Goal: Task Accomplishment & Management: Manage account settings

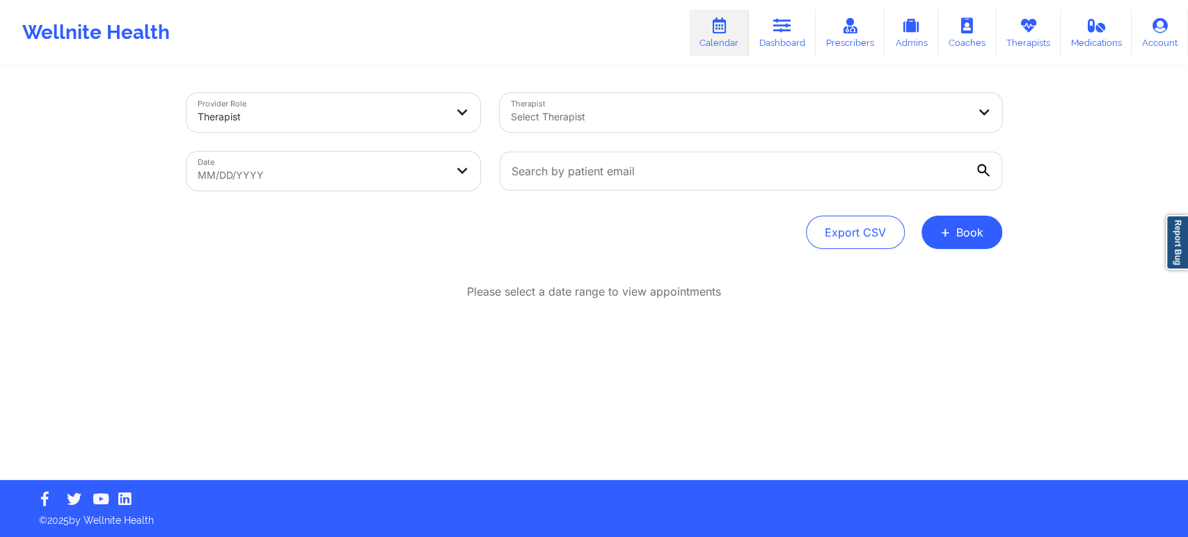
click at [437, 176] on body "Wellnite Health Calendar Dashboard Prescribers Admins Coaches Therapists Medica…" at bounding box center [594, 268] width 1188 height 537
select select "2025-8"
select select "2025-9"
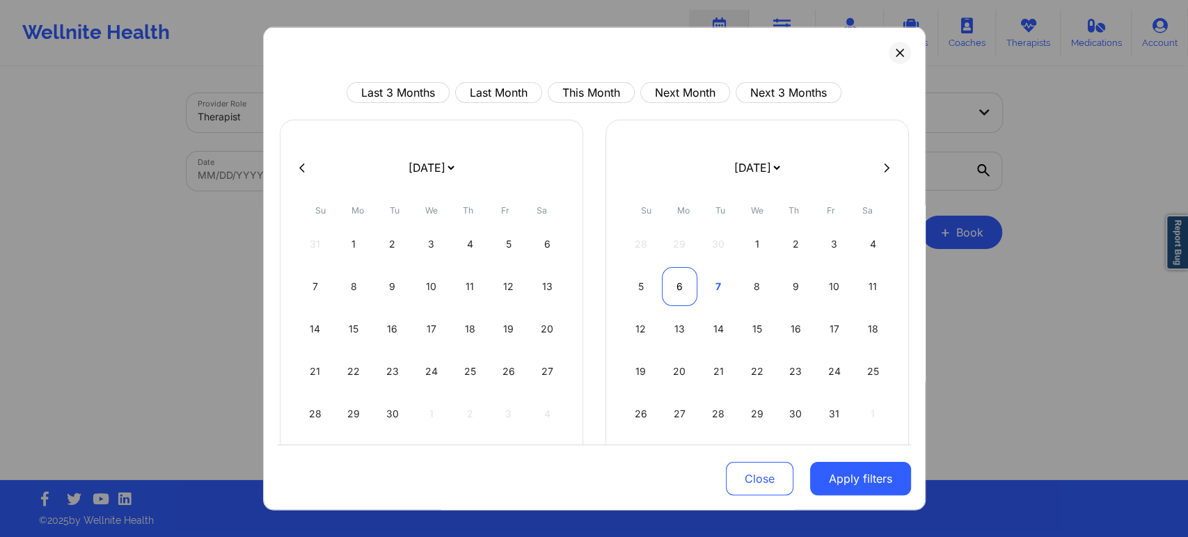
click at [675, 283] on div "6" at bounding box center [680, 286] width 36 height 39
select select "2025-9"
select select "2025-10"
select select "2025-9"
select select "2025-10"
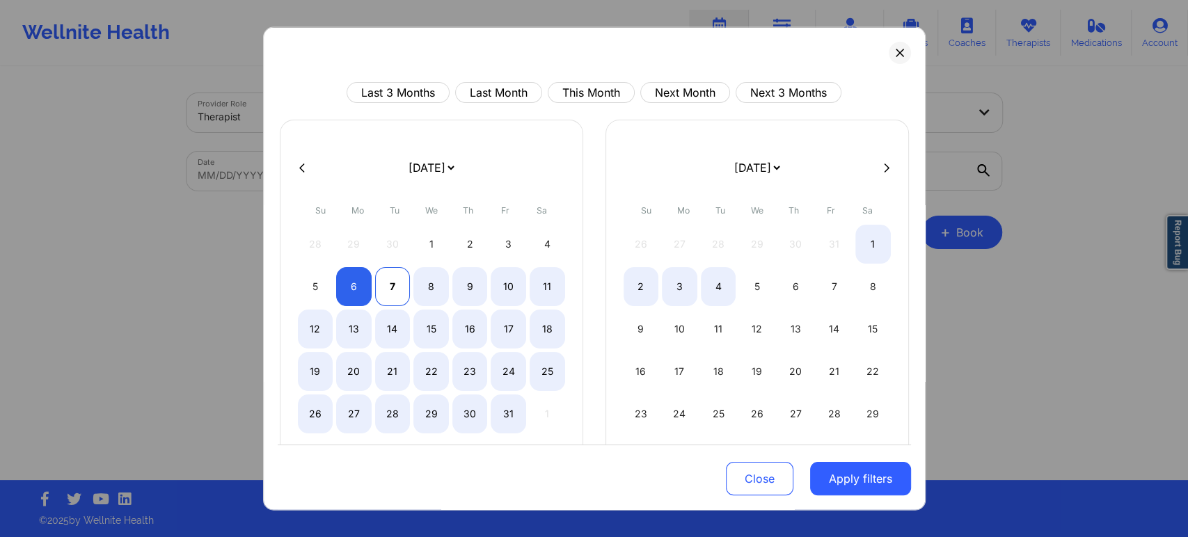
select select "2025-9"
select select "2025-10"
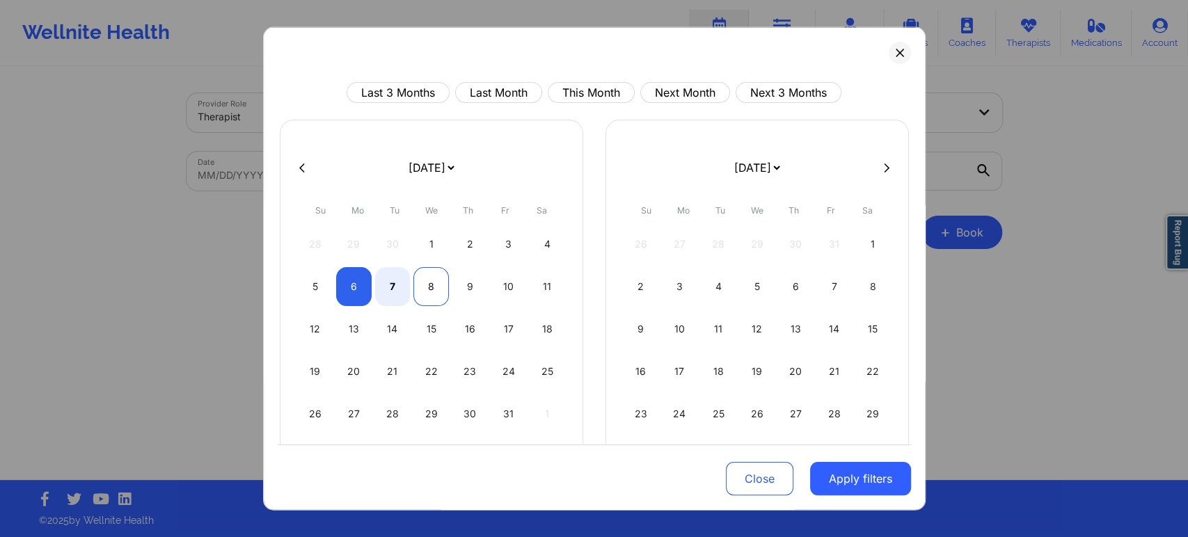
select select "2025-9"
select select "2025-10"
click at [433, 282] on div "8" at bounding box center [432, 286] width 36 height 39
select select "2025-9"
select select "2025-10"
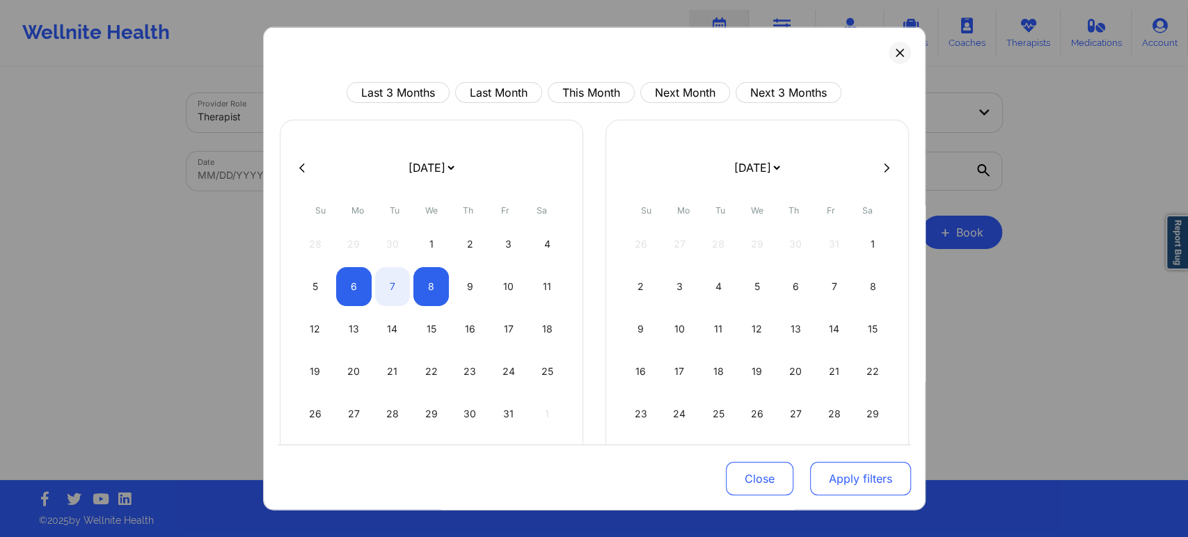
click at [854, 472] on button "Apply filters" at bounding box center [860, 478] width 101 height 33
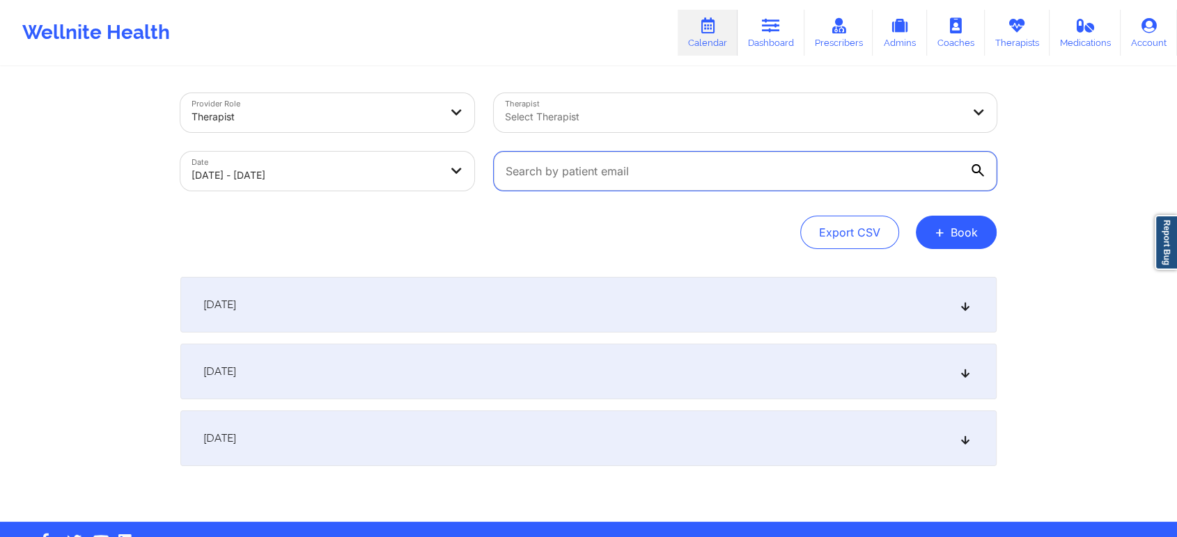
click at [785, 163] on input "text" at bounding box center [745, 171] width 503 height 39
paste input "erickaguirre677@gmail.com"
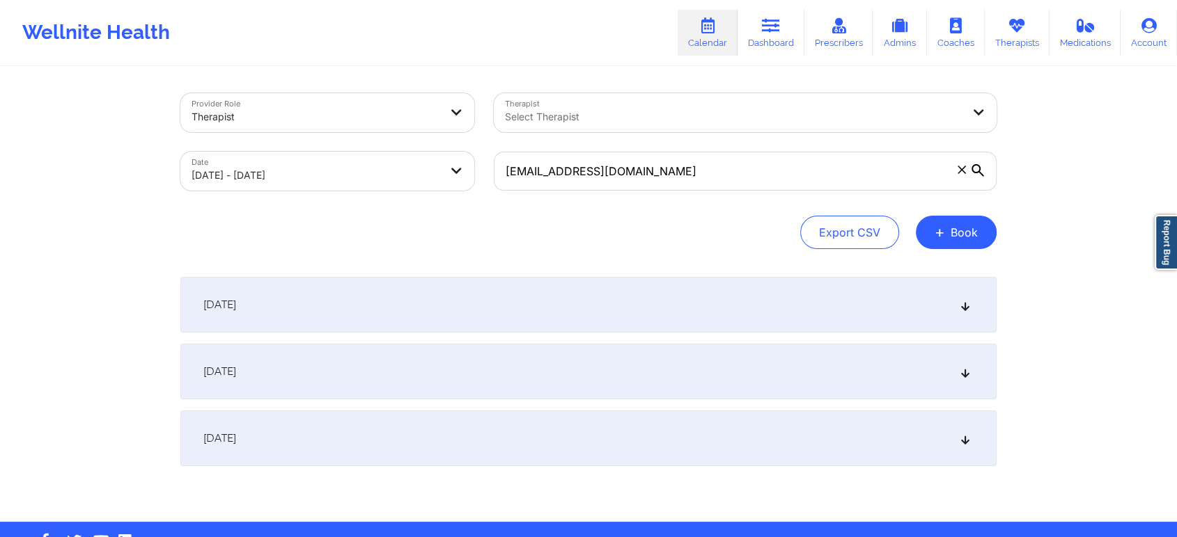
click at [721, 227] on div "Export CSV + Book" at bounding box center [588, 232] width 816 height 33
click at [809, 306] on div "October 6, 2025" at bounding box center [588, 305] width 816 height 56
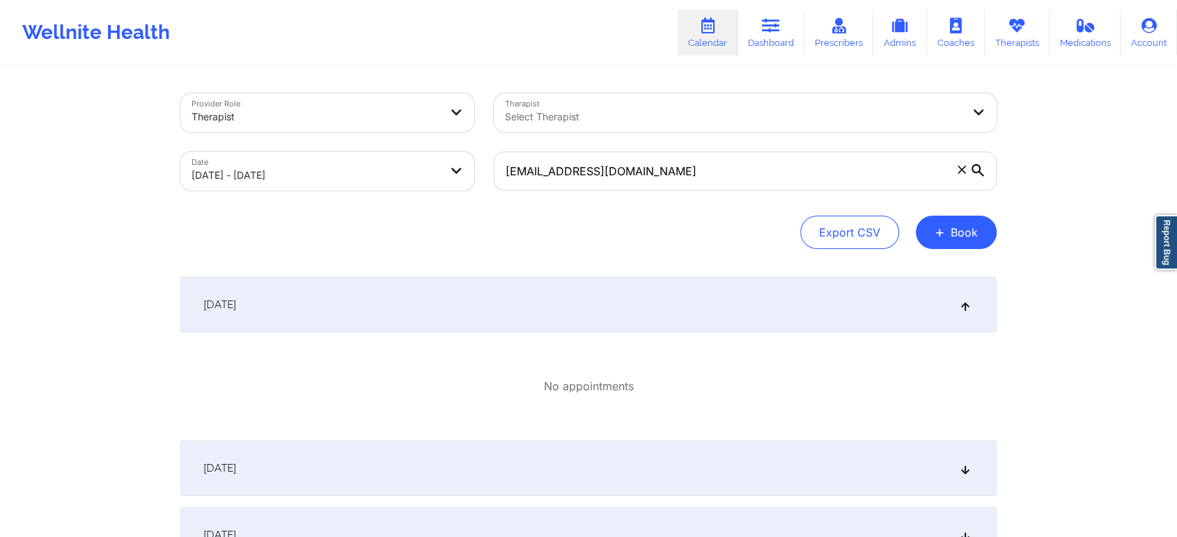
click at [809, 306] on div "October 6, 2025" at bounding box center [588, 305] width 816 height 56
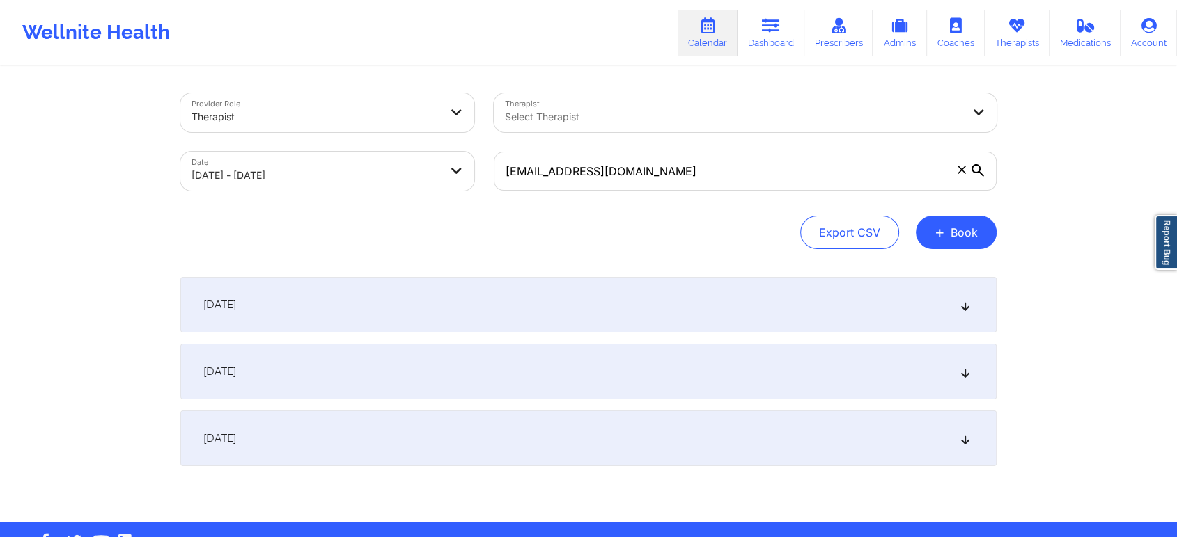
click at [822, 366] on div "October 7, 2025" at bounding box center [588, 372] width 816 height 56
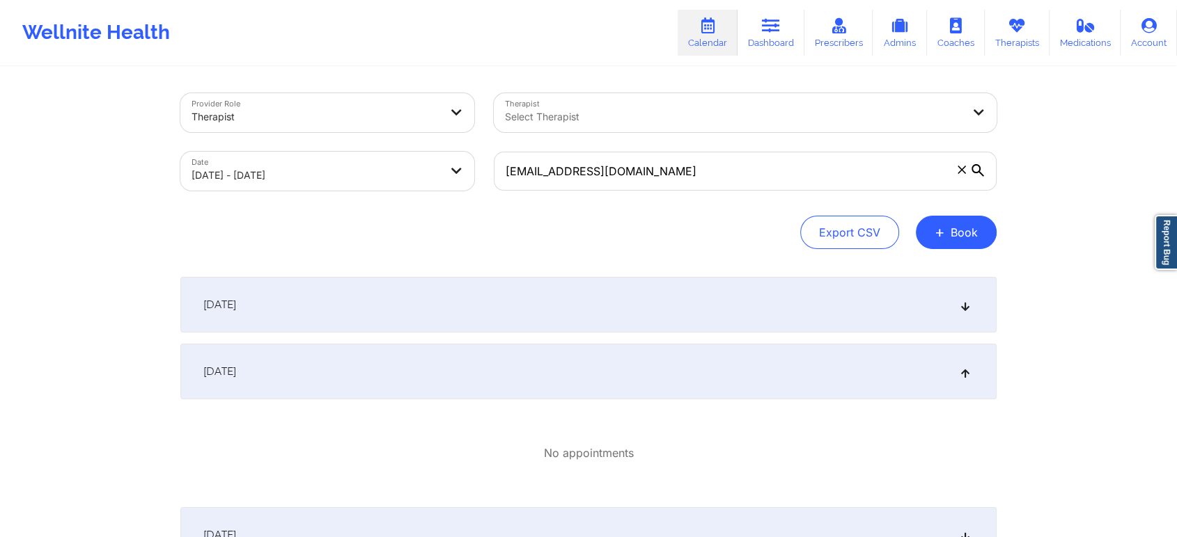
click at [832, 368] on div "[DATE]" at bounding box center [588, 372] width 816 height 56
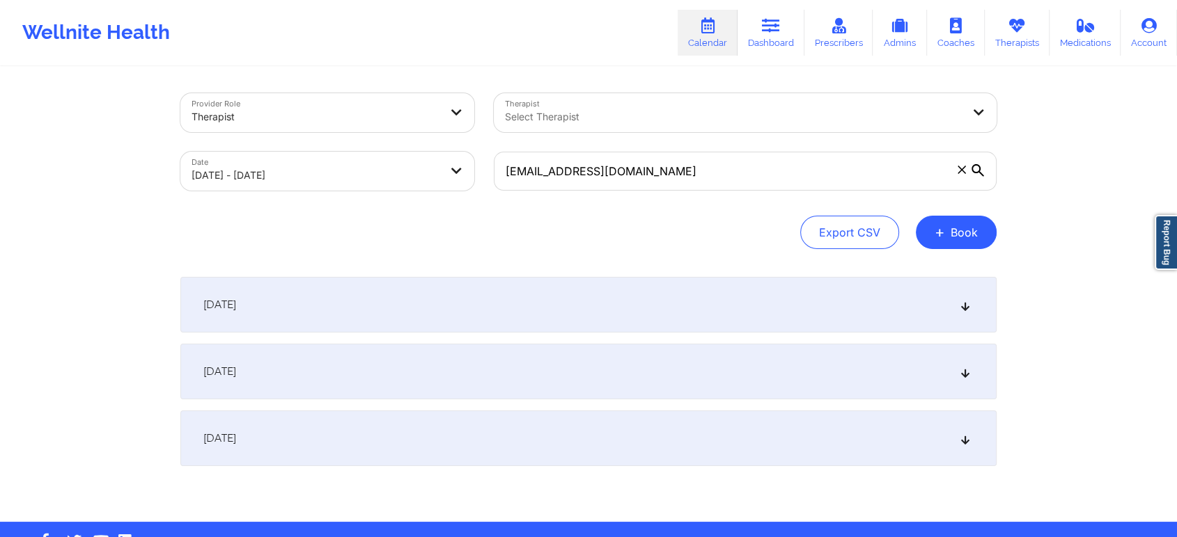
click at [863, 445] on div "[DATE]" at bounding box center [588, 439] width 816 height 56
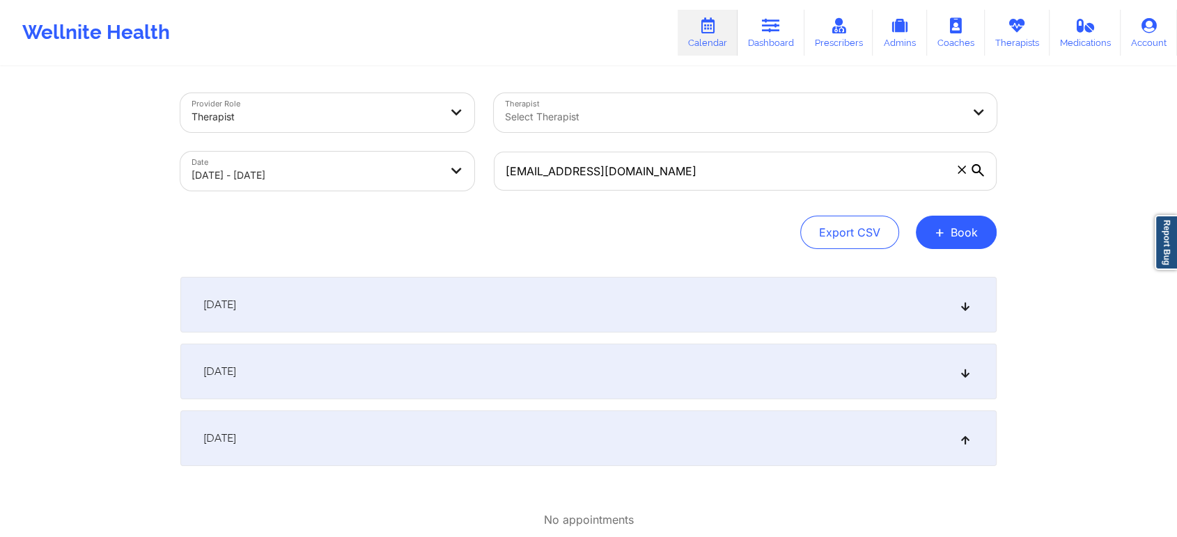
click at [816, 420] on div "[DATE]" at bounding box center [588, 439] width 816 height 56
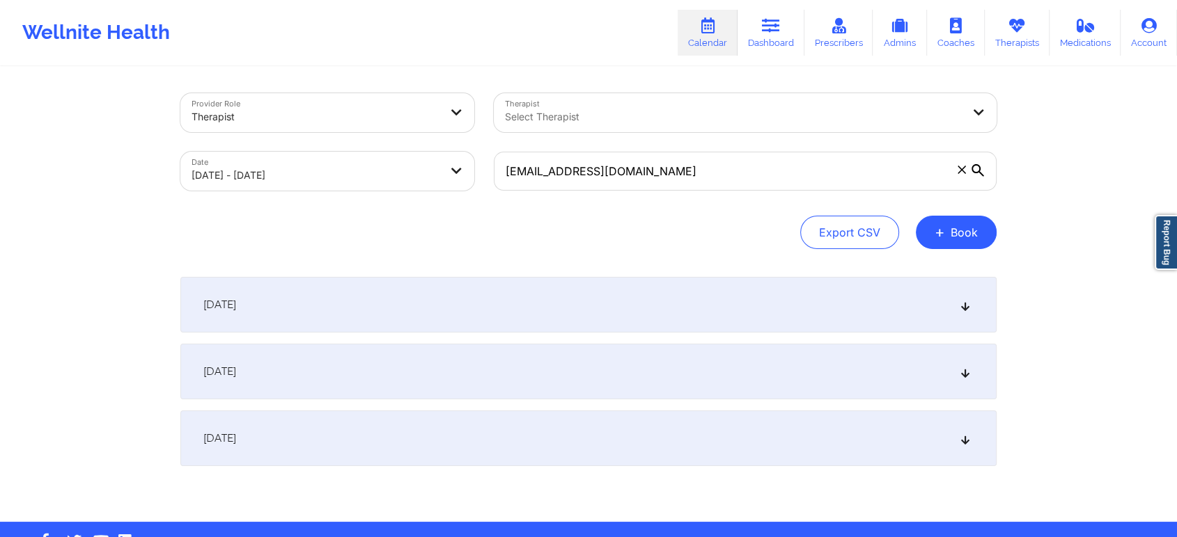
click at [934, 388] on div "[DATE]" at bounding box center [588, 372] width 816 height 56
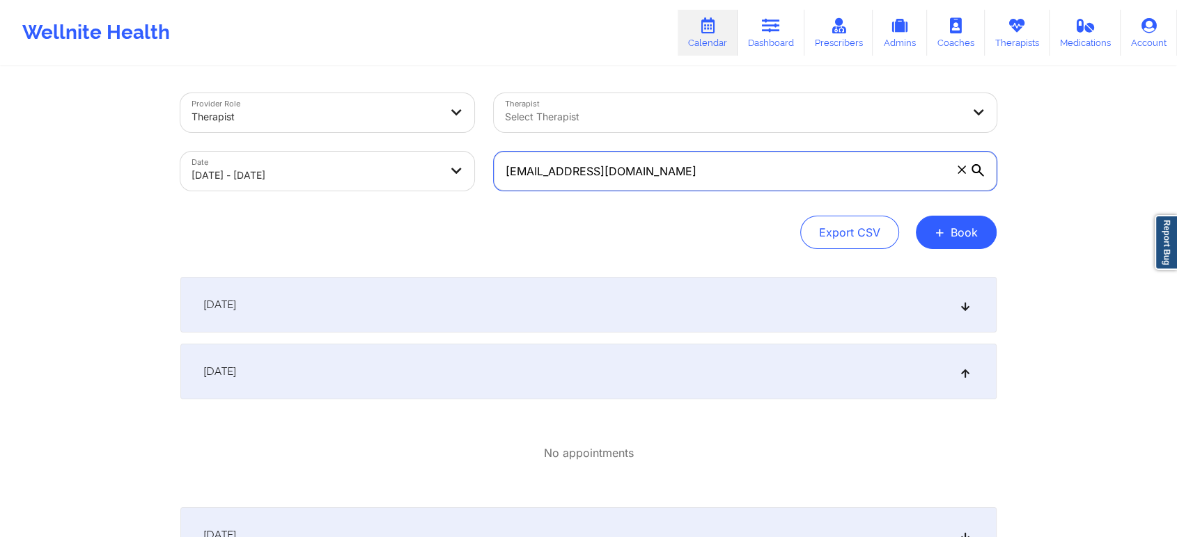
click at [679, 175] on input "erickaguirre677@gmail.com" at bounding box center [745, 171] width 503 height 39
paste input "gibrangarciadlr"
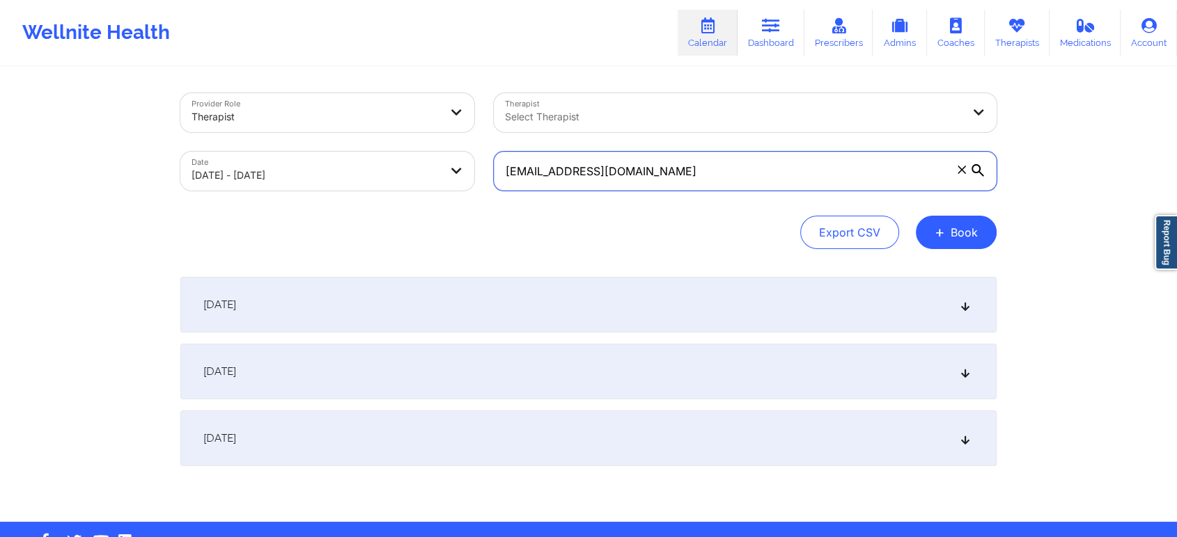
type input "gibrangarciadlr@gmail.com"
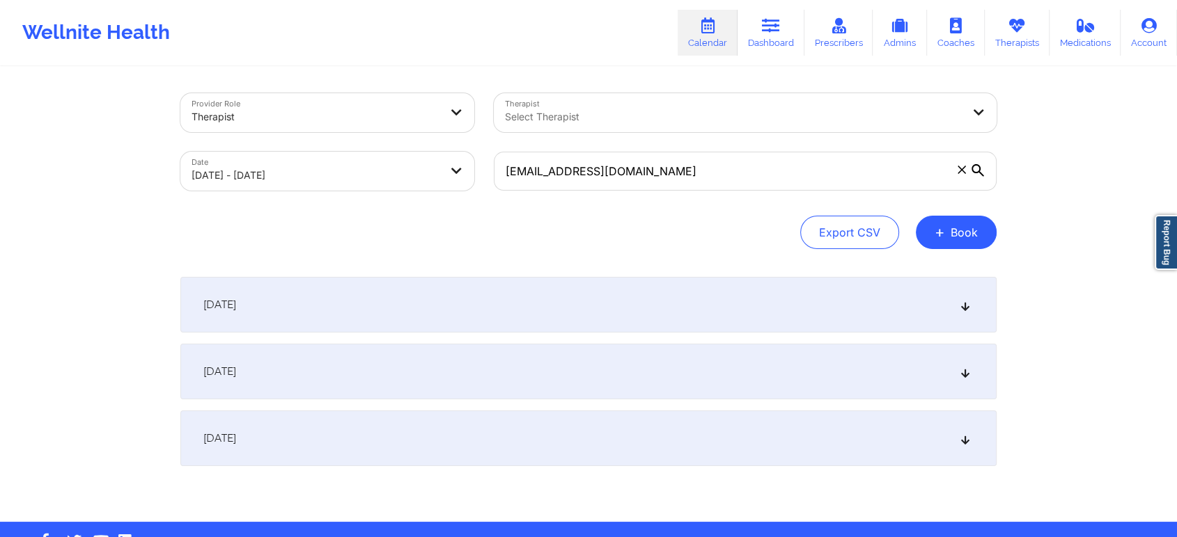
click at [867, 437] on div "[DATE]" at bounding box center [588, 439] width 816 height 56
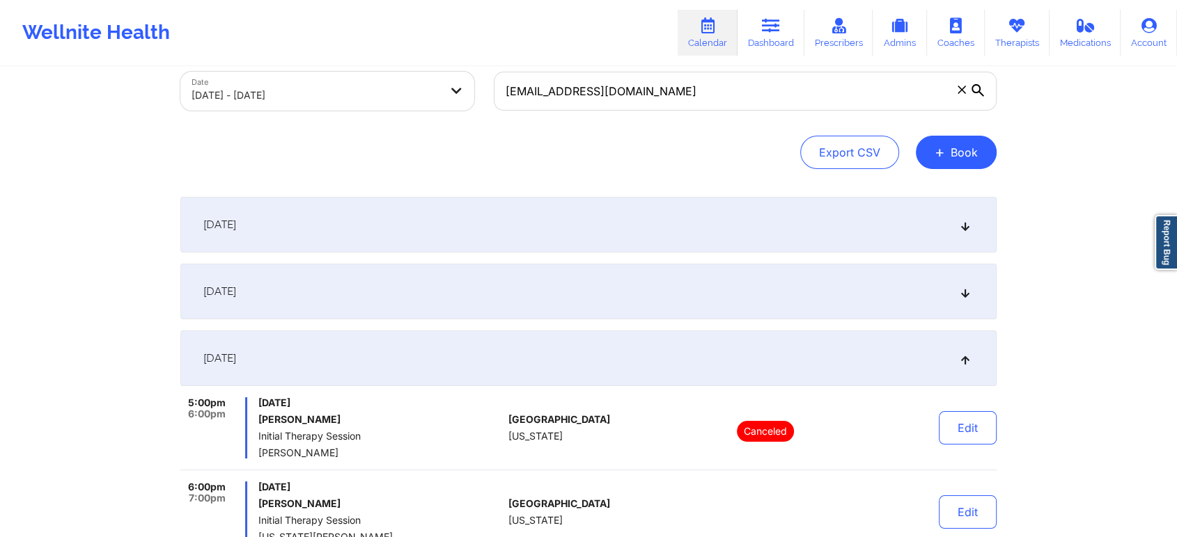
scroll to position [77, 0]
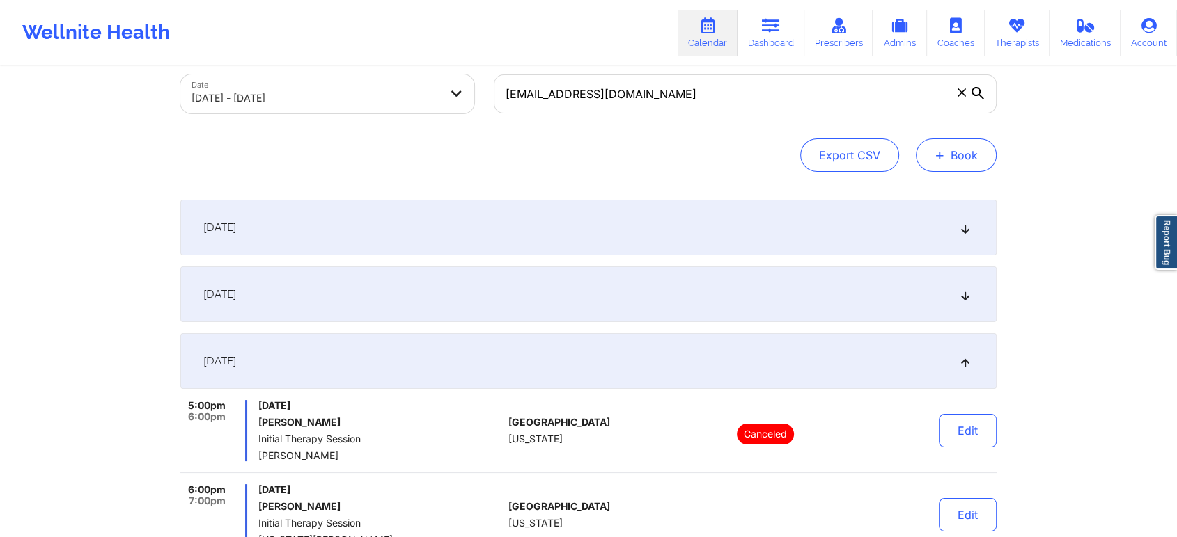
click at [975, 153] on button "+ Book" at bounding box center [955, 155] width 81 height 33
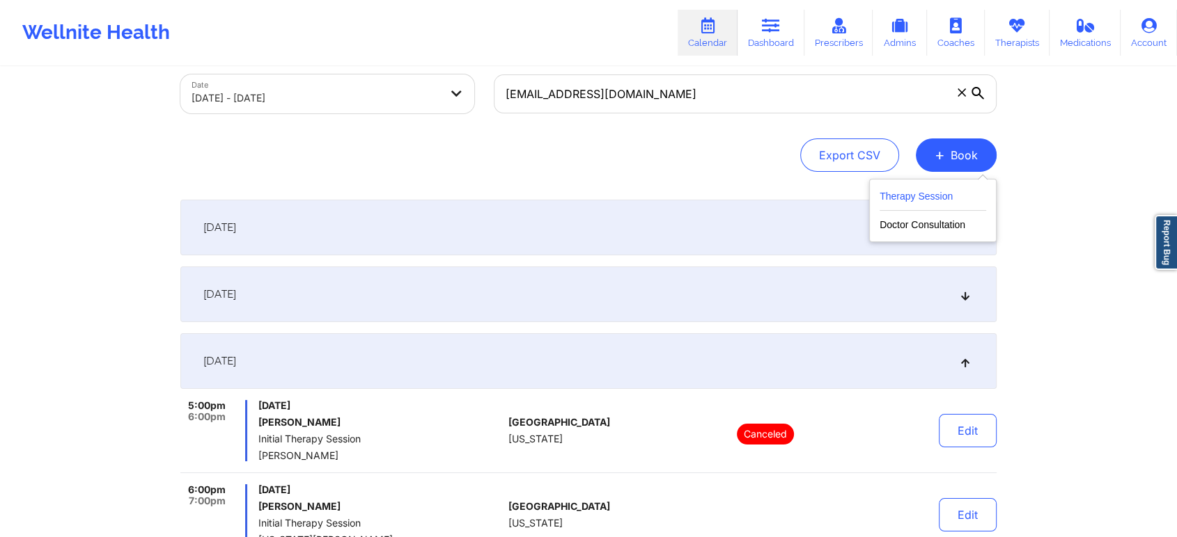
click at [940, 199] on button "Therapy Session" at bounding box center [932, 199] width 107 height 23
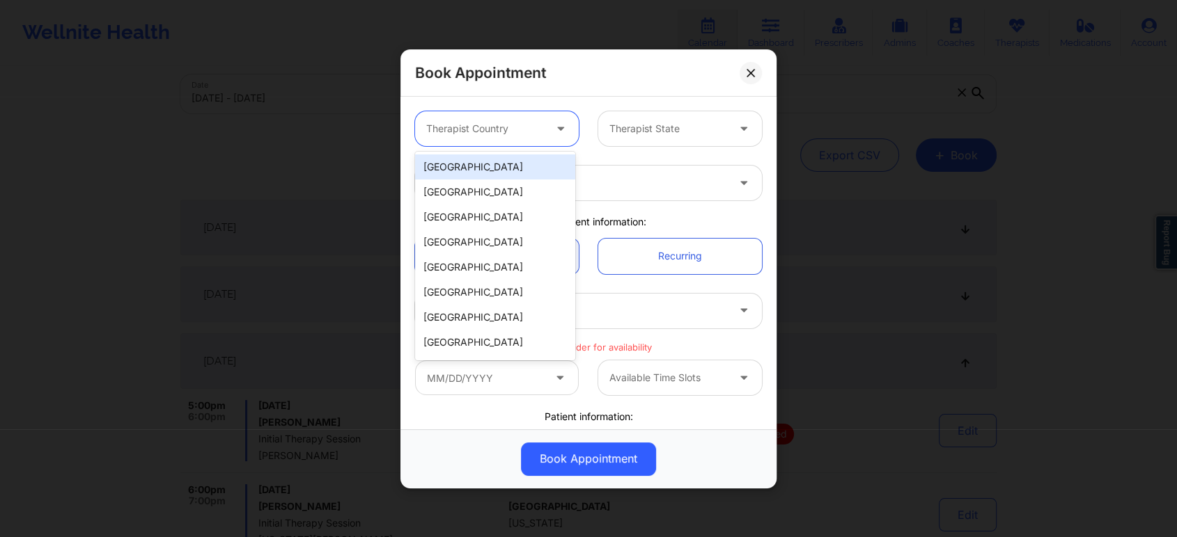
click at [508, 127] on div at bounding box center [485, 128] width 118 height 17
click at [503, 176] on div "[GEOGRAPHIC_DATA]" at bounding box center [495, 167] width 160 height 25
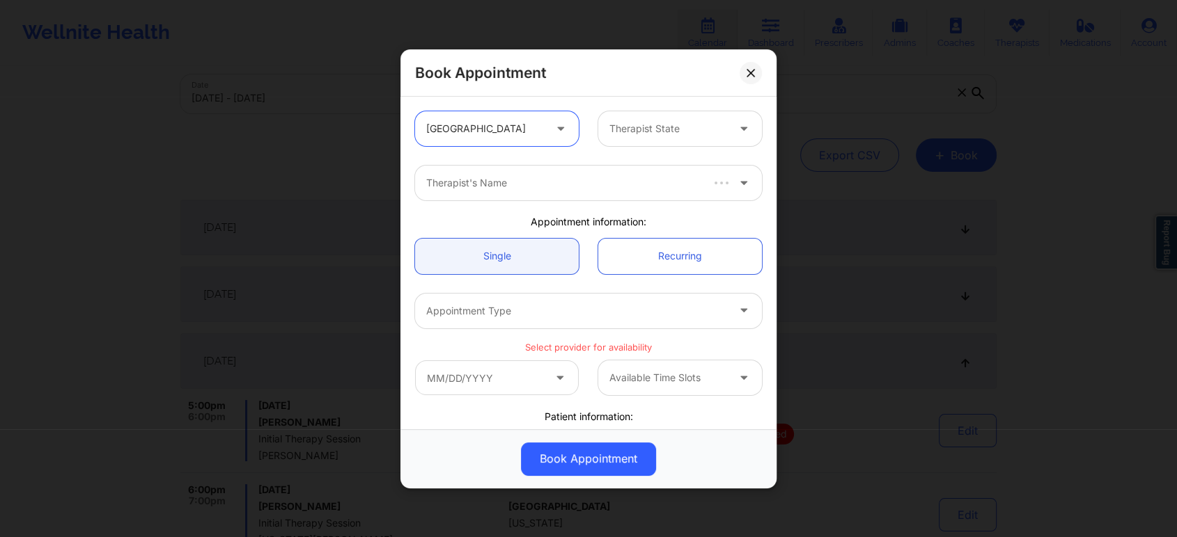
click at [649, 129] on div at bounding box center [668, 128] width 118 height 17
type input "v"
type input "flo"
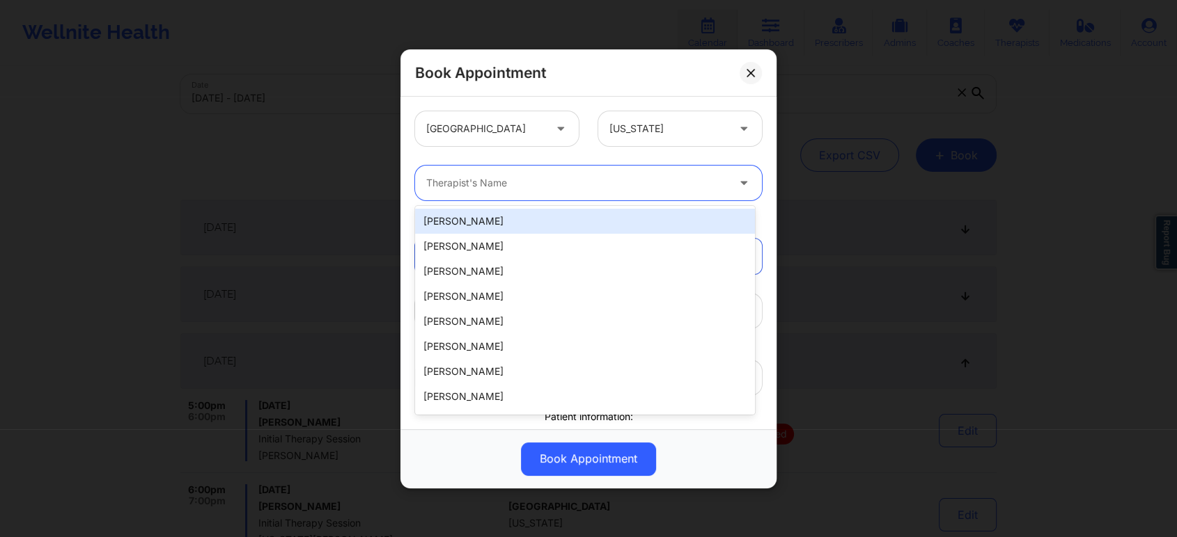
click at [640, 188] on div at bounding box center [576, 183] width 301 height 17
type input "virginia g"
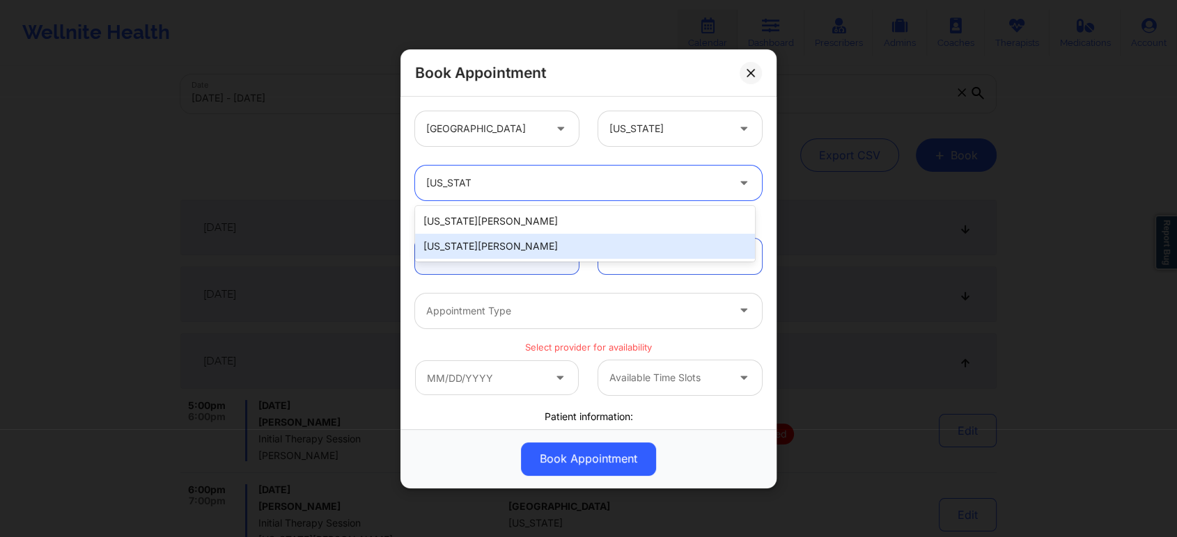
click at [494, 248] on div "Virginia Gibala" at bounding box center [585, 246] width 340 height 25
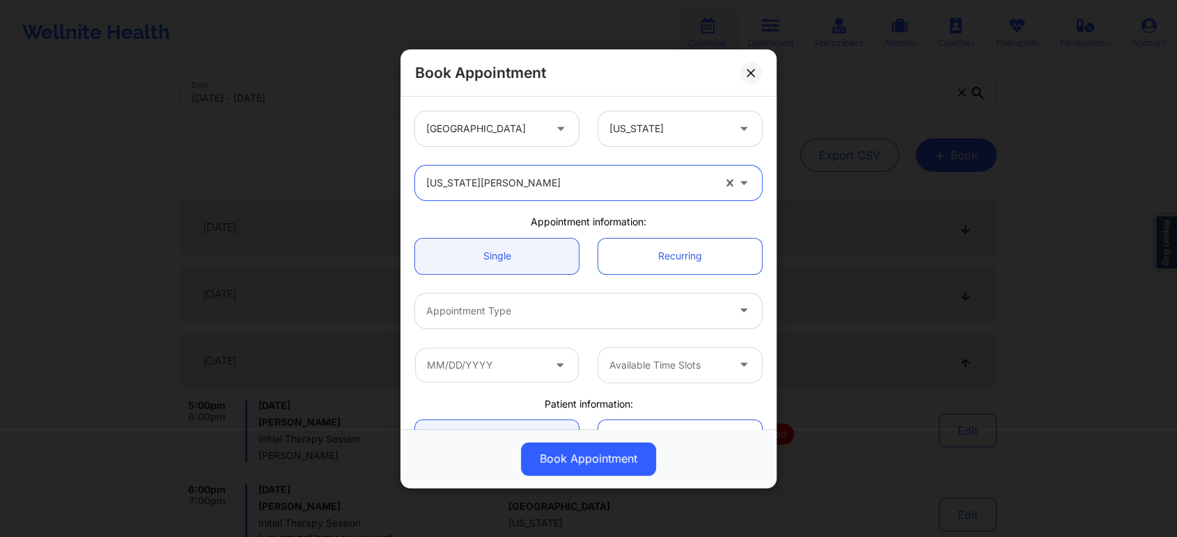
click at [627, 316] on div at bounding box center [576, 311] width 301 height 17
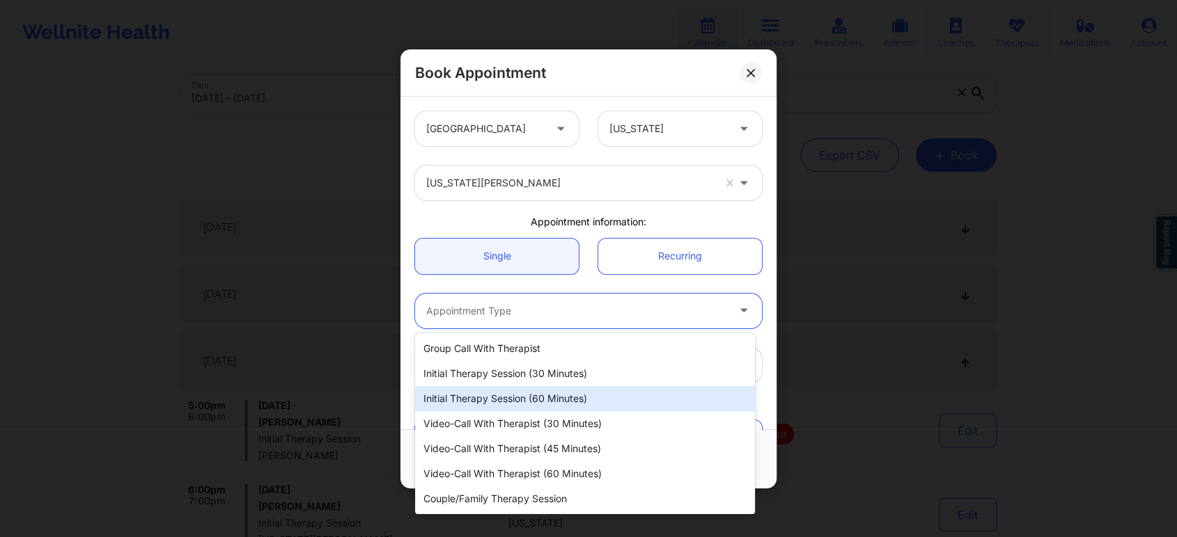
click at [607, 391] on div "Initial Therapy Session (60 minutes)" at bounding box center [585, 398] width 340 height 25
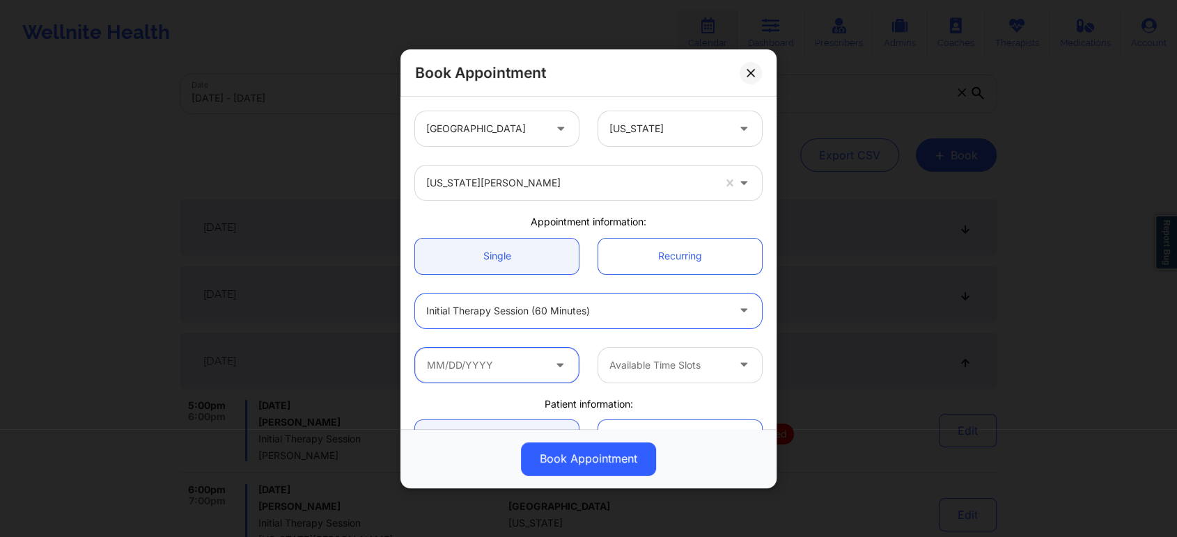
click at [526, 365] on input "text" at bounding box center [497, 364] width 164 height 35
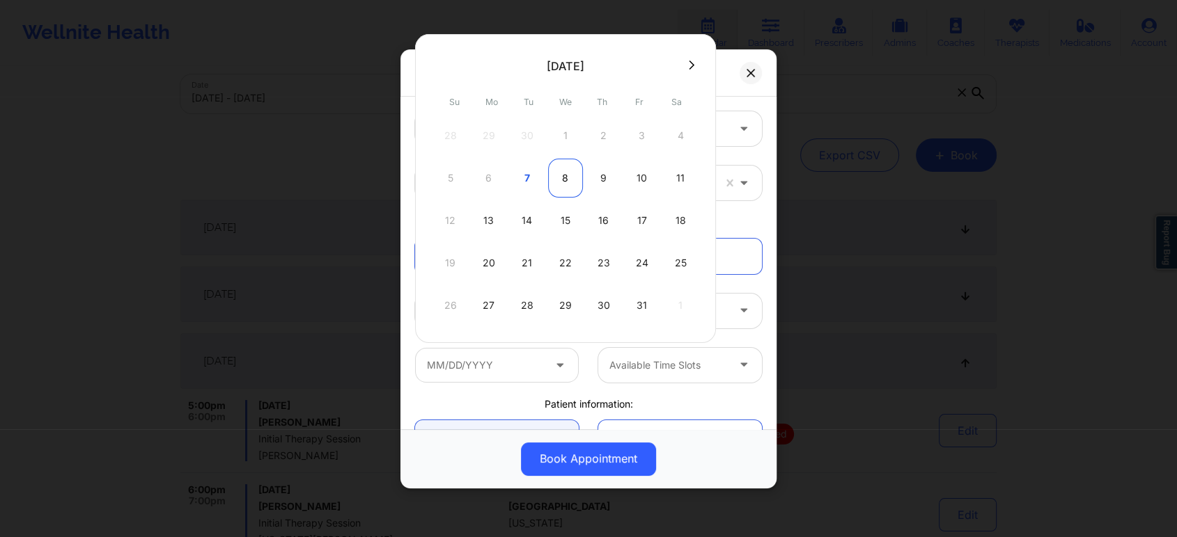
click at [566, 182] on div "8" at bounding box center [565, 178] width 35 height 39
type input "10/08/2025"
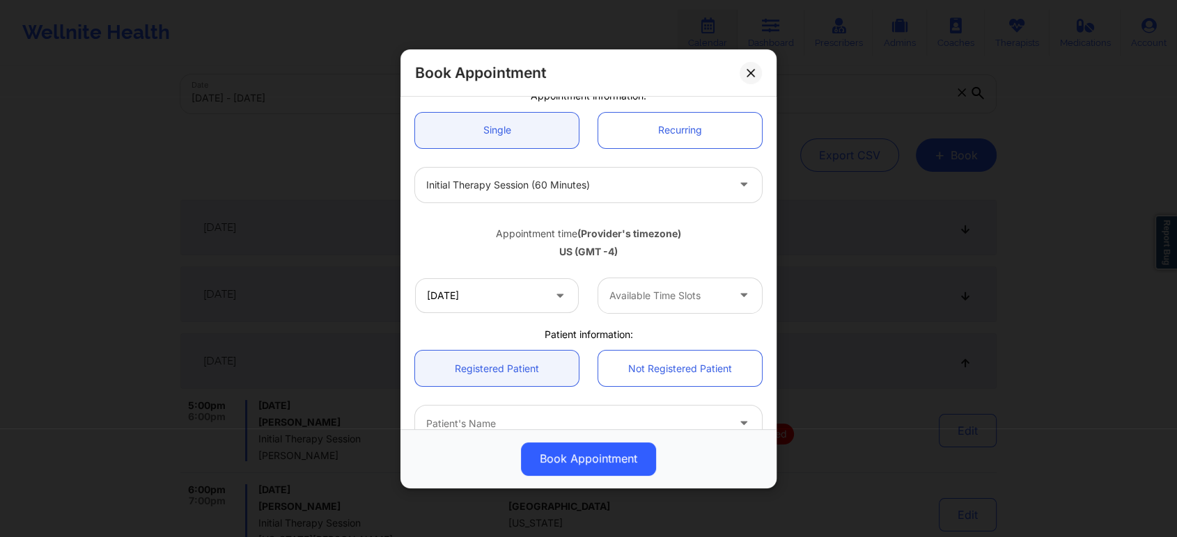
scroll to position [155, 0]
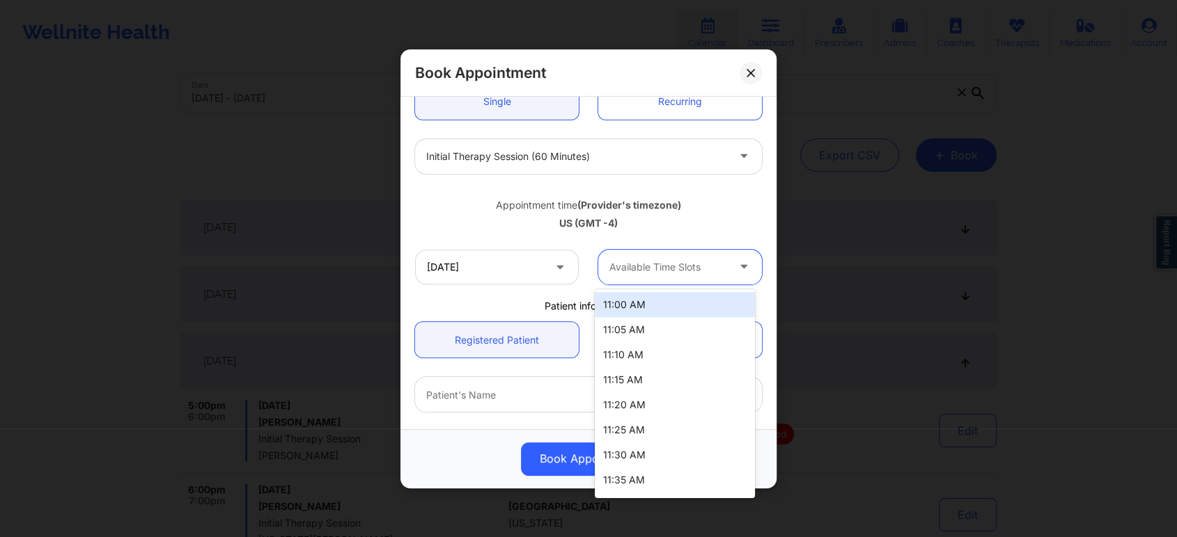
click at [717, 274] on div at bounding box center [668, 267] width 118 height 17
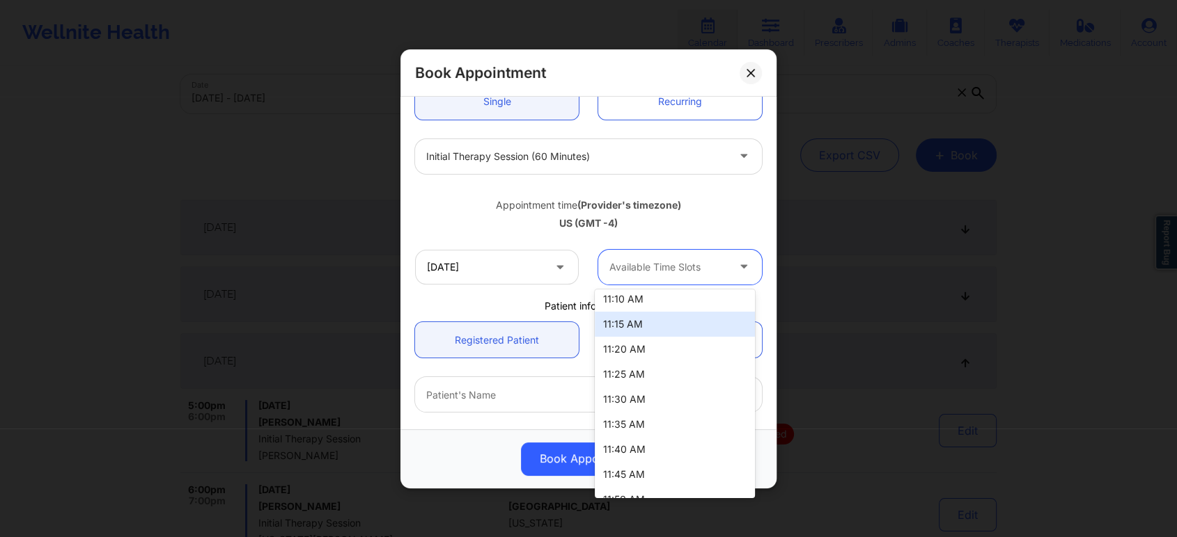
scroll to position [123, 0]
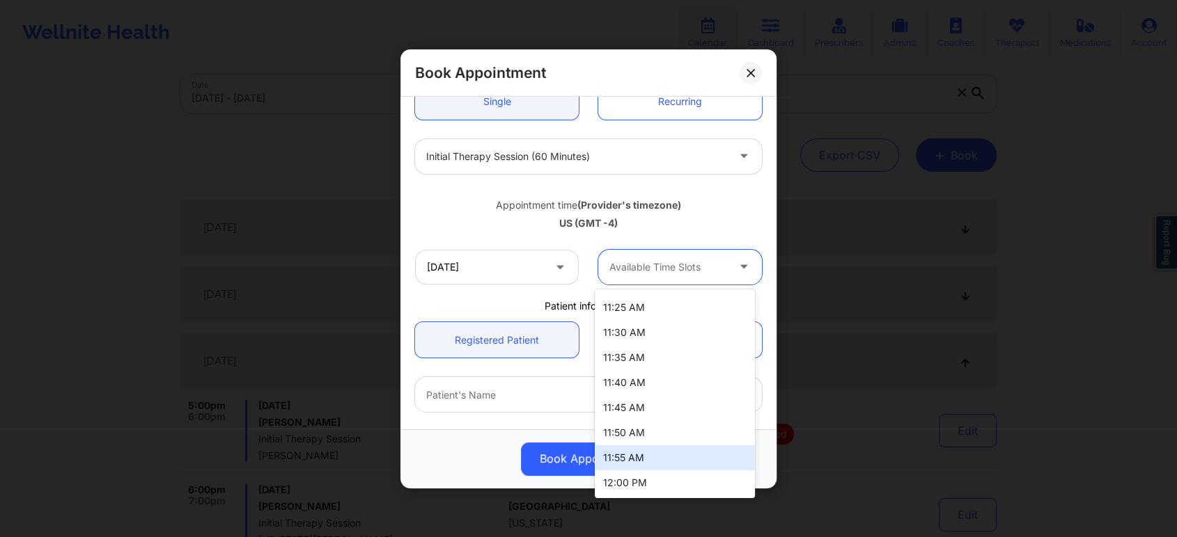
click at [499, 444] on div "Book Appointment" at bounding box center [588, 458] width 356 height 33
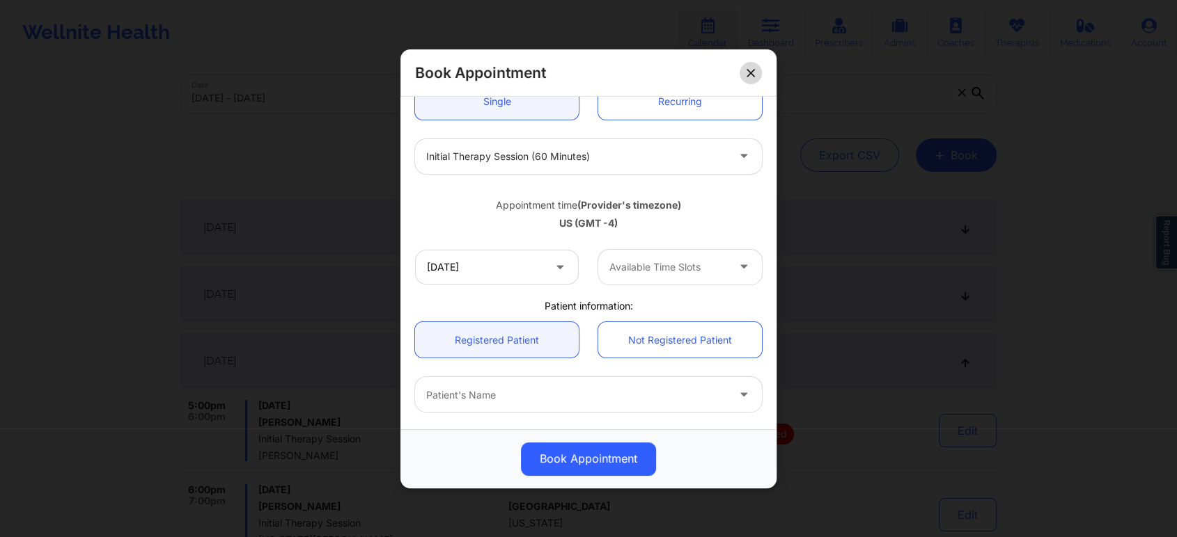
click at [757, 72] on button at bounding box center [750, 72] width 22 height 22
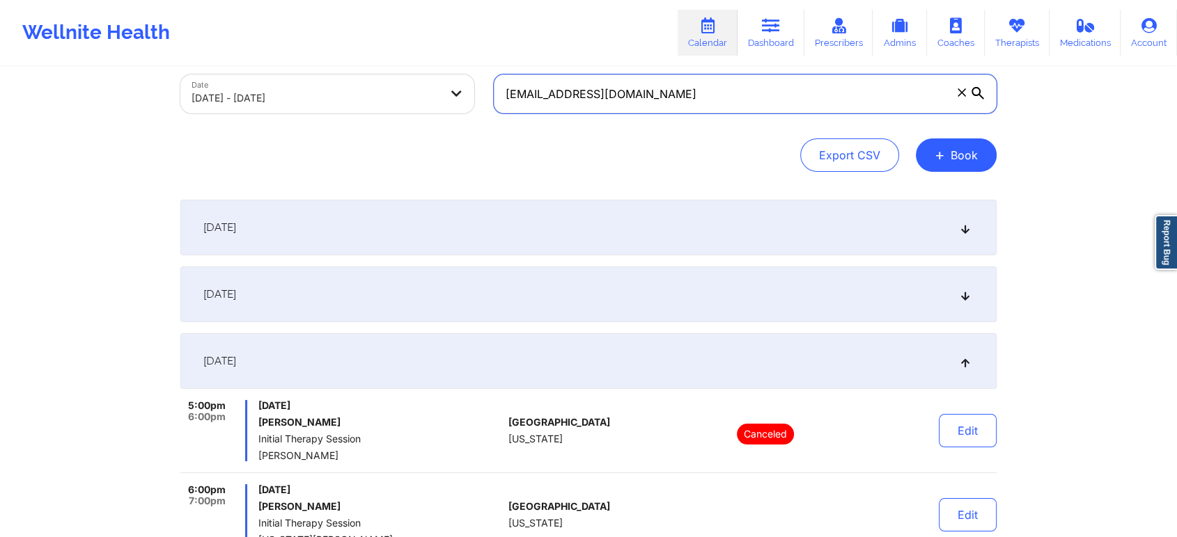
click at [737, 97] on input "gibrangarciadlr@gmail.com" at bounding box center [745, 93] width 503 height 39
paste input "tlbrown8806"
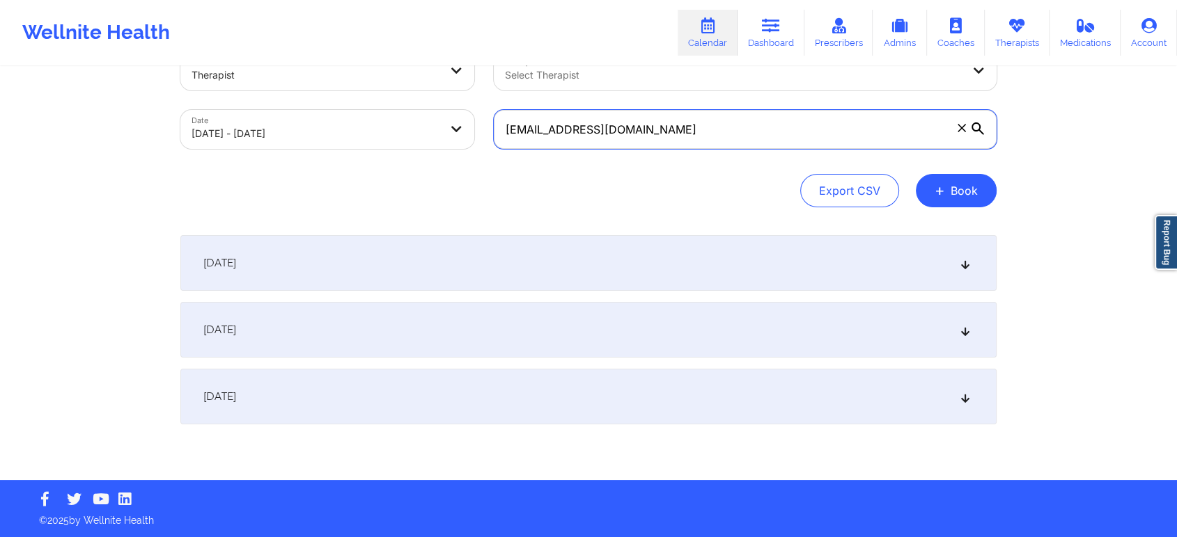
scroll to position [41, 0]
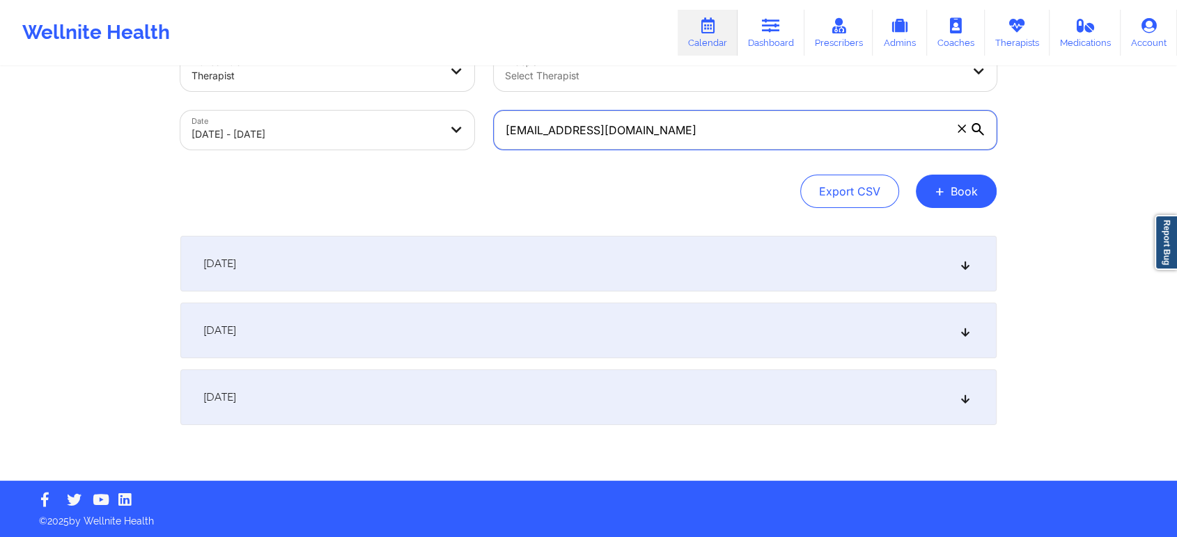
type input "[EMAIL_ADDRESS][DOMAIN_NAME]"
click at [934, 402] on div "[DATE]" at bounding box center [588, 398] width 816 height 56
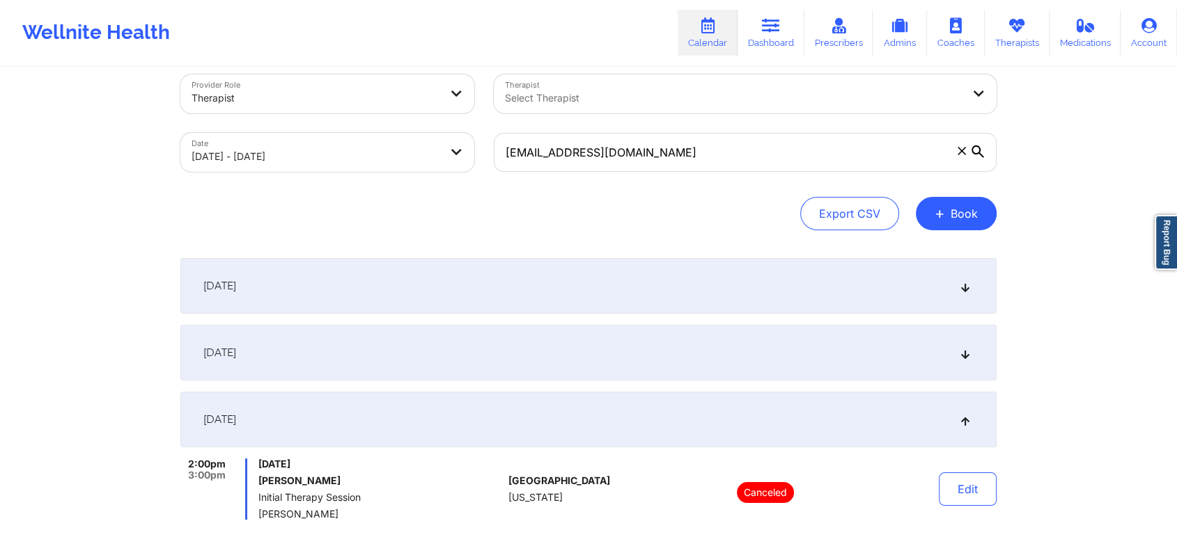
scroll to position [0, 0]
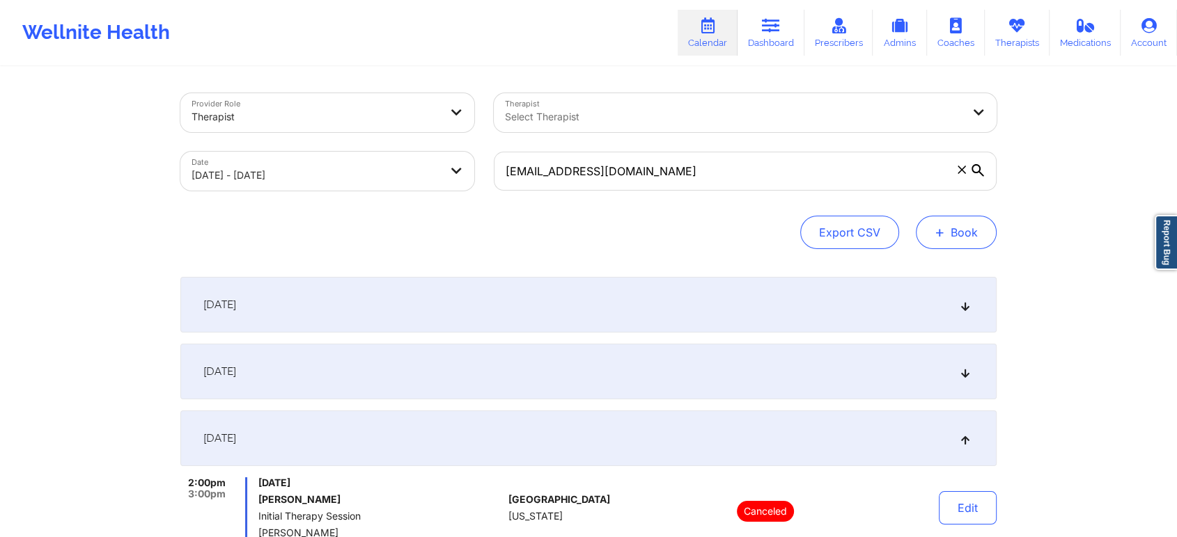
click at [961, 233] on button "+ Book" at bounding box center [955, 232] width 81 height 33
click at [950, 283] on button "Therapy Session" at bounding box center [932, 276] width 107 height 23
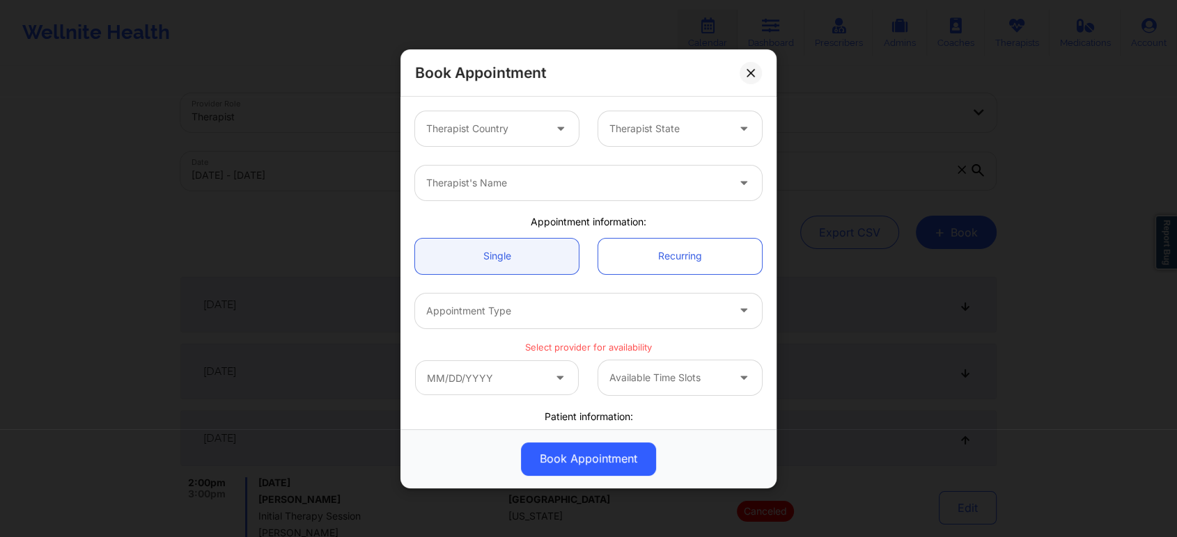
click at [520, 123] on div at bounding box center [485, 128] width 118 height 17
type input "uni"
type input "indi"
paste input "Angelica Ronke"
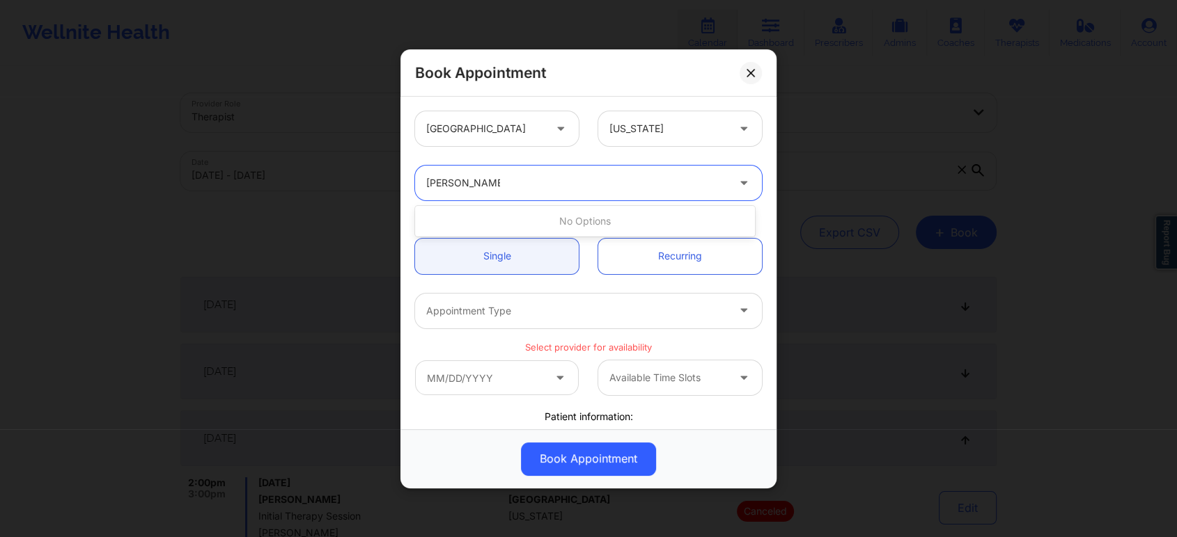
type input "Ronke"
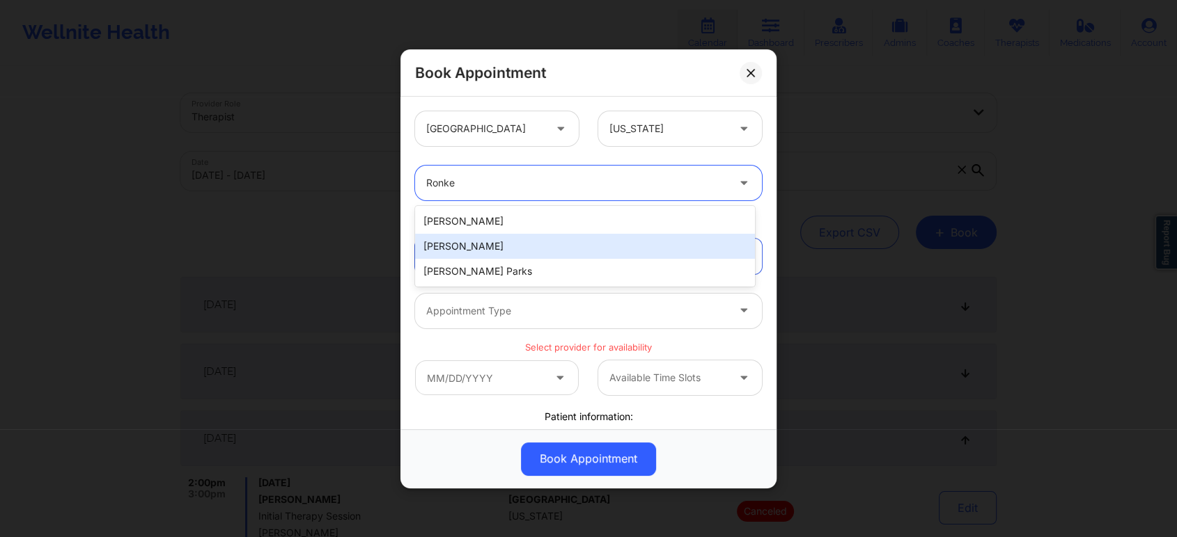
click at [549, 244] on div "Angelica Marilyn Ronke" at bounding box center [585, 246] width 340 height 25
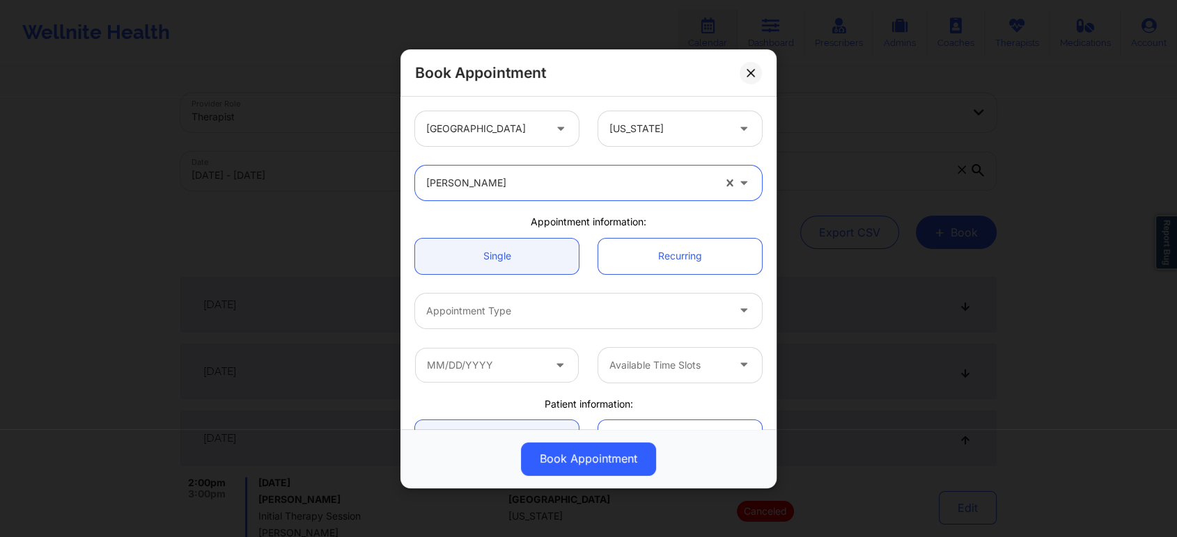
click at [645, 315] on div at bounding box center [576, 311] width 301 height 17
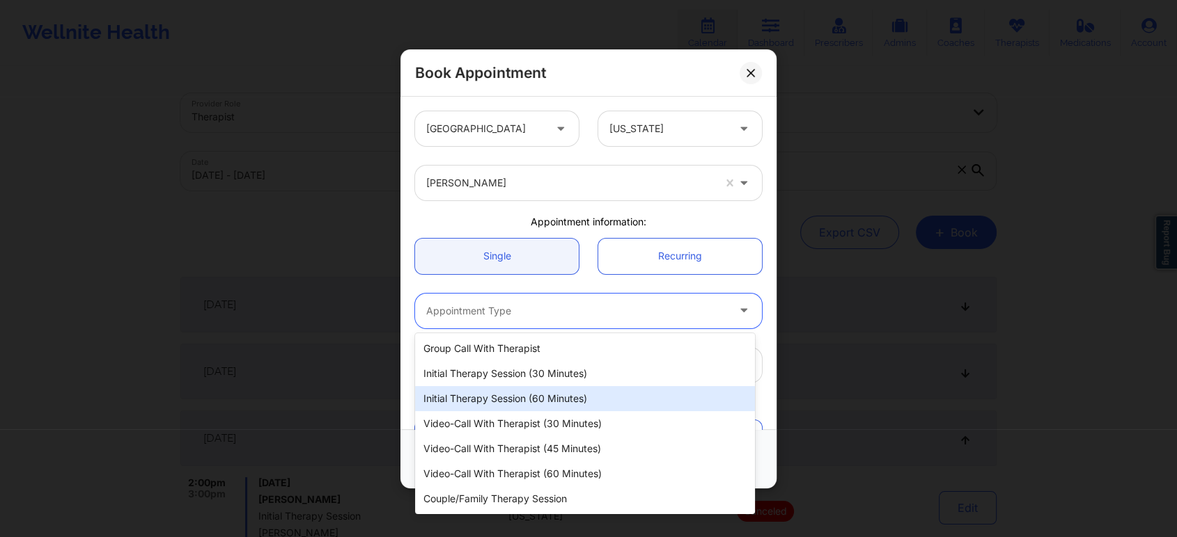
click at [592, 402] on div "Initial Therapy Session (60 minutes)" at bounding box center [585, 398] width 340 height 25
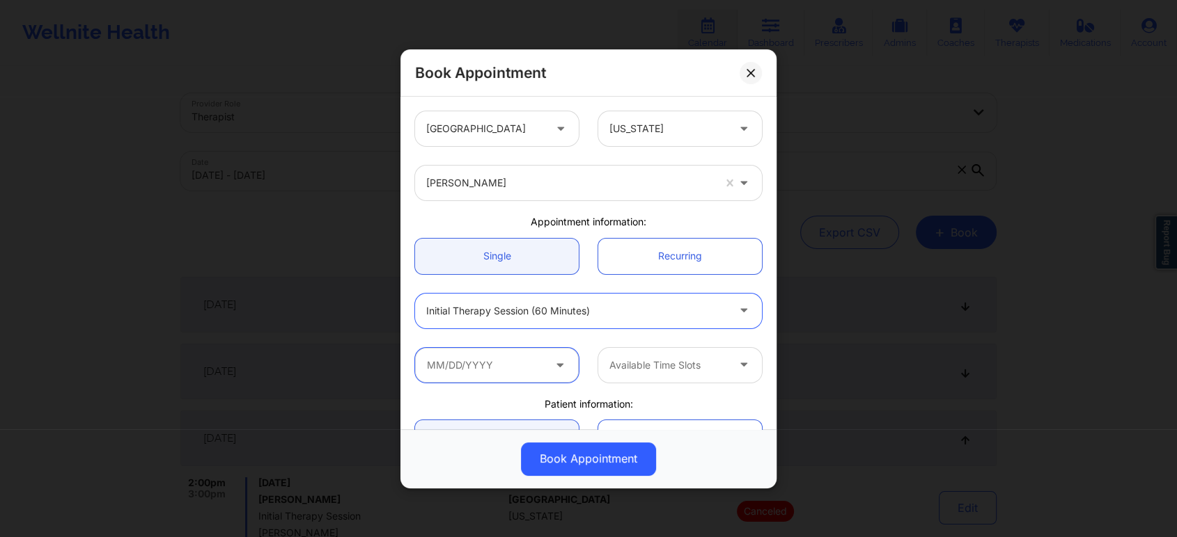
click at [520, 366] on input "text" at bounding box center [497, 364] width 164 height 35
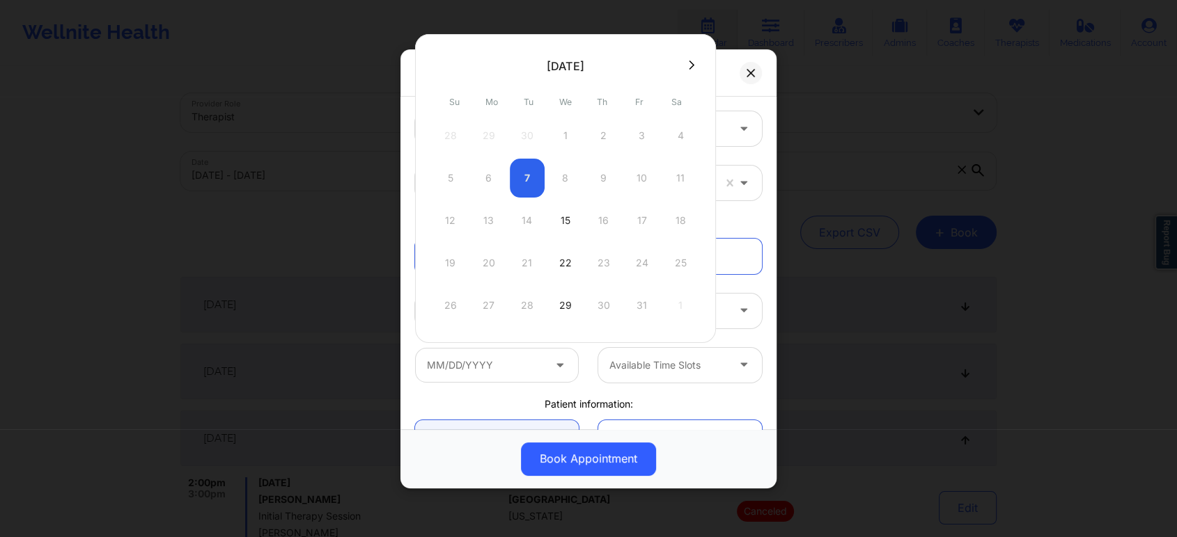
click at [567, 178] on div "5 6 7 8 9 10 11" at bounding box center [565, 178] width 265 height 39
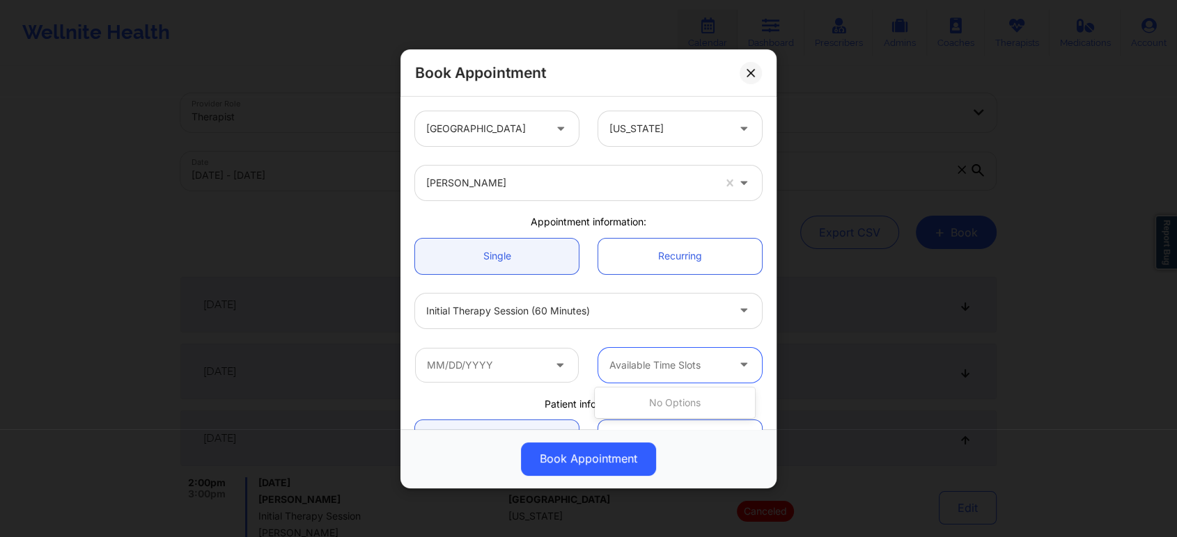
click at [712, 372] on div at bounding box center [668, 365] width 118 height 17
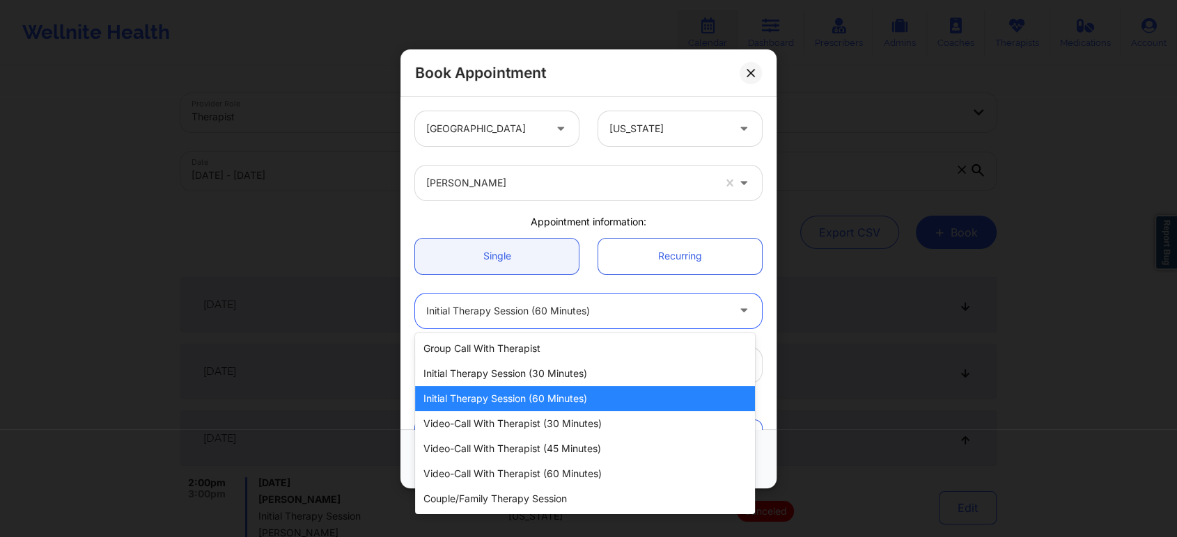
click at [718, 306] on div at bounding box center [576, 311] width 301 height 17
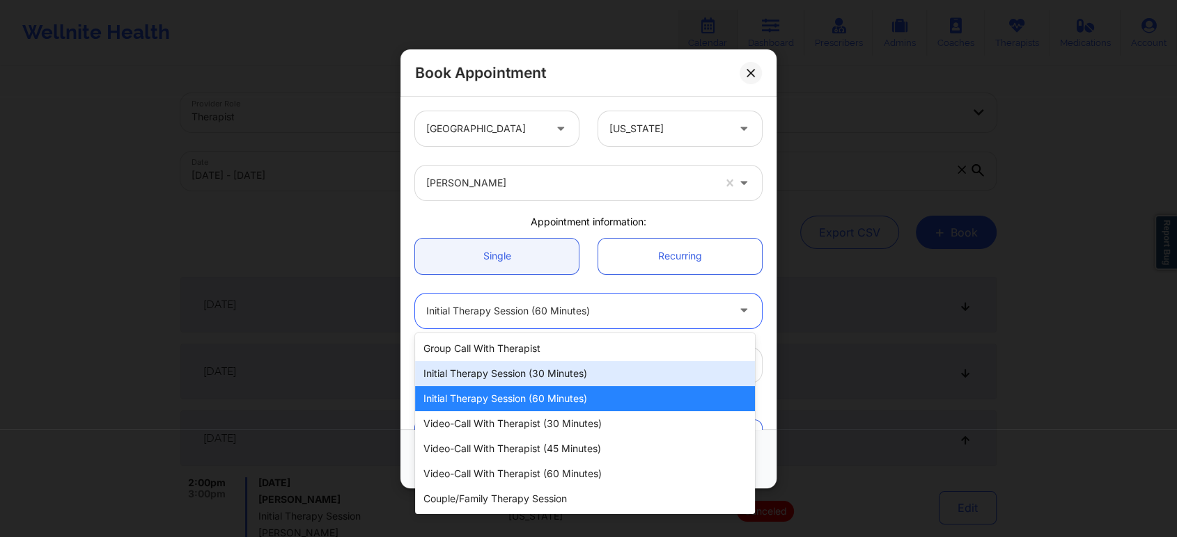
click at [602, 377] on div "Initial Therapy Session (30 minutes)" at bounding box center [585, 373] width 340 height 25
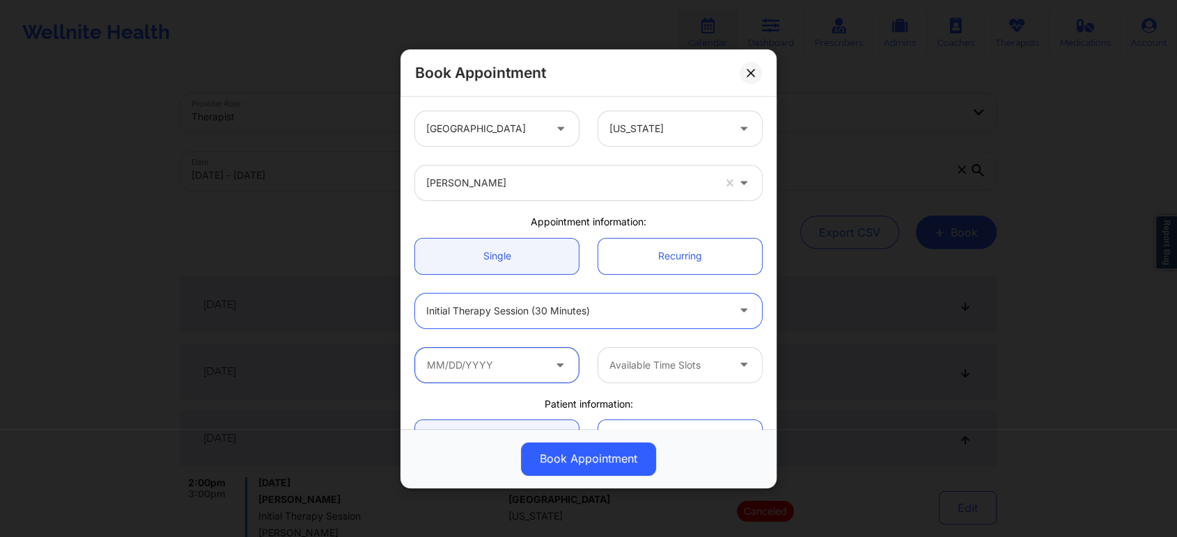
click at [506, 368] on input "text" at bounding box center [497, 364] width 164 height 35
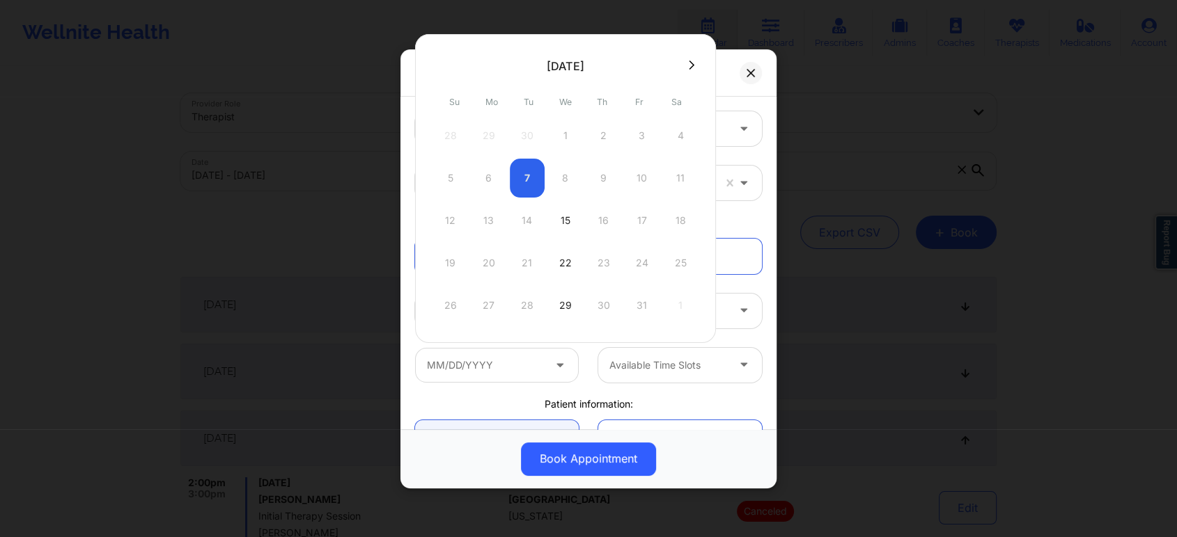
click at [558, 175] on div "5 6 7 8 9 10 11" at bounding box center [565, 178] width 265 height 39
click at [562, 175] on div "5 6 7 8 9 10 11" at bounding box center [565, 178] width 265 height 39
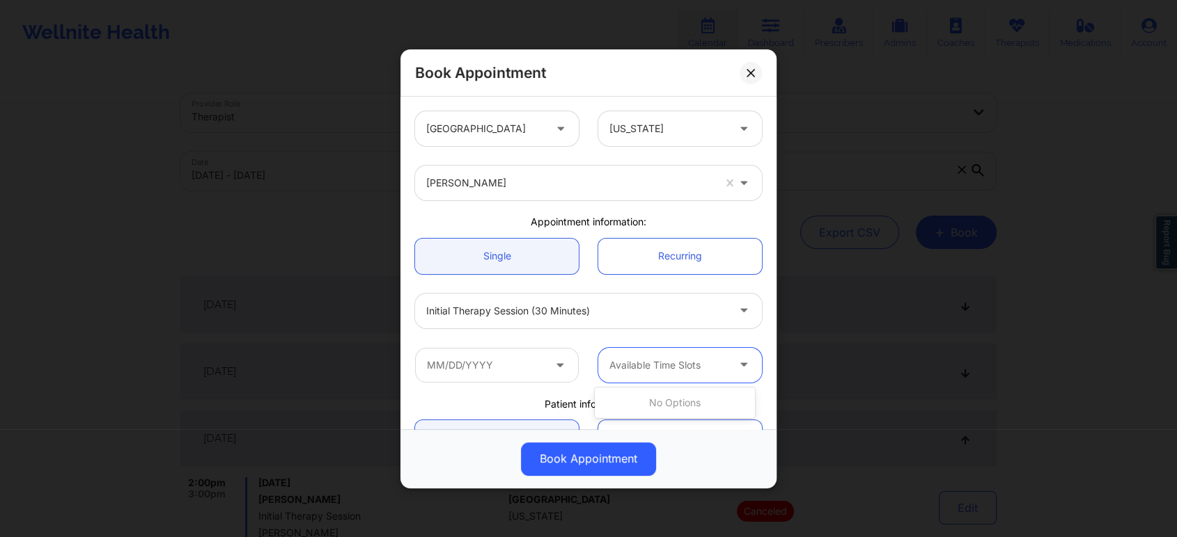
click at [715, 379] on div "Available Time Slots" at bounding box center [663, 364] width 130 height 35
click at [750, 72] on icon at bounding box center [750, 73] width 8 height 8
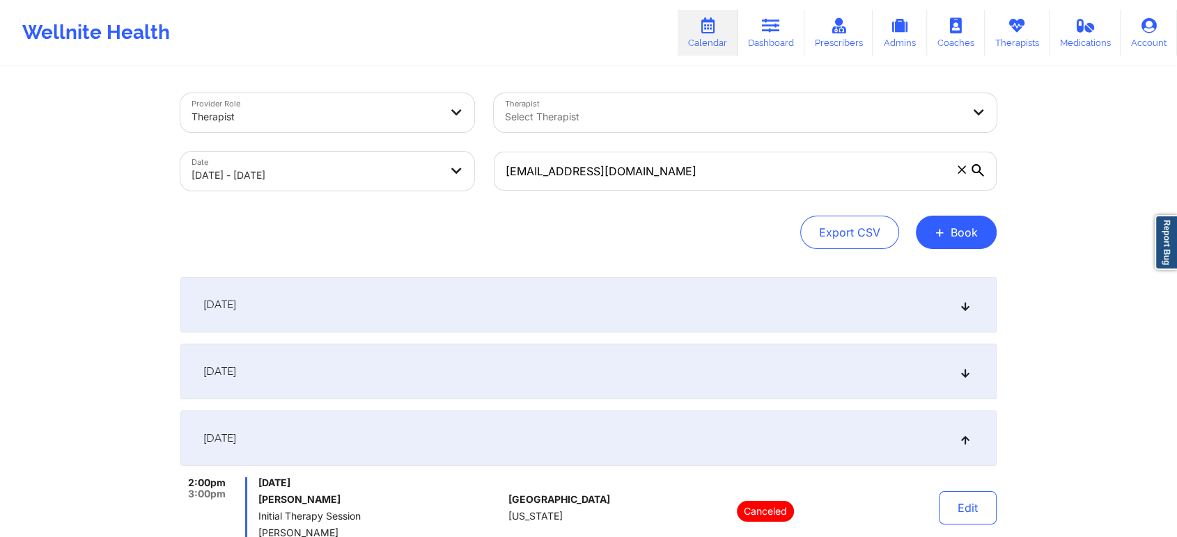
click at [683, 119] on div at bounding box center [733, 117] width 457 height 17
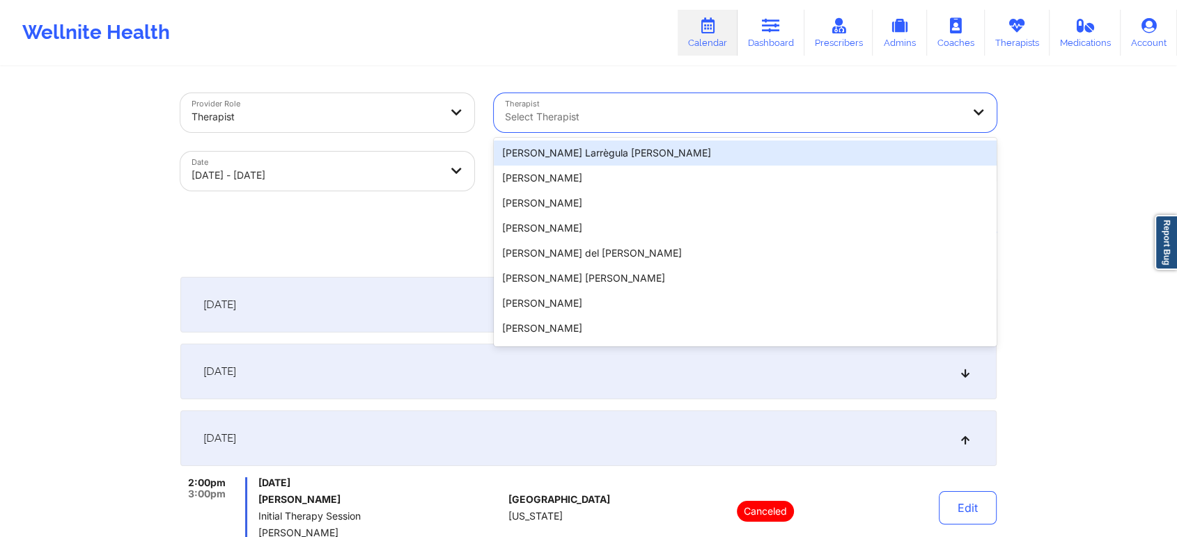
paste input "Angelica Ronke"
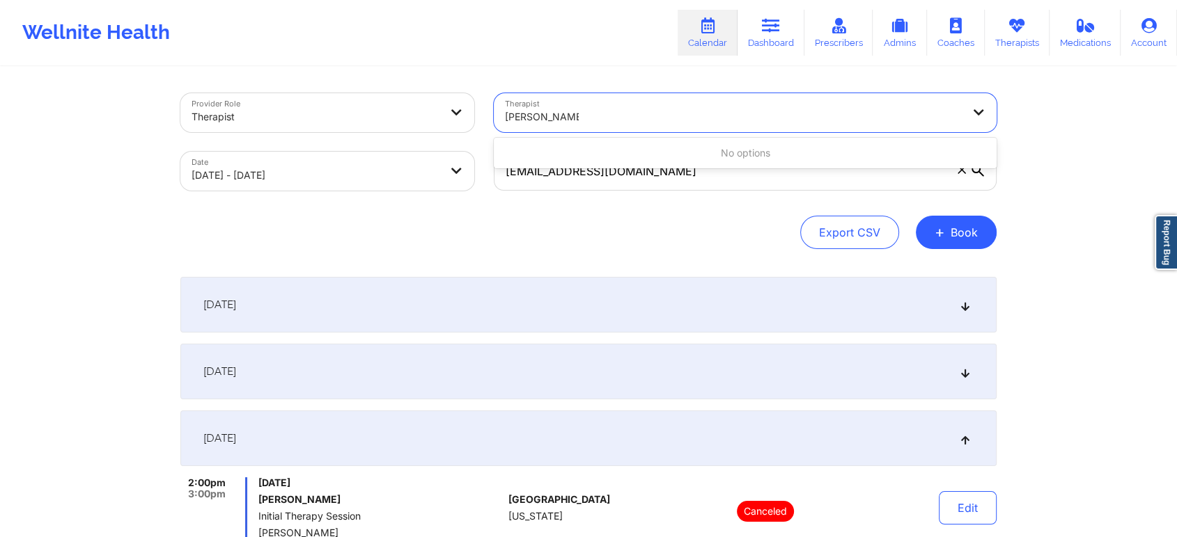
type input "Ronke"
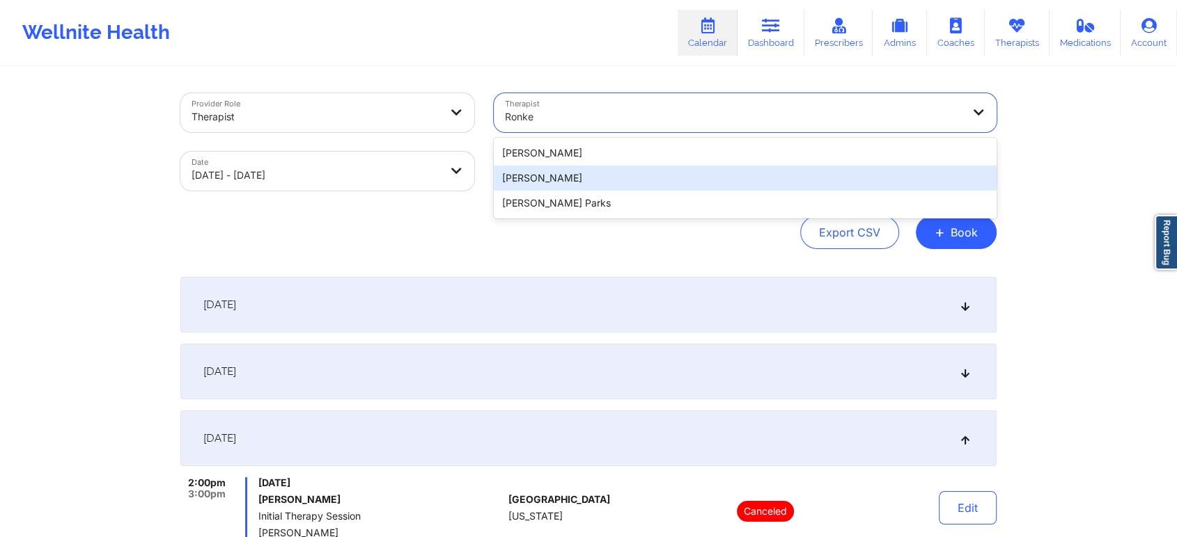
click at [620, 182] on div "Angelica Marilyn Ronke" at bounding box center [745, 178] width 503 height 25
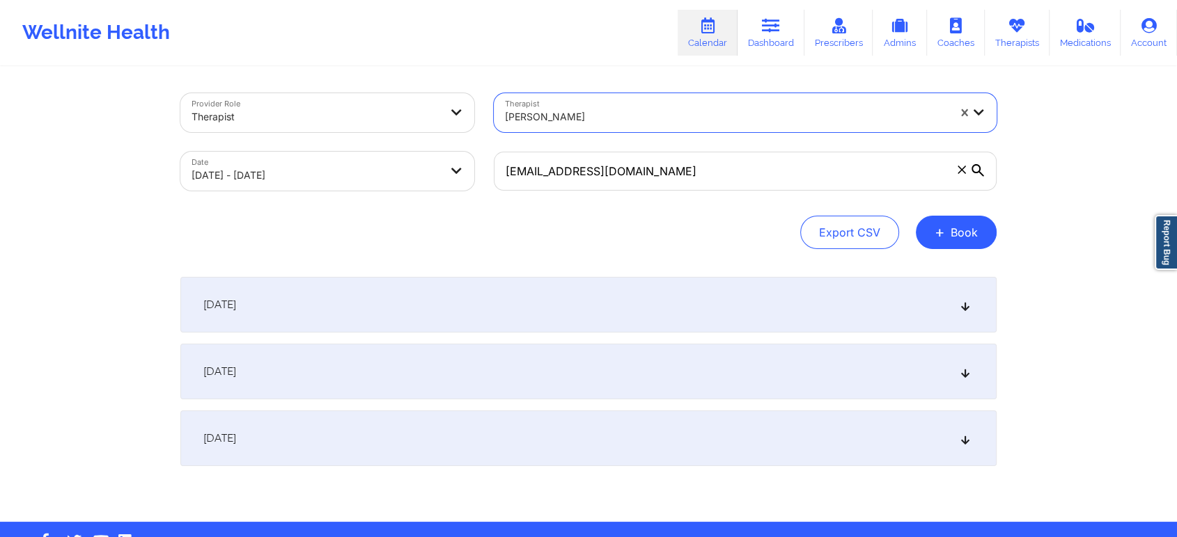
click at [628, 228] on div "Export CSV + Book" at bounding box center [588, 232] width 816 height 33
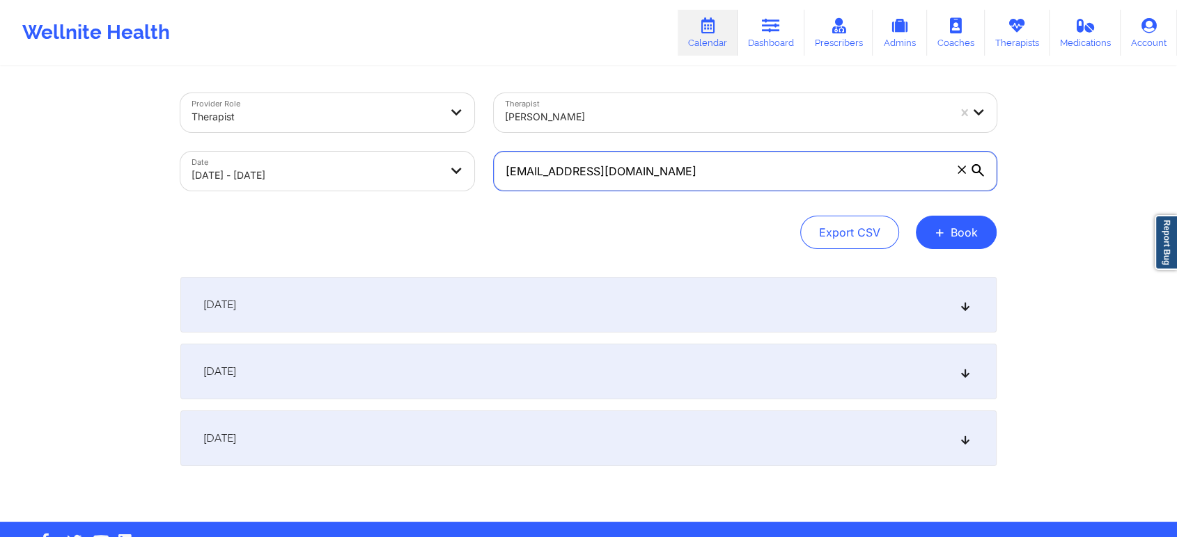
click at [660, 180] on input "tlbrown8806@gmail.com" at bounding box center [745, 171] width 503 height 39
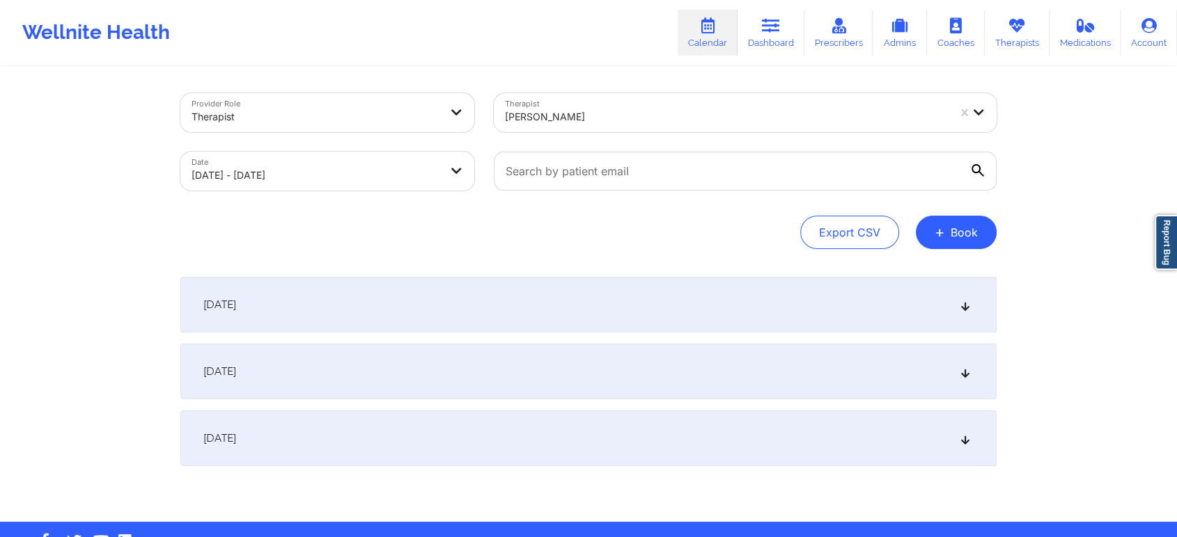
click at [678, 221] on div "Export CSV + Book" at bounding box center [588, 232] width 816 height 33
click at [969, 441] on icon at bounding box center [965, 439] width 12 height 10
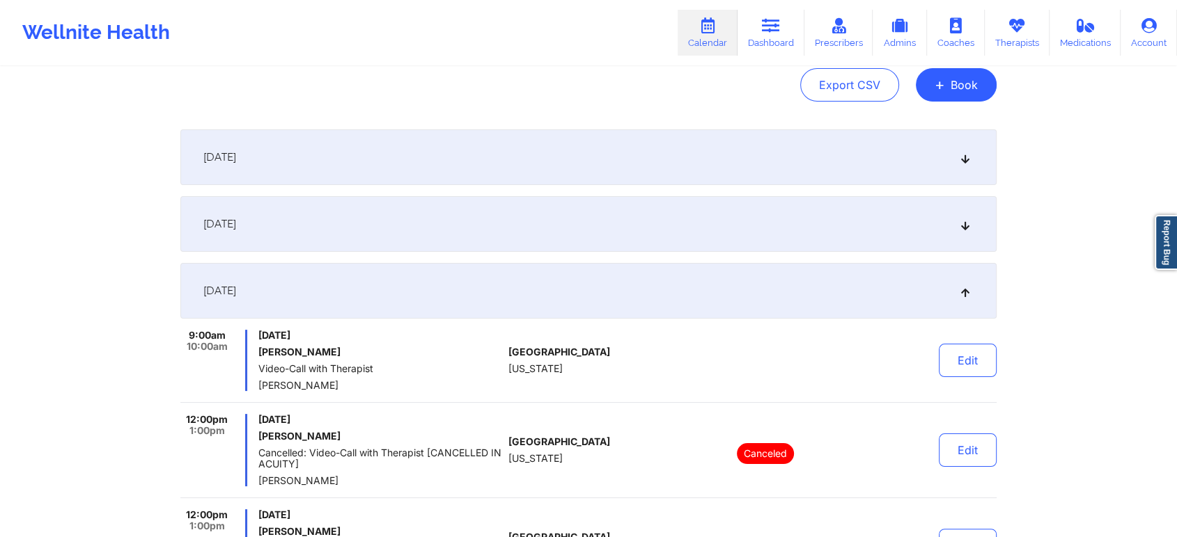
scroll to position [77, 0]
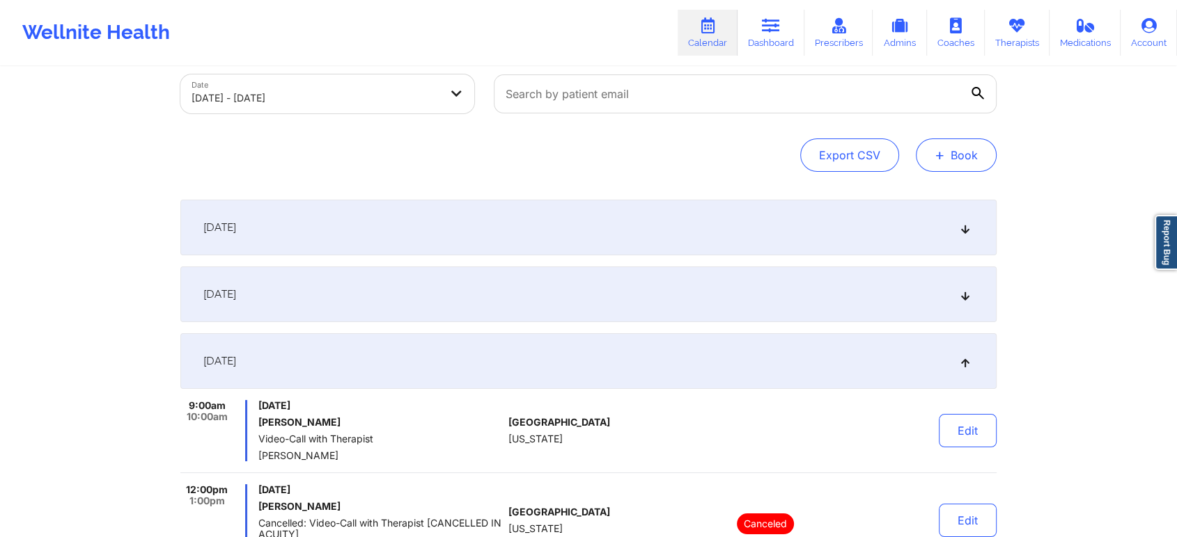
click at [979, 157] on button "+ Book" at bounding box center [955, 155] width 81 height 33
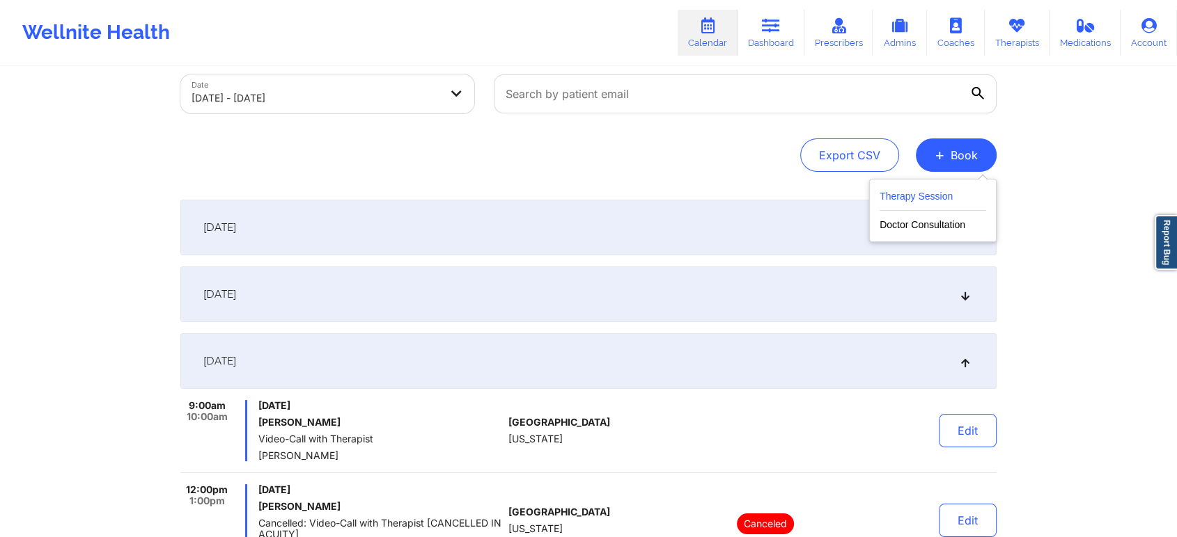
click at [958, 197] on button "Therapy Session" at bounding box center [932, 199] width 107 height 23
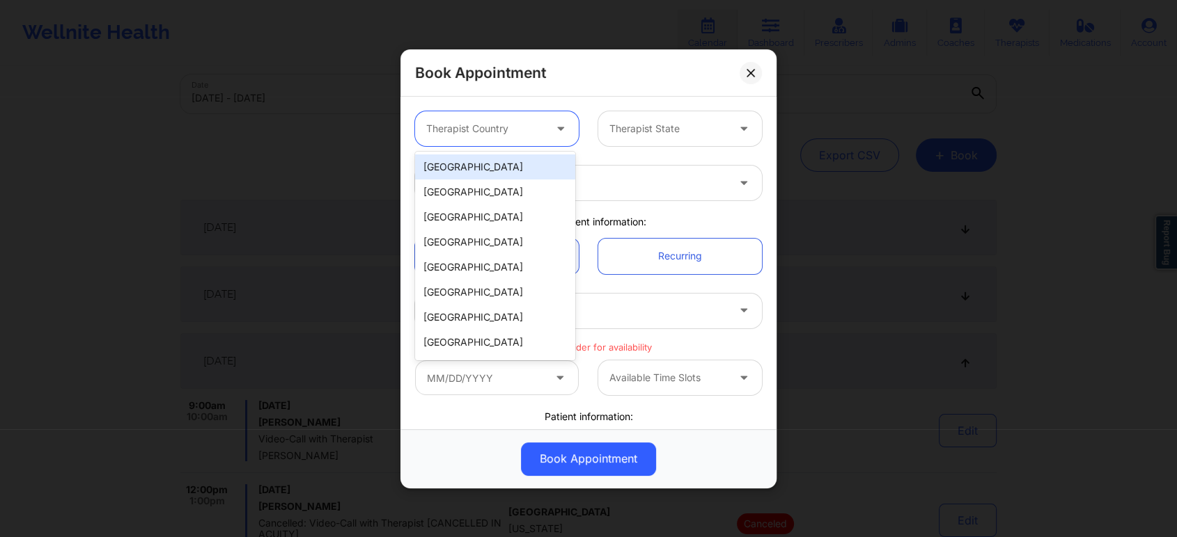
click at [509, 133] on div at bounding box center [485, 128] width 118 height 17
click at [495, 161] on div "[GEOGRAPHIC_DATA]" at bounding box center [495, 167] width 160 height 25
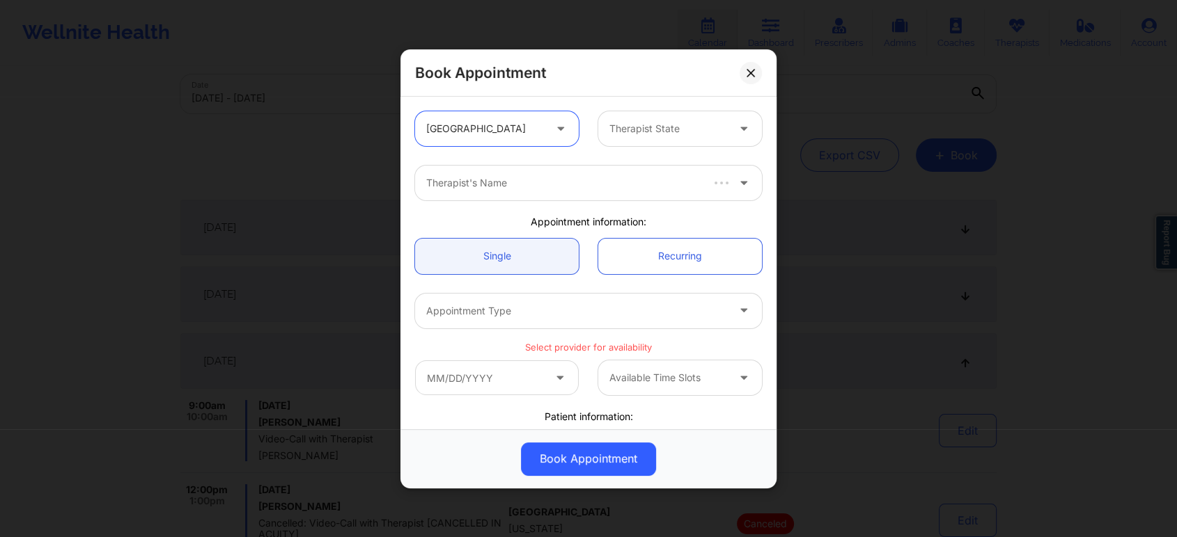
click at [652, 131] on div at bounding box center [668, 128] width 118 height 17
type input "flo"
click at [599, 188] on div at bounding box center [576, 183] width 301 height 17
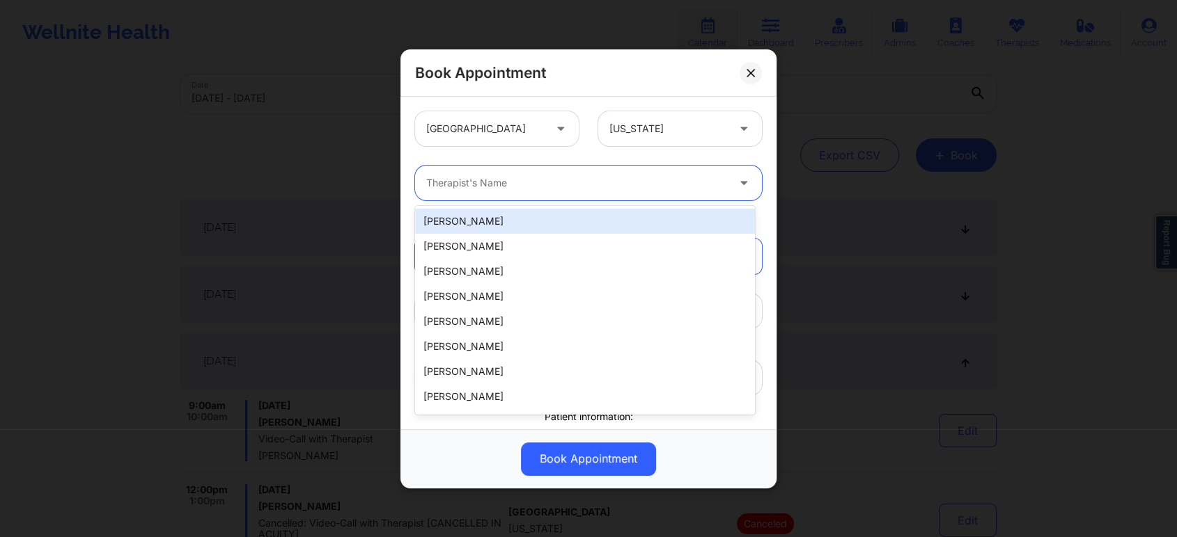
paste input "Angelica Ronke"
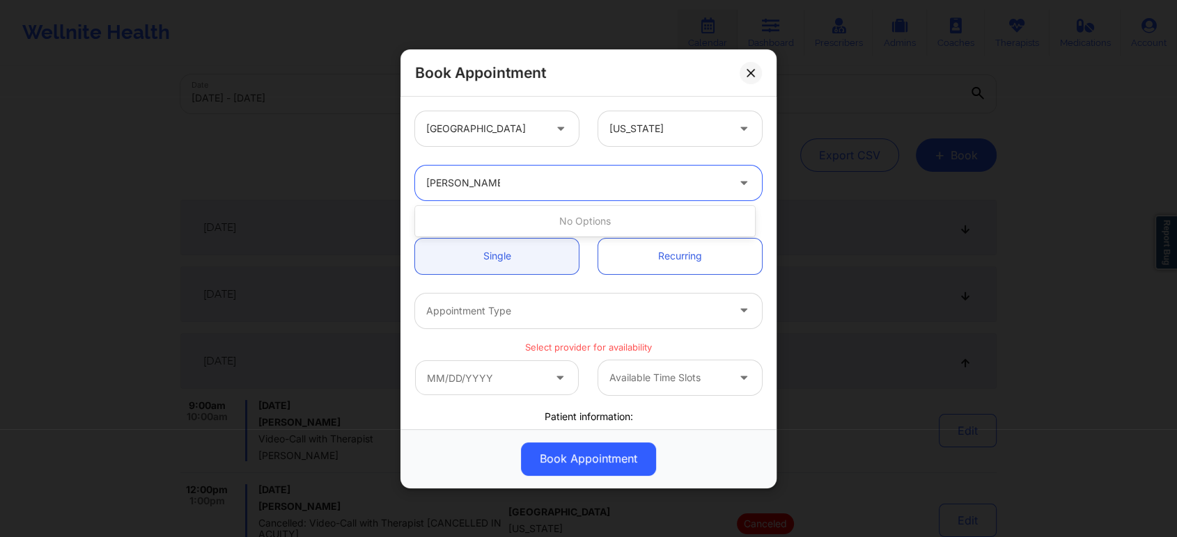
type input "Ronke"
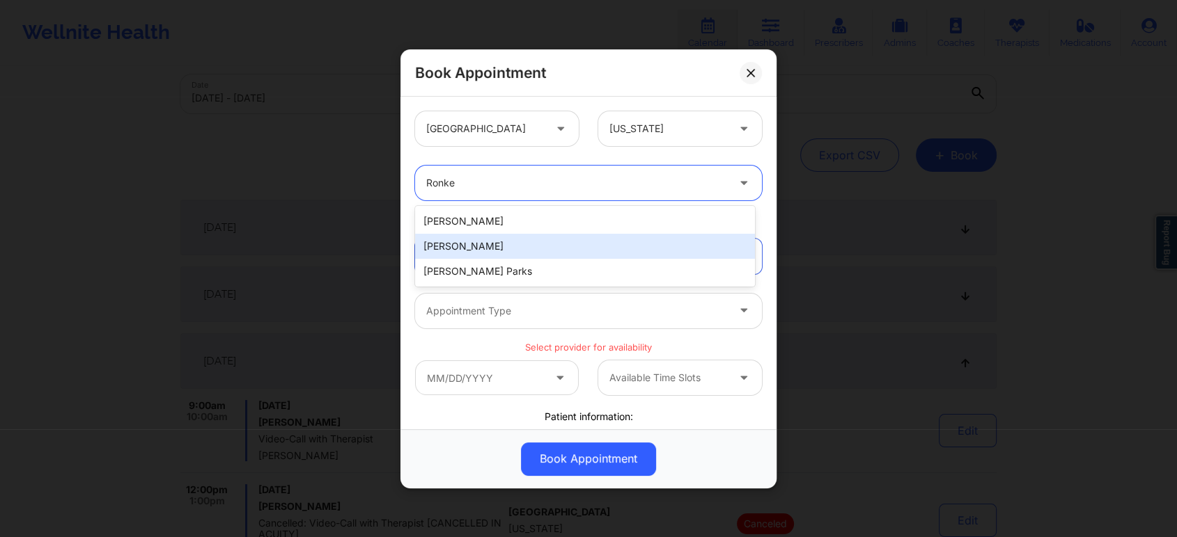
click at [555, 241] on div "Angelica Marilyn Ronke" at bounding box center [585, 246] width 340 height 25
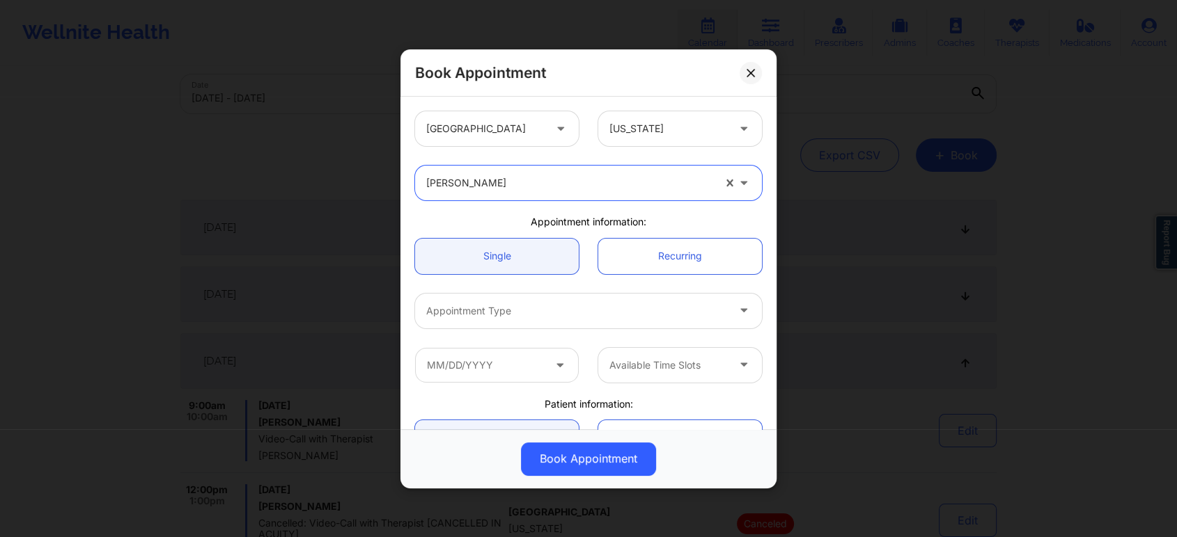
click at [618, 307] on div at bounding box center [576, 311] width 301 height 17
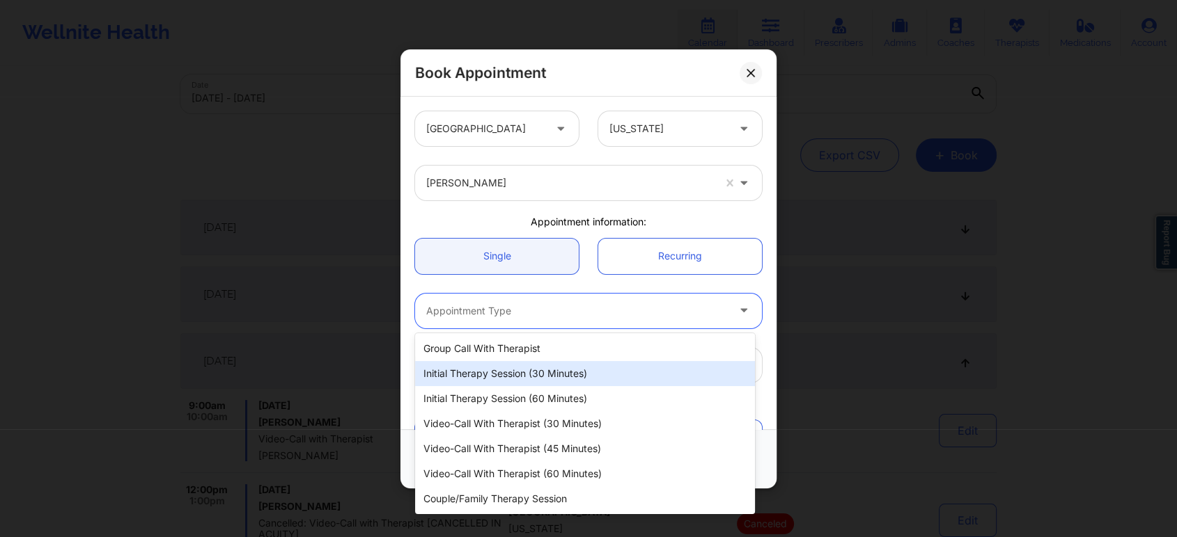
click at [561, 371] on div "Initial Therapy Session (30 minutes)" at bounding box center [585, 373] width 340 height 25
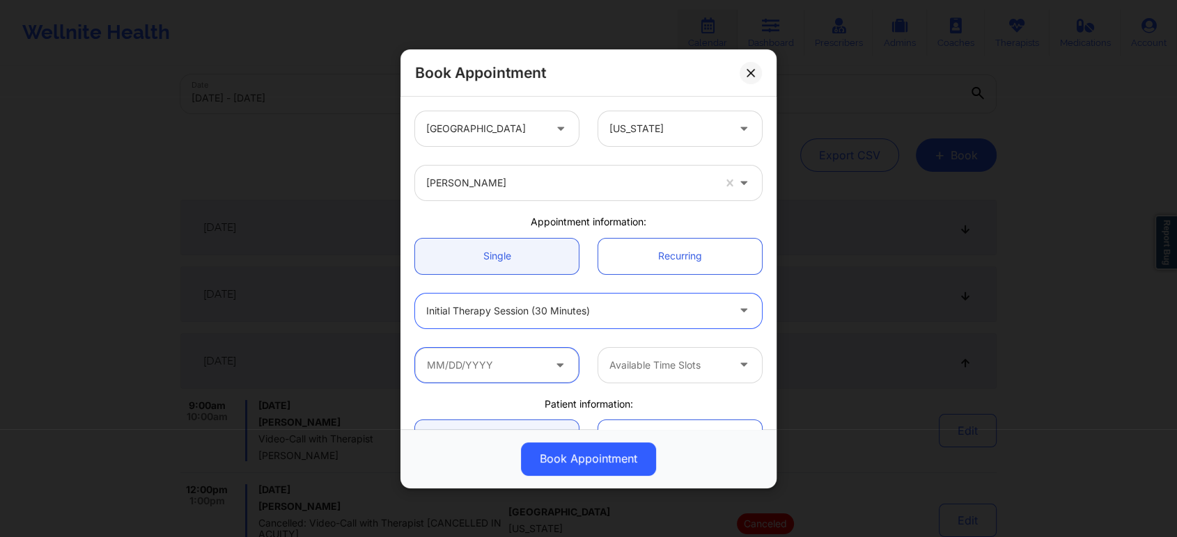
click at [546, 363] on input "text" at bounding box center [497, 364] width 164 height 35
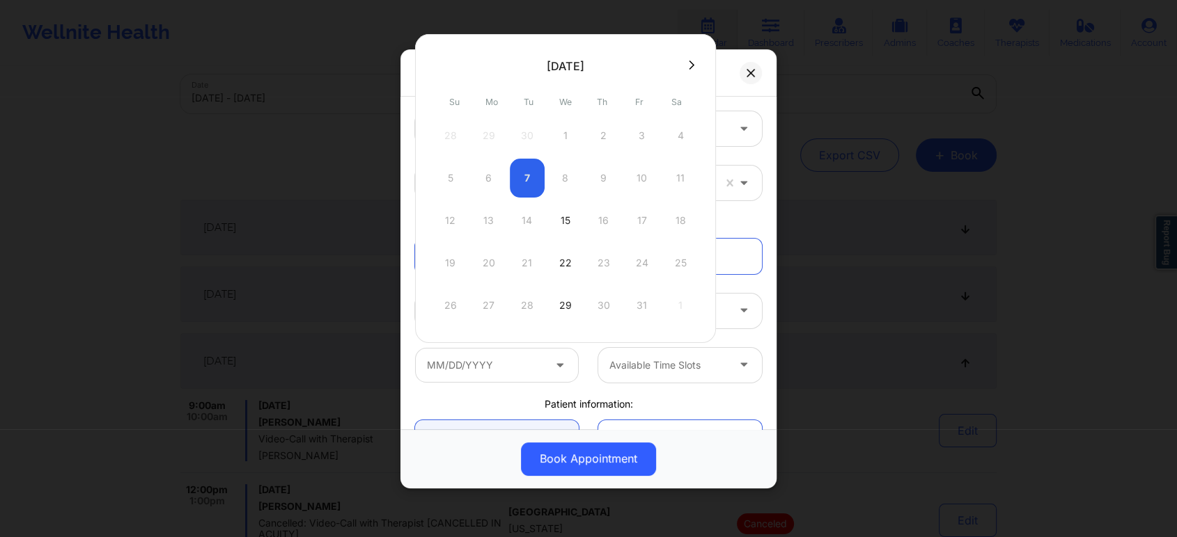
click at [693, 361] on div at bounding box center [668, 365] width 118 height 17
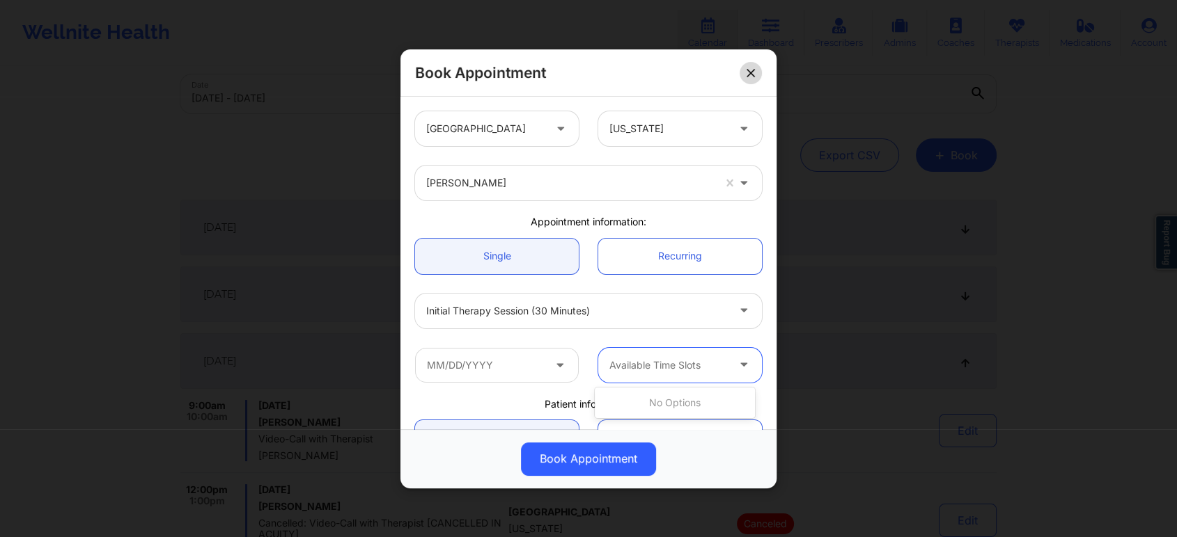
click at [754, 71] on icon at bounding box center [750, 72] width 8 height 8
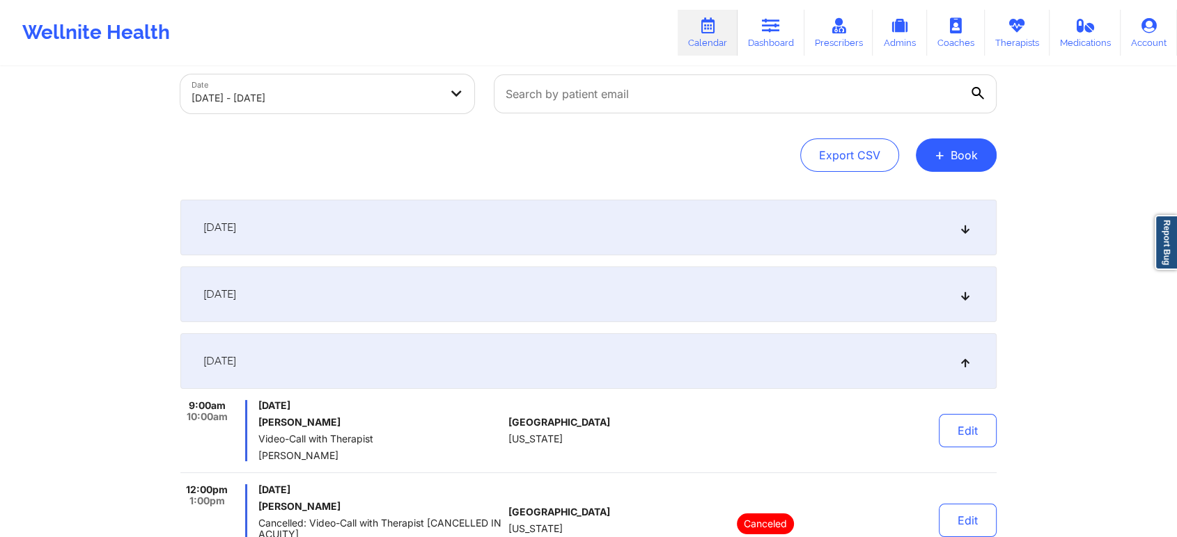
scroll to position [0, 0]
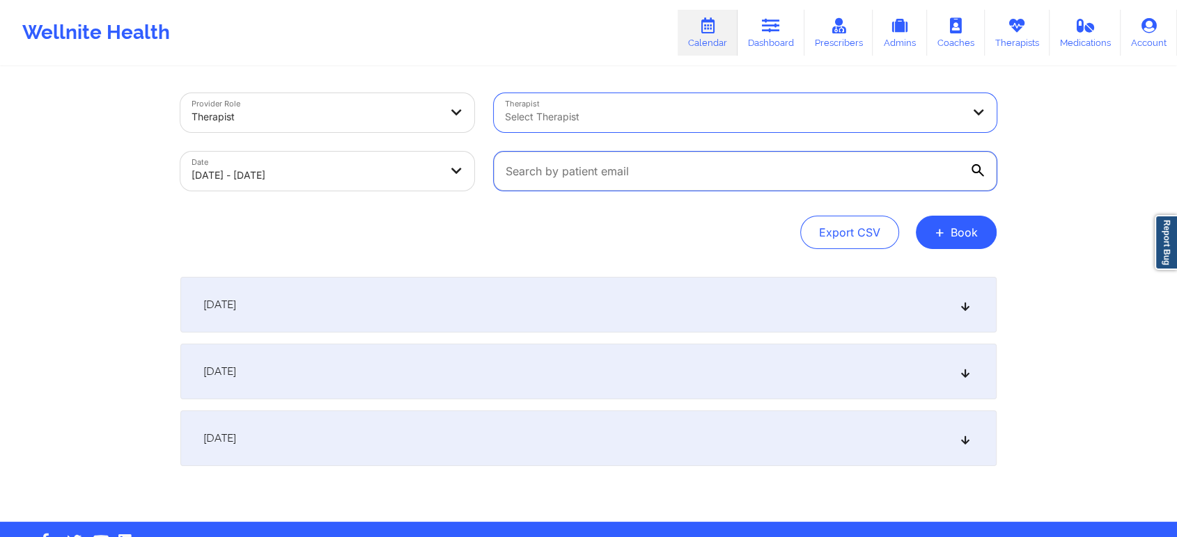
click at [684, 179] on input "text" at bounding box center [745, 171] width 503 height 39
paste input "tlbrown8806@gmail.com"
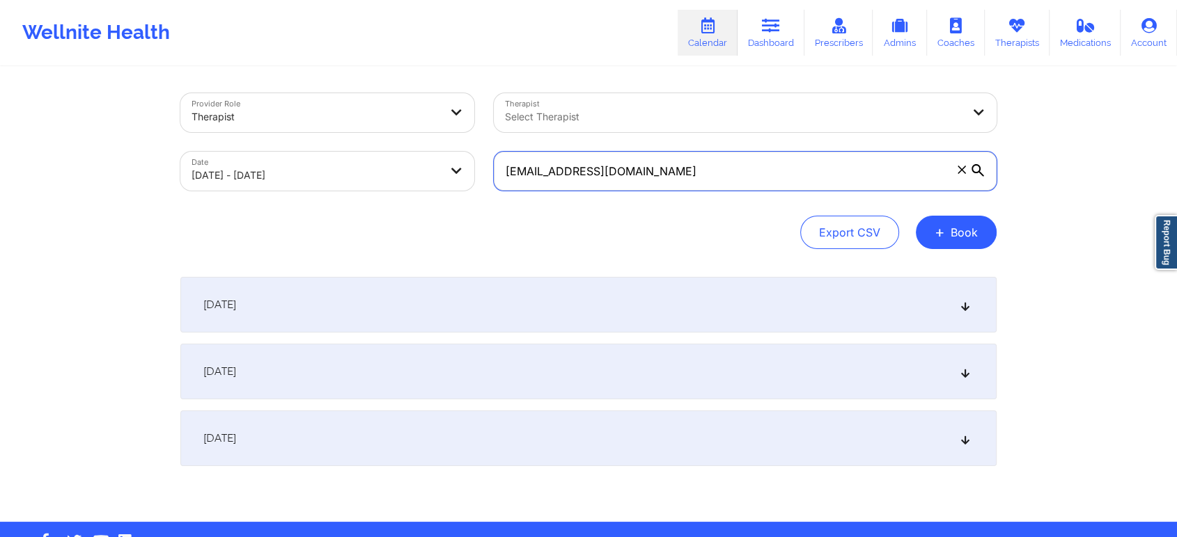
type input "tlbrown8806@gmail.com"
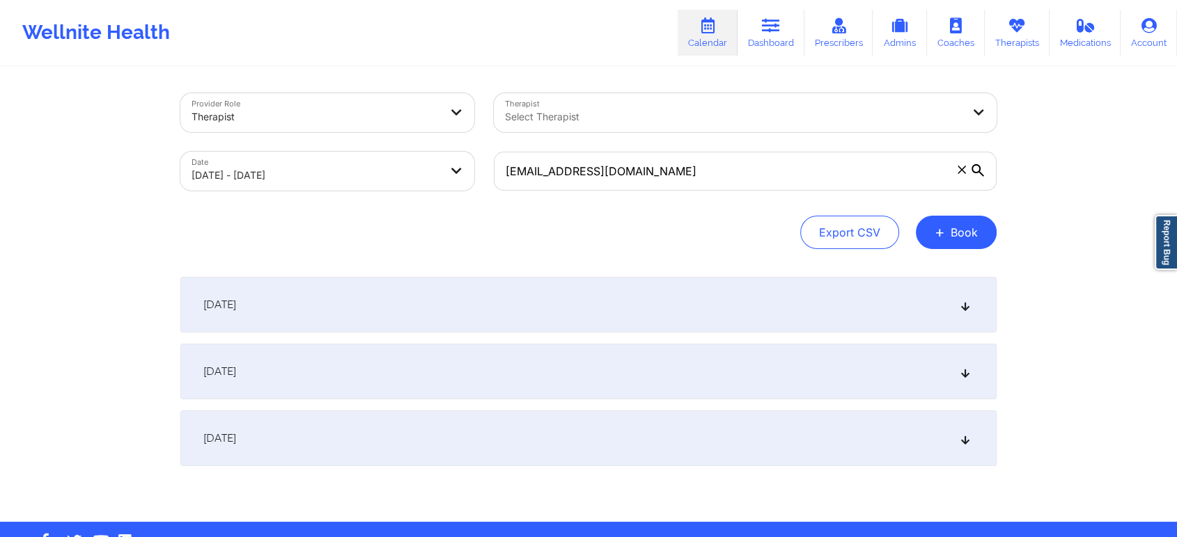
click at [675, 221] on div "Export CSV + Book" at bounding box center [588, 232] width 816 height 33
click at [605, 432] on div "[DATE]" at bounding box center [588, 439] width 816 height 56
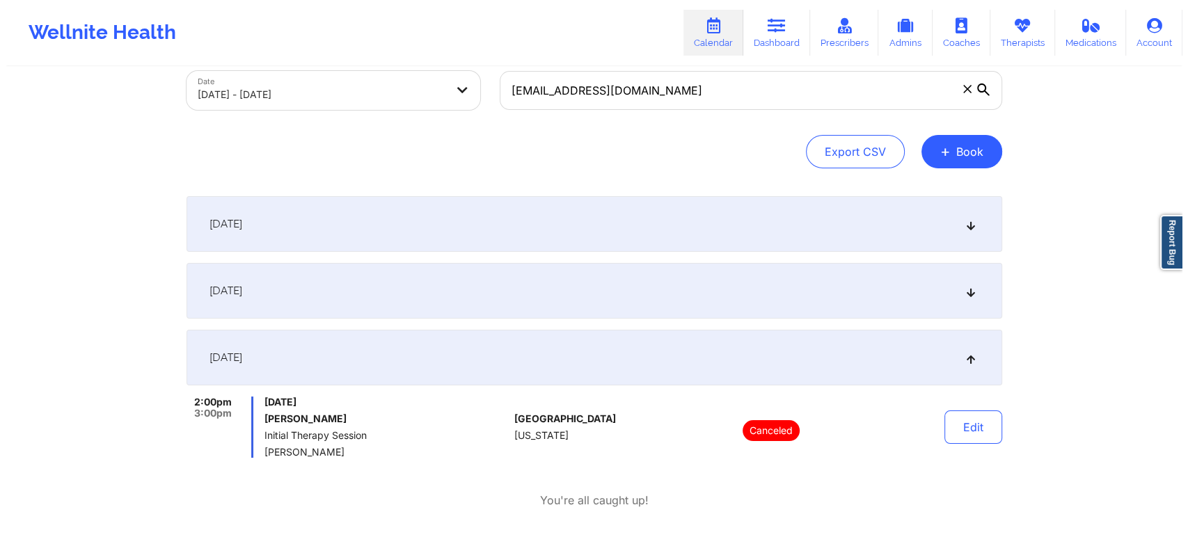
scroll to position [45, 0]
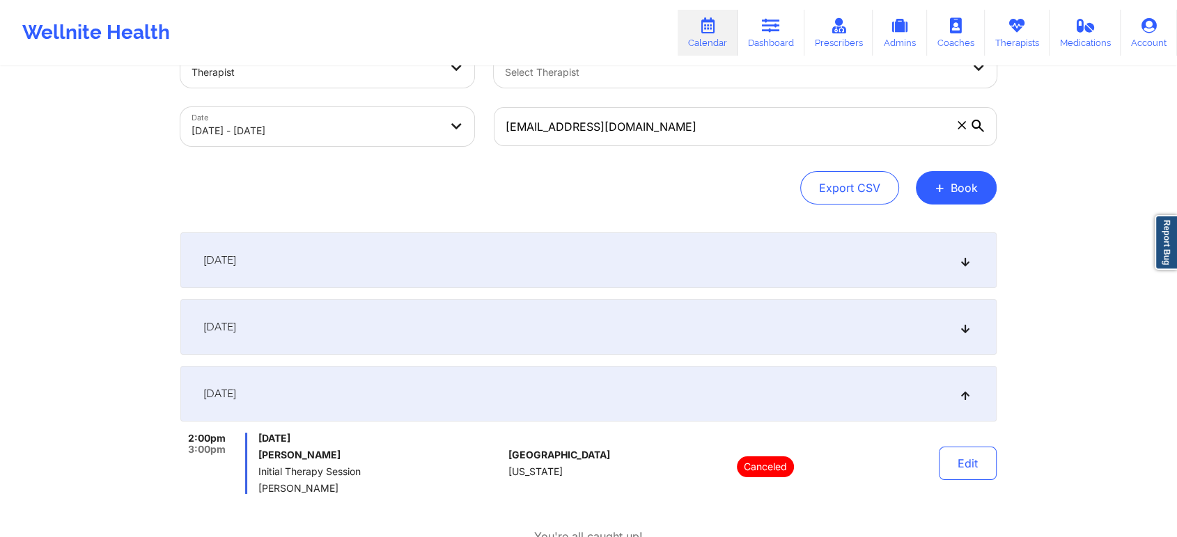
click at [388, 122] on body "Wellnite Health Calendar Dashboard Prescribers Admins Coaches Therapists Medica…" at bounding box center [588, 223] width 1177 height 537
select select "2025-9"
select select "2025-10"
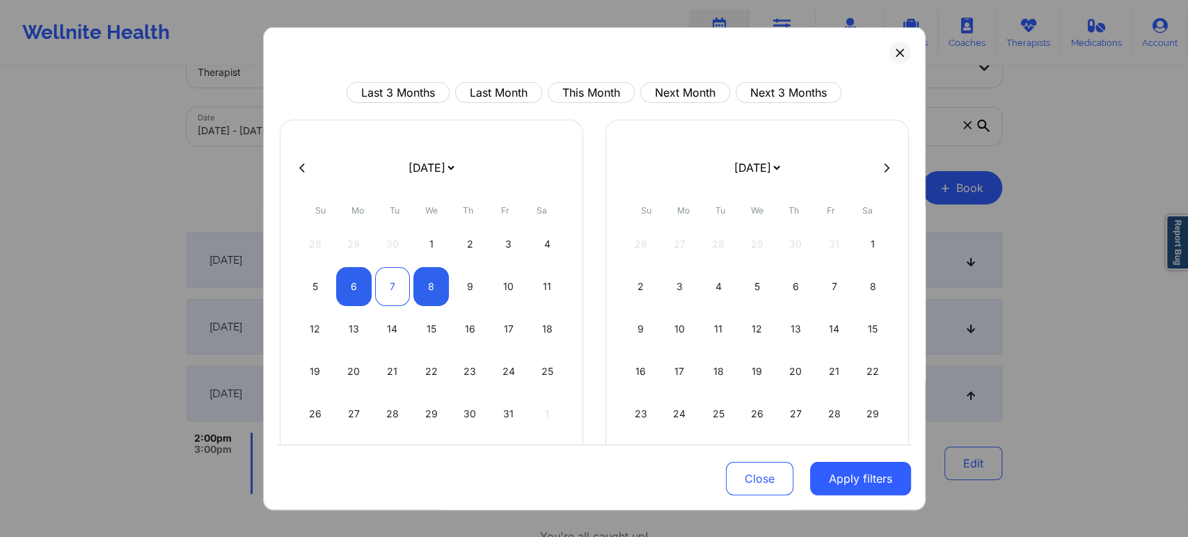
click at [391, 286] on div "7" at bounding box center [393, 286] width 36 height 39
select select "2025-9"
select select "2025-10"
select select "2025-9"
select select "2025-10"
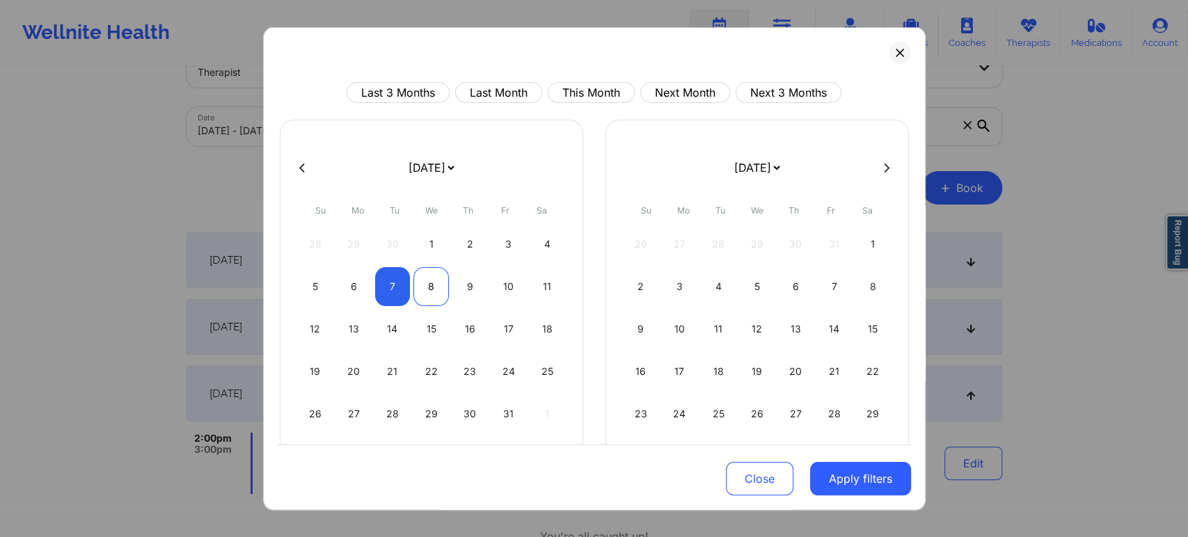
click at [427, 287] on div "8" at bounding box center [432, 286] width 36 height 39
select select "2025-9"
select select "2025-10"
click at [860, 489] on button "Apply filters" at bounding box center [860, 478] width 101 height 33
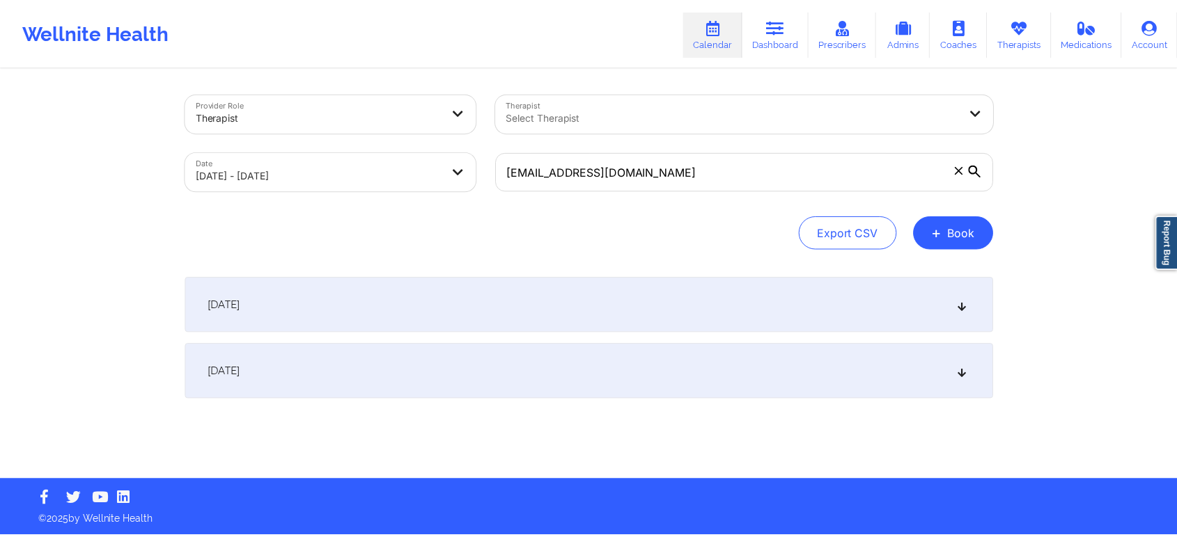
scroll to position [0, 0]
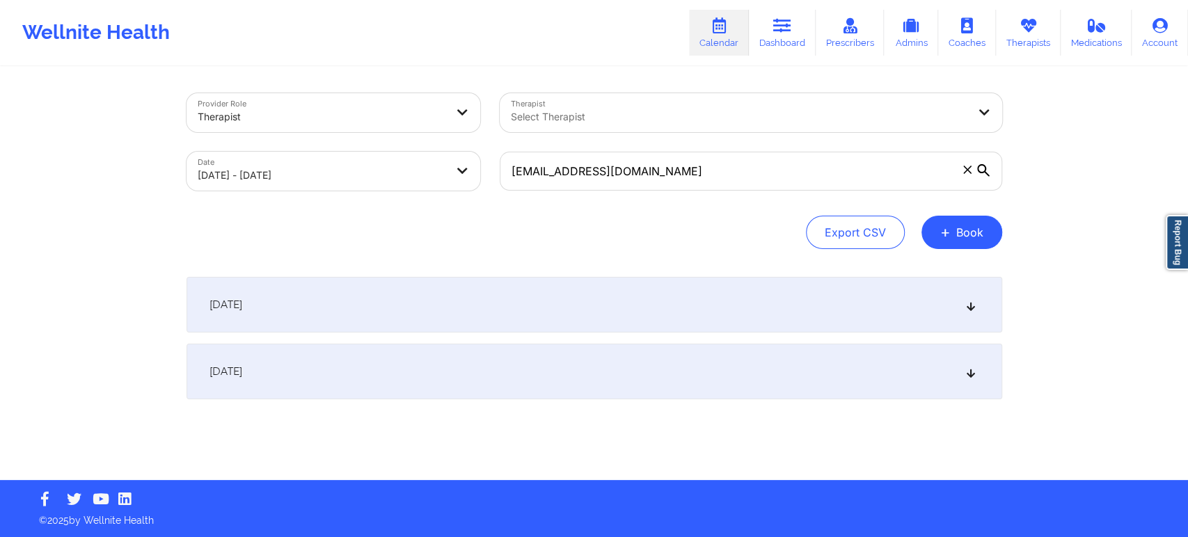
click at [732, 370] on div "[DATE]" at bounding box center [595, 372] width 816 height 56
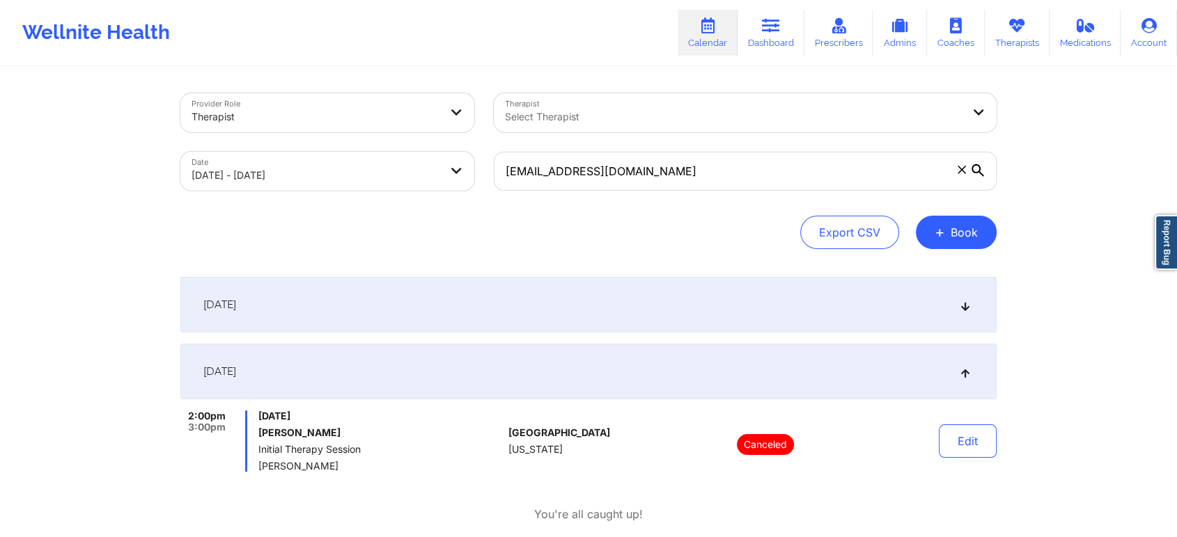
click at [700, 314] on div "[DATE]" at bounding box center [588, 305] width 816 height 56
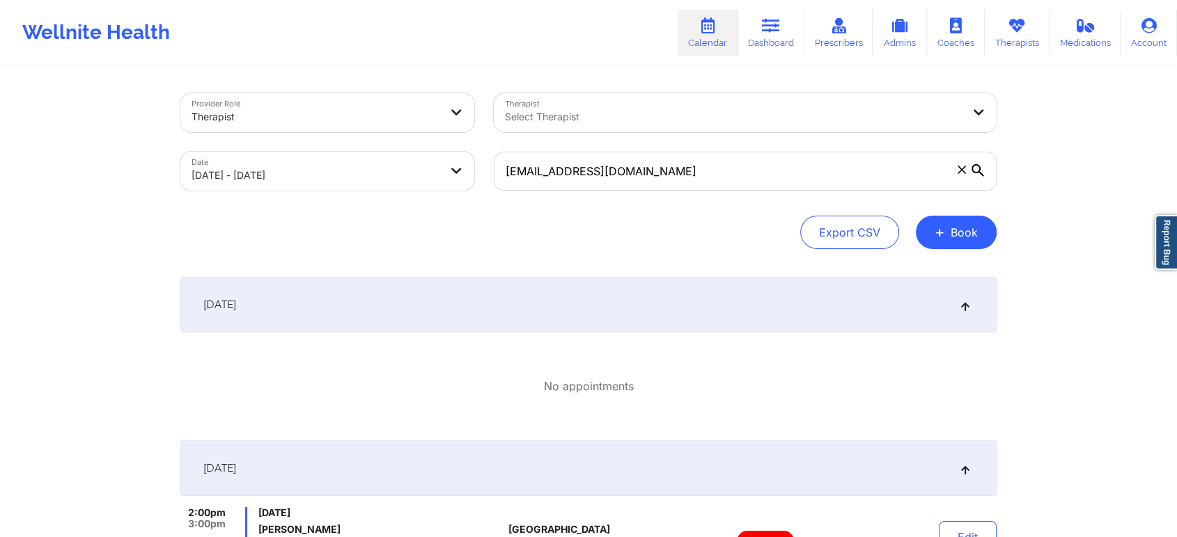
click at [700, 314] on div "[DATE]" at bounding box center [588, 305] width 816 height 56
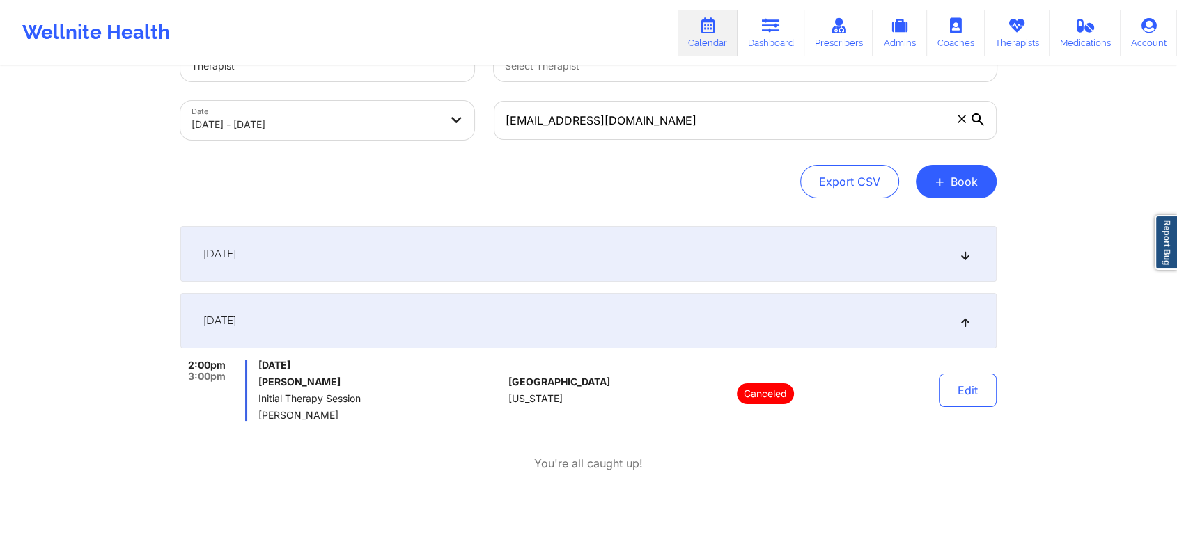
scroll to position [47, 0]
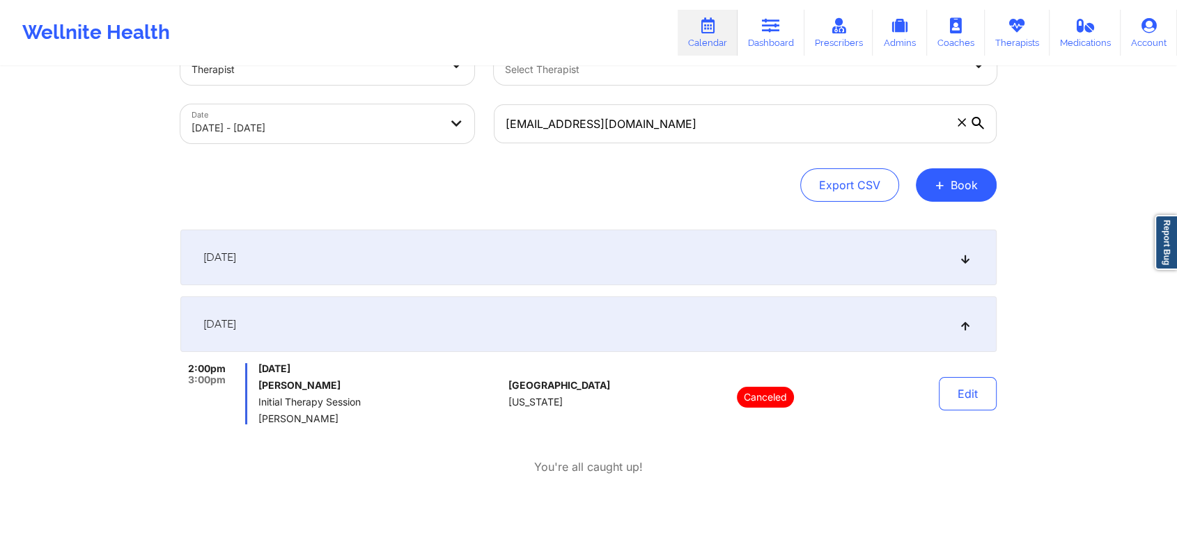
click at [502, 512] on div "October 7, 2025 No appointments October 8, 2025 2:00pm 3:00pm Wednesday, Octobe…" at bounding box center [588, 398] width 816 height 336
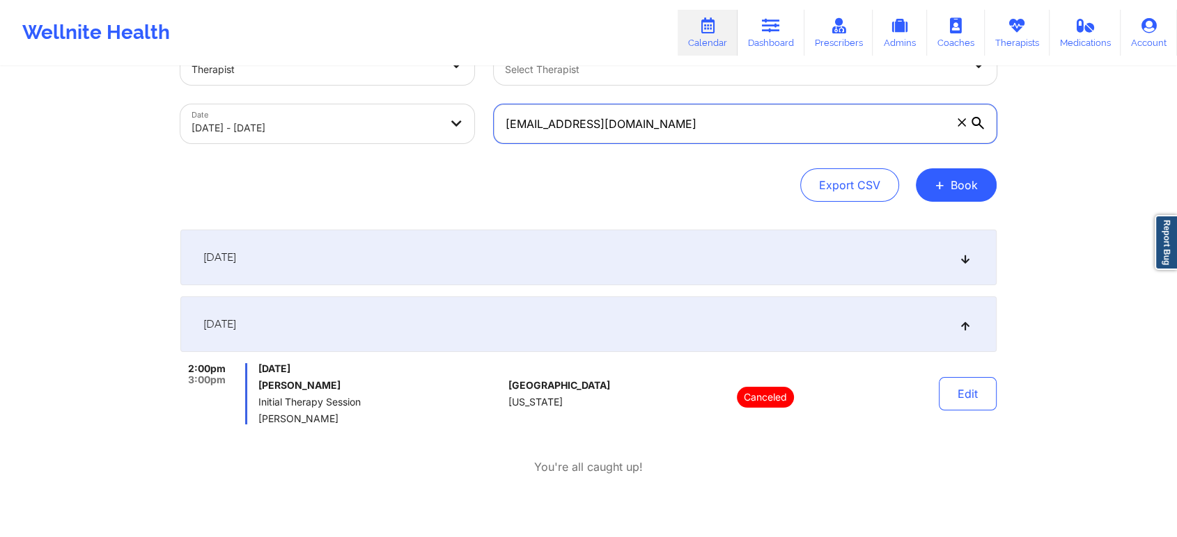
click at [679, 130] on input "tlbrown8806@gmail.com" at bounding box center [745, 123] width 503 height 39
paste input "andrew.c.schweigert"
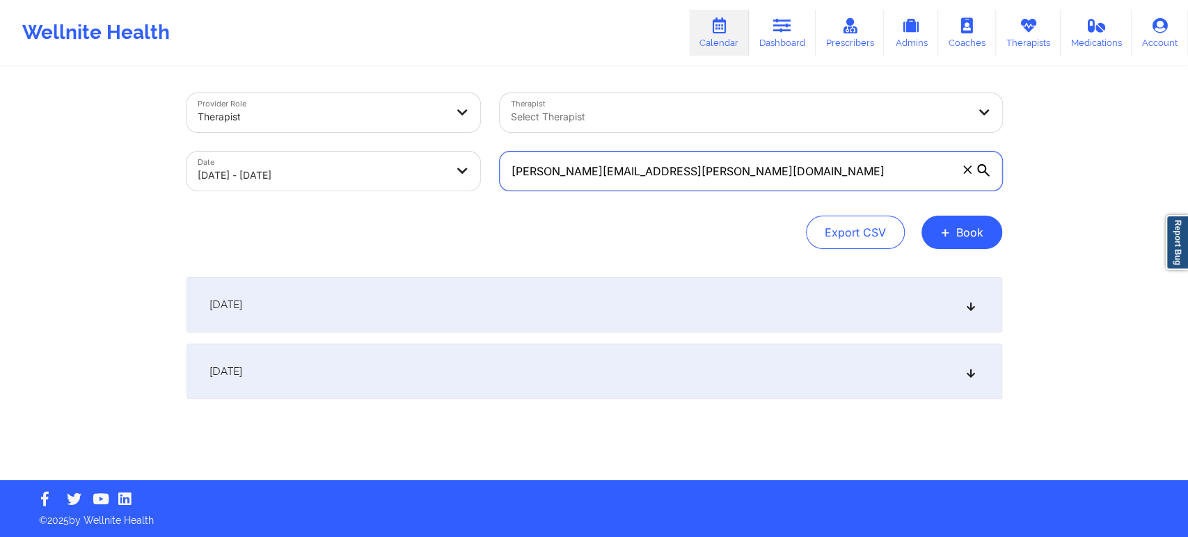
type input "andrew.c.schweigert@gmail.com"
click at [966, 372] on icon at bounding box center [971, 372] width 12 height 10
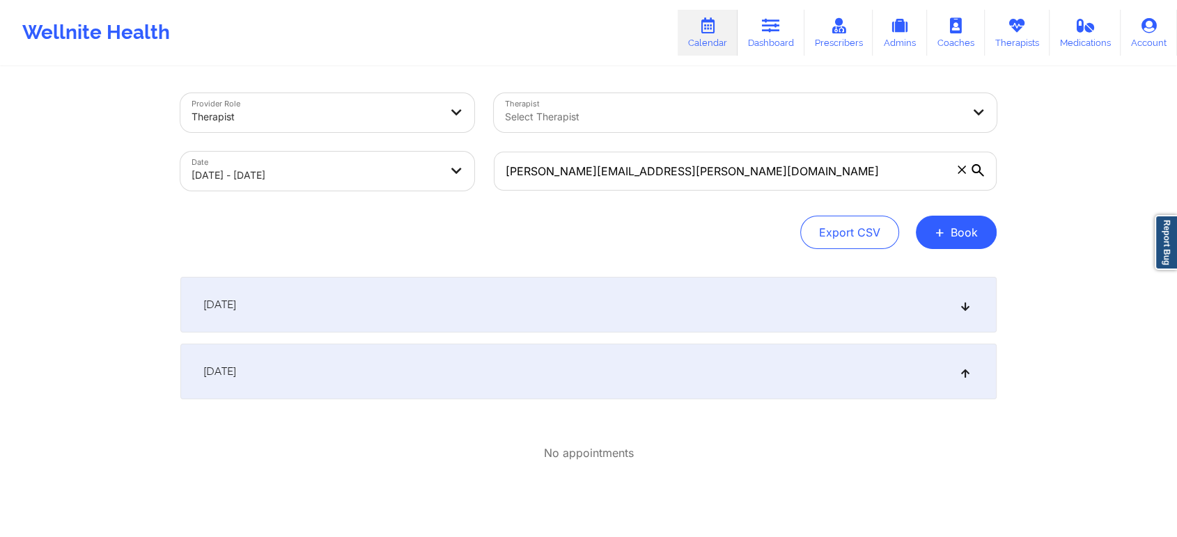
select select "2025-9"
select select "2025-10"
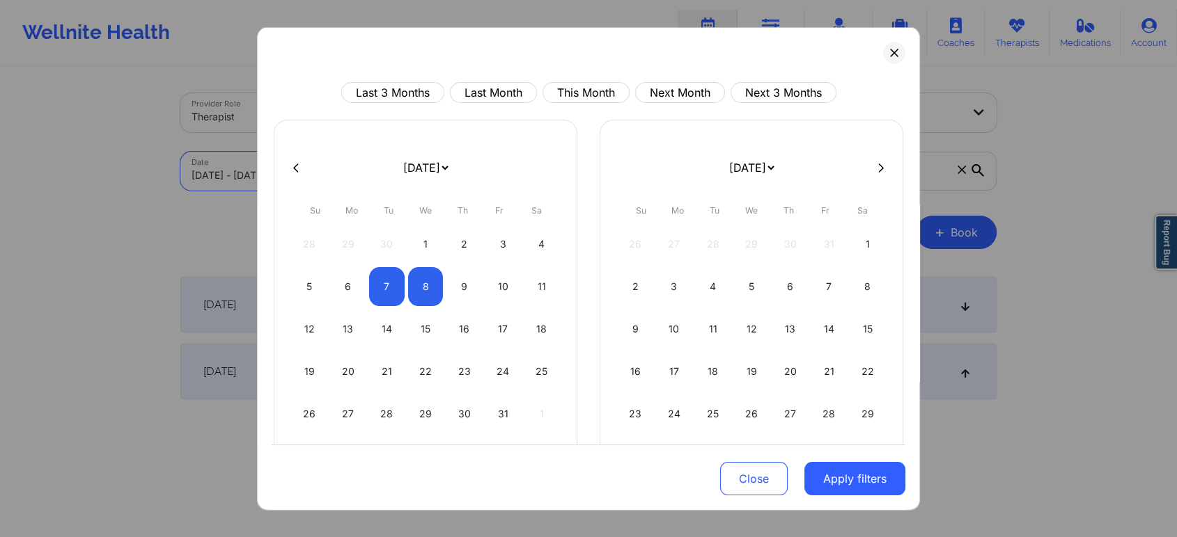
click at [435, 171] on body "Wellnite Health Calendar Dashboard Prescribers Admins Coaches Therapists Medica…" at bounding box center [588, 268] width 1177 height 537
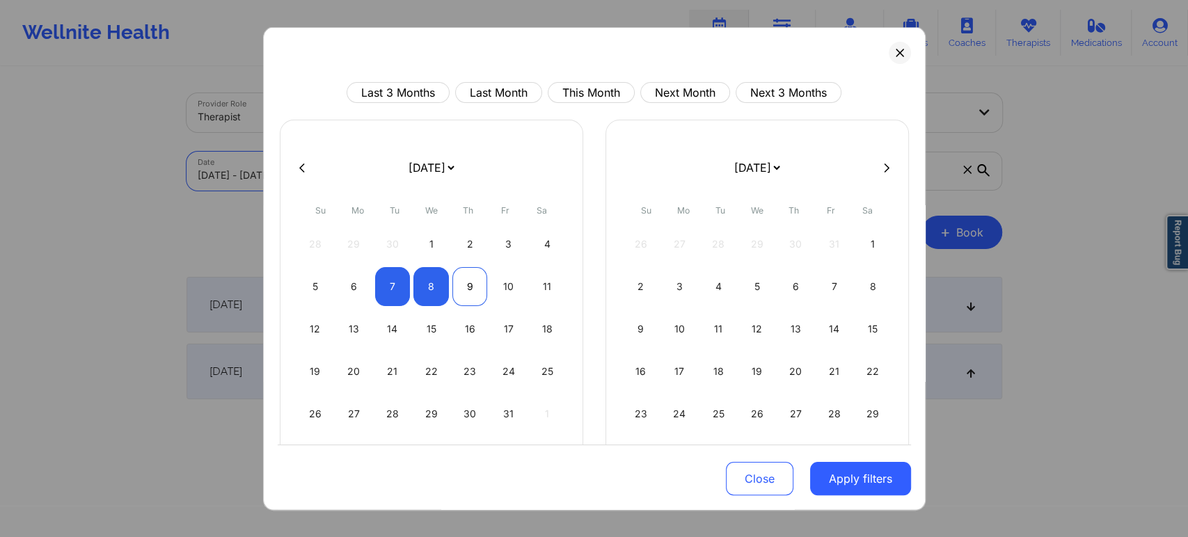
click at [476, 288] on div "9" at bounding box center [471, 286] width 36 height 39
select select "2025-9"
select select "2025-10"
select select "2025-9"
select select "2025-10"
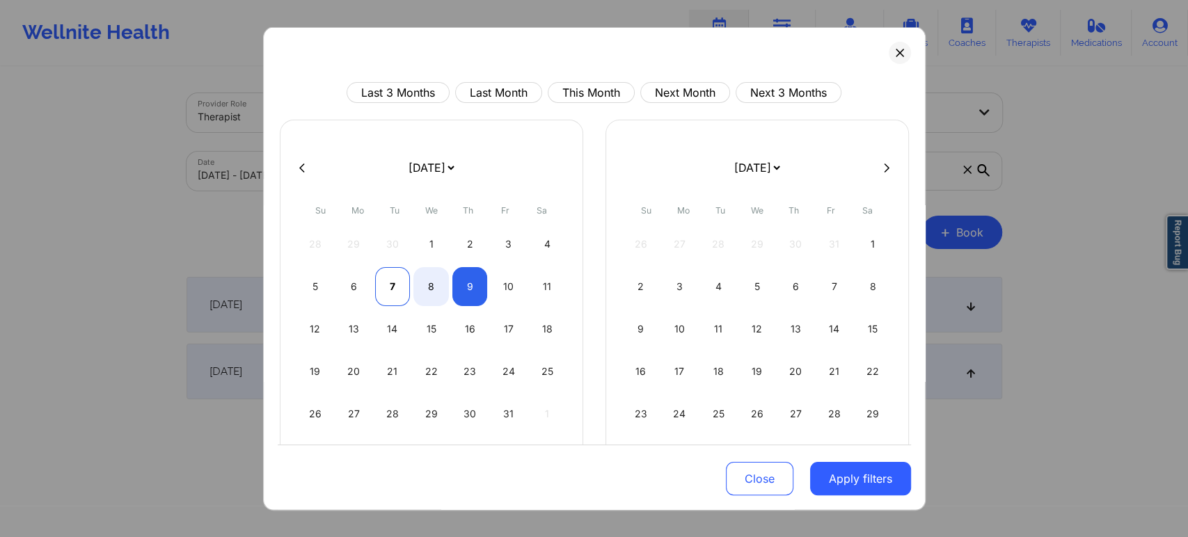
click at [395, 285] on div "7" at bounding box center [393, 286] width 36 height 39
select select "2025-9"
select select "2025-10"
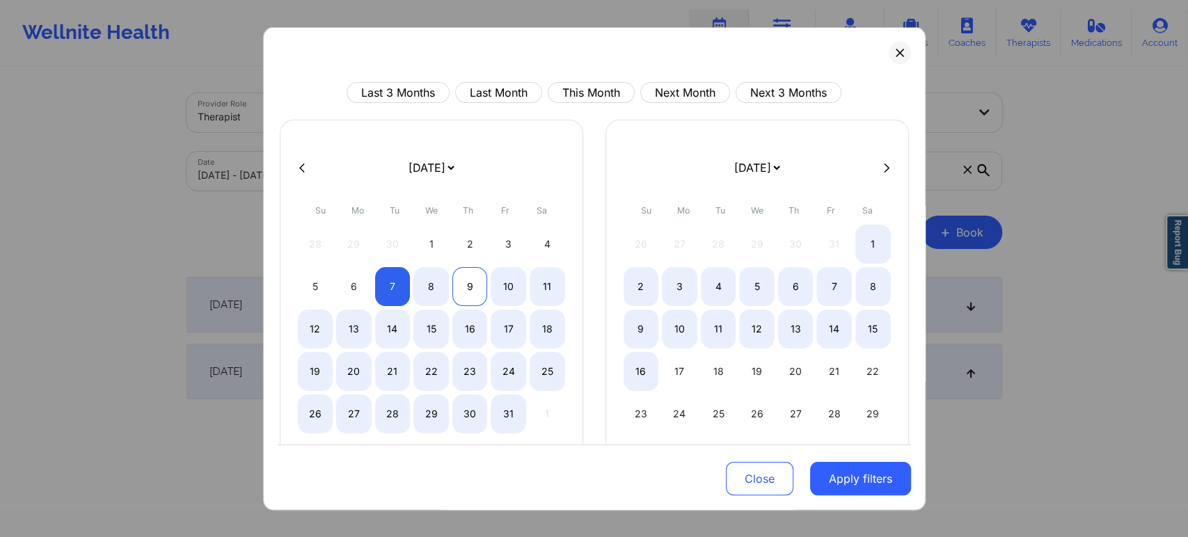
select select "2025-9"
select select "2025-10"
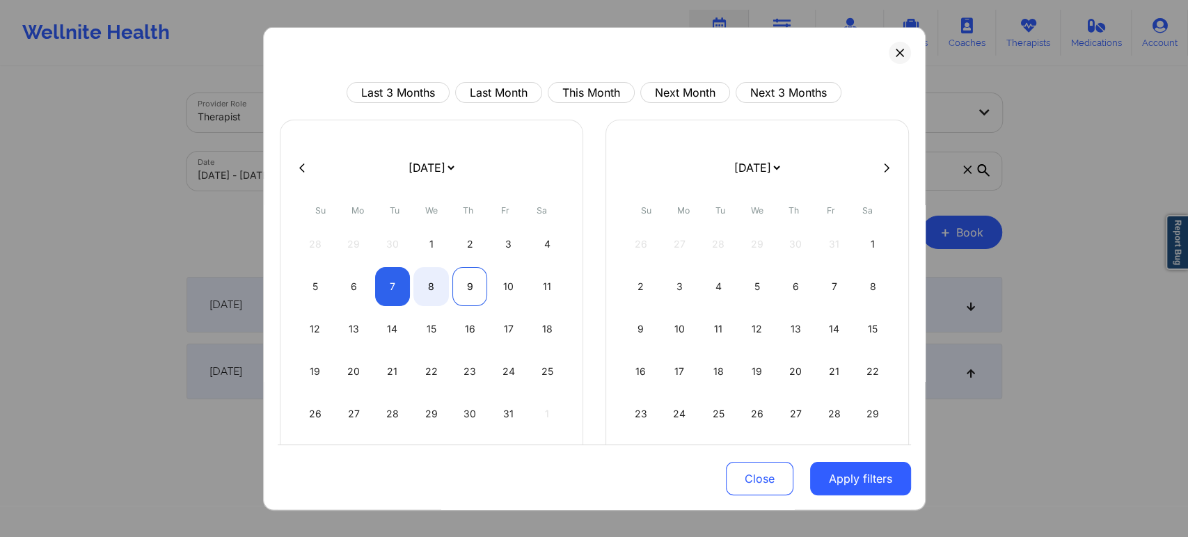
click at [468, 288] on div "9" at bounding box center [471, 286] width 36 height 39
select select "2025-9"
select select "2025-10"
click at [854, 482] on button "Apply filters" at bounding box center [860, 478] width 101 height 33
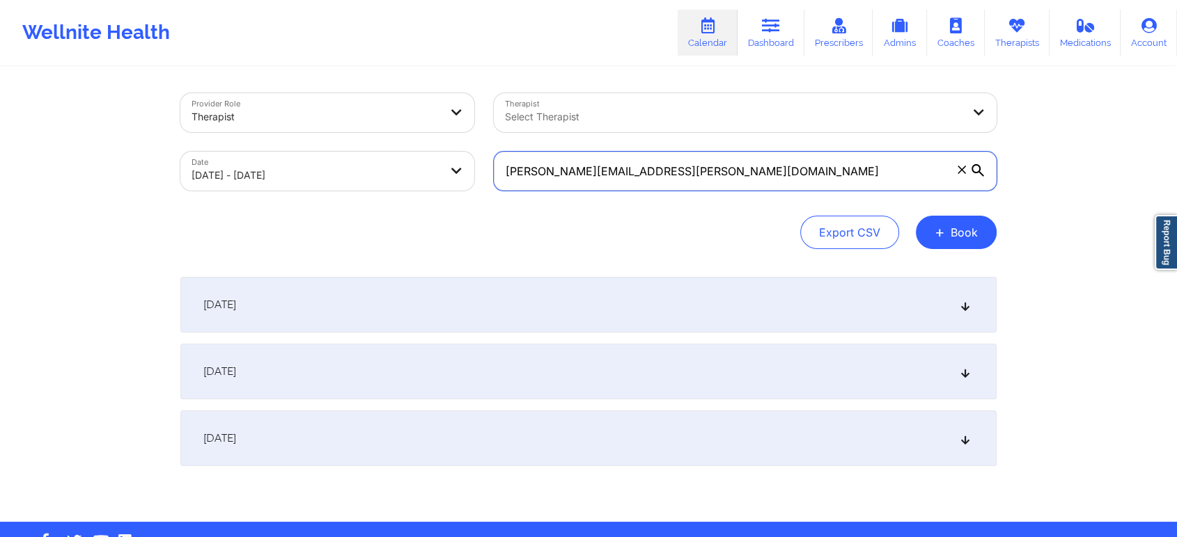
click at [734, 171] on input "andrew.c.schweigert@gmail.com" at bounding box center [745, 171] width 503 height 39
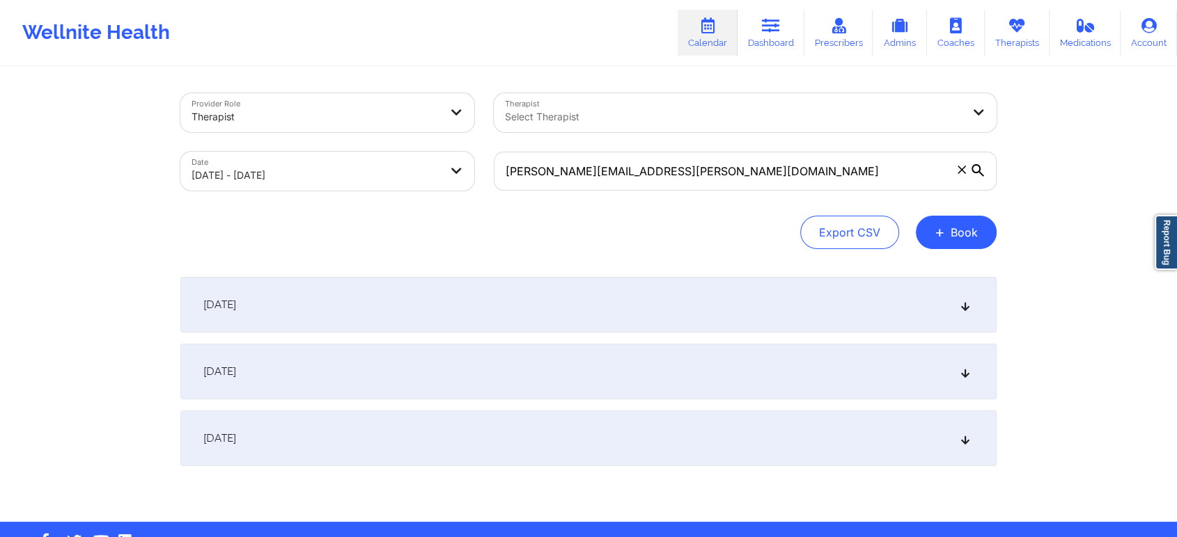
click at [684, 436] on div "[DATE]" at bounding box center [588, 439] width 816 height 56
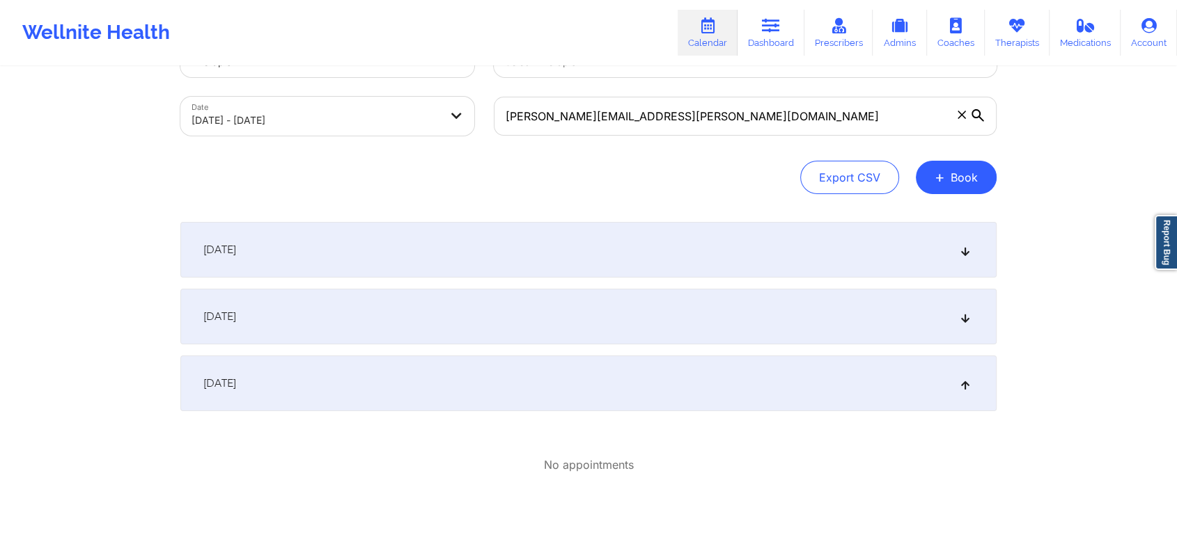
scroll to position [77, 0]
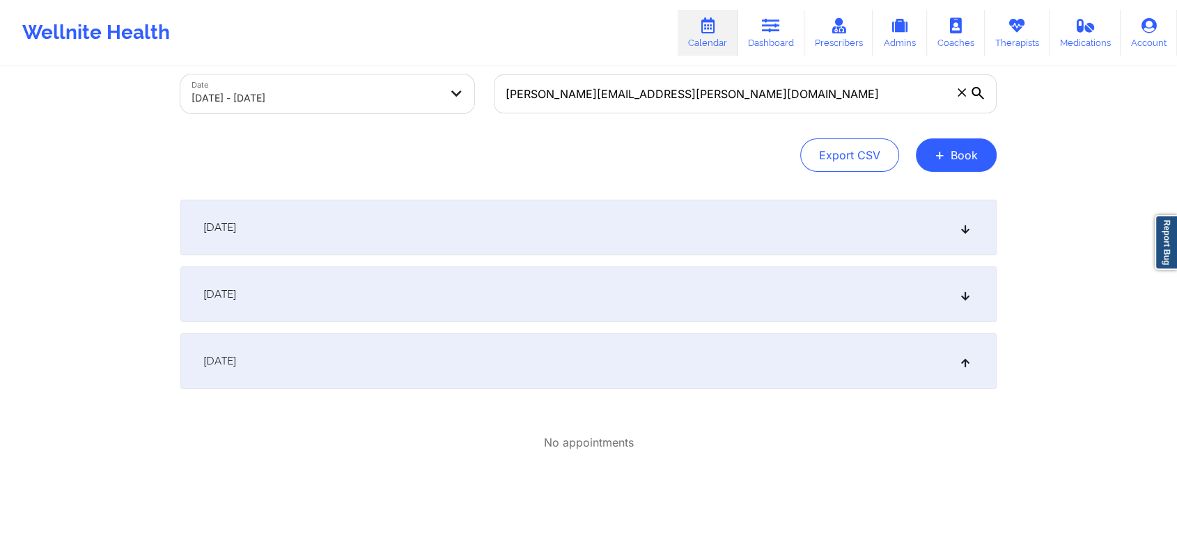
click at [705, 291] on div "[DATE]" at bounding box center [588, 295] width 816 height 56
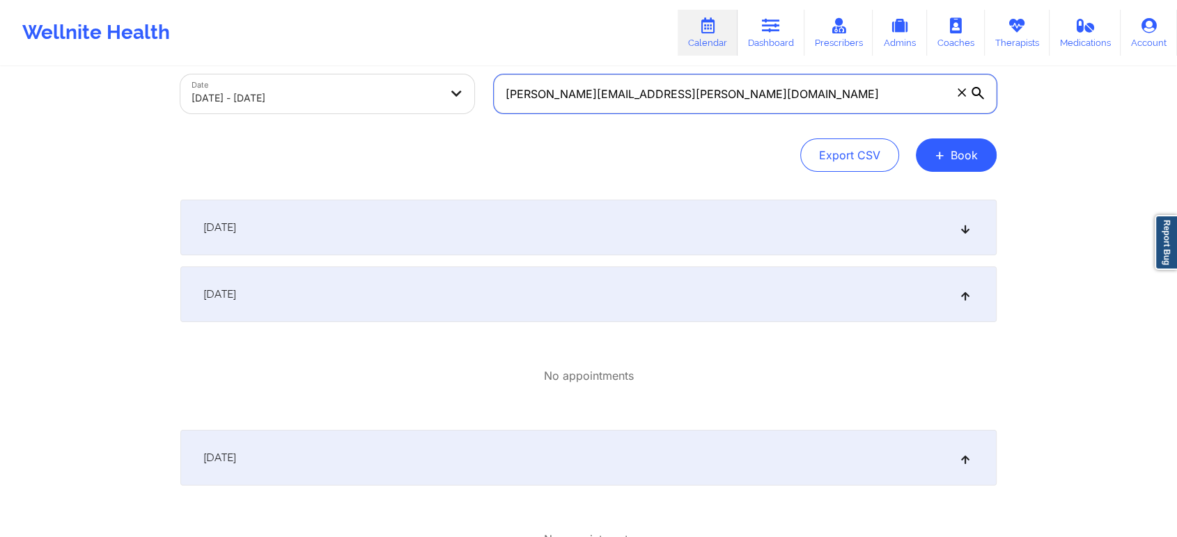
click at [703, 95] on input "andrew.c.schweigert@gmail.com" at bounding box center [745, 93] width 503 height 39
paste input "shwagdaddy17"
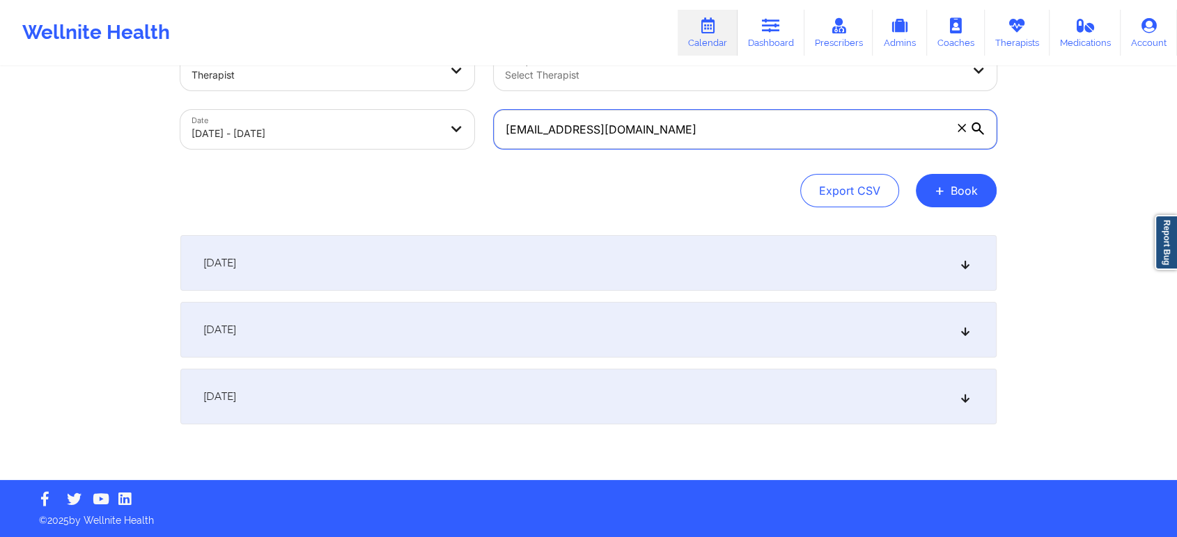
scroll to position [41, 0]
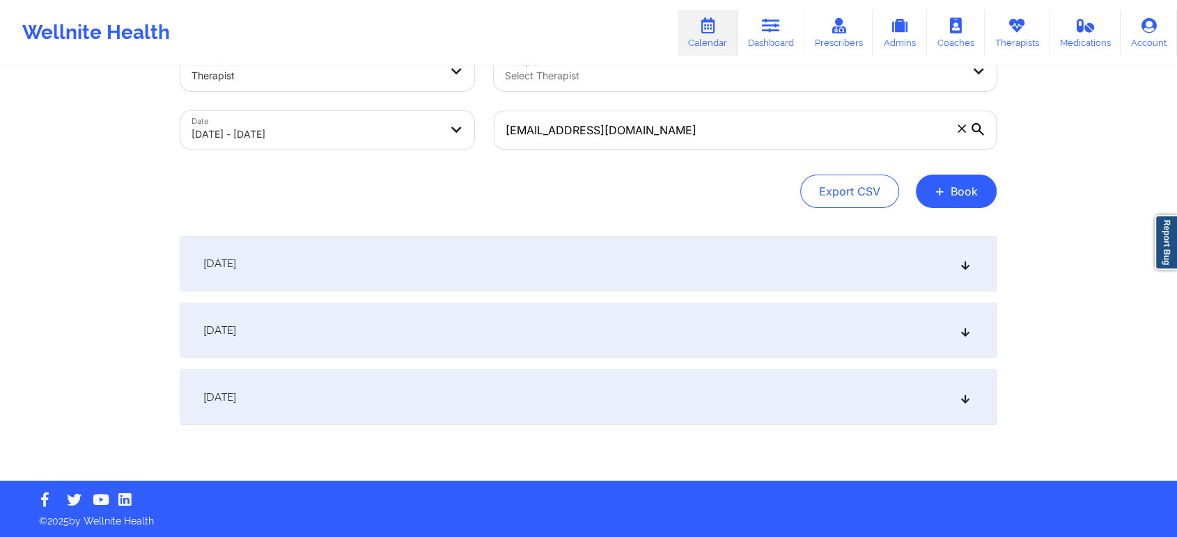
click at [616, 327] on div "[DATE]" at bounding box center [588, 331] width 816 height 56
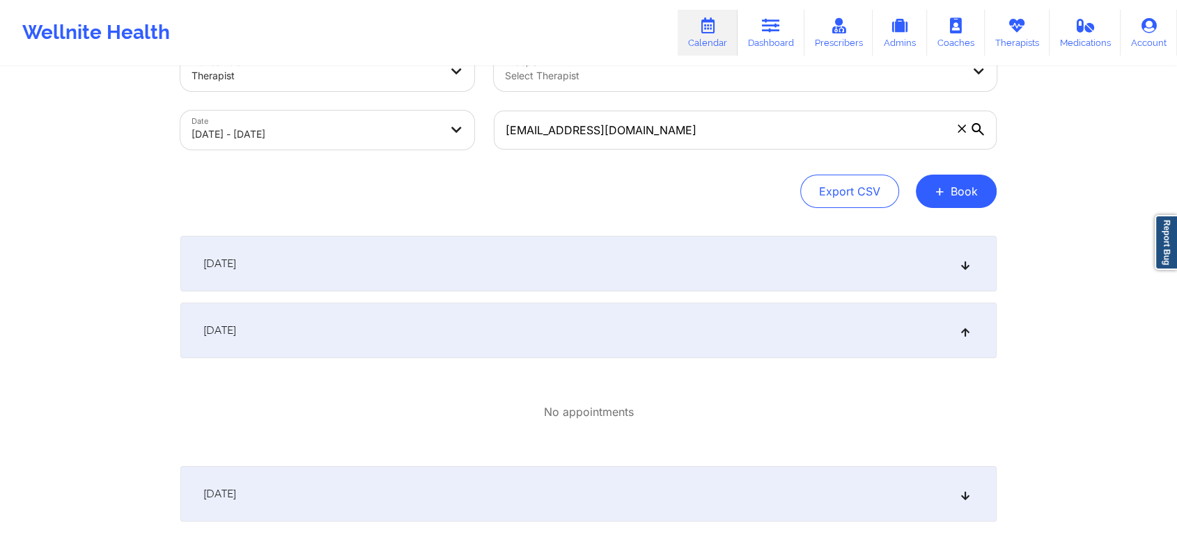
click at [617, 327] on div "[DATE]" at bounding box center [588, 331] width 816 height 56
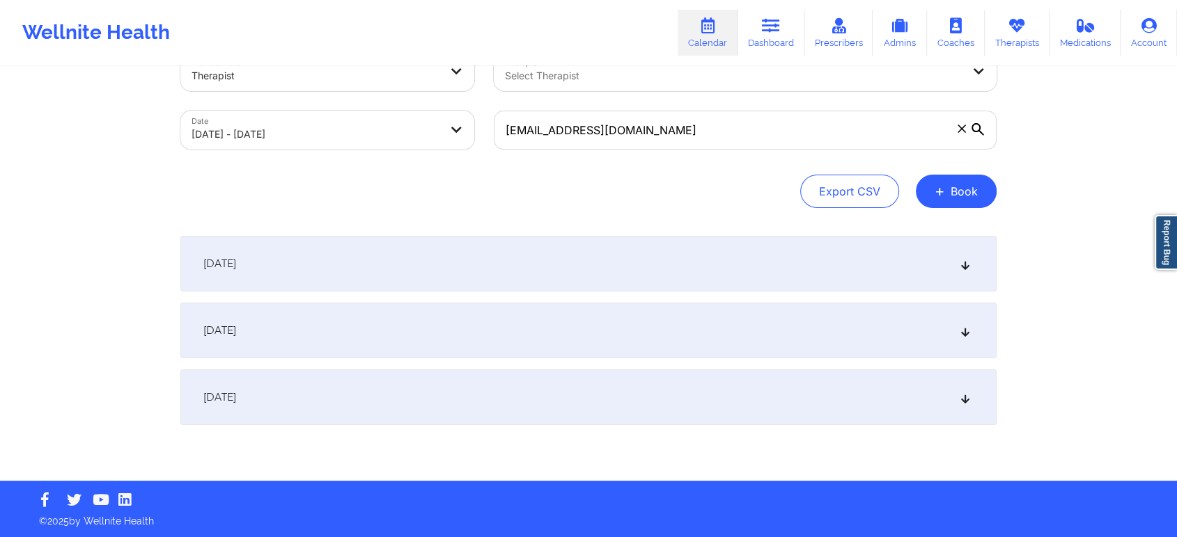
click at [601, 416] on div "[DATE]" at bounding box center [588, 398] width 816 height 56
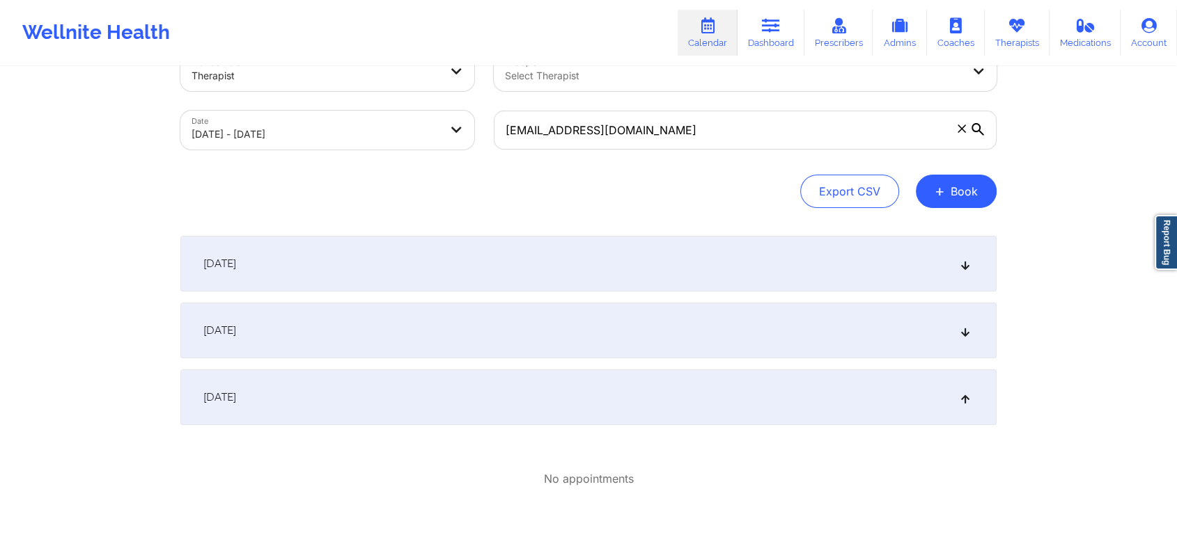
click at [607, 411] on div "[DATE]" at bounding box center [588, 398] width 816 height 56
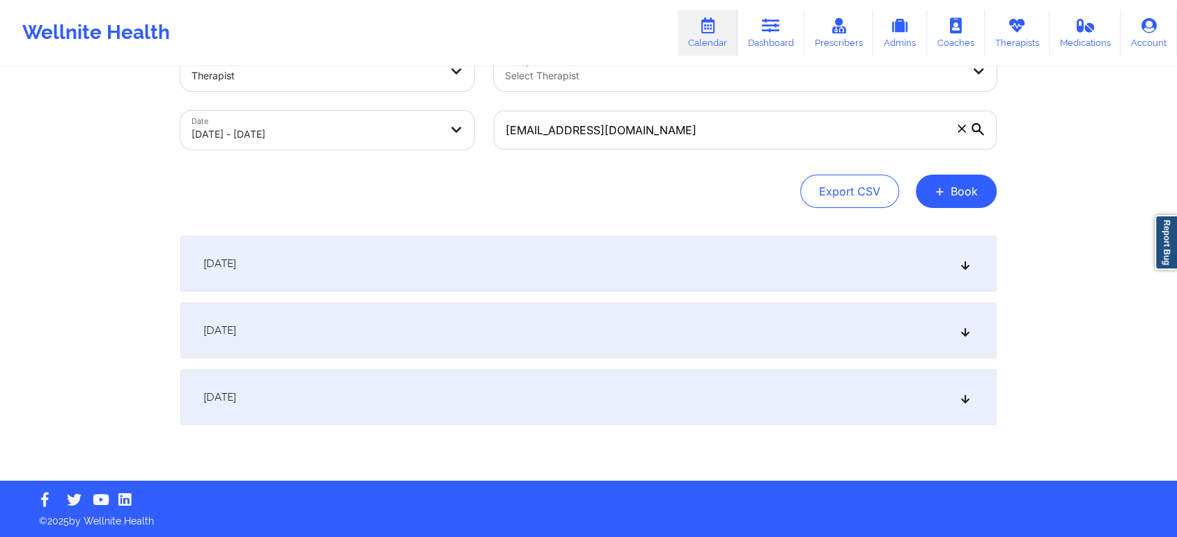
click at [932, 245] on div "[DATE]" at bounding box center [588, 264] width 816 height 56
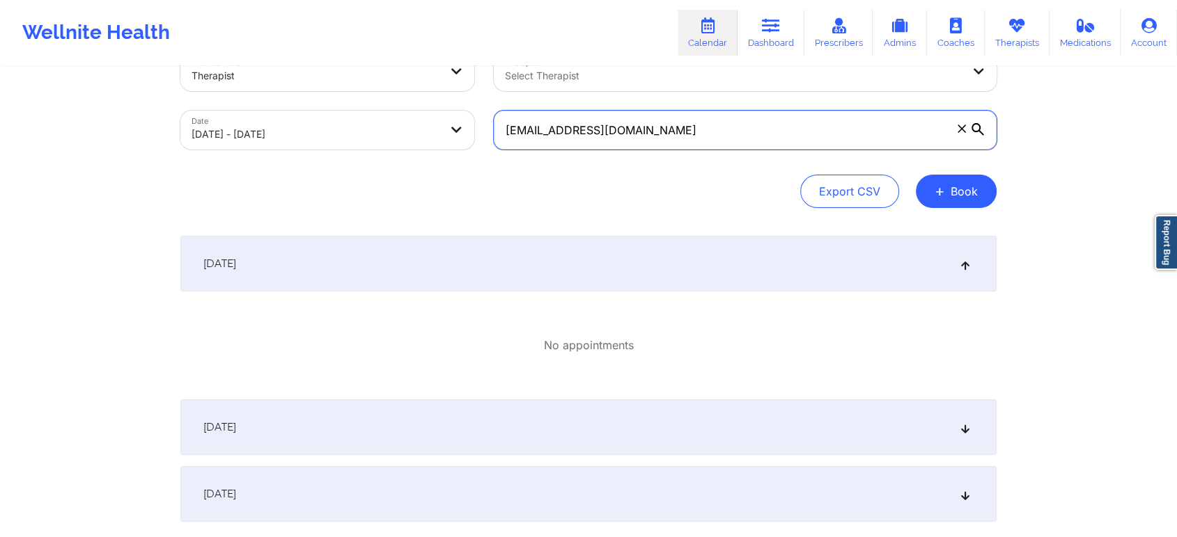
click at [744, 123] on input "shwagdaddy17@gmail.com" at bounding box center [745, 130] width 503 height 39
paste input "andrew.c.schweigert"
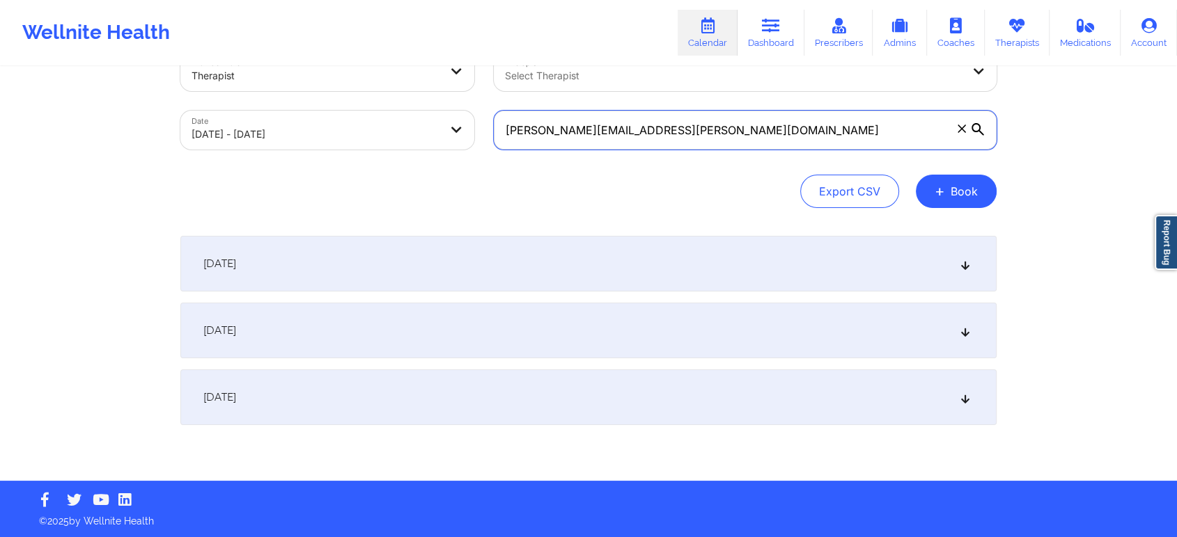
type input "andrew.c.schweigert@gmail.com"
click at [778, 262] on div "[DATE]" at bounding box center [588, 264] width 816 height 56
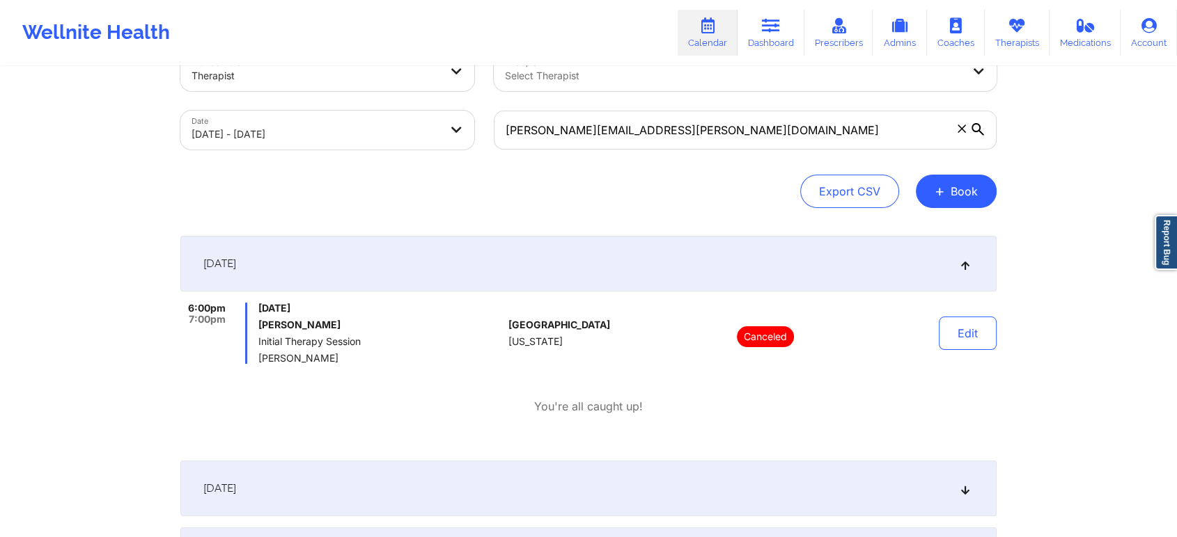
click at [778, 262] on div "[DATE]" at bounding box center [588, 264] width 816 height 56
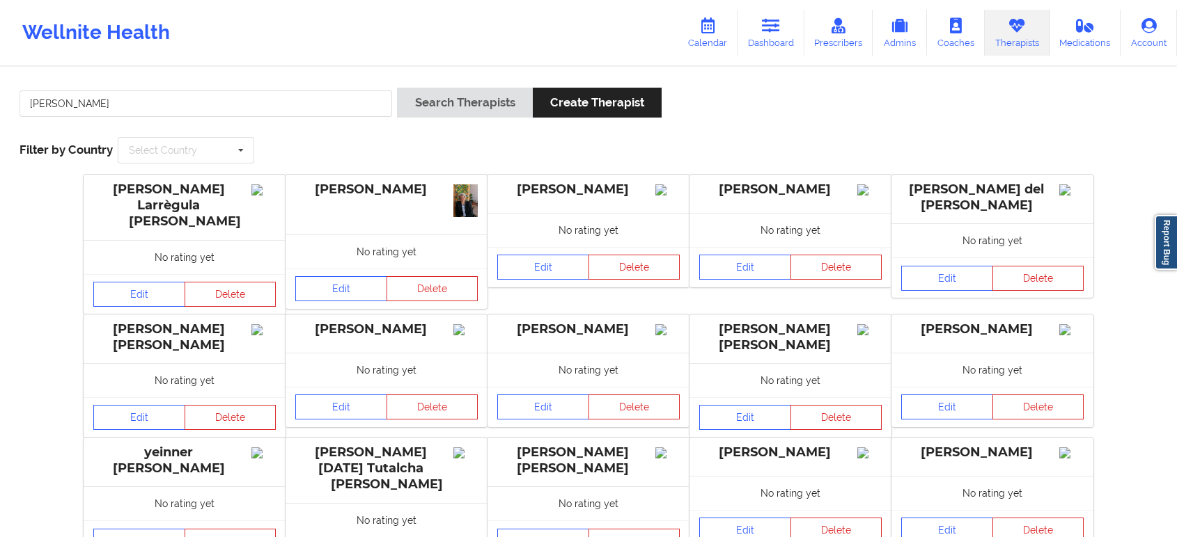
click at [435, 113] on button "Search Therapists" at bounding box center [464, 103] width 135 height 30
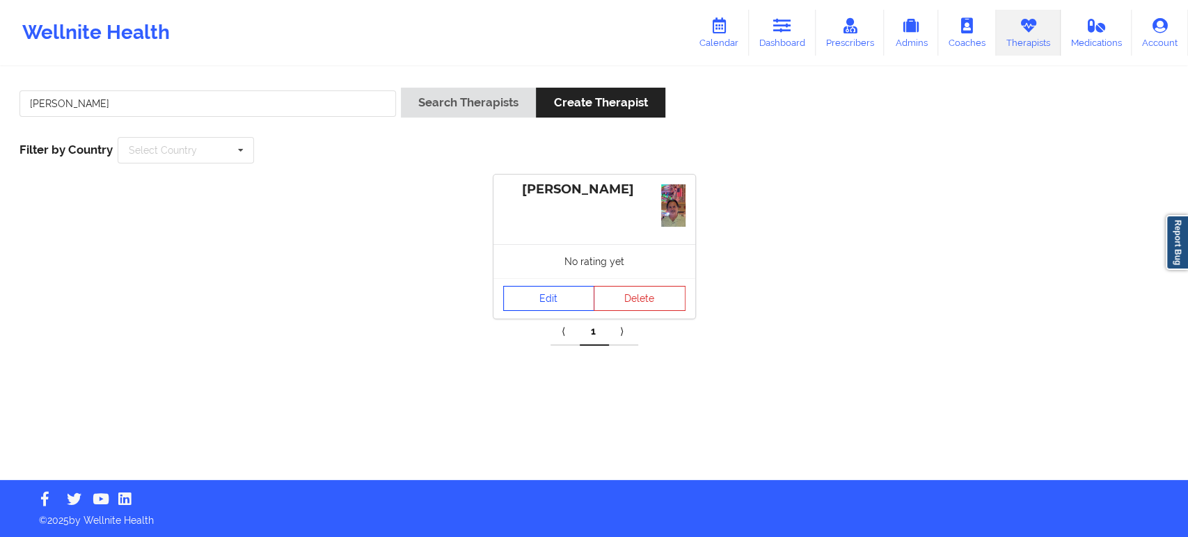
click at [556, 294] on link "Edit" at bounding box center [549, 298] width 92 height 25
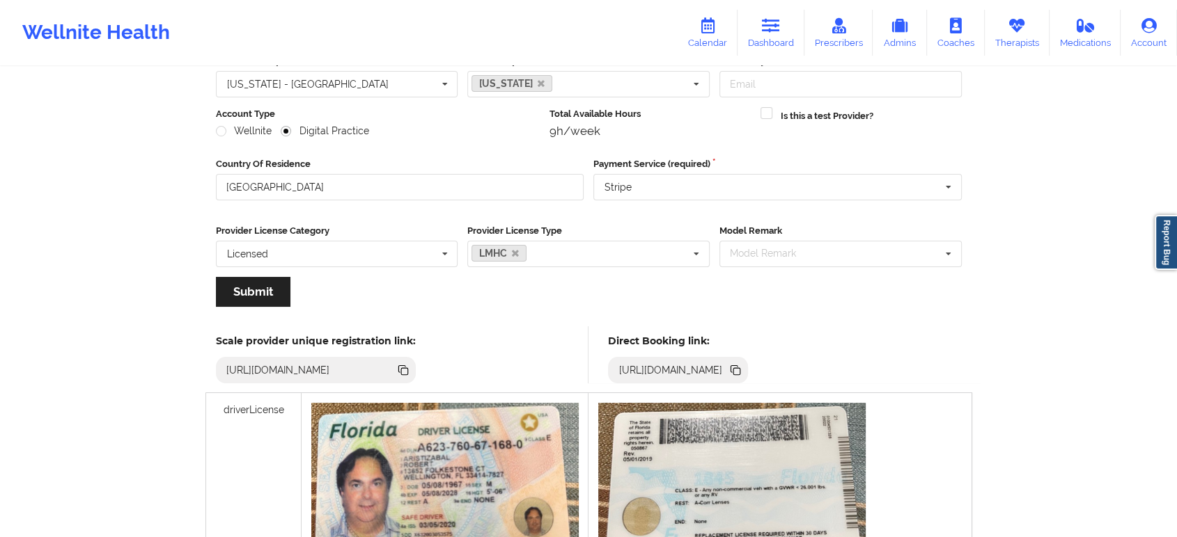
scroll to position [155, 0]
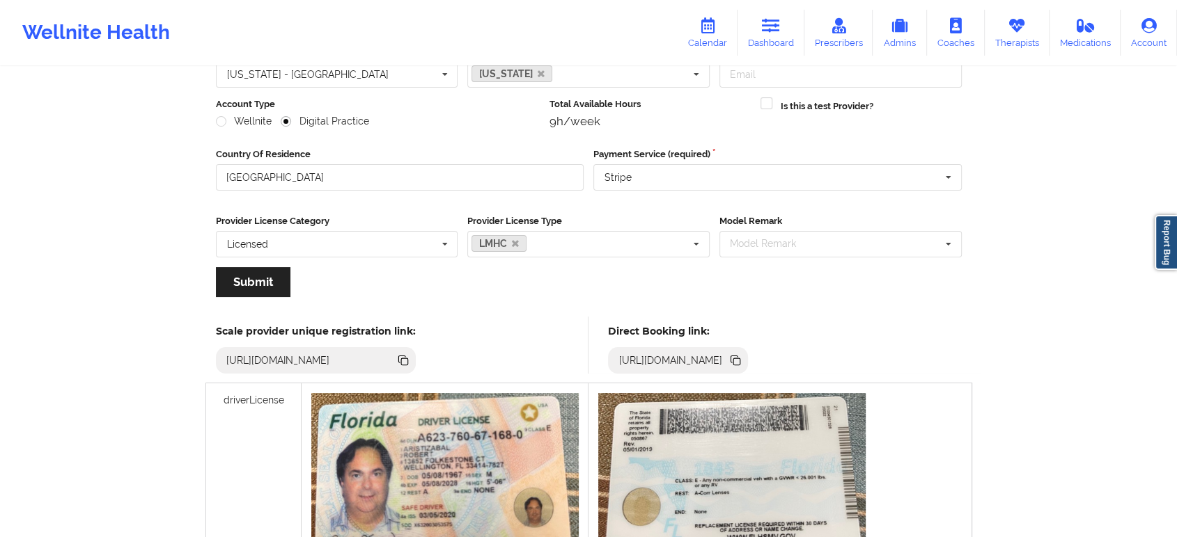
click at [740, 360] on icon at bounding box center [736, 362] width 7 height 7
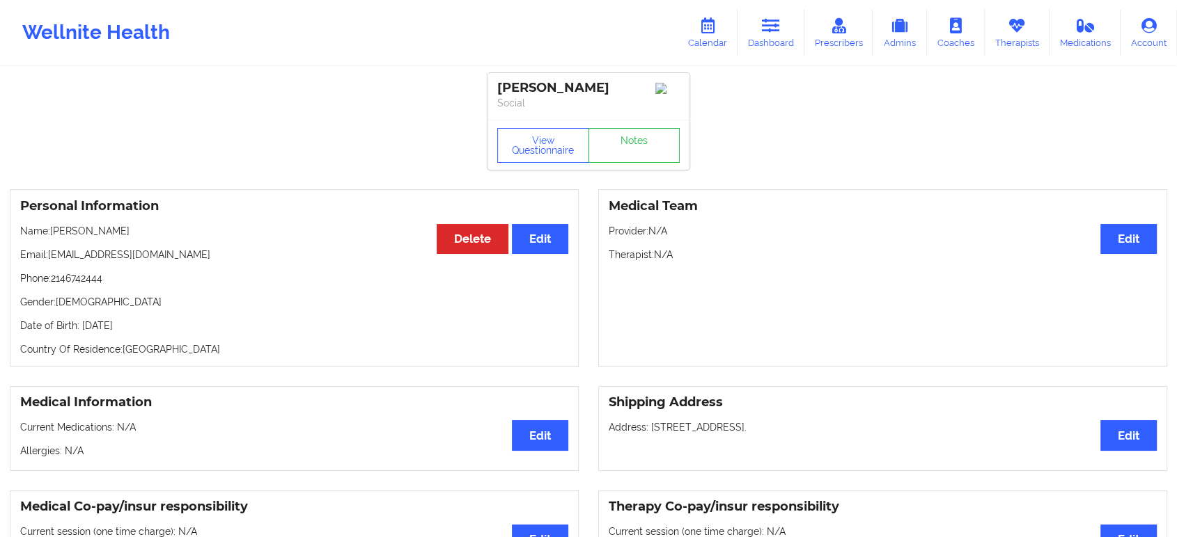
scroll to position [934, 0]
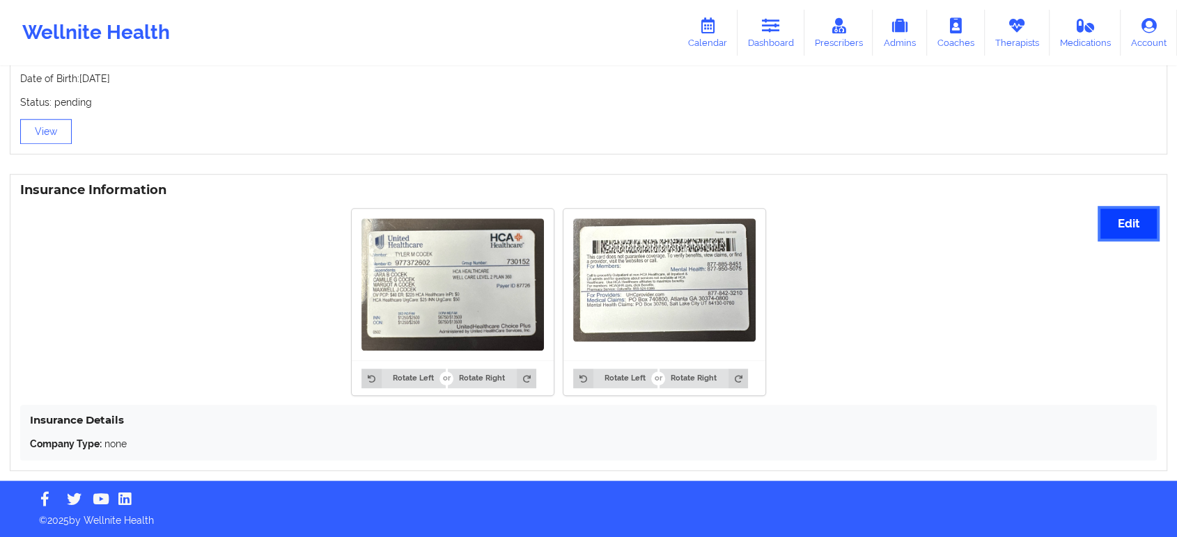
click at [1144, 217] on button "Edit" at bounding box center [1128, 224] width 56 height 30
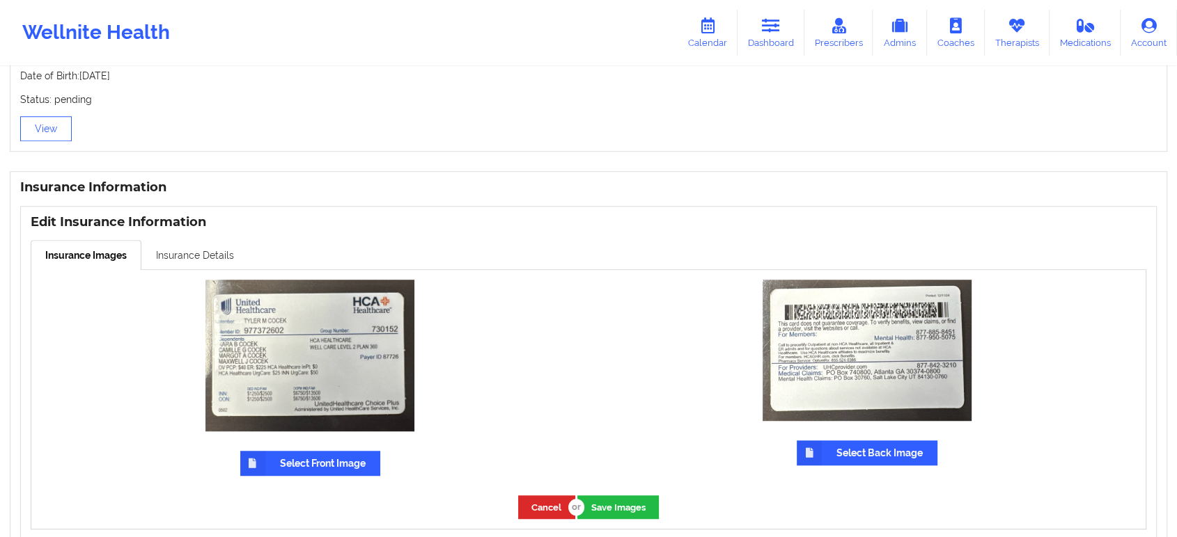
click at [205, 261] on link "Insurance Details" at bounding box center [194, 254] width 107 height 29
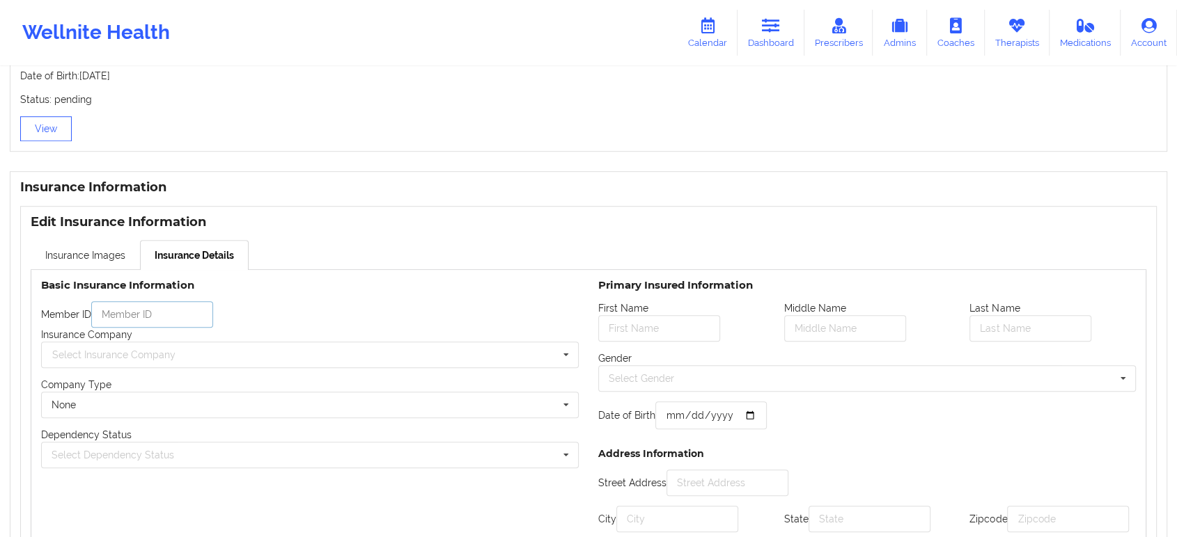
click at [145, 320] on input "text" at bounding box center [152, 314] width 122 height 26
paste input "977372602"
type input "977372602"
click at [262, 366] on input "text" at bounding box center [310, 355] width 536 height 25
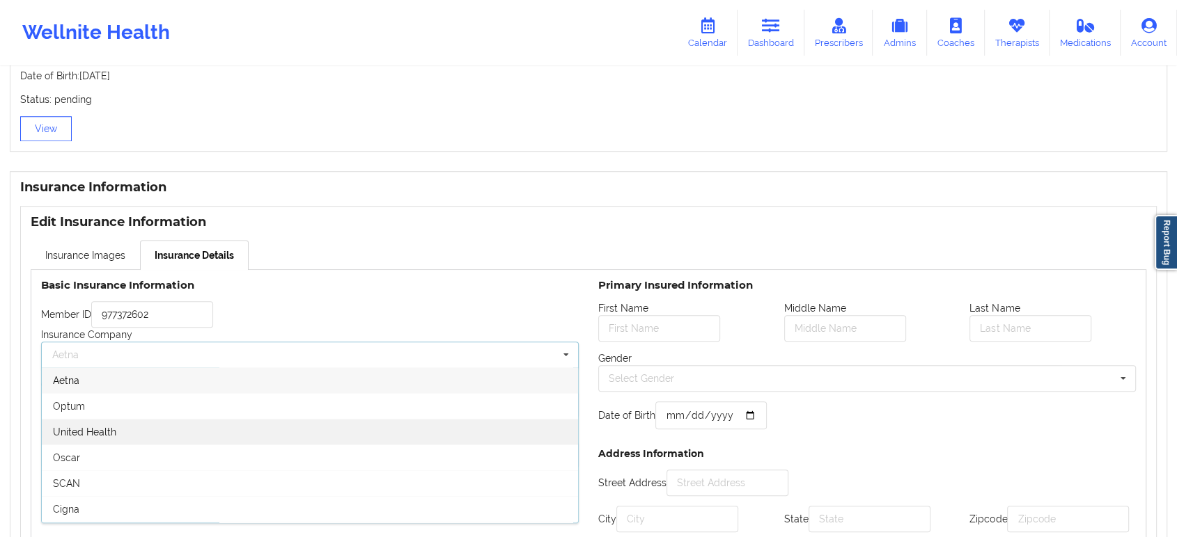
click at [170, 429] on div "United Health" at bounding box center [310, 432] width 536 height 26
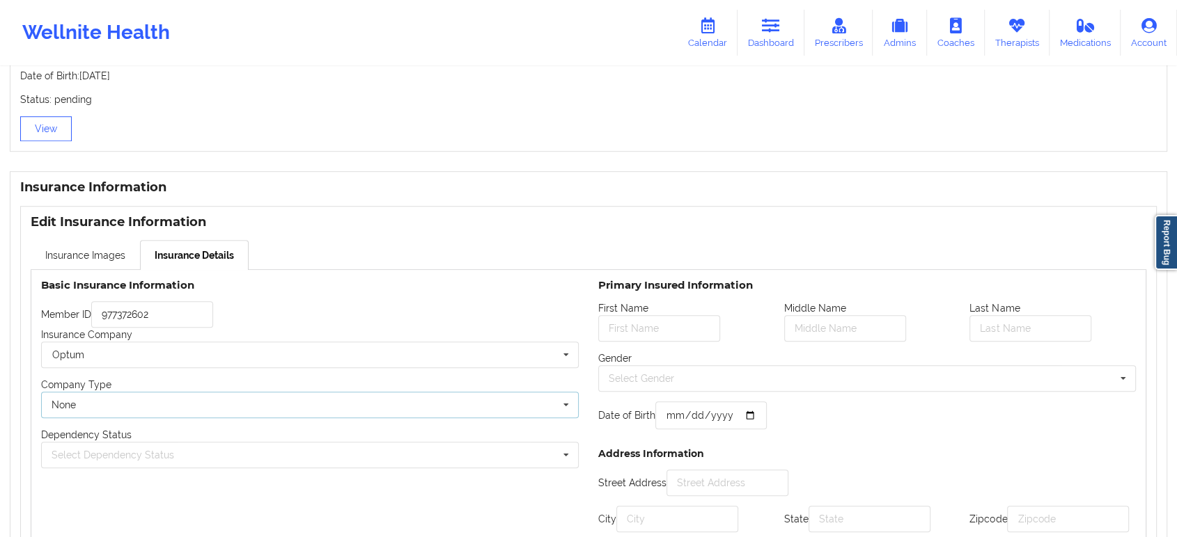
click at [171, 408] on div "None None Commercial" at bounding box center [309, 405] width 537 height 26
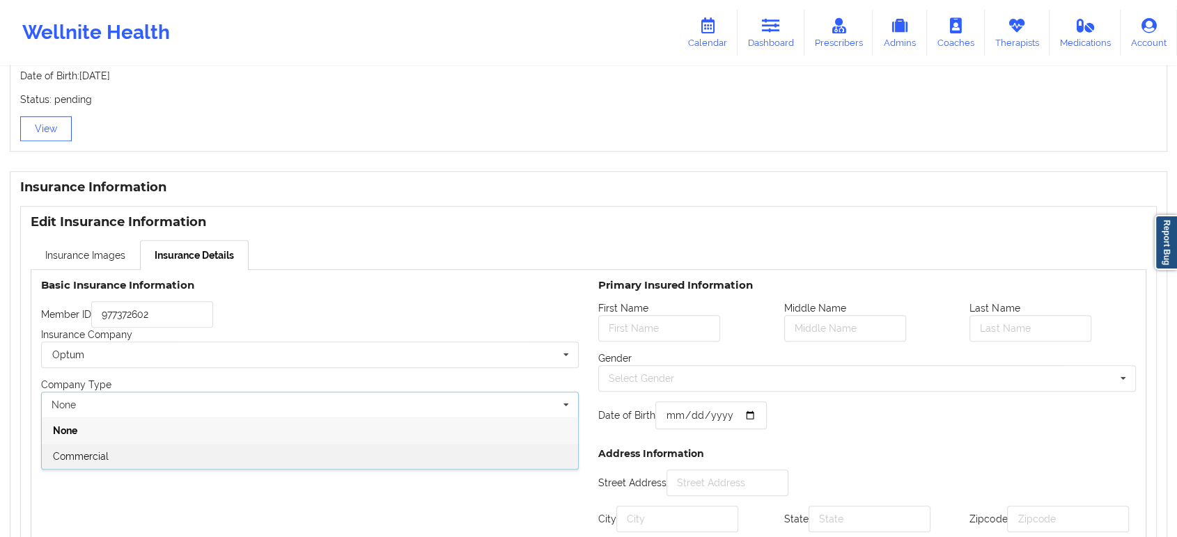
click at [157, 457] on div "Commercial" at bounding box center [310, 456] width 536 height 26
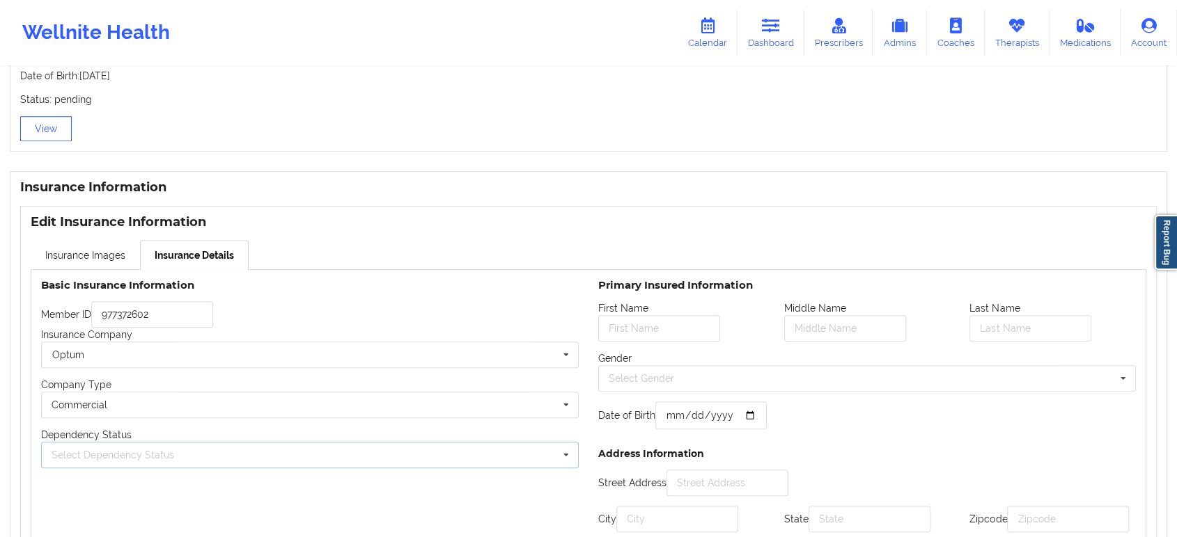
click at [162, 457] on div "Select Dependency Status" at bounding box center [113, 455] width 123 height 10
click at [150, 386] on div "Own coverage" at bounding box center [310, 379] width 536 height 26
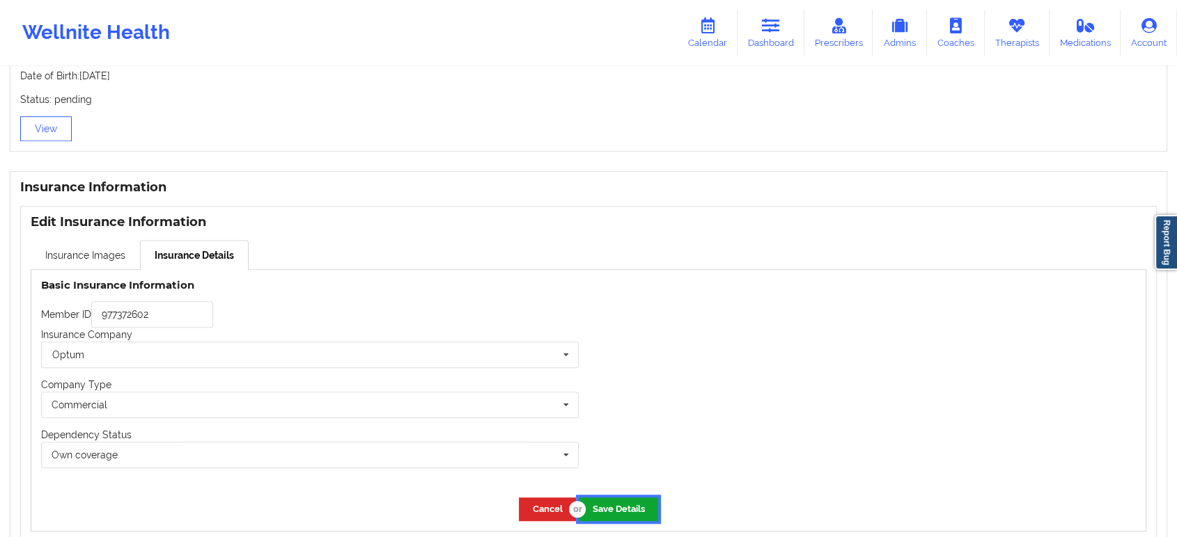
click at [629, 510] on button "Save Details" at bounding box center [618, 509] width 79 height 23
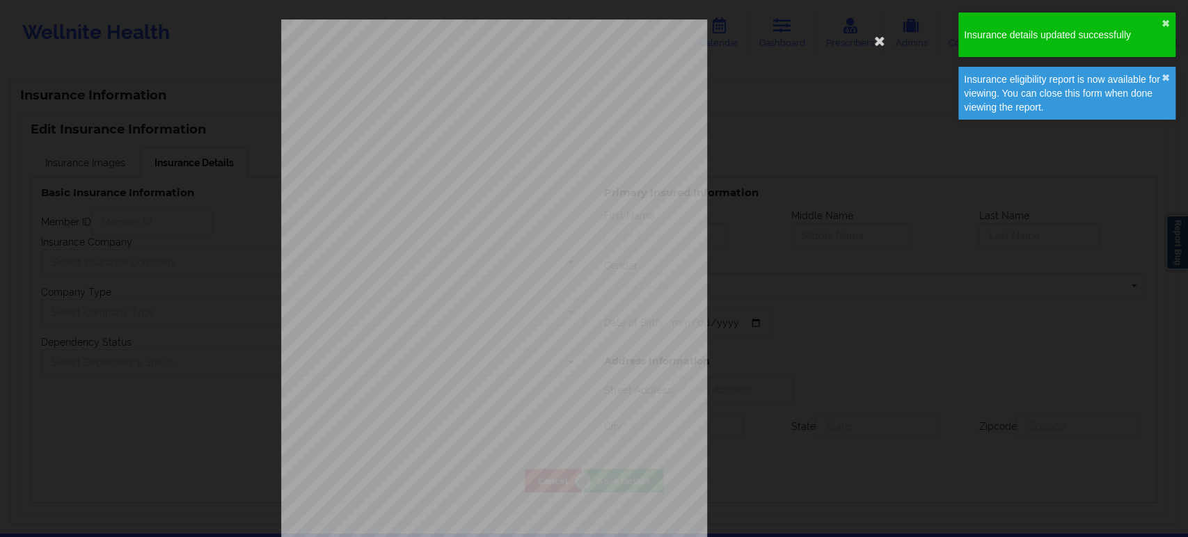
type input "977372602"
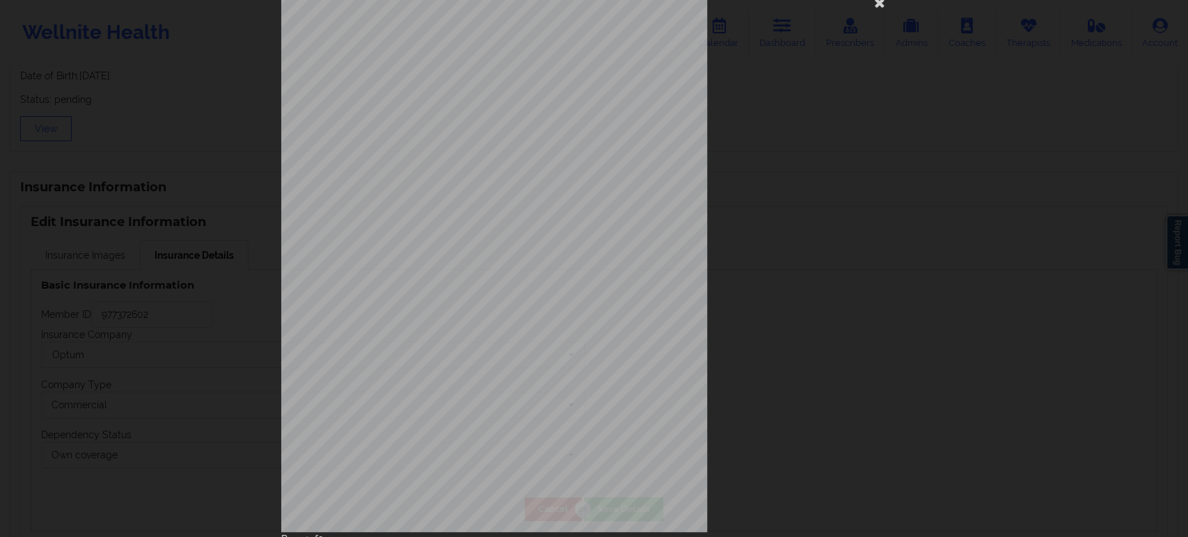
scroll to position [91, 0]
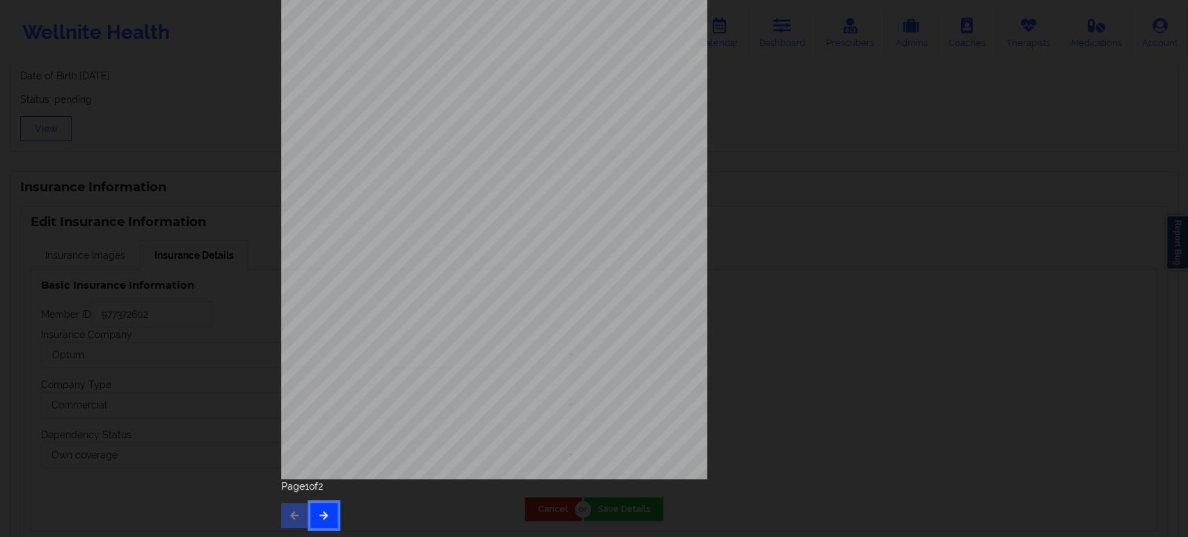
click at [328, 516] on button "button" at bounding box center [324, 515] width 27 height 25
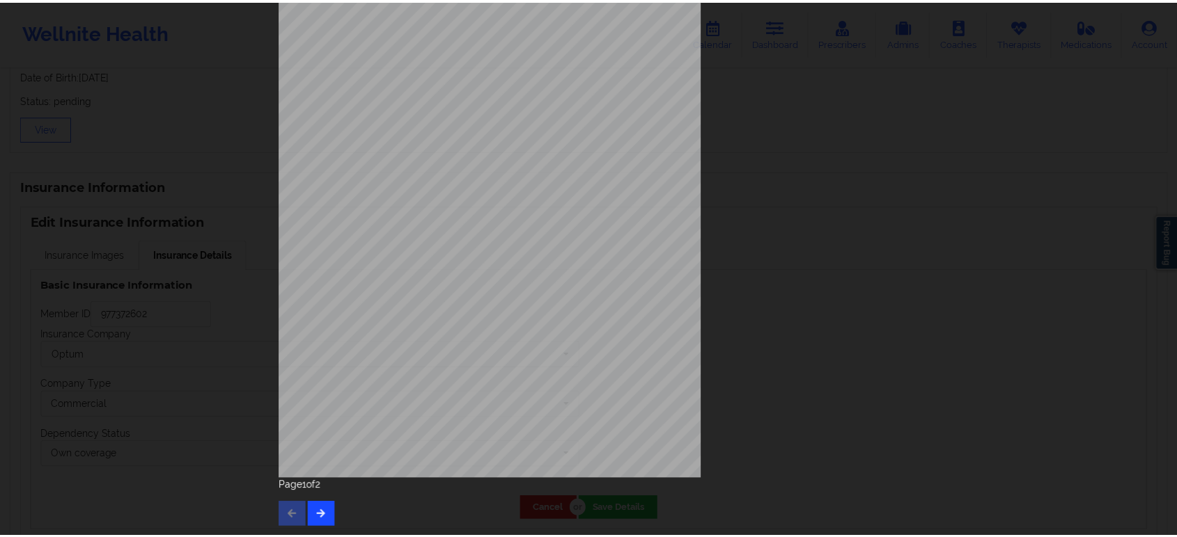
scroll to position [0, 0]
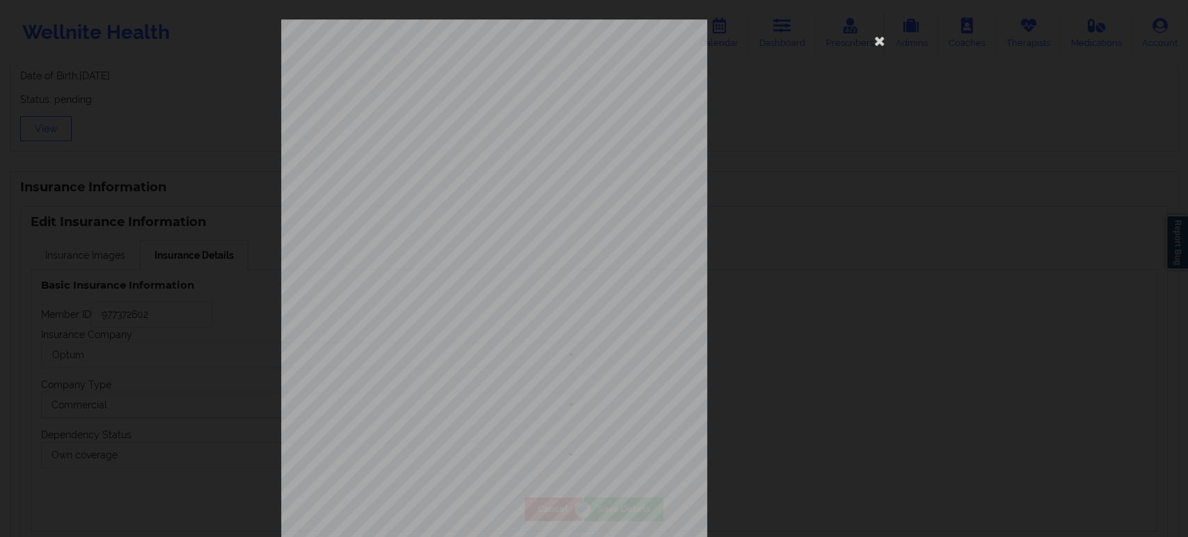
click at [216, 327] on div "ELIGIBILITY INQUIRY REPORT 10/7/2025 [Provider] Last Name : TAYLOR HCFA Nationa…" at bounding box center [594, 268] width 1188 height 537
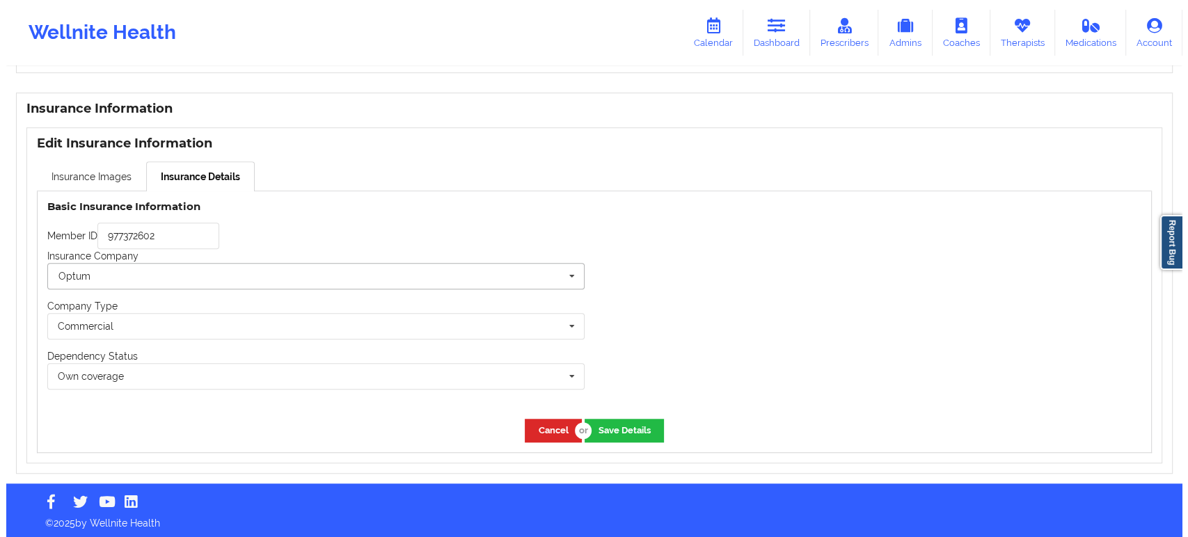
scroll to position [1018, 0]
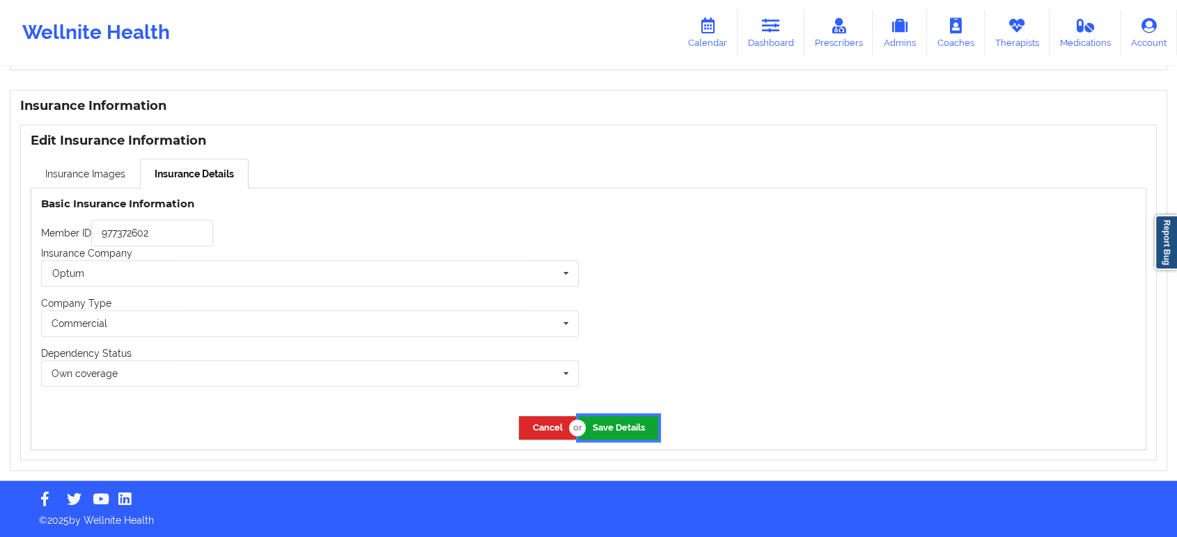
click at [614, 427] on button "Save Details" at bounding box center [618, 427] width 79 height 23
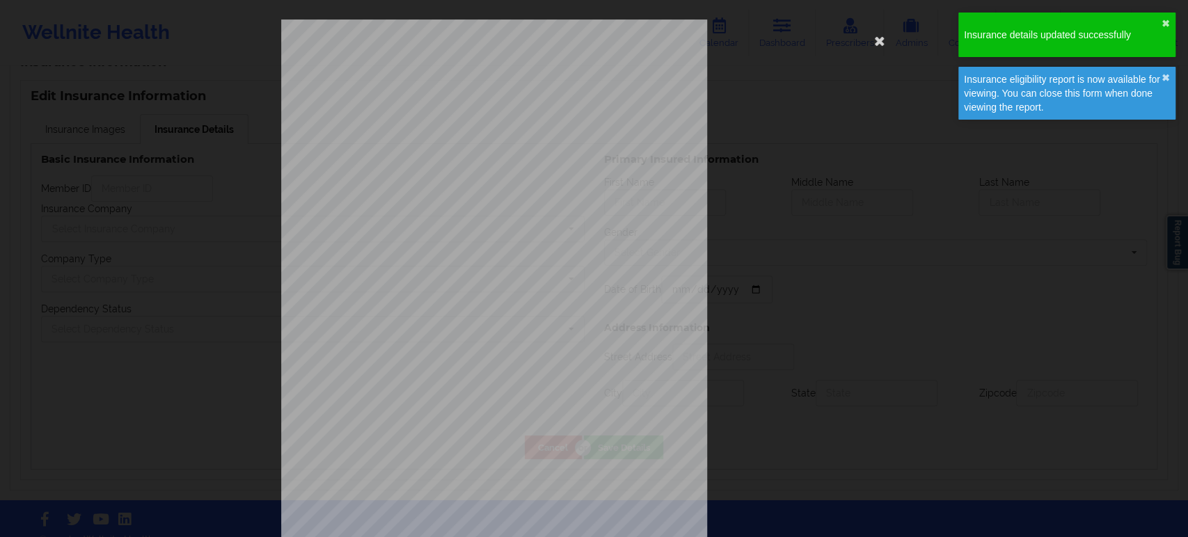
type input "977372602"
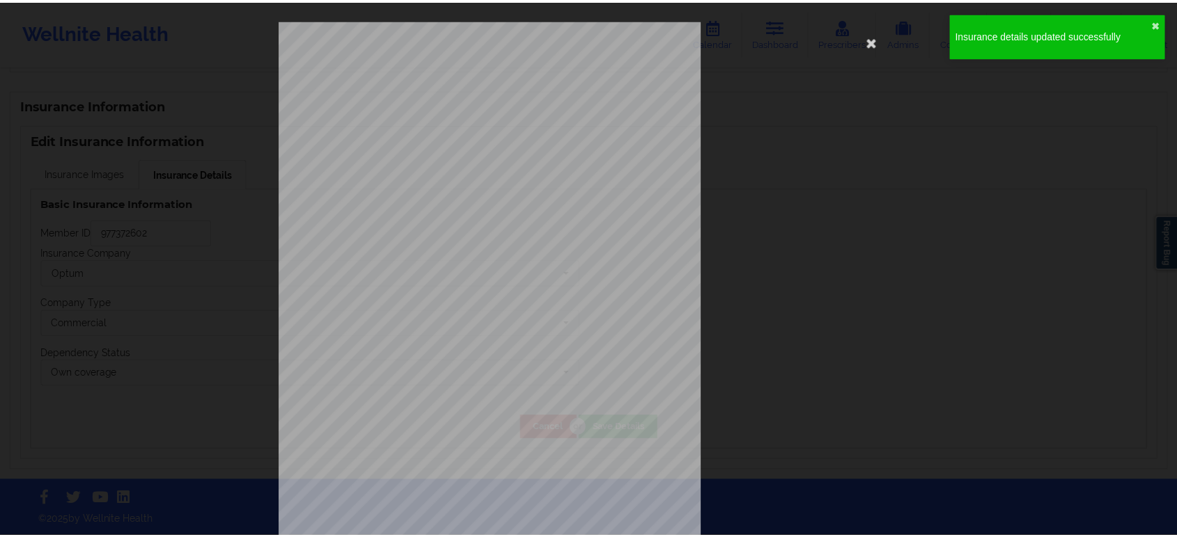
scroll to position [0, 0]
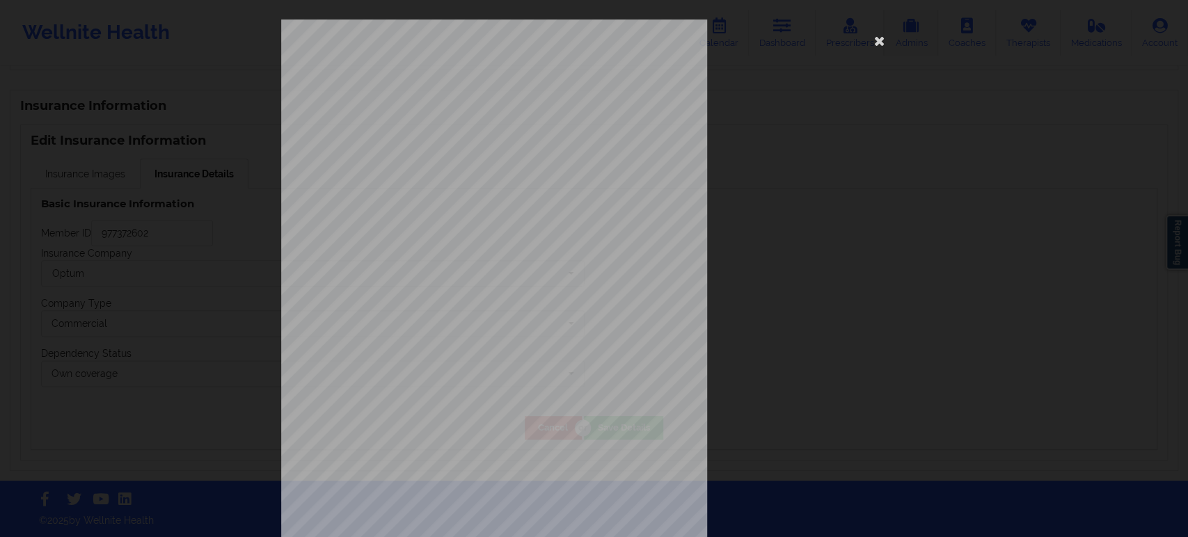
click at [874, 44] on icon at bounding box center [880, 40] width 22 height 22
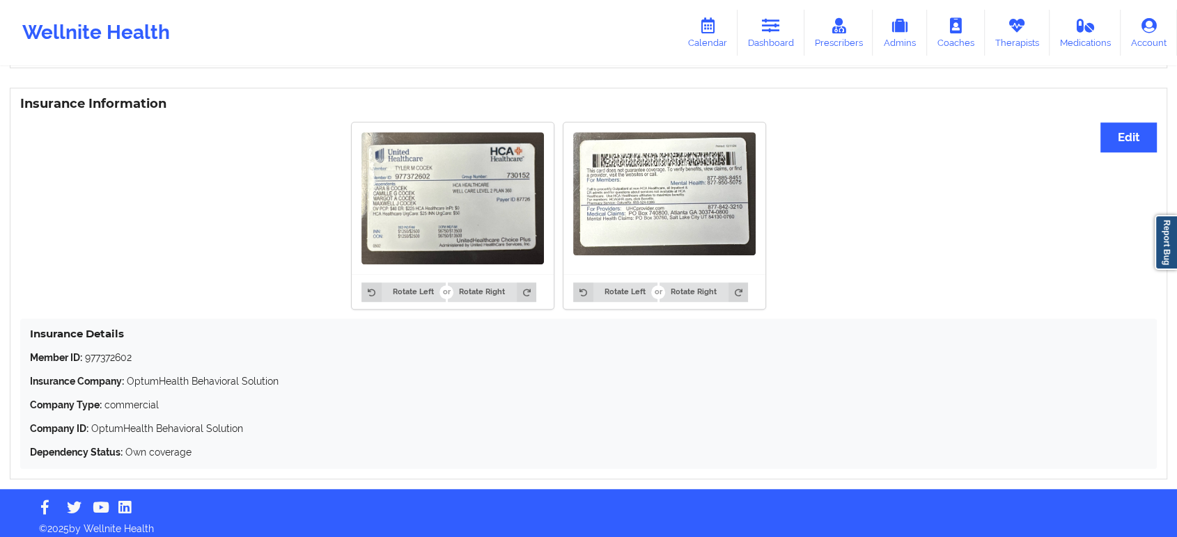
scroll to position [1018, 0]
drag, startPoint x: 875, startPoint y: 434, endPoint x: 869, endPoint y: 198, distance: 236.1
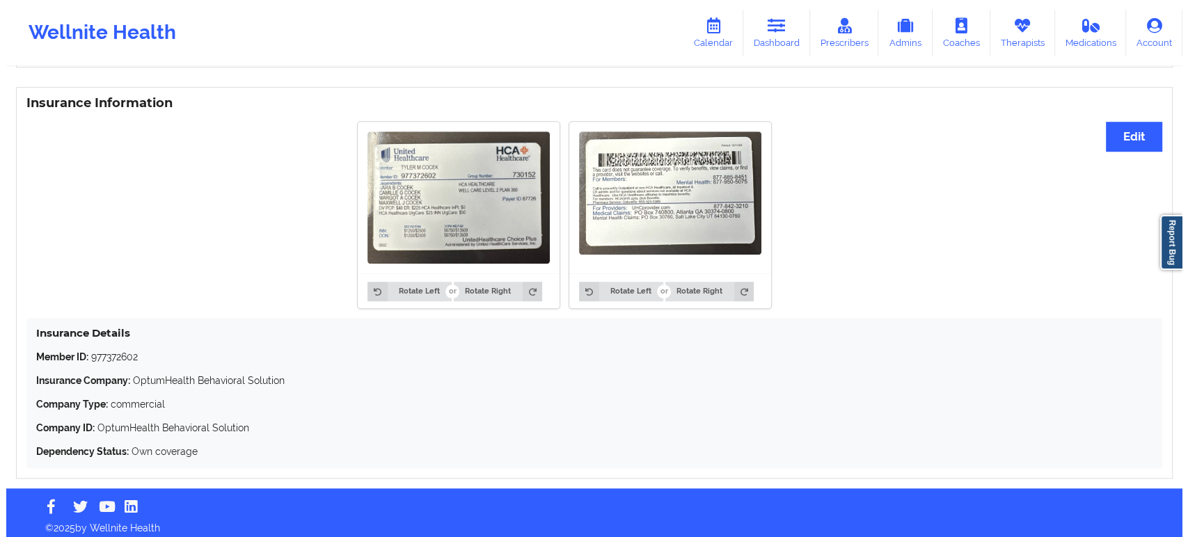
scroll to position [0, 0]
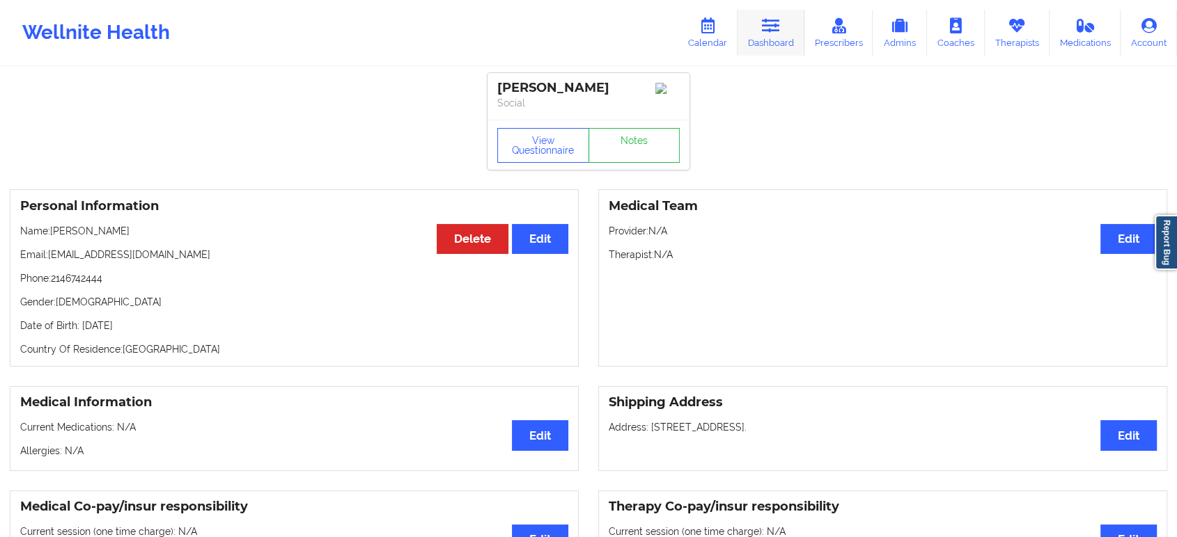
click at [778, 38] on link "Dashboard" at bounding box center [770, 33] width 67 height 46
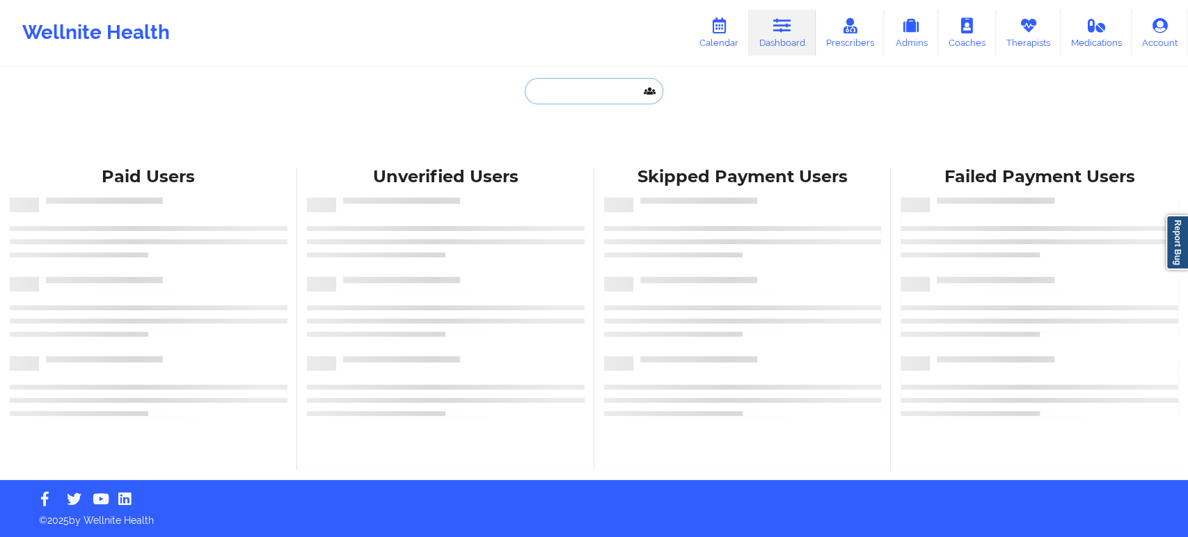
click at [594, 97] on input "text" at bounding box center [594, 91] width 138 height 26
paste input "[PERSON_NAME][EMAIL_ADDRESS][PERSON_NAME][DOMAIN_NAME]"
type input "[PERSON_NAME][EMAIL_ADDRESS][PERSON_NAME][DOMAIN_NAME]"
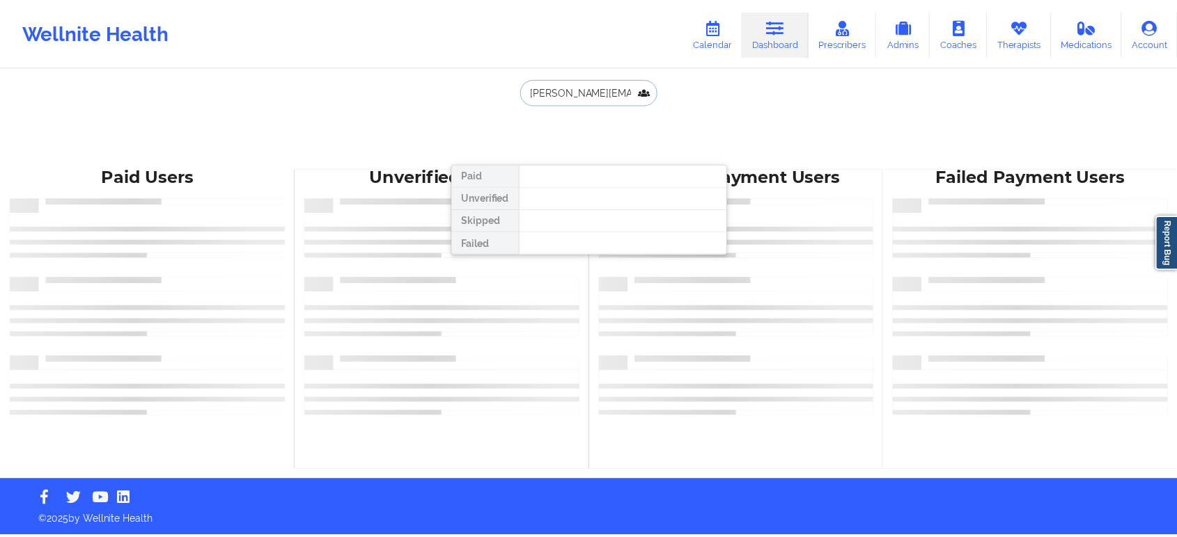
scroll to position [0, 9]
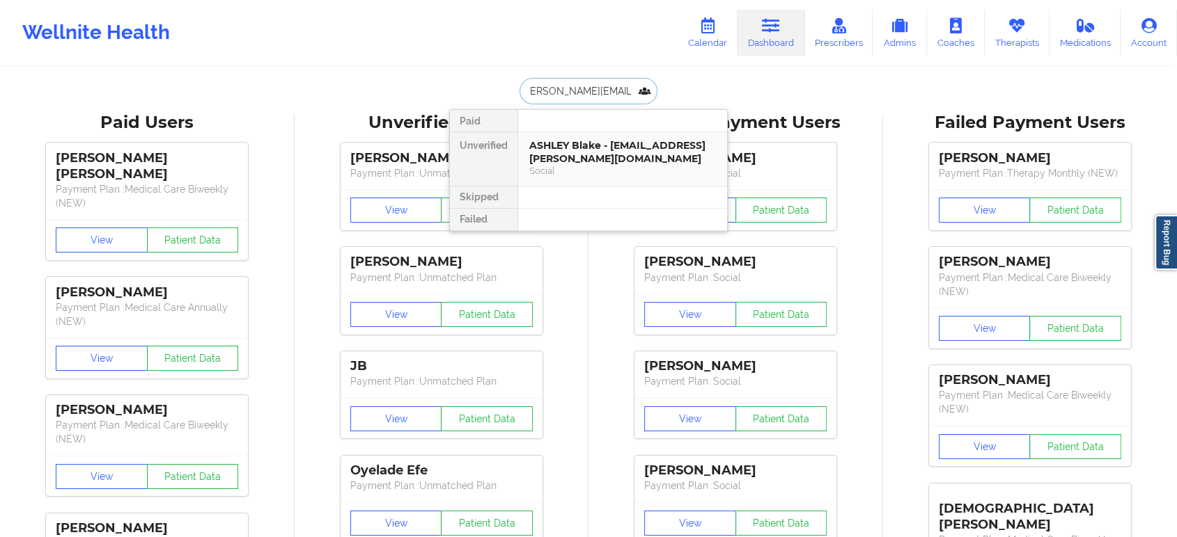
click at [609, 141] on div "ASHLEY Blake - [EMAIL_ADDRESS][PERSON_NAME][DOMAIN_NAME]" at bounding box center [622, 152] width 187 height 26
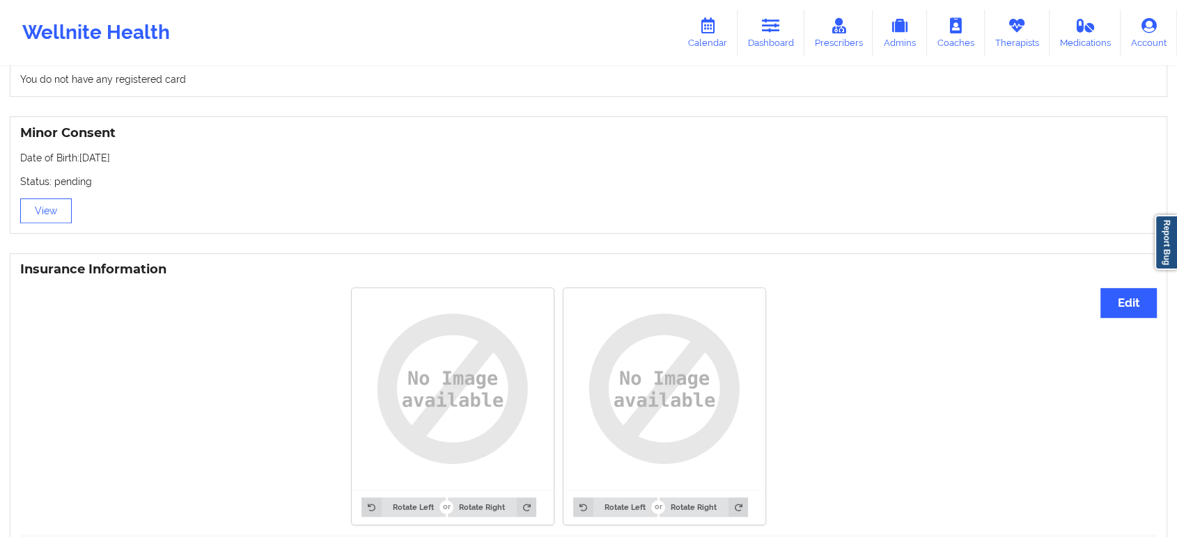
scroll to position [964, 0]
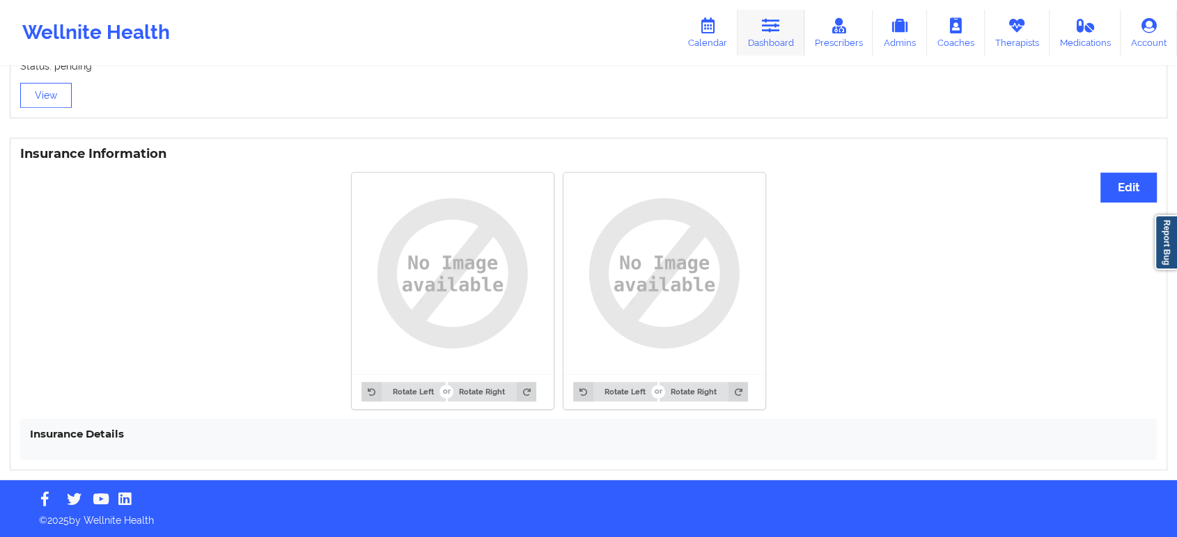
click at [776, 40] on link "Dashboard" at bounding box center [770, 33] width 67 height 46
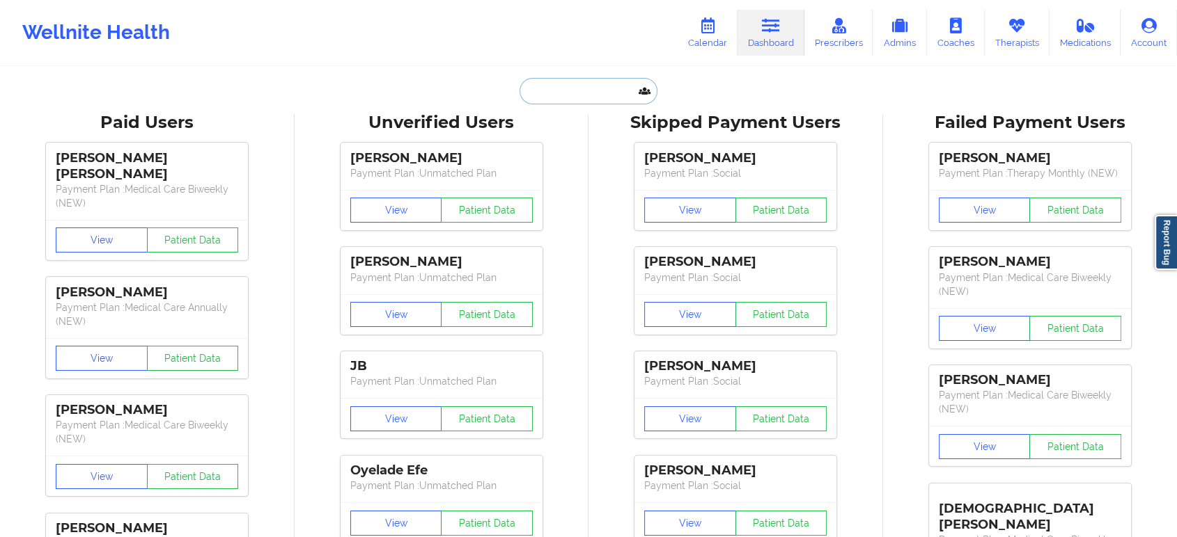
click at [612, 93] on input "text" at bounding box center [588, 91] width 138 height 26
paste input "Terri Brown"
type input "Terri Brown"
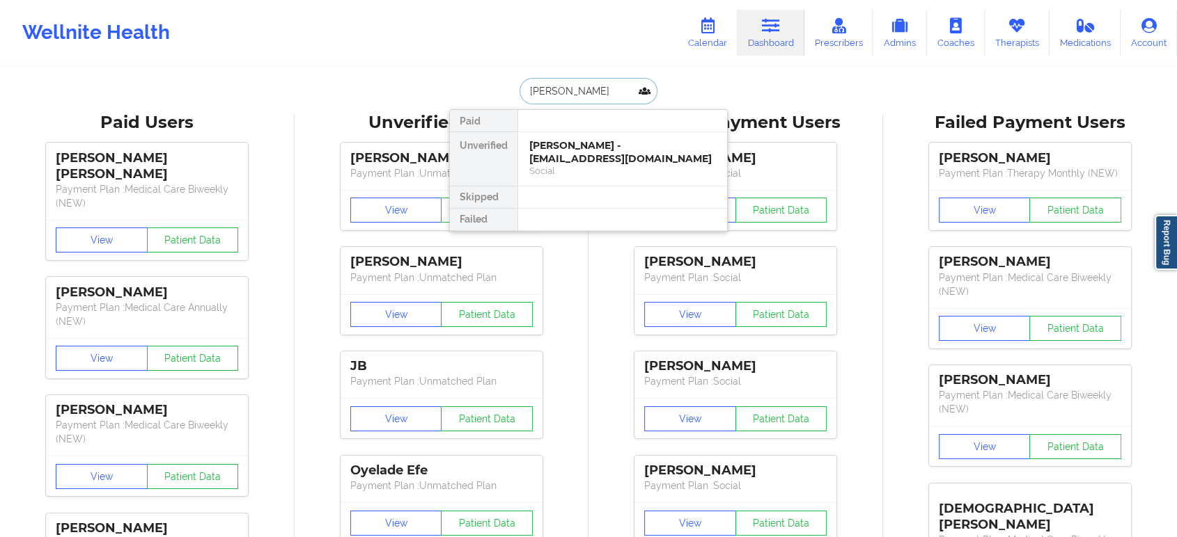
click at [571, 148] on div "Terri Brown - tlbrown8806@gmail.com" at bounding box center [622, 152] width 187 height 26
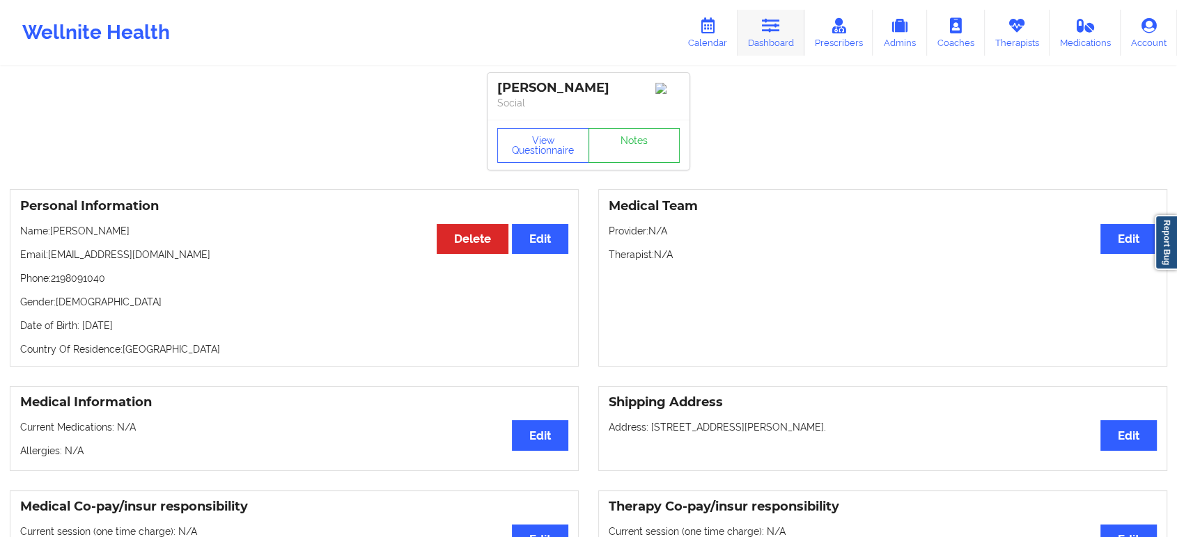
drag, startPoint x: 764, startPoint y: 33, endPoint x: 758, endPoint y: 52, distance: 18.9
click at [764, 33] on link "Dashboard" at bounding box center [770, 33] width 67 height 46
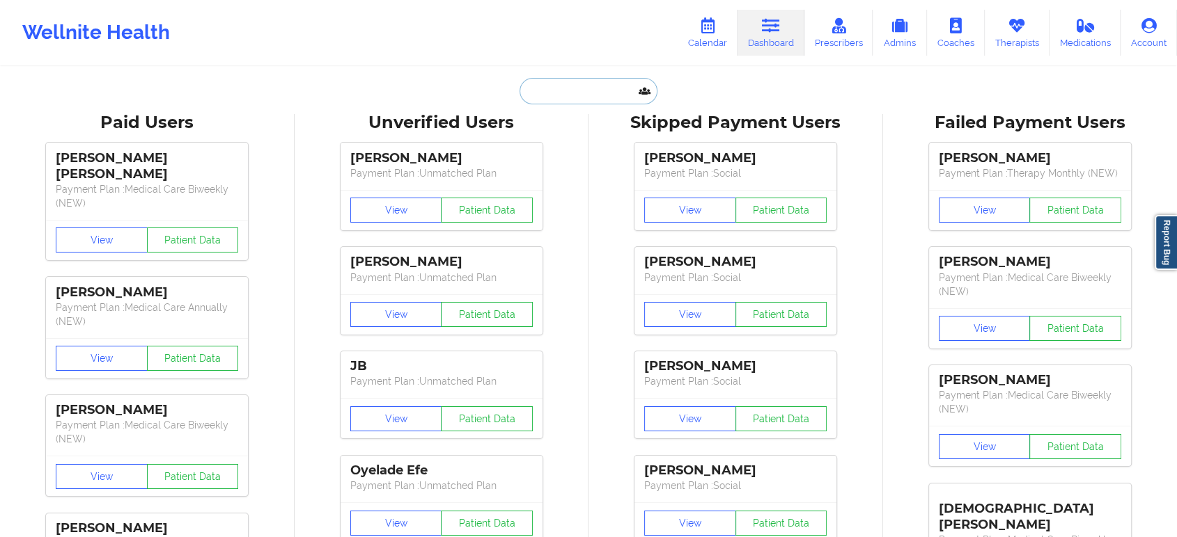
click at [596, 88] on input "text" at bounding box center [588, 91] width 138 height 26
paste input "TODDNIECE BOARD"
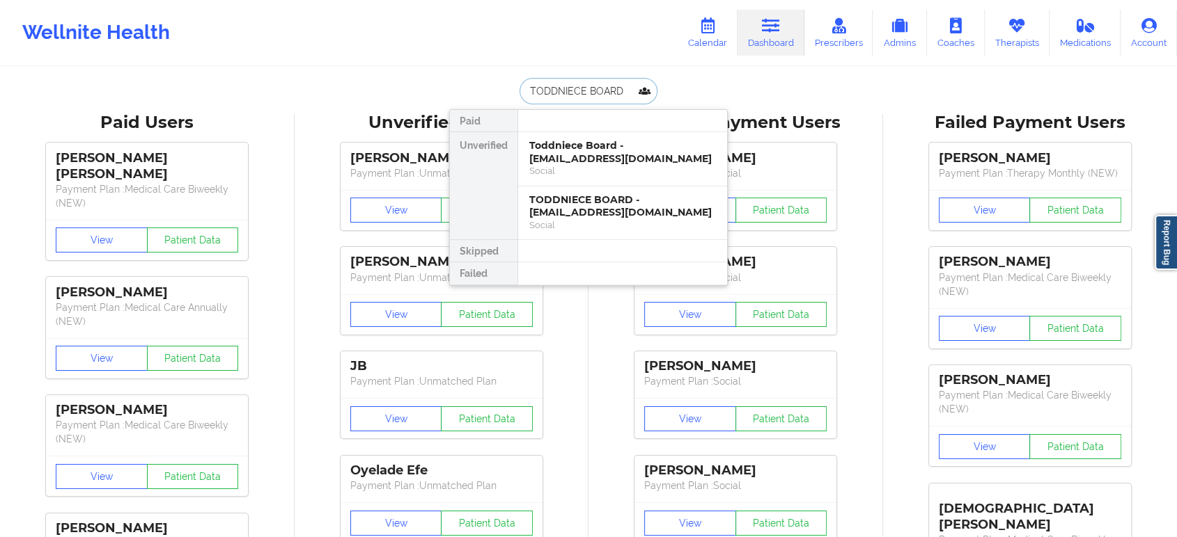
type input "TODDNIECE BOARD"
click at [635, 142] on div "Toddniece Board - marieet1998@gmail.com" at bounding box center [622, 152] width 187 height 26
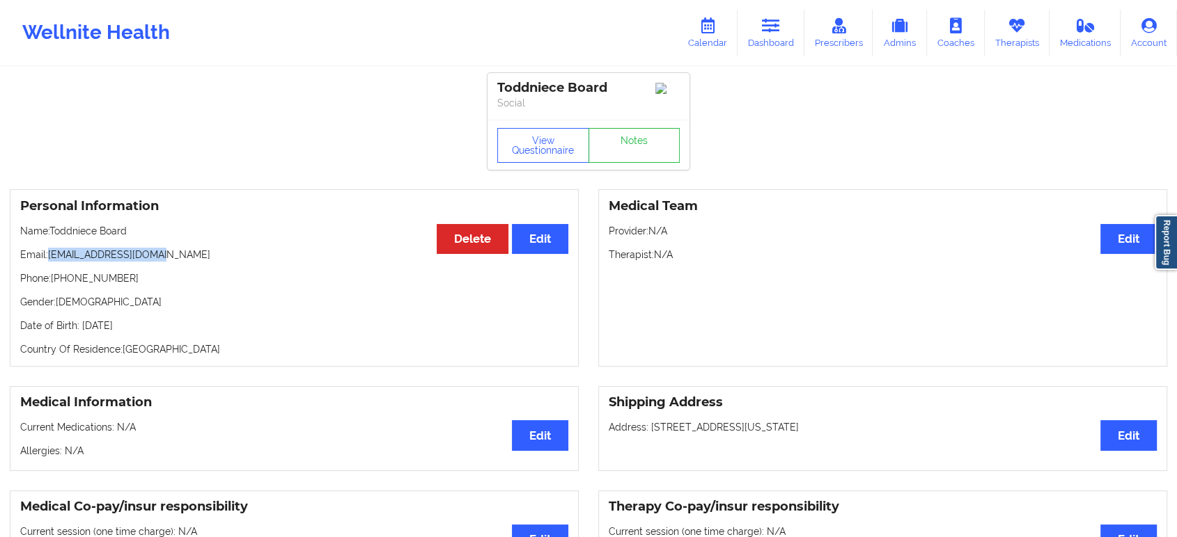
drag, startPoint x: 164, startPoint y: 265, endPoint x: 52, endPoint y: 258, distance: 112.3
click at [52, 258] on p "Email: marieet1998@gmail.com" at bounding box center [294, 255] width 548 height 14
copy p "marieet1998@gmail.com"
click at [780, 23] on icon at bounding box center [771, 25] width 18 height 15
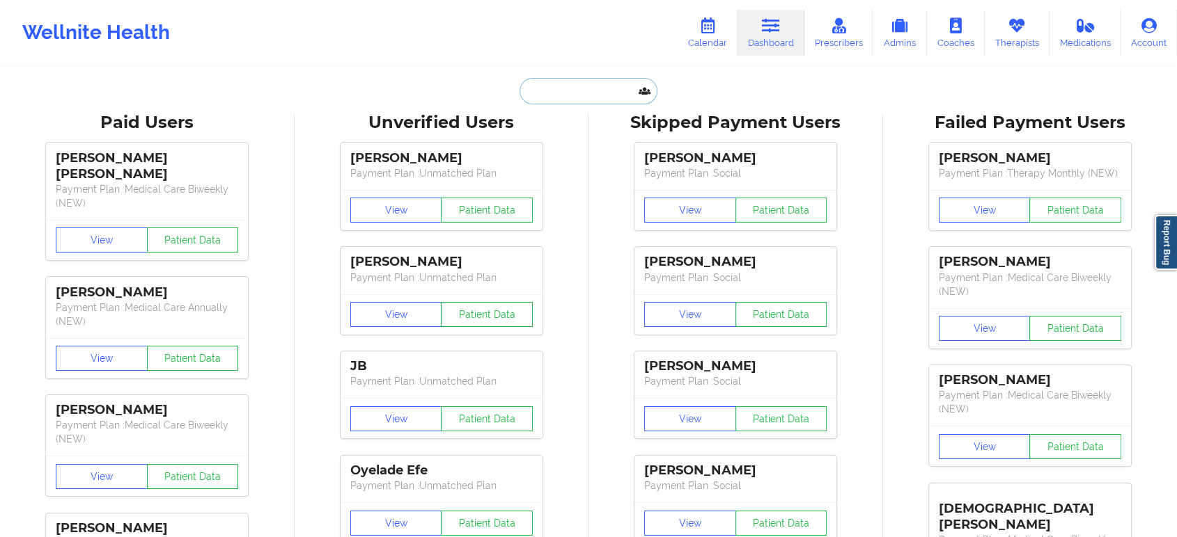
click at [613, 92] on input "text" at bounding box center [588, 91] width 138 height 26
paste input "teeboard@yahoo.com"
type input "teeboard@yahoo.com"
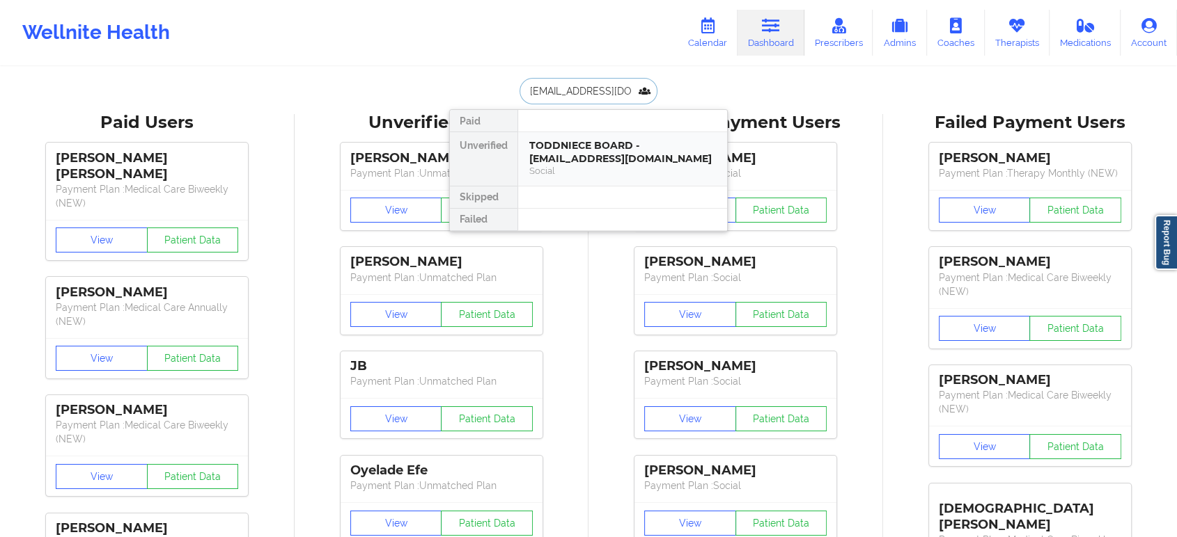
click at [620, 154] on div "TODDNIECE BOARD - teeboard@yahoo.com" at bounding box center [622, 152] width 187 height 26
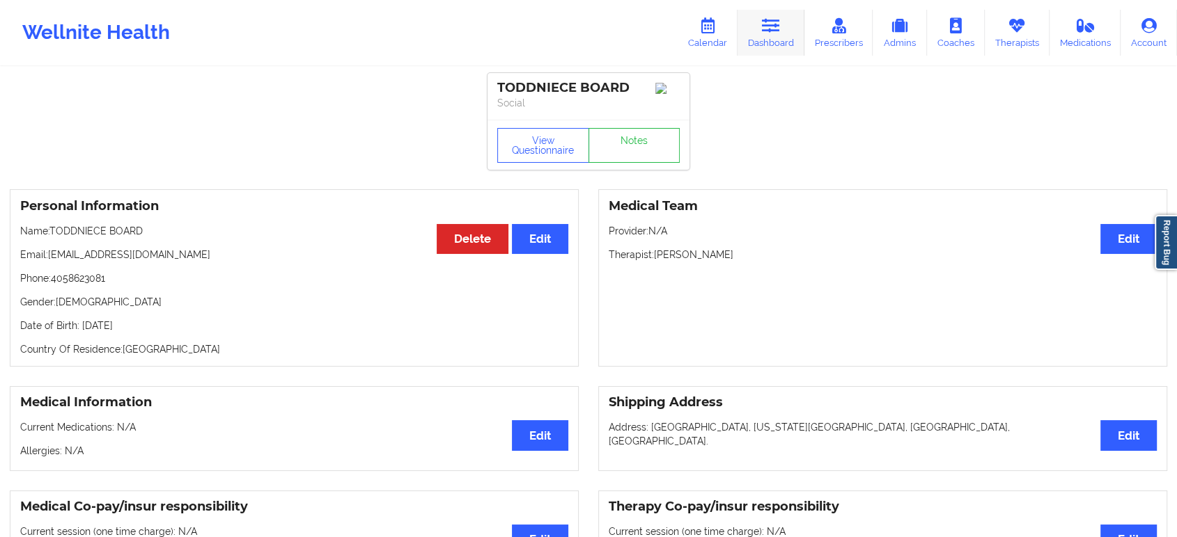
click at [780, 22] on icon at bounding box center [771, 25] width 18 height 15
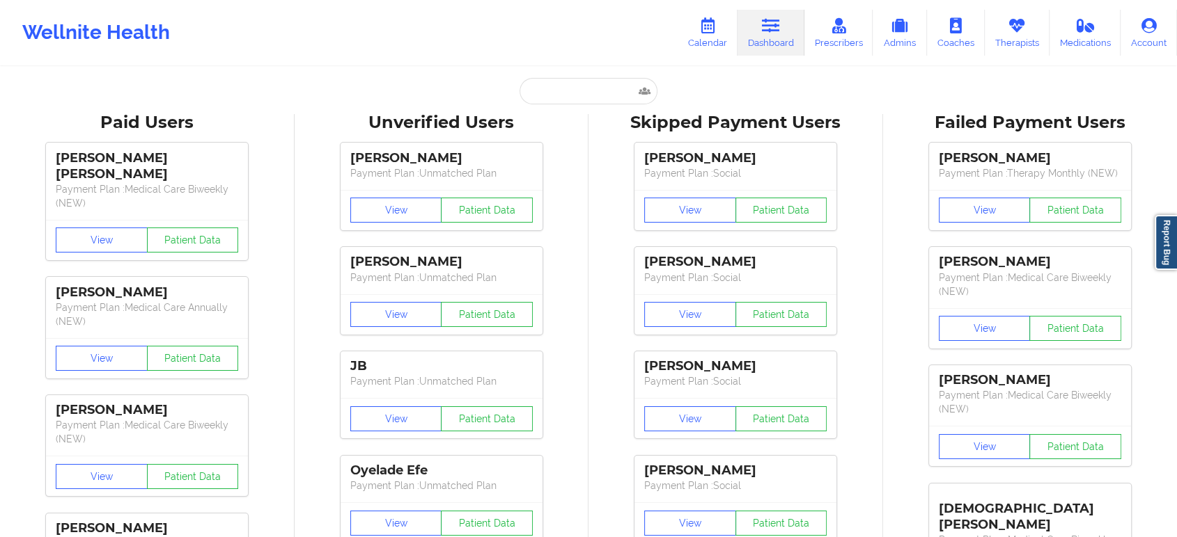
click at [590, 83] on input "text" at bounding box center [588, 91] width 138 height 26
paste input "NEVAEH CALIDONIO"
type input "NEVAEH CALIDONIO"
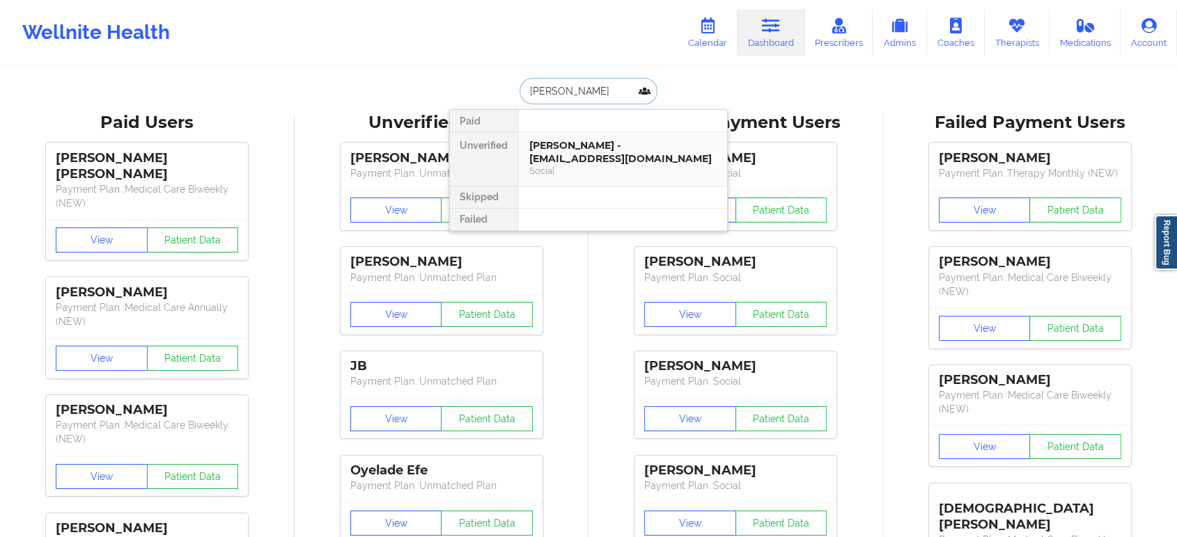
click at [588, 172] on div "Social" at bounding box center [622, 171] width 187 height 12
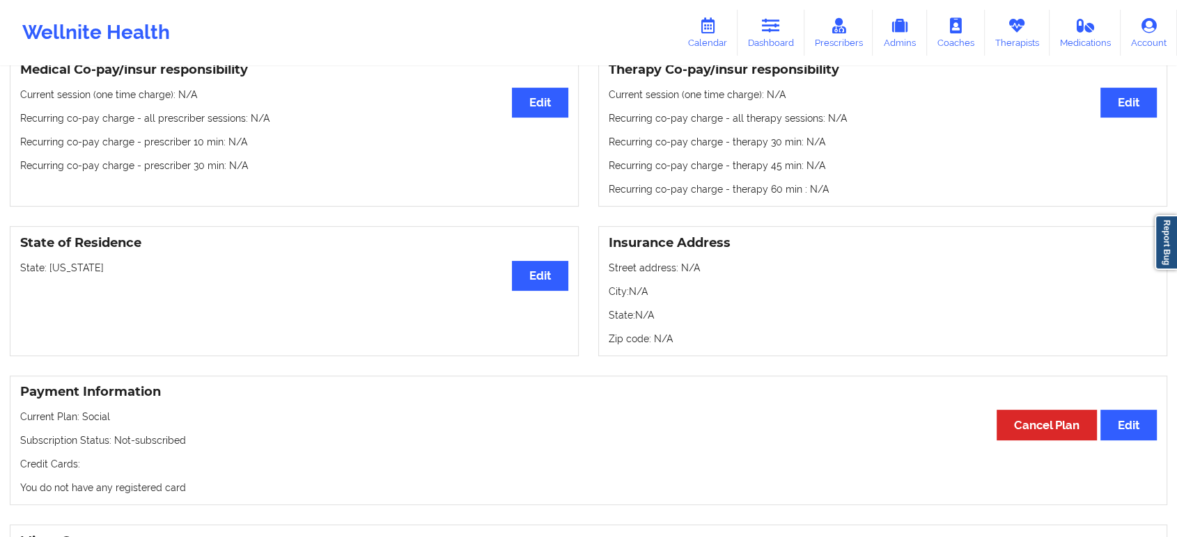
scroll to position [457, 0]
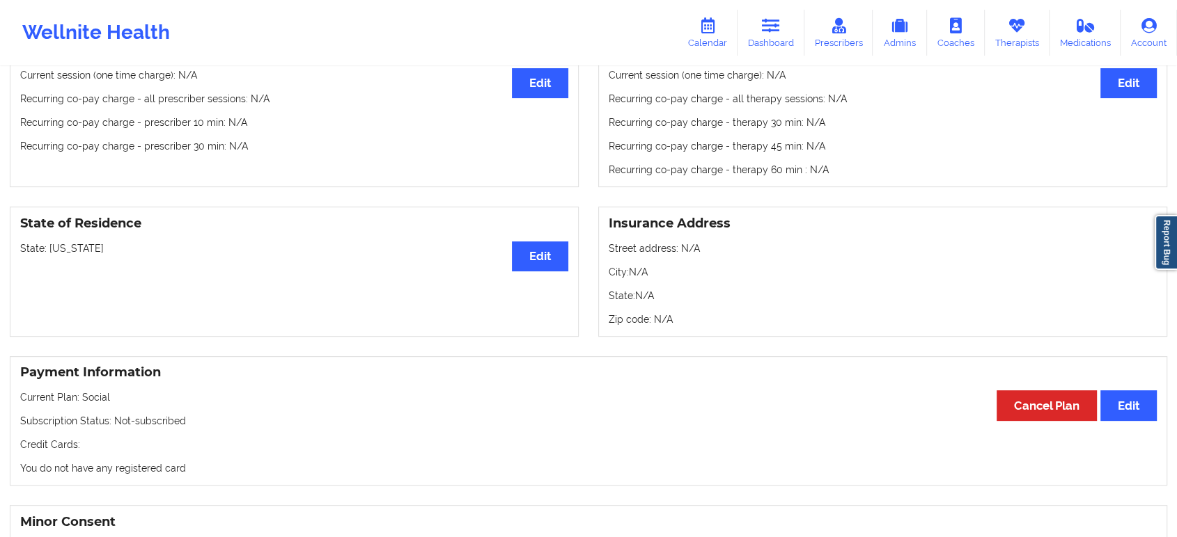
click at [65, 249] on p "State: Texas" at bounding box center [294, 249] width 548 height 14
copy p "Texas"
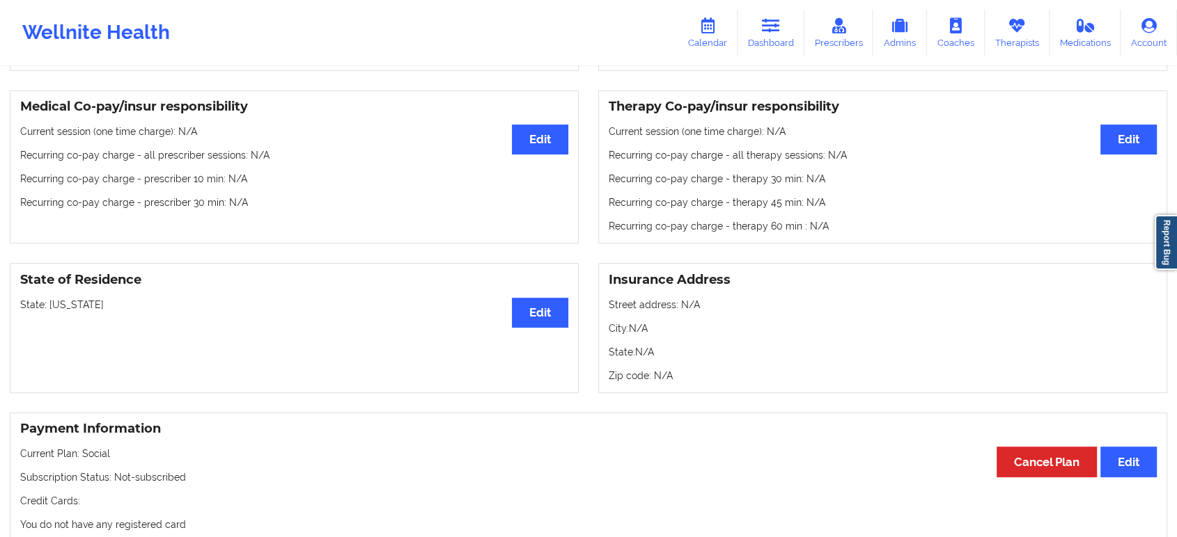
scroll to position [0, 0]
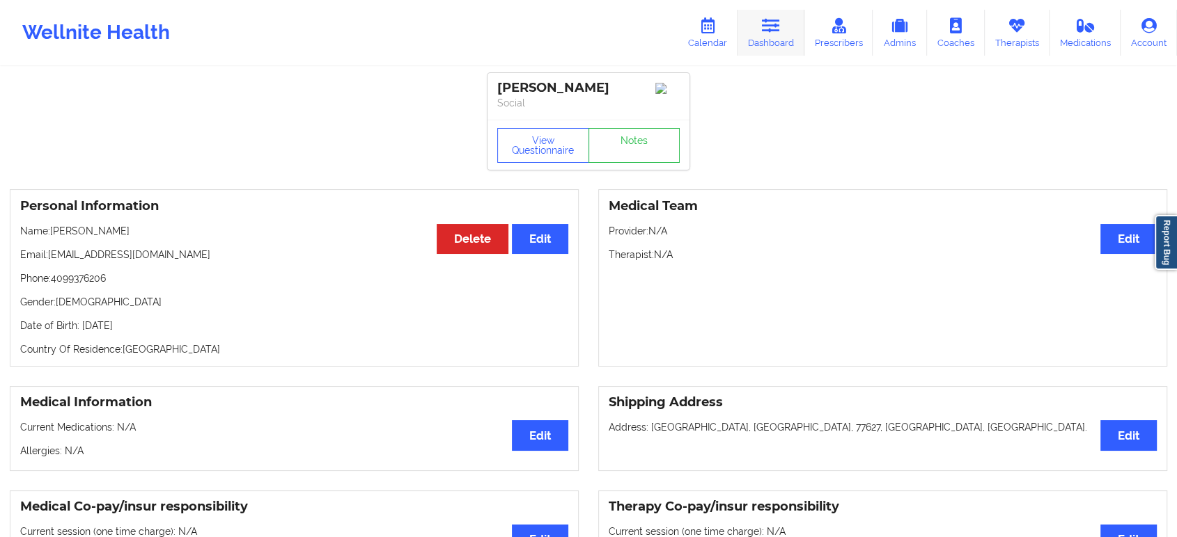
click at [777, 33] on icon at bounding box center [771, 25] width 18 height 15
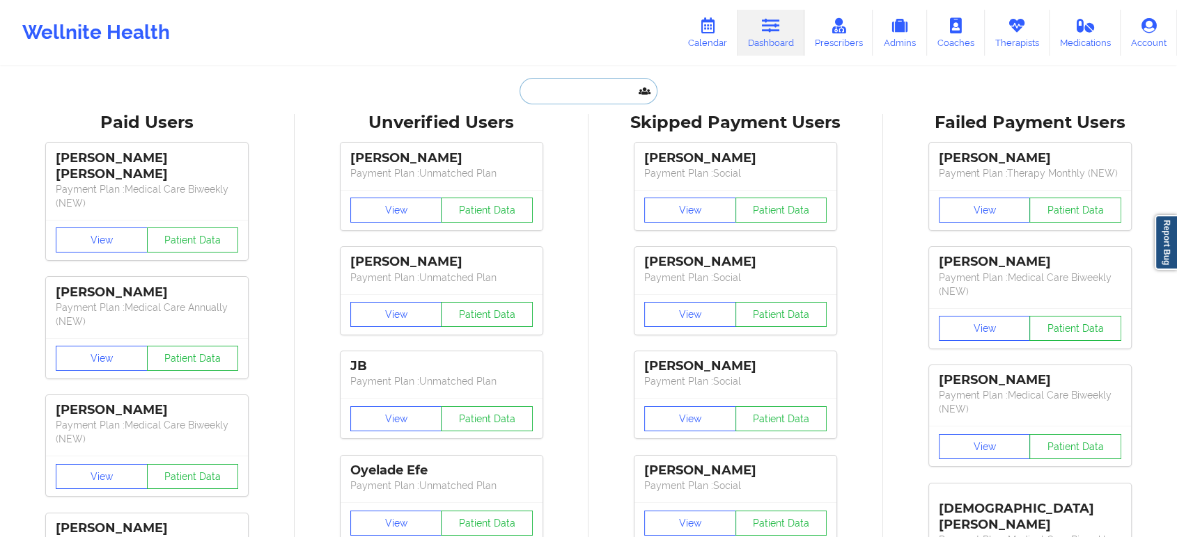
click at [596, 97] on input "text" at bounding box center [588, 91] width 138 height 26
paste input "Jeremy Strong"
type input "Jeremy Strong"
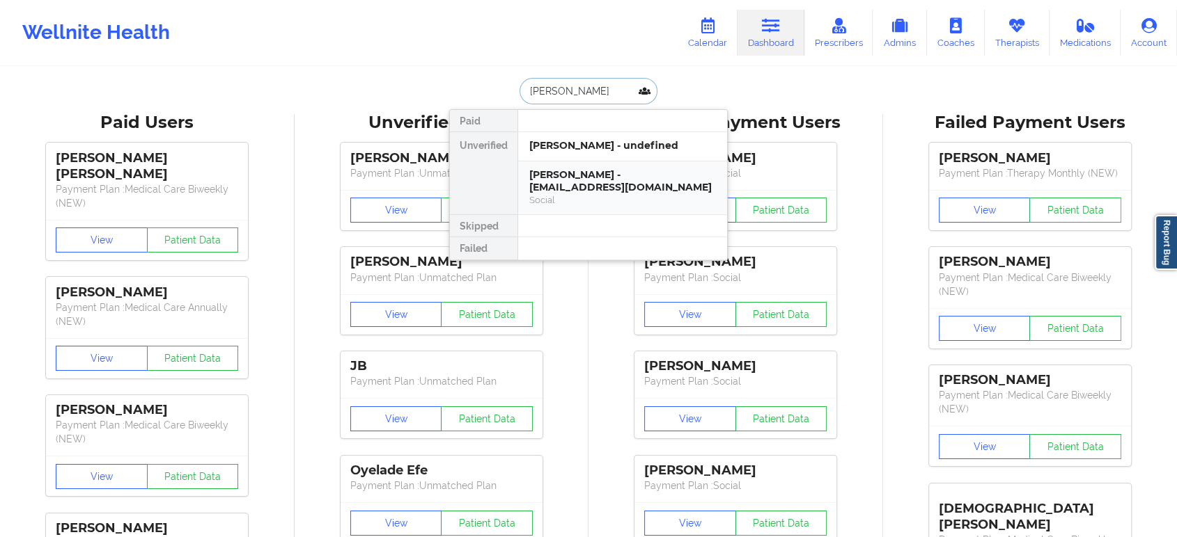
click at [604, 175] on div "Jeremy Strong - jaystrong@live.com" at bounding box center [622, 181] width 187 height 26
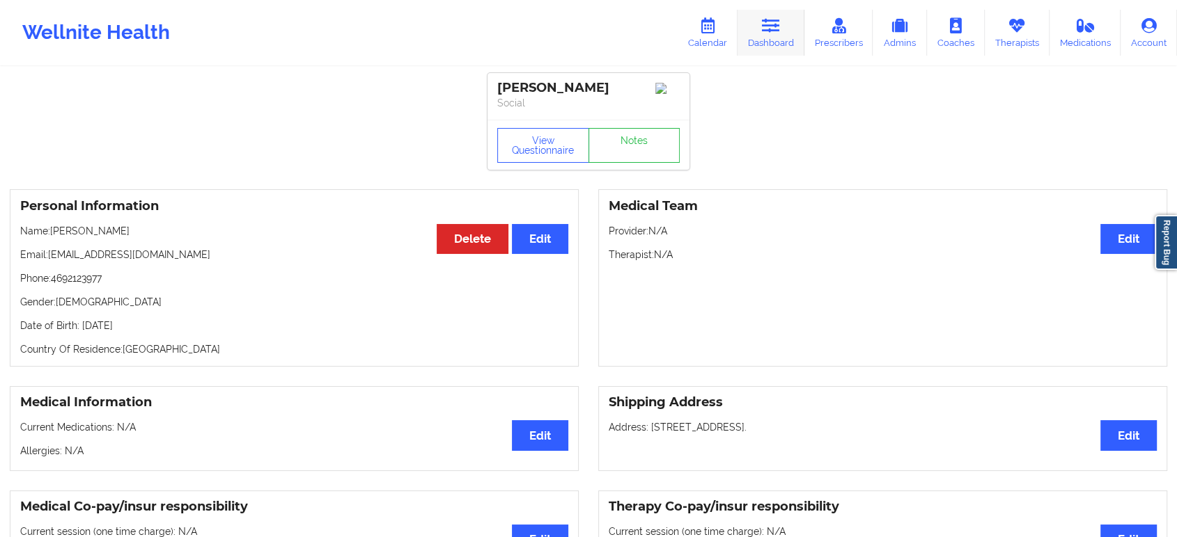
drag, startPoint x: 780, startPoint y: 23, endPoint x: 773, endPoint y: 43, distance: 21.4
click at [780, 23] on icon at bounding box center [771, 25] width 18 height 15
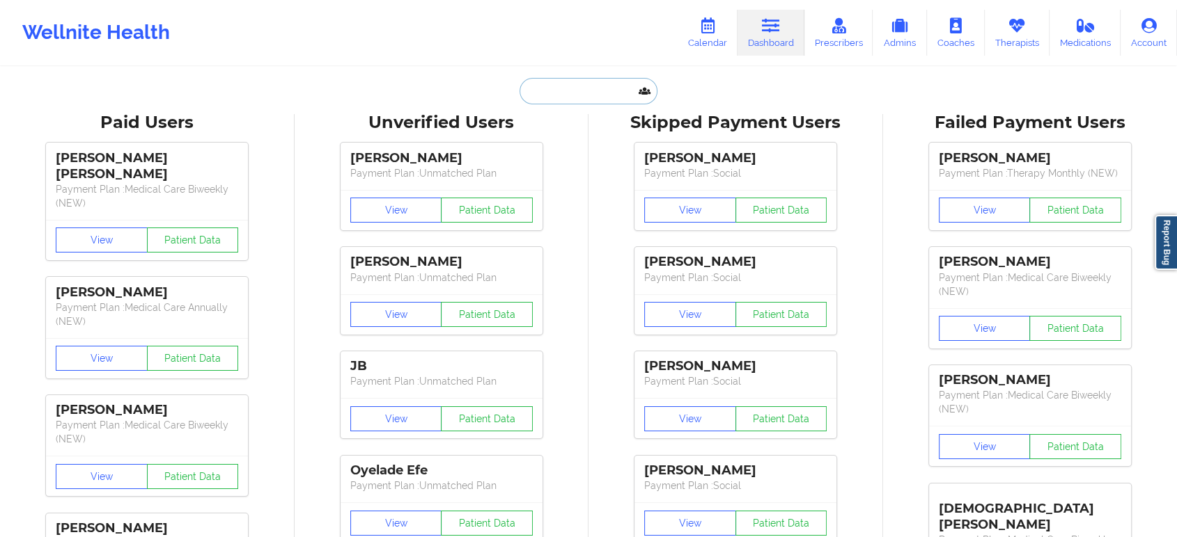
click at [568, 91] on input "text" at bounding box center [588, 91] width 138 height 26
paste input "[EMAIL_ADDRESS][DOMAIN_NAME]"
type input "[EMAIL_ADDRESS][DOMAIN_NAME]"
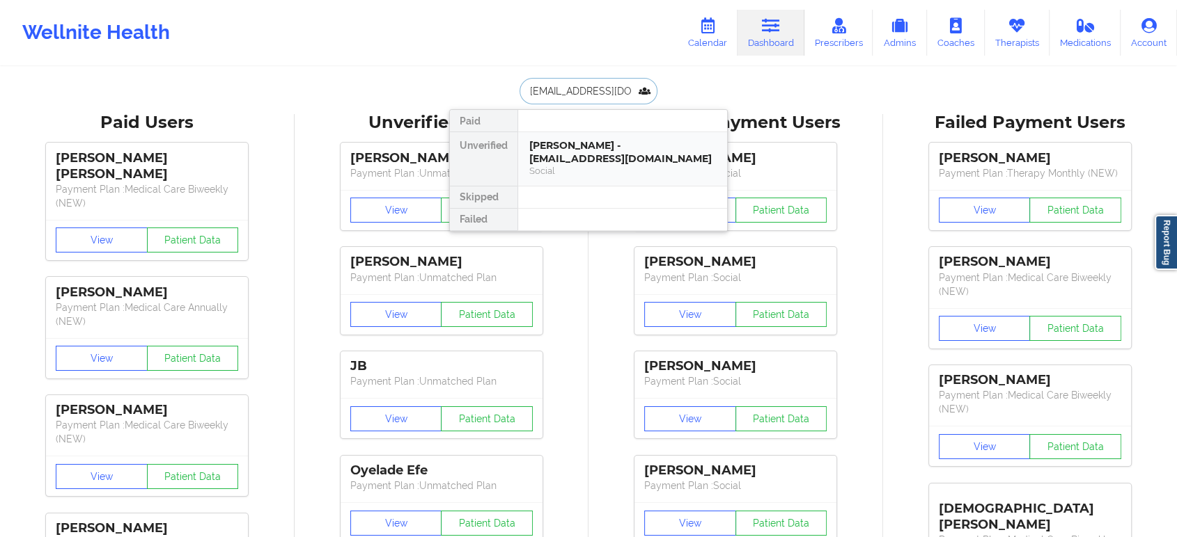
click at [575, 151] on div "JAMARQUIS HEMPHILL - jr_hemphill@yahoo.com" at bounding box center [622, 152] width 187 height 26
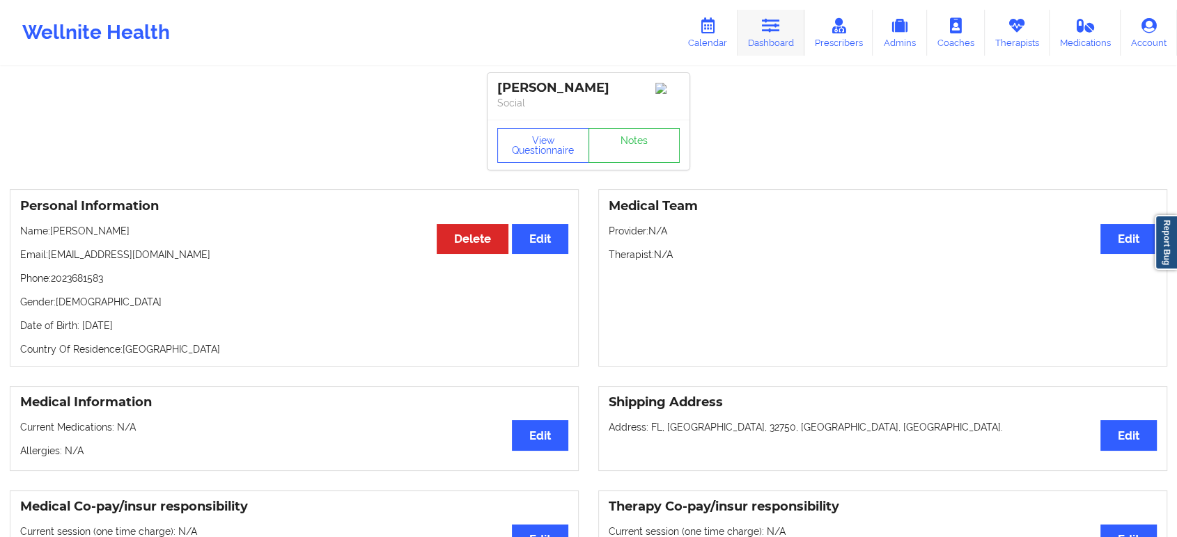
click at [768, 42] on link "Dashboard" at bounding box center [770, 33] width 67 height 46
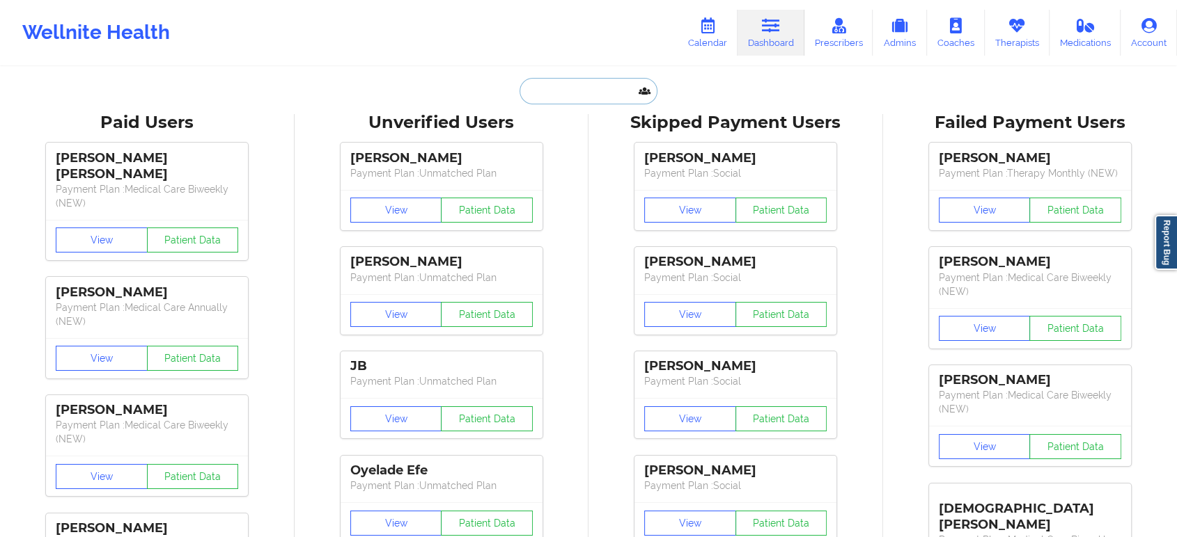
click at [613, 82] on input "text" at bounding box center [588, 91] width 138 height 26
paste input "ljeanbush@yahoo.com"
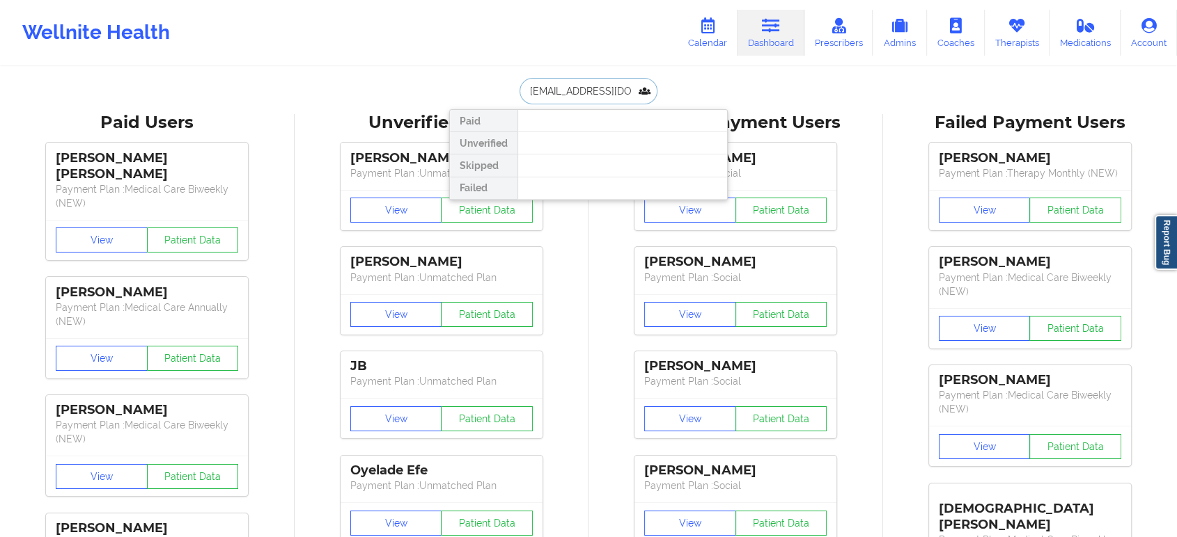
type input "ljeanbush@yahoo.coma"
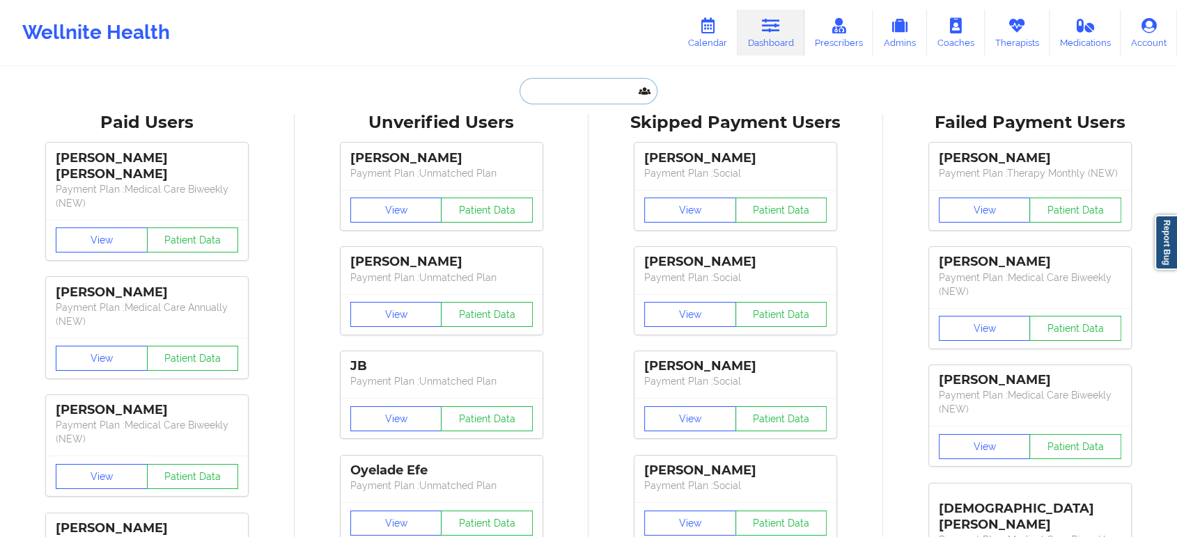
paste input "Jeremy Strong"
type input "Jeremy Strong"
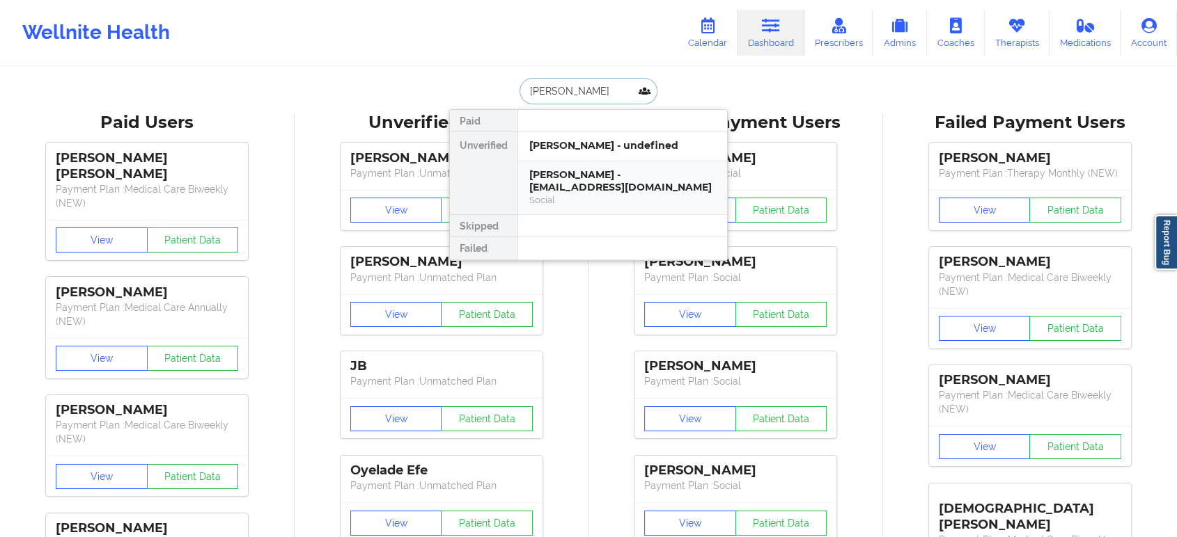
click at [594, 173] on div "Jeremy Strong - jaystrong@live.com" at bounding box center [622, 181] width 187 height 26
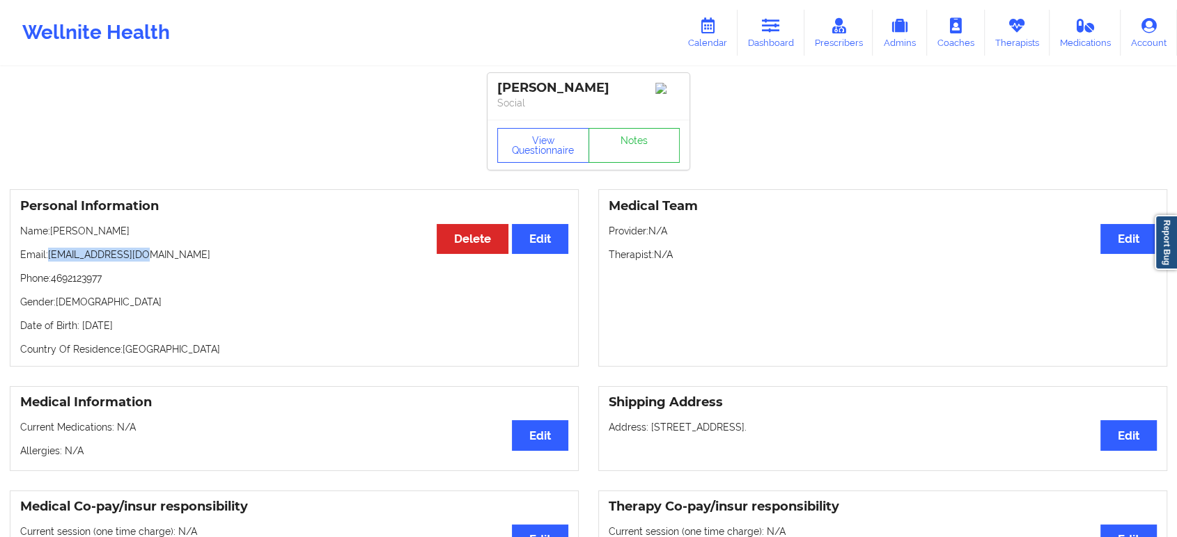
drag, startPoint x: 144, startPoint y: 257, endPoint x: 47, endPoint y: 260, distance: 97.5
click at [47, 260] on p "Email: jaystrong@live.com" at bounding box center [294, 255] width 548 height 14
copy p "jaystrong@live.com"
click at [1124, 244] on button "Edit" at bounding box center [1128, 239] width 56 height 30
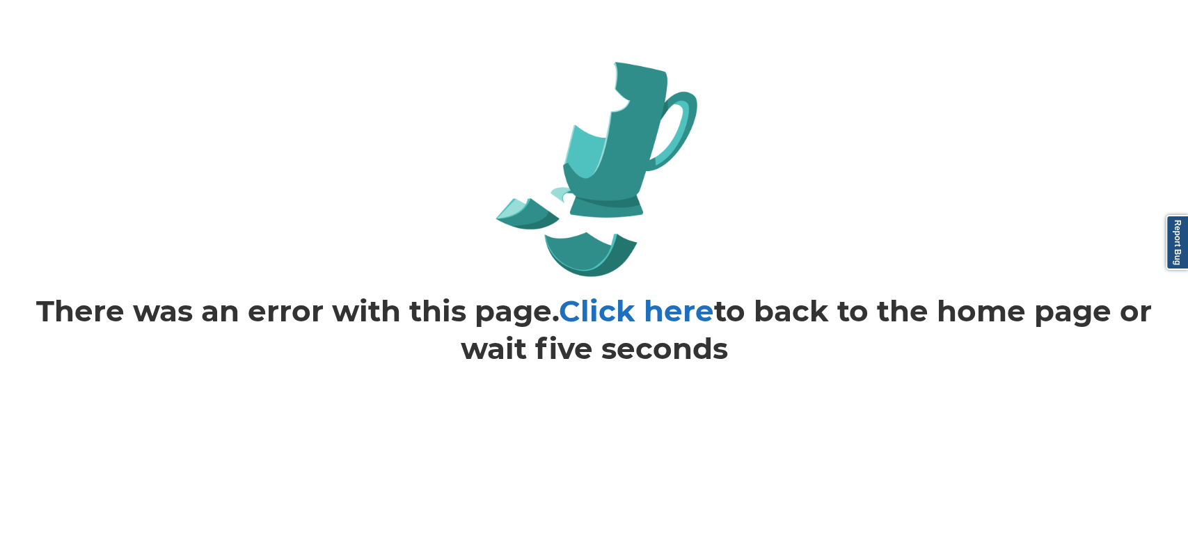
click at [640, 311] on link "Click here" at bounding box center [636, 311] width 155 height 36
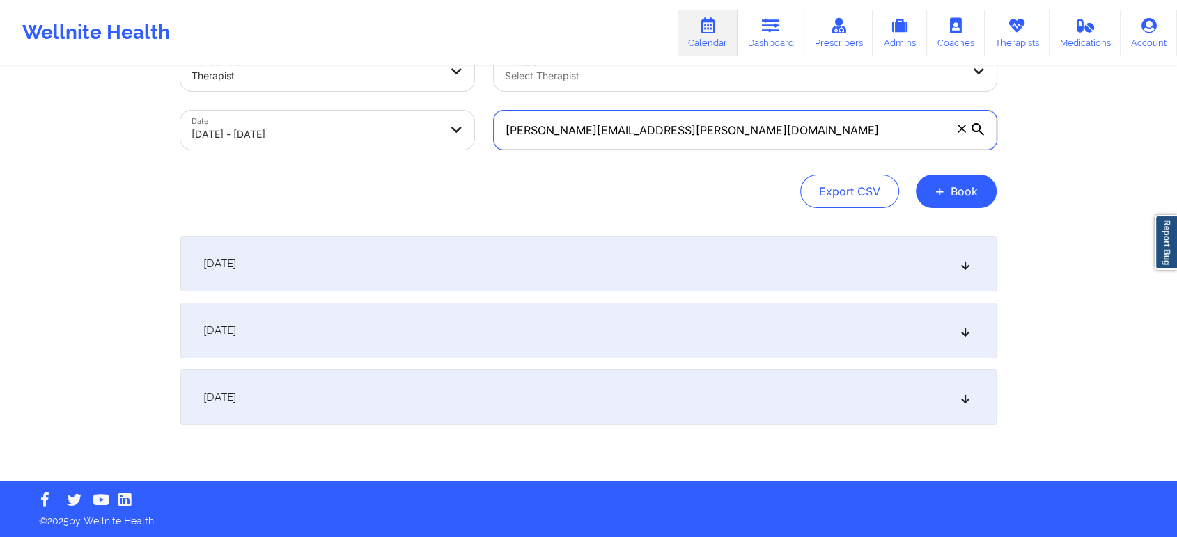
drag, startPoint x: 0, startPoint y: 0, endPoint x: 735, endPoint y: 137, distance: 747.9
click at [735, 137] on input "[PERSON_NAME][EMAIL_ADDRESS][PERSON_NAME][DOMAIN_NAME]" at bounding box center [745, 130] width 503 height 39
paste input "Megamad89@hot"
type input "[EMAIL_ADDRESS][DOMAIN_NAME]"
click at [596, 210] on div "Provider Role Therapist Therapist Select Therapist Date [DATE] - [DATE] [EMAIL_…" at bounding box center [588, 254] width 835 height 454
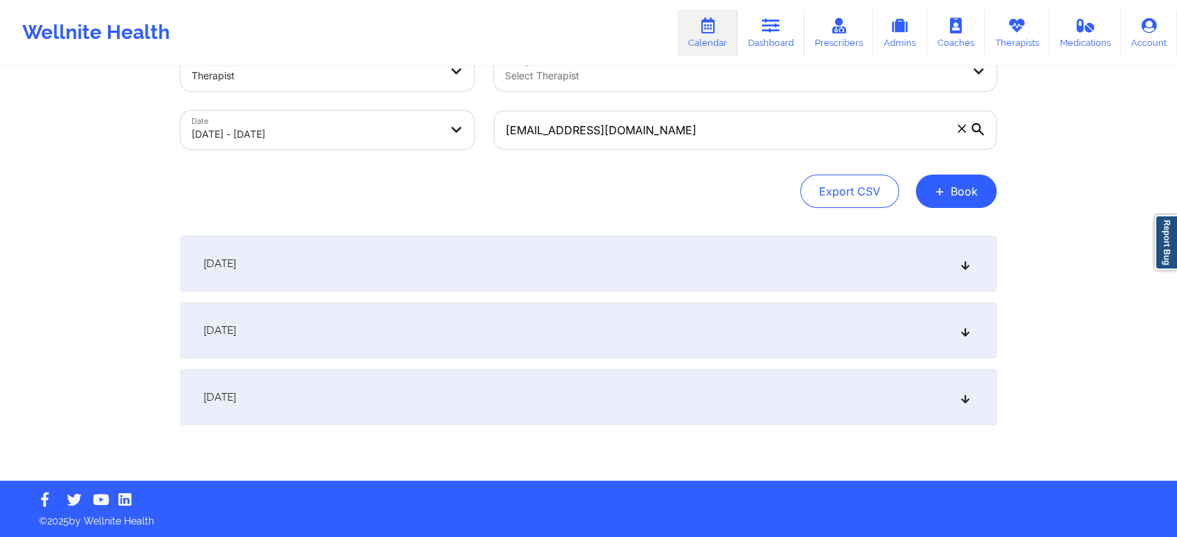
click at [596, 255] on div "[DATE]" at bounding box center [588, 264] width 816 height 56
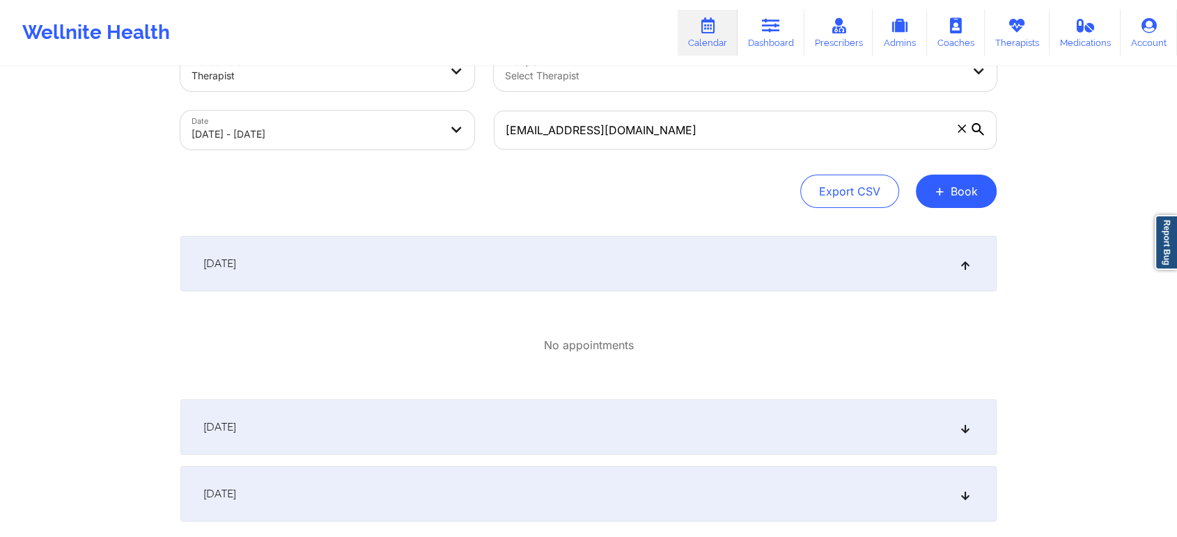
click at [674, 432] on div "[DATE]" at bounding box center [588, 428] width 816 height 56
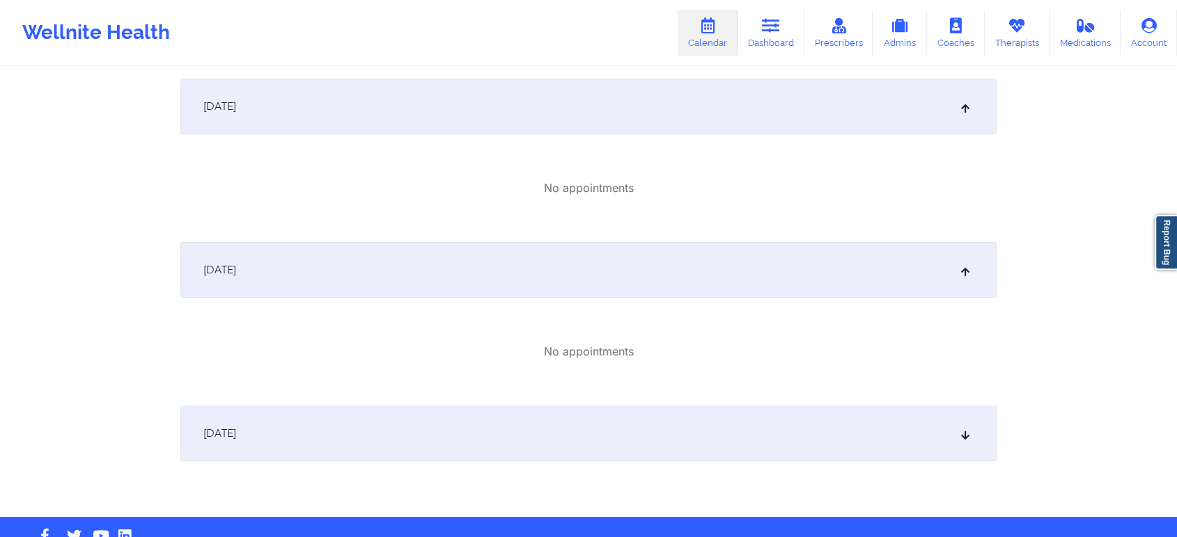
scroll to position [234, 0]
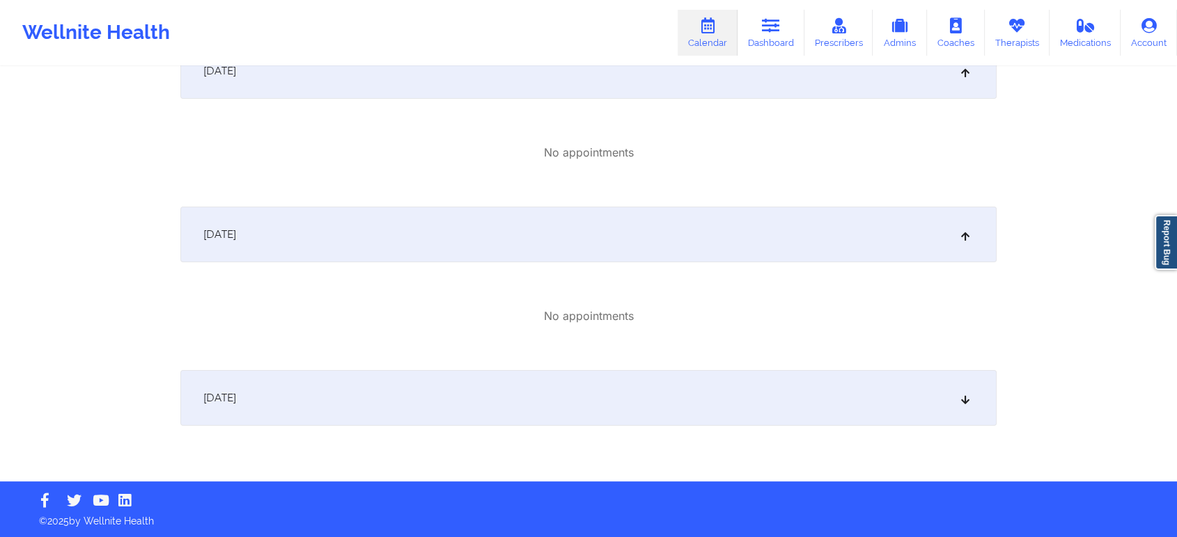
click at [716, 397] on div "[DATE]" at bounding box center [588, 398] width 816 height 56
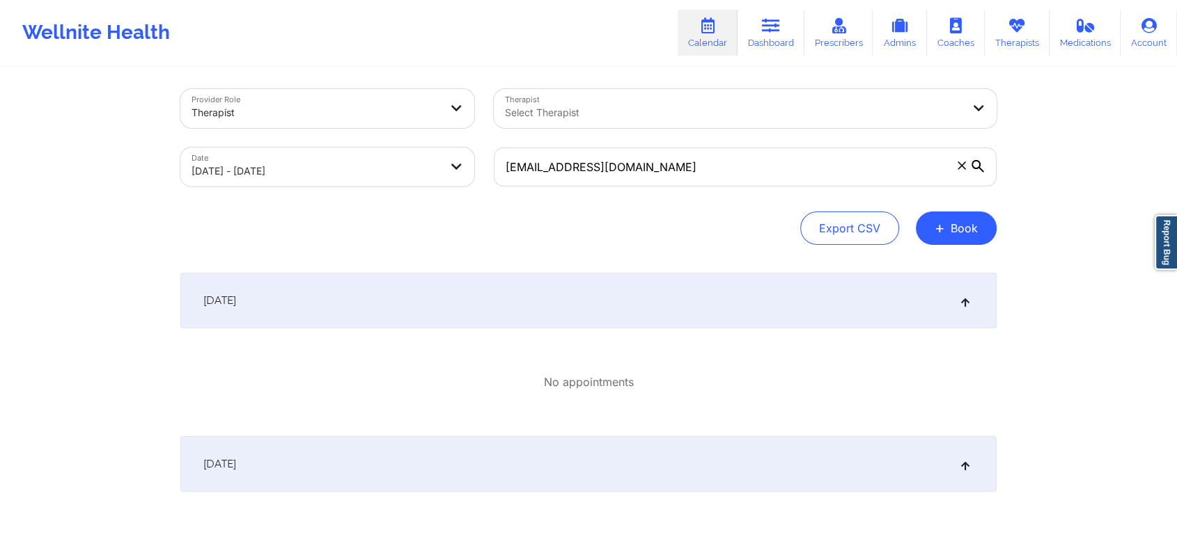
scroll to position [0, 0]
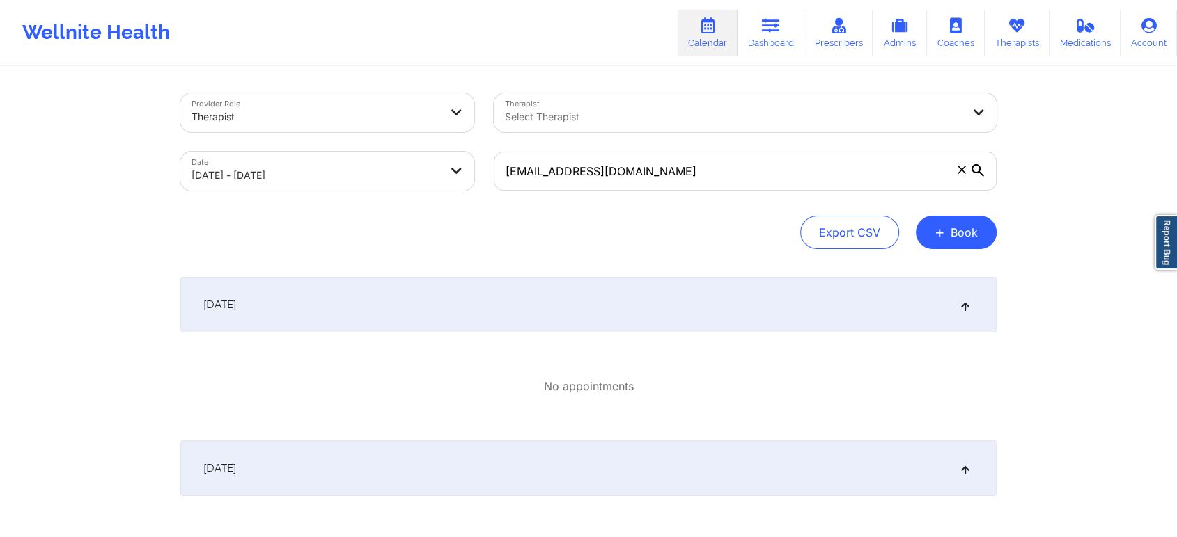
select select "2025-9"
select select "2025-10"
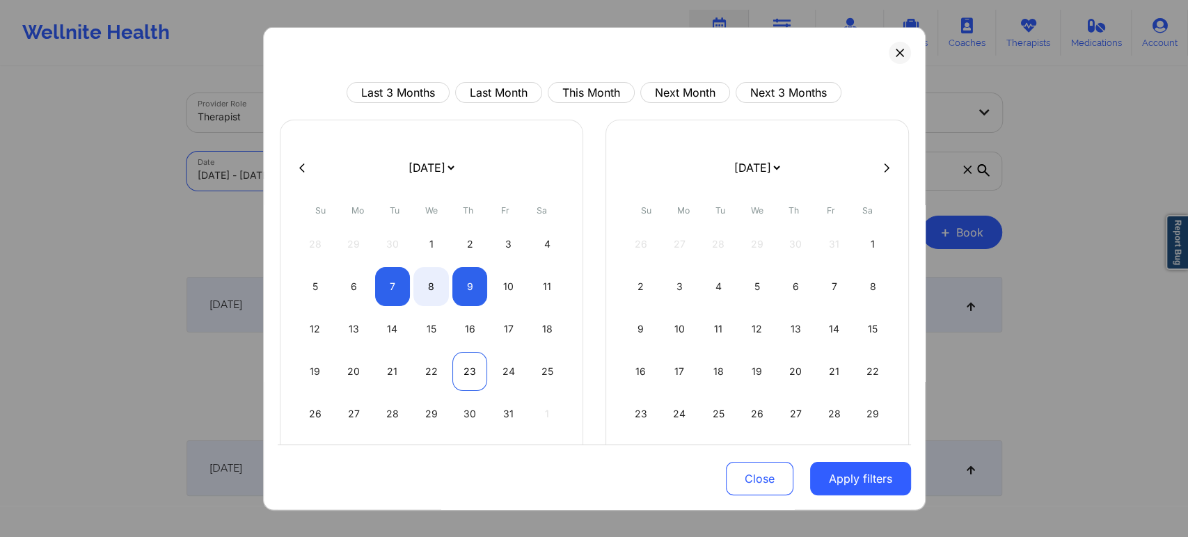
click at [475, 377] on div "23" at bounding box center [471, 371] width 36 height 39
select select "2025-9"
select select "2025-10"
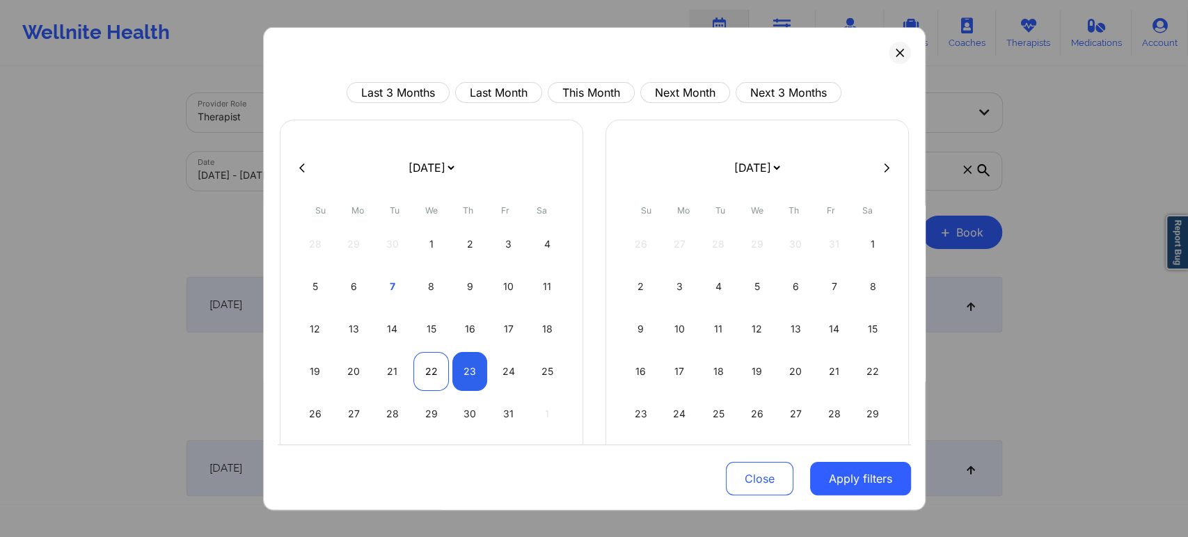
select select "2025-9"
select select "2025-10"
click at [427, 378] on div "22" at bounding box center [432, 371] width 36 height 39
select select "2025-9"
select select "2025-10"
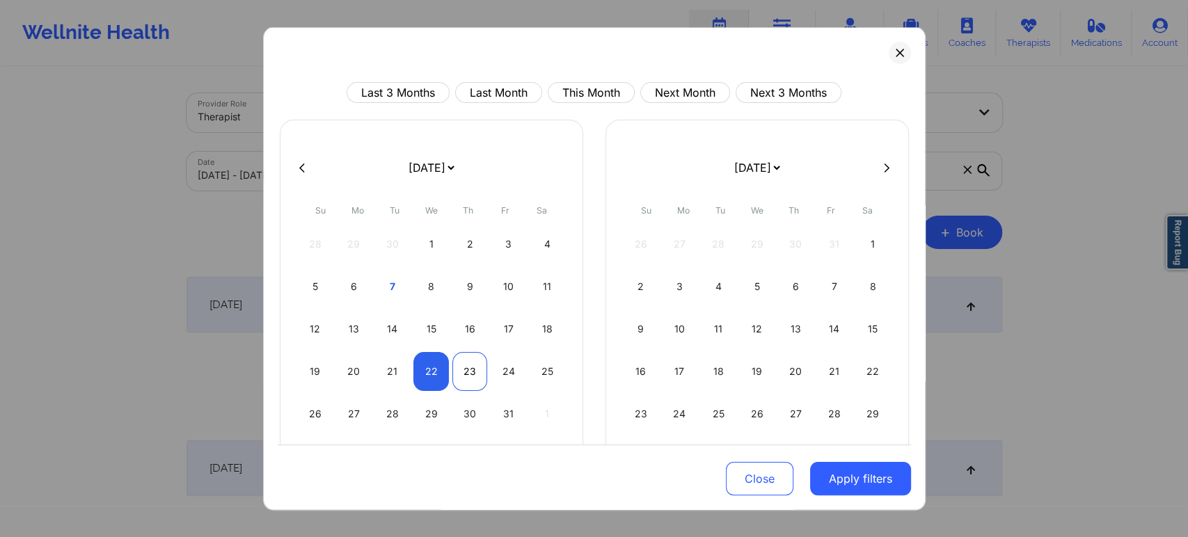
select select "2025-9"
select select "2025-10"
click at [468, 379] on div "23" at bounding box center [471, 371] width 36 height 39
select select "2025-9"
select select "2025-10"
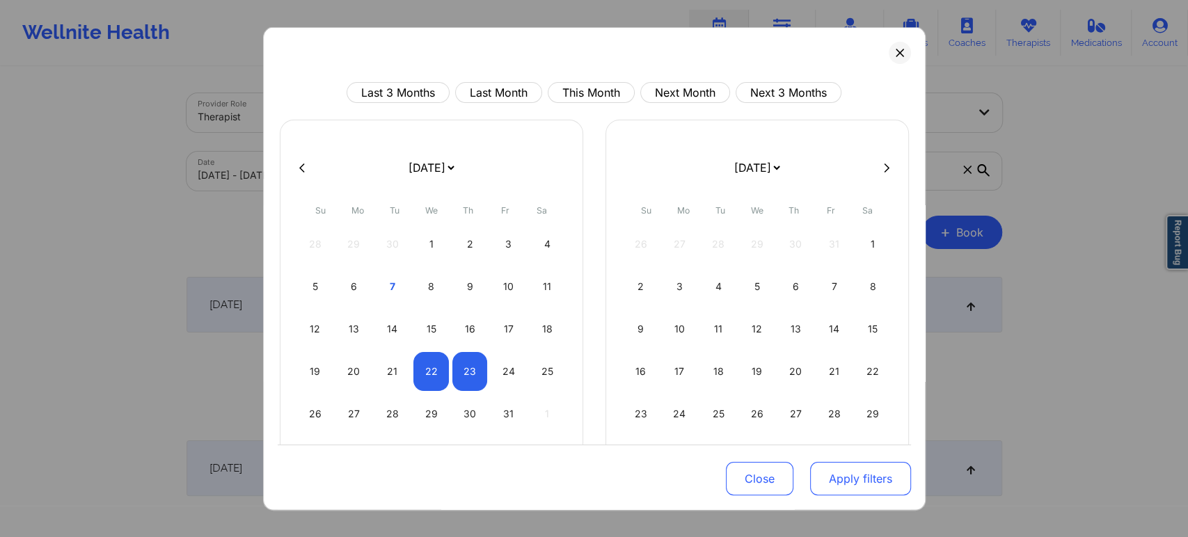
click at [870, 483] on button "Apply filters" at bounding box center [860, 478] width 101 height 33
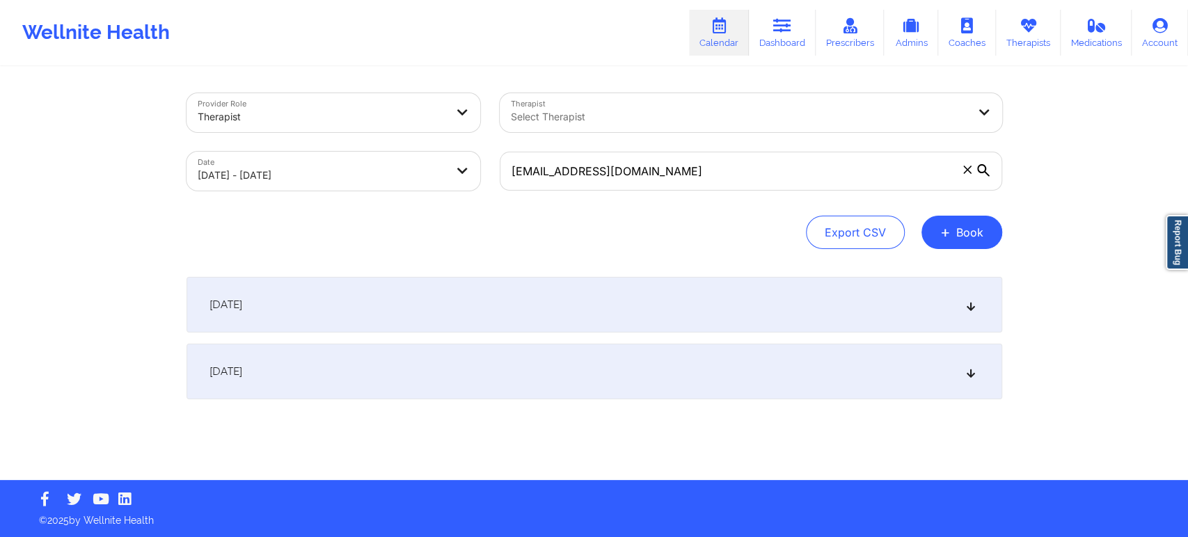
click at [842, 382] on div "October 23, 2025" at bounding box center [595, 372] width 816 height 56
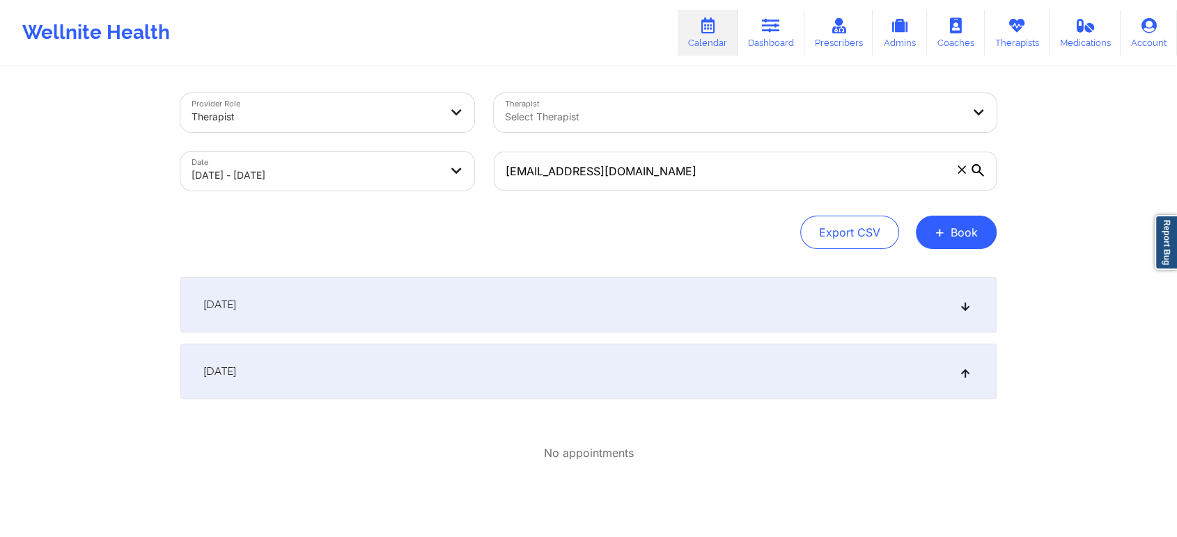
click at [842, 382] on div "October 23, 2025" at bounding box center [588, 372] width 816 height 56
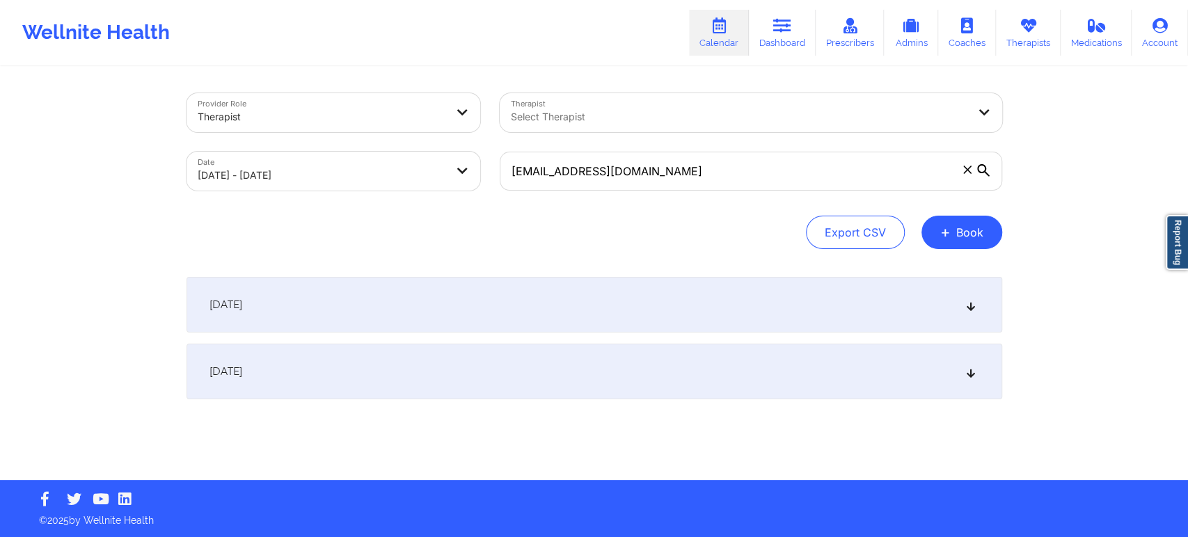
click at [933, 311] on div "October 22, 2025" at bounding box center [595, 305] width 816 height 56
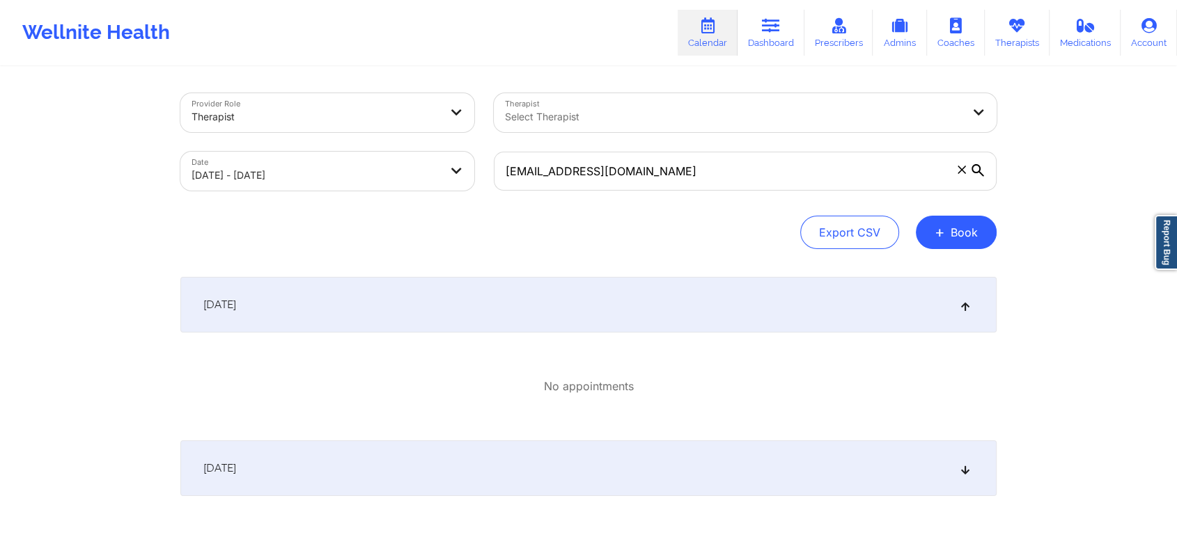
click at [936, 311] on div "October 22, 2025" at bounding box center [588, 305] width 816 height 56
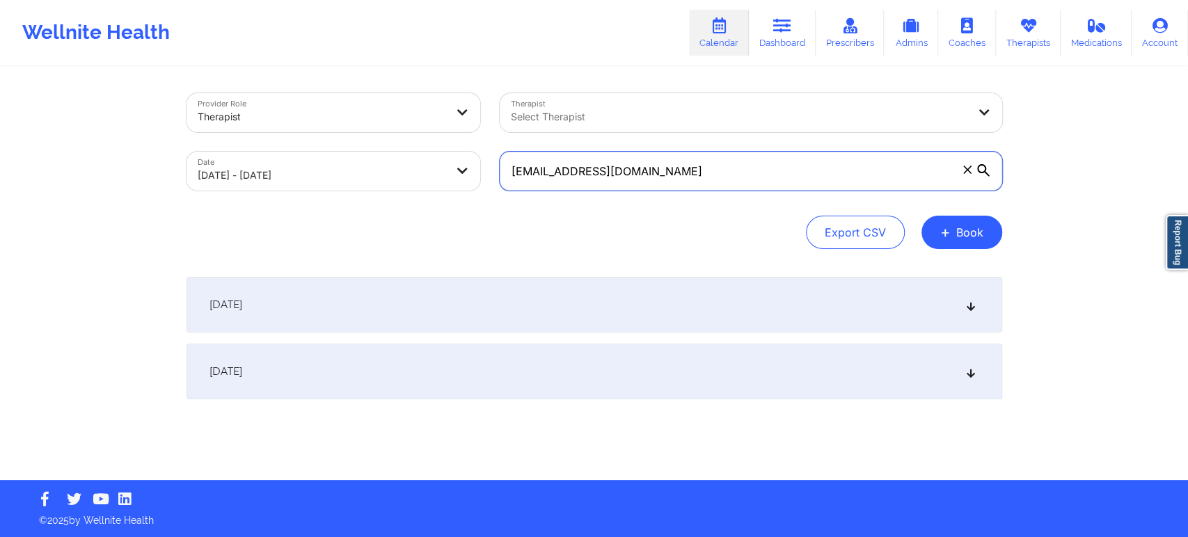
click at [521, 168] on input "Megamad89@hotmail.com" at bounding box center [751, 171] width 503 height 39
type input "megamad89@hotmail.com"
click at [708, 238] on div "Export CSV + Book" at bounding box center [595, 232] width 816 height 33
click at [966, 367] on icon at bounding box center [971, 372] width 12 height 10
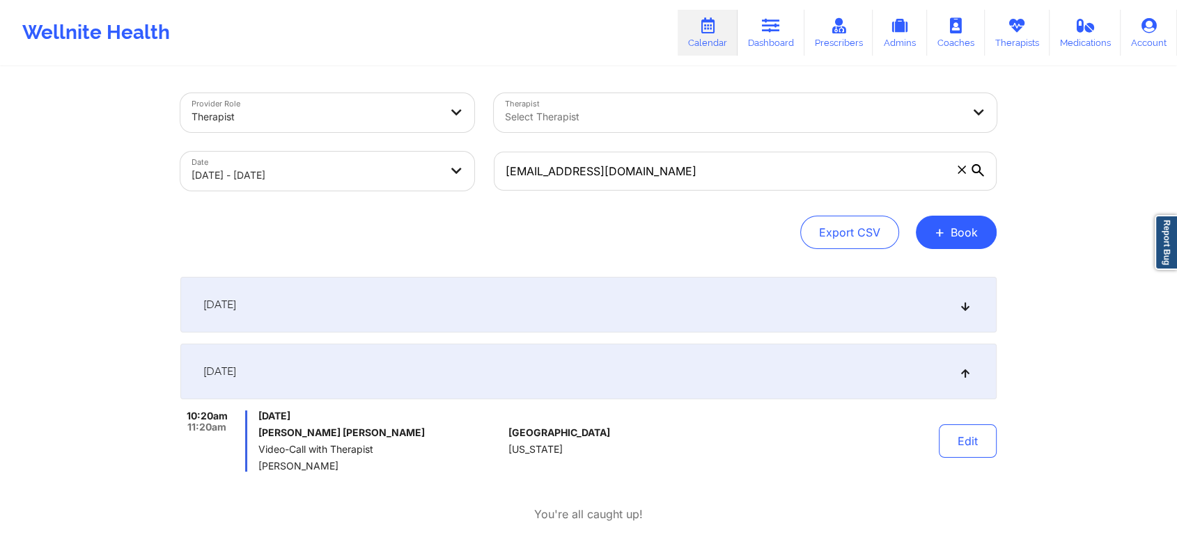
drag, startPoint x: 402, startPoint y: 413, endPoint x: 258, endPoint y: 414, distance: 144.1
click at [258, 414] on span "Thursday, October 23, 2025" at bounding box center [380, 416] width 244 height 11
copy span "Thursday, October 23, 2025"
drag, startPoint x: 228, startPoint y: 416, endPoint x: 187, endPoint y: 417, distance: 41.1
click at [187, 417] on div "10:20am 11:20am" at bounding box center [213, 441] width 67 height 61
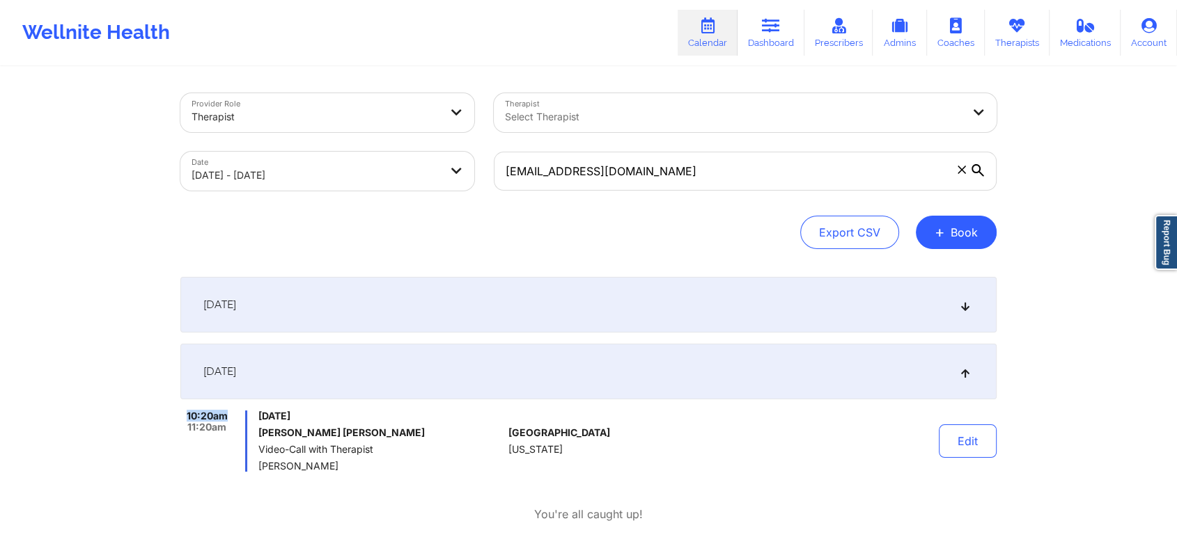
copy span "10:20am"
drag, startPoint x: 395, startPoint y: 419, endPoint x: 260, endPoint y: 416, distance: 135.1
click at [260, 416] on span "Thursday, October 23, 2025" at bounding box center [380, 416] width 244 height 11
copy span "Thursday, October 23, 2025"
click at [315, 465] on span "Kristen Swinnely" at bounding box center [380, 466] width 244 height 11
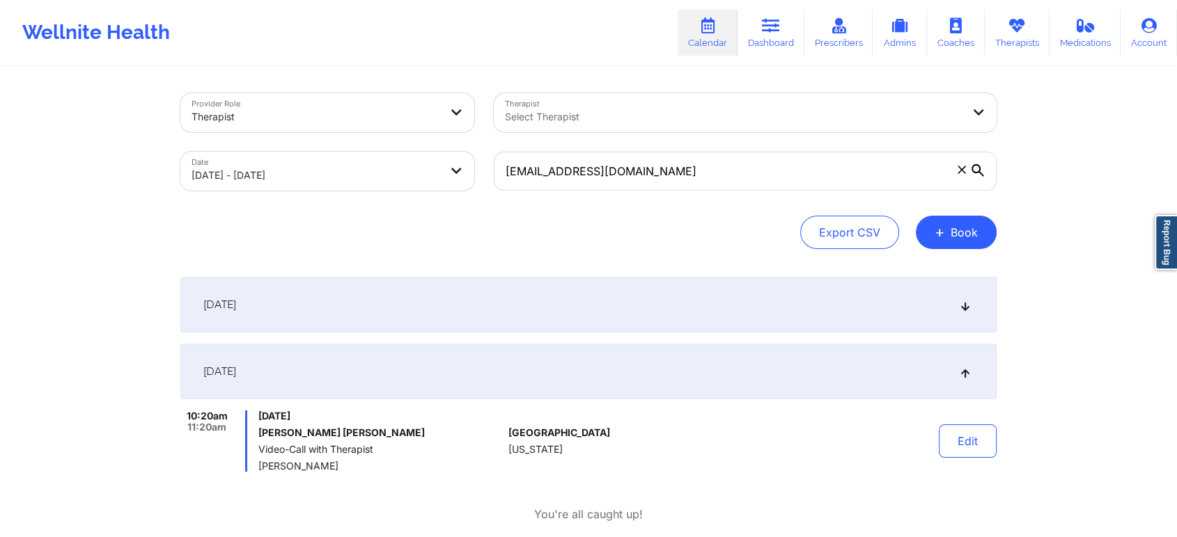
click at [315, 465] on span "Kristen Swinnely" at bounding box center [380, 466] width 244 height 11
copy span "Kristen Swinnely"
click at [398, 156] on body "Wellnite Health Calendar Dashboard Prescribers Admins Coaches Therapists Medica…" at bounding box center [588, 268] width 1177 height 537
select select "2025-9"
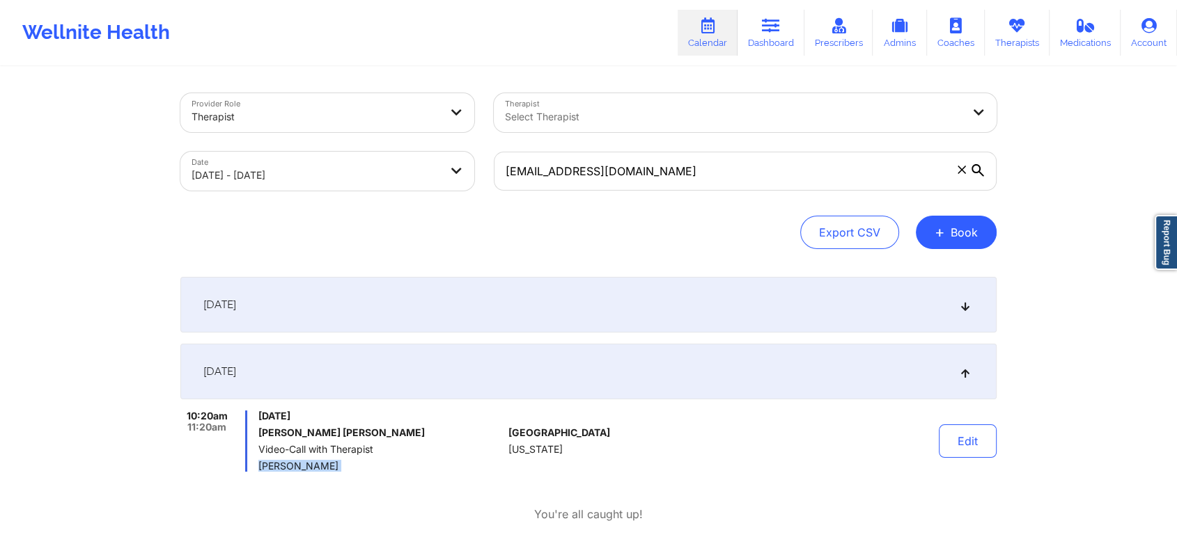
select select "2025-10"
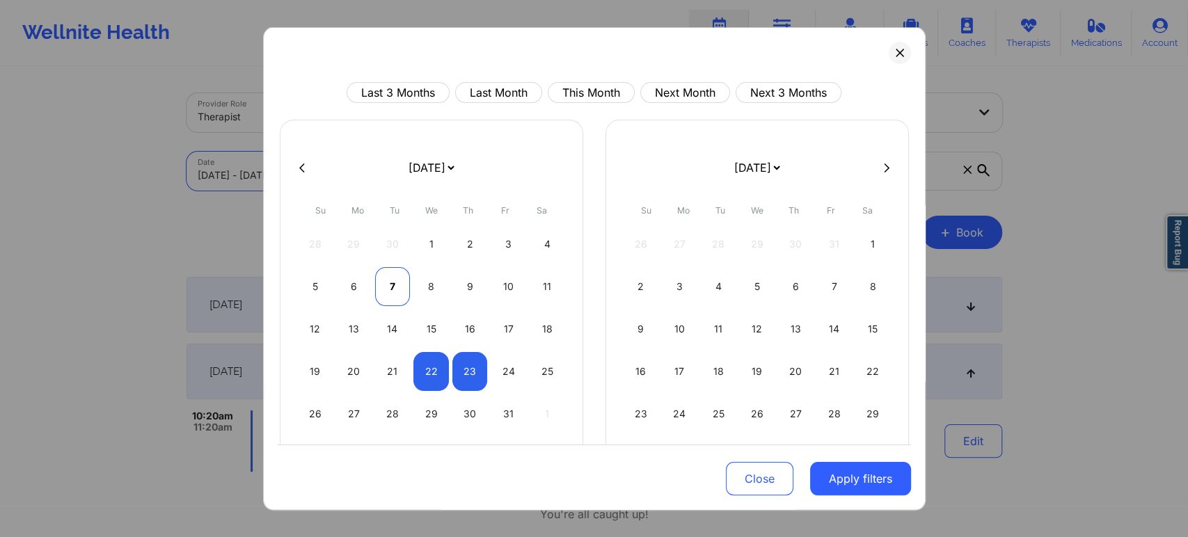
click at [395, 285] on div "7" at bounding box center [393, 286] width 36 height 39
select select "2025-9"
select select "2025-10"
select select "2025-9"
select select "2025-10"
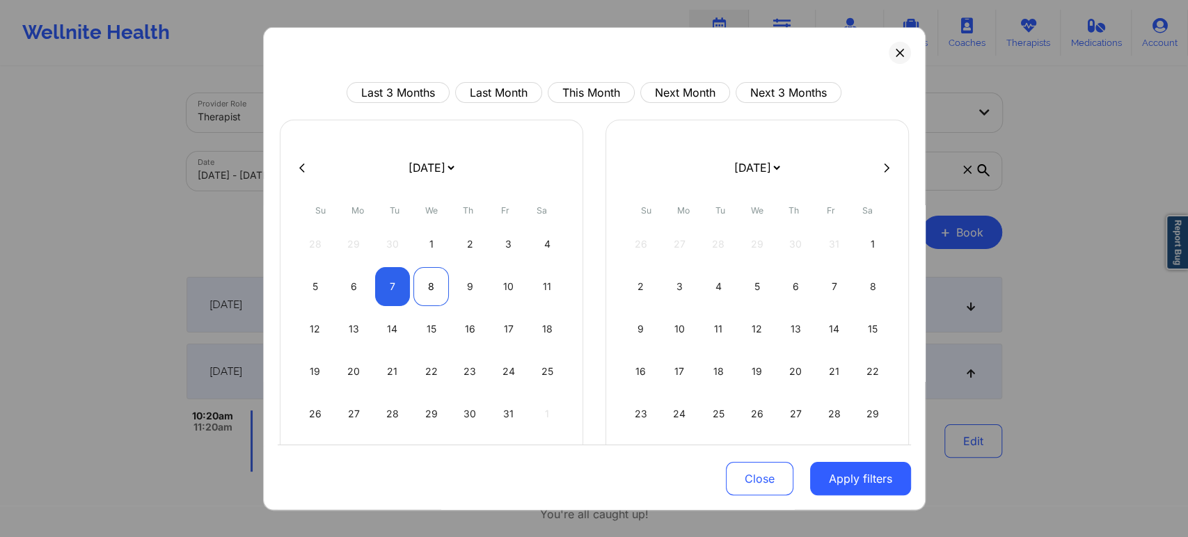
click at [414, 287] on div "8" at bounding box center [432, 286] width 36 height 39
select select "2025-9"
select select "2025-10"
click at [874, 480] on button "Apply filters" at bounding box center [860, 478] width 101 height 33
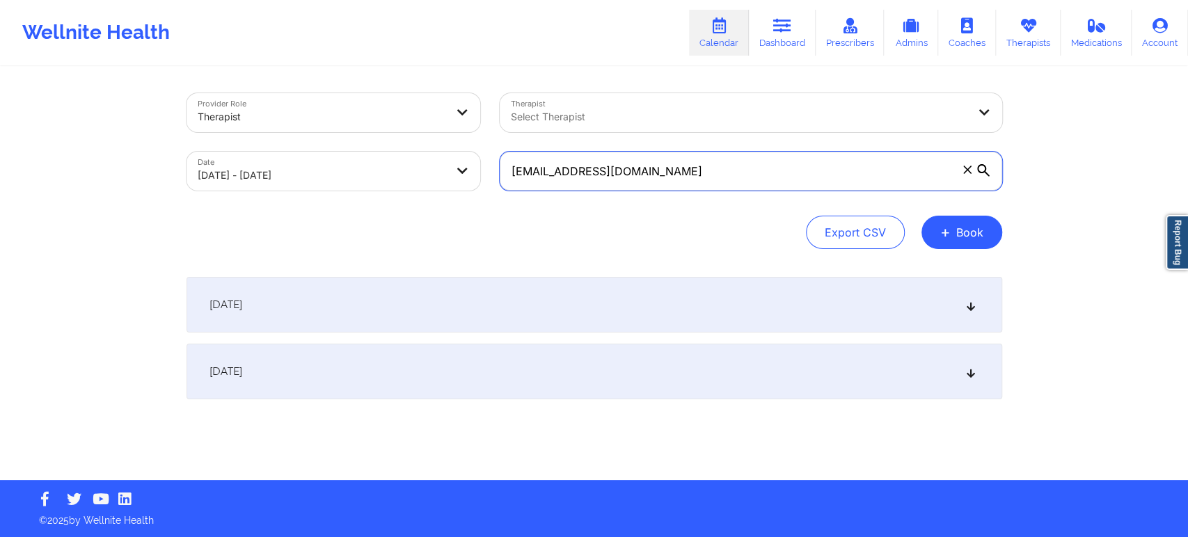
click at [707, 173] on input "megamad89@hotmail.com" at bounding box center [751, 171] width 503 height 39
paste input "tmcocek@g"
click at [703, 223] on div "Export CSV + Book" at bounding box center [595, 232] width 816 height 33
click at [692, 333] on div "October 7, 2025 No appointments October 8, 2025 No appointments" at bounding box center [595, 338] width 816 height 123
click at [695, 319] on div "[DATE]" at bounding box center [595, 305] width 816 height 56
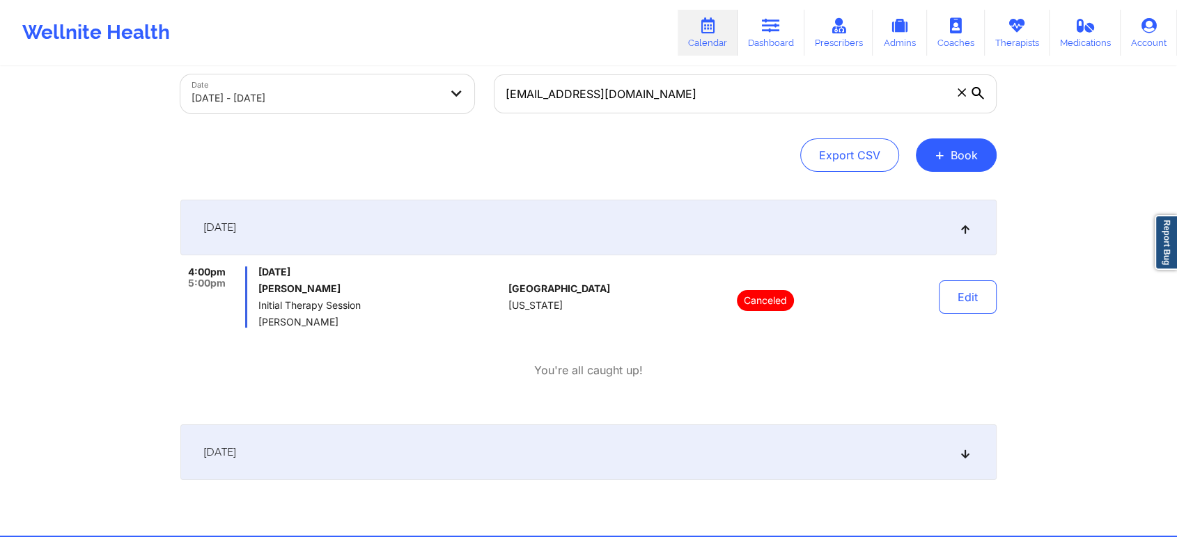
scroll to position [132, 0]
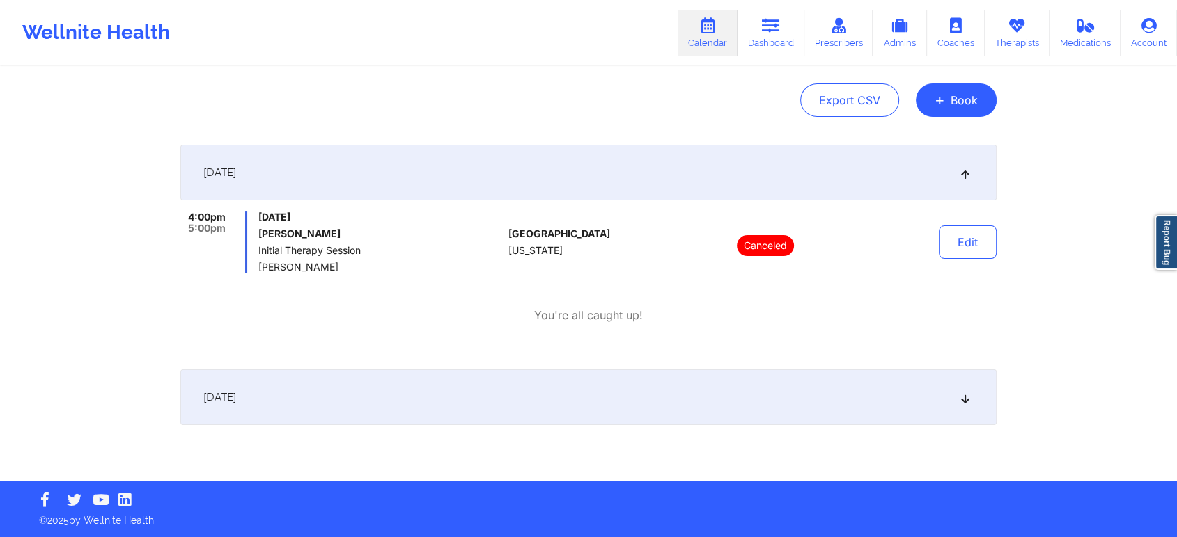
click at [906, 402] on div "[DATE]" at bounding box center [588, 398] width 816 height 56
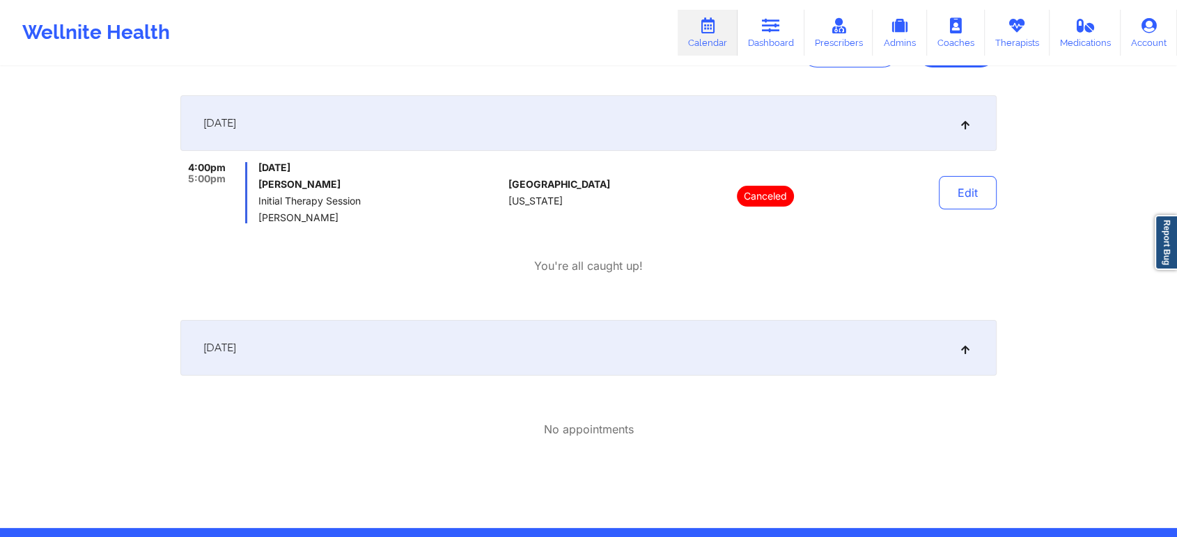
scroll to position [228, 0]
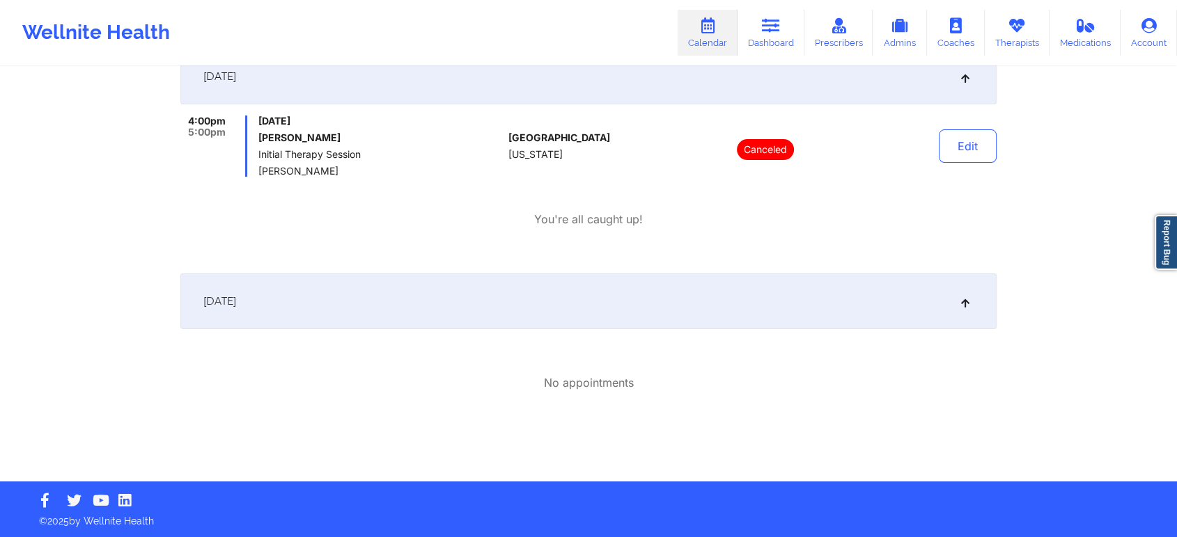
click at [961, 298] on icon at bounding box center [965, 302] width 12 height 10
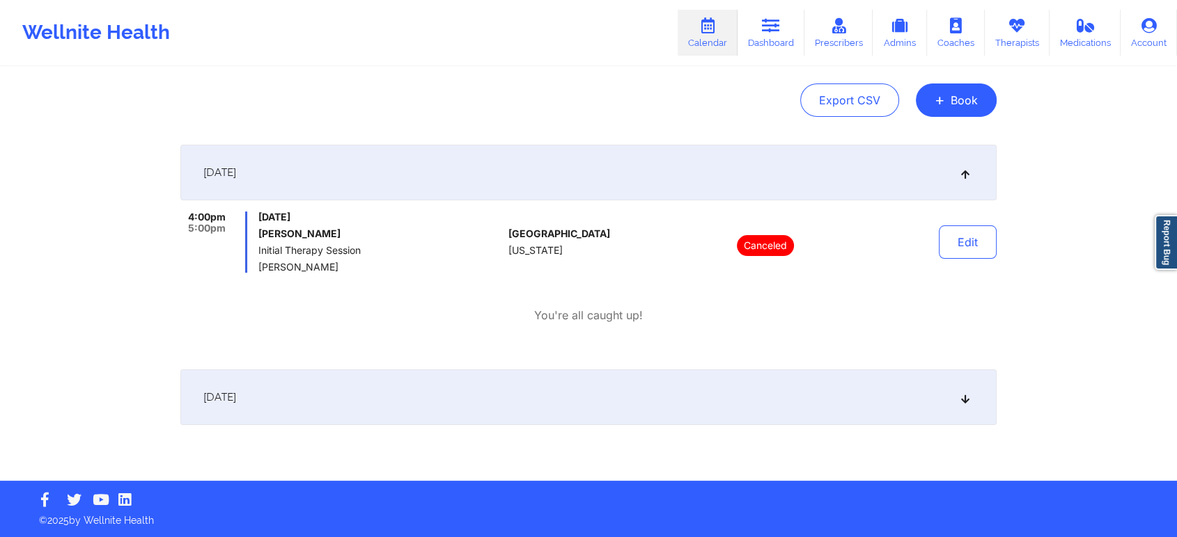
scroll to position [132, 0]
click at [799, 188] on div "[DATE]" at bounding box center [588, 173] width 816 height 56
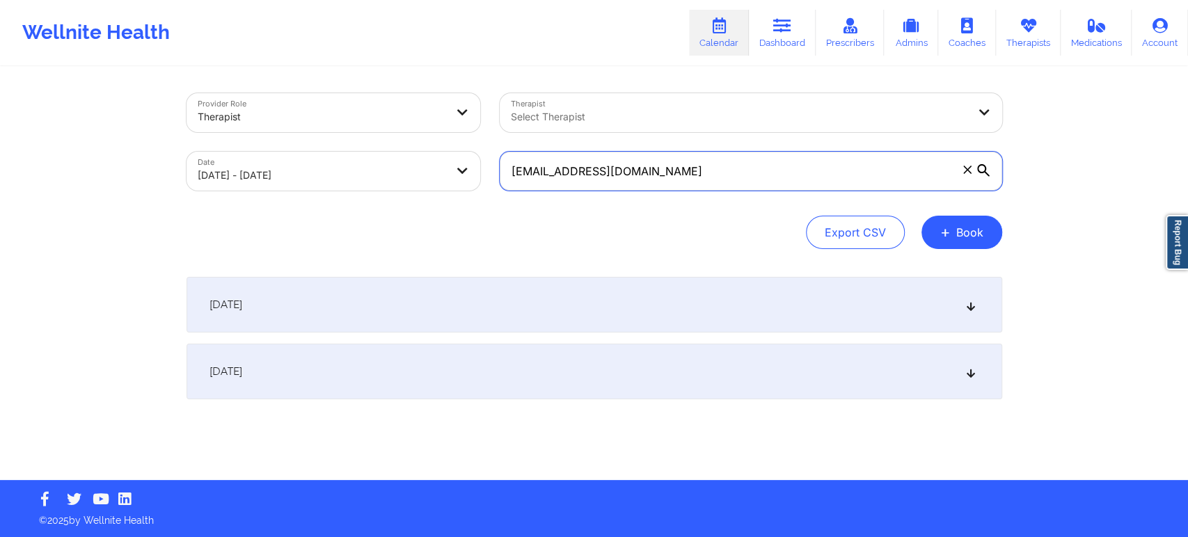
click at [709, 163] on input "tmcocek@gmail.com" at bounding box center [751, 171] width 503 height 39
paste input "lbrown8806"
type input "tlbrown8806@gmail.com"
click at [679, 235] on div "Export CSV + Book" at bounding box center [595, 232] width 816 height 33
click at [770, 291] on div "[DATE]" at bounding box center [595, 305] width 816 height 56
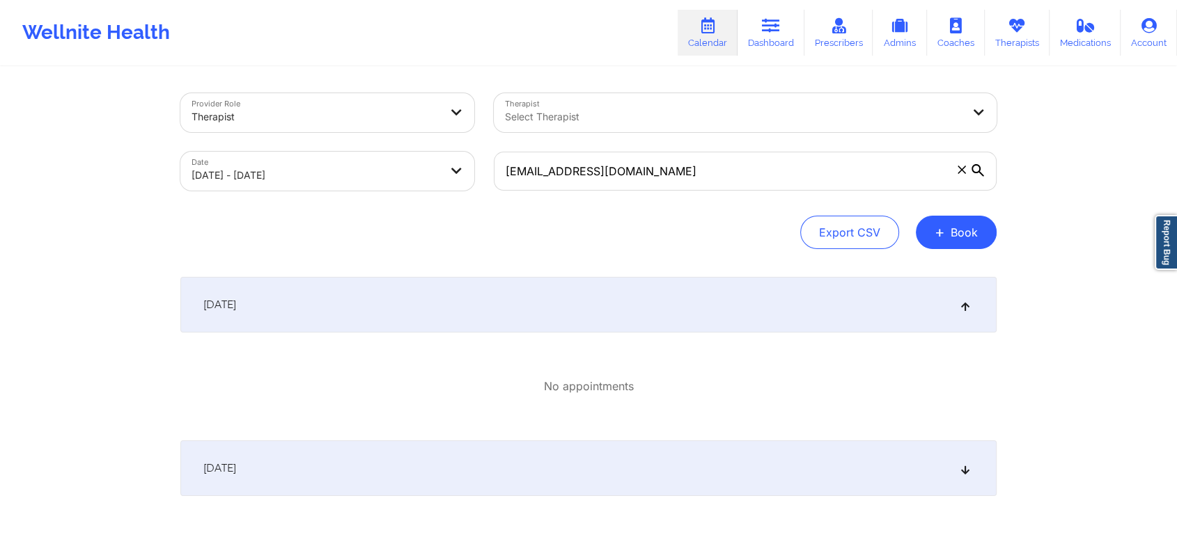
click at [771, 291] on div "[DATE]" at bounding box center [588, 305] width 816 height 56
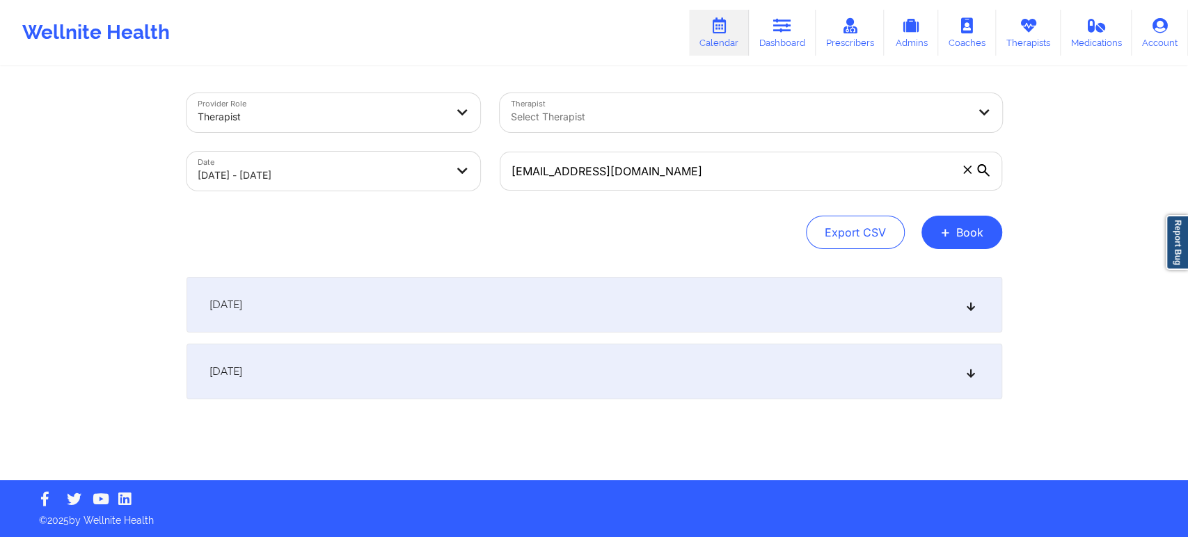
click at [444, 168] on body "Wellnite Health Calendar Dashboard Prescribers Admins Coaches Therapists Medica…" at bounding box center [594, 268] width 1188 height 537
select select "2025-9"
select select "2025-10"
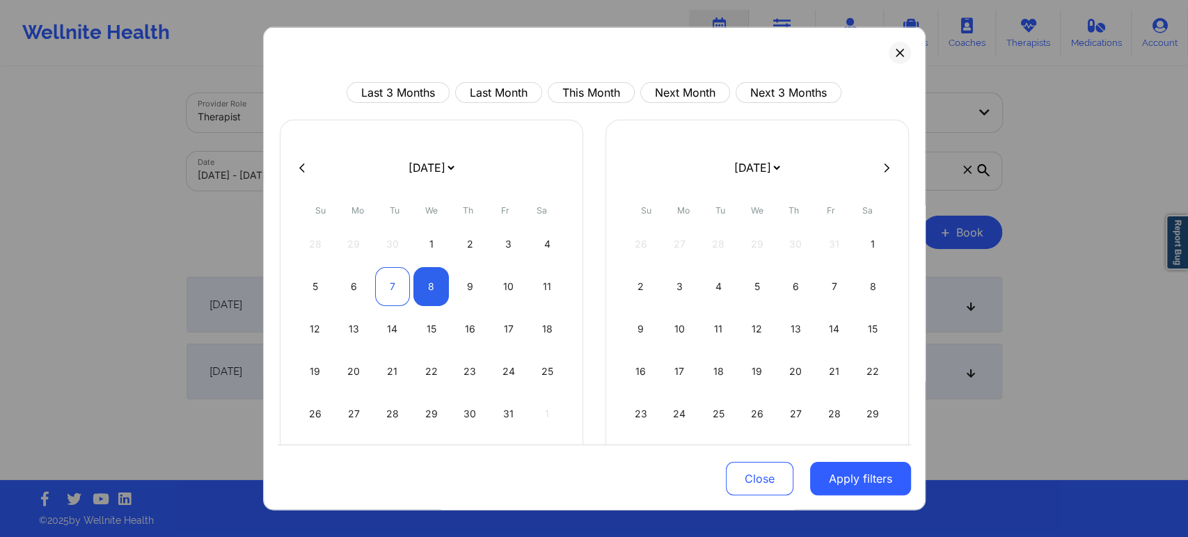
click at [386, 286] on div "7" at bounding box center [393, 286] width 36 height 39
select select "2025-9"
select select "2025-10"
select select "2025-9"
select select "2025-10"
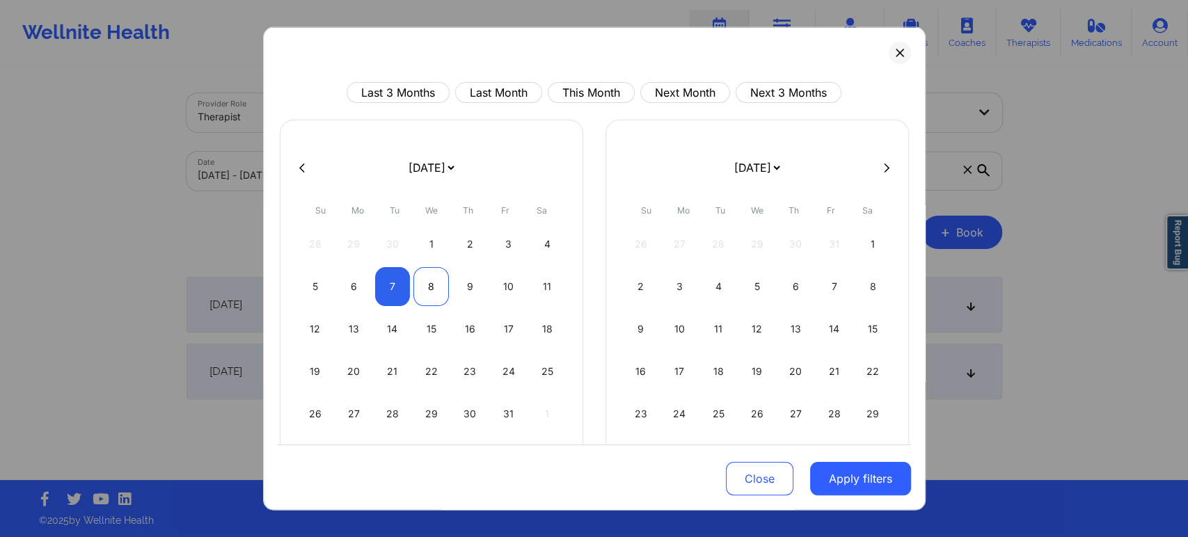
click at [421, 283] on div "8" at bounding box center [432, 286] width 36 height 39
select select "2025-9"
select select "2025-10"
click at [849, 485] on button "Apply filters" at bounding box center [860, 478] width 101 height 33
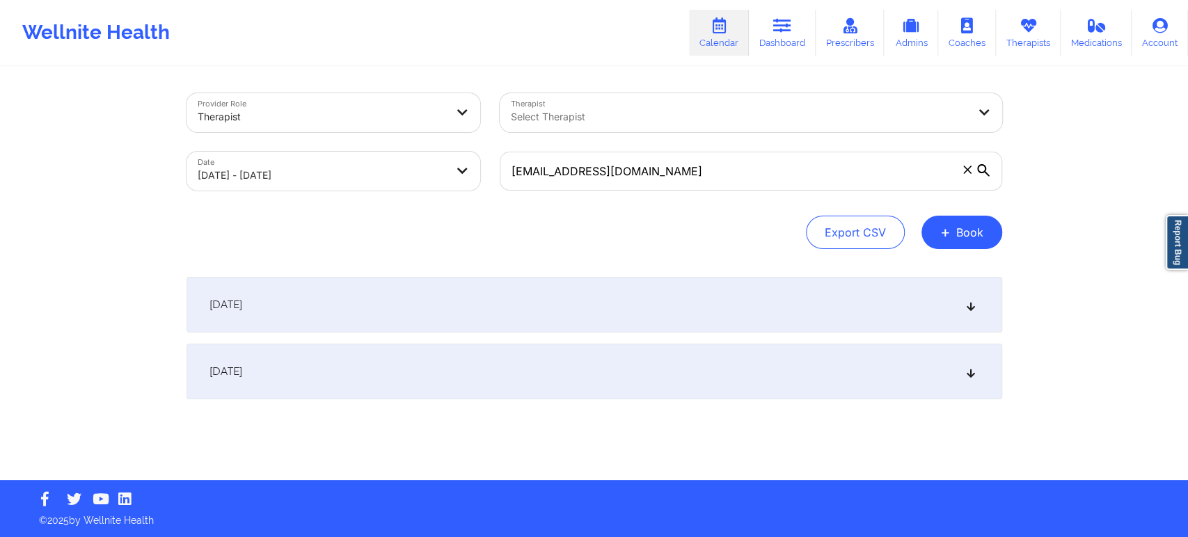
click at [817, 278] on div "[DATE]" at bounding box center [595, 305] width 816 height 56
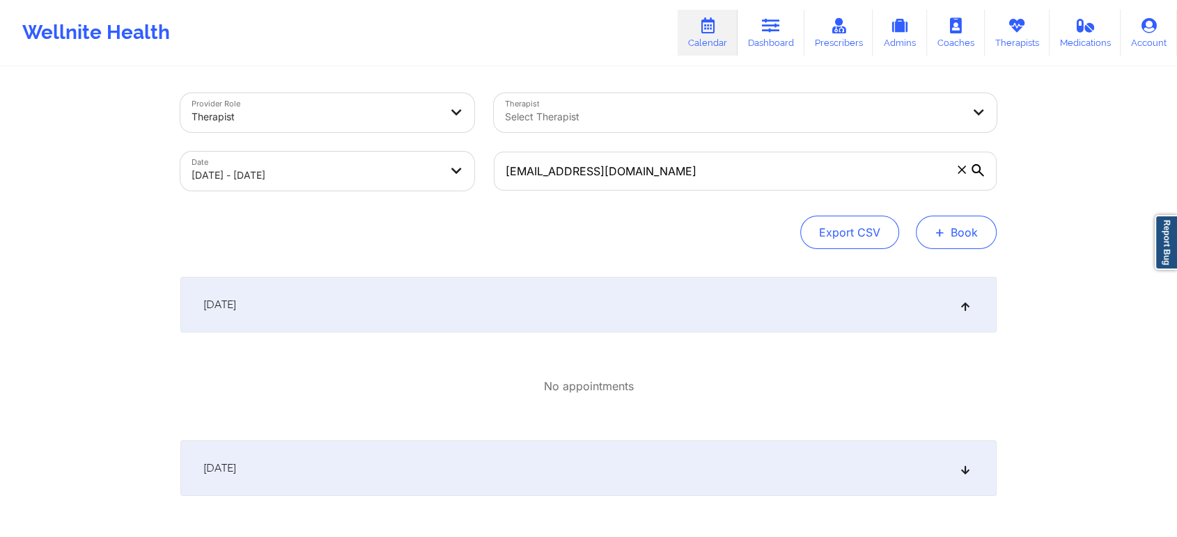
click at [955, 229] on button "+ Book" at bounding box center [955, 232] width 81 height 33
click at [954, 273] on button "Therapy Session" at bounding box center [932, 276] width 107 height 23
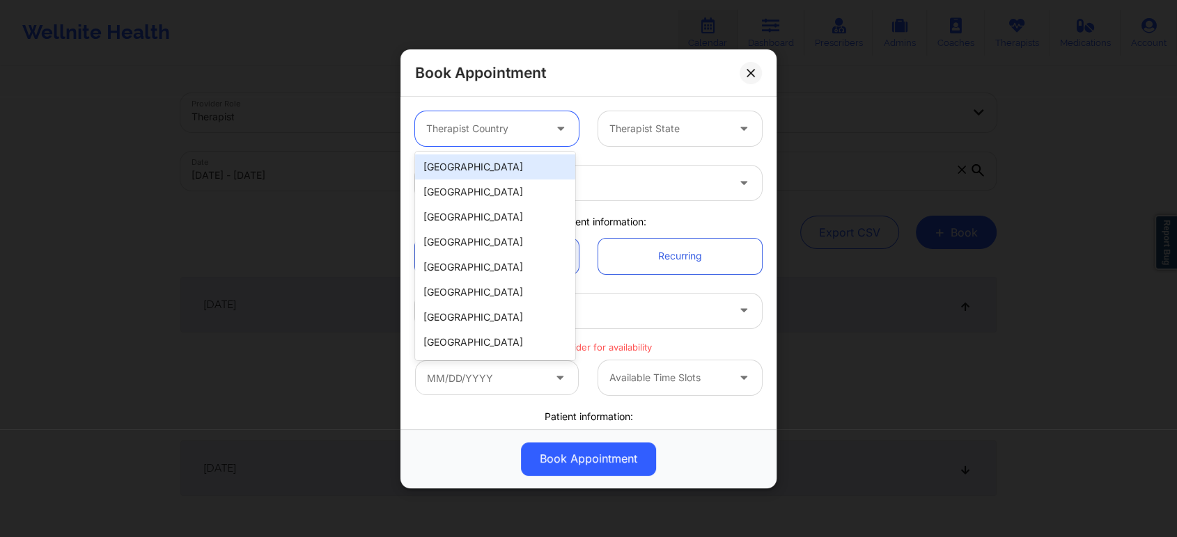
click at [526, 132] on div at bounding box center [485, 128] width 118 height 17
click at [512, 157] on div "[GEOGRAPHIC_DATA]" at bounding box center [495, 167] width 160 height 25
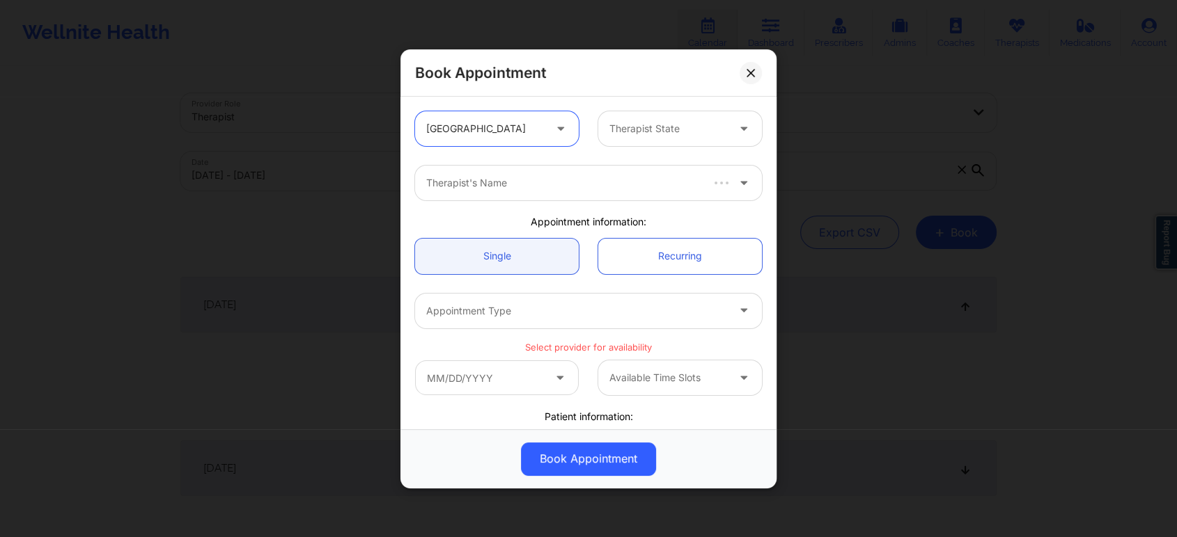
click at [655, 133] on div at bounding box center [668, 128] width 118 height 17
type input "indi"
click at [642, 166] on div "[US_STATE]" at bounding box center [675, 167] width 160 height 25
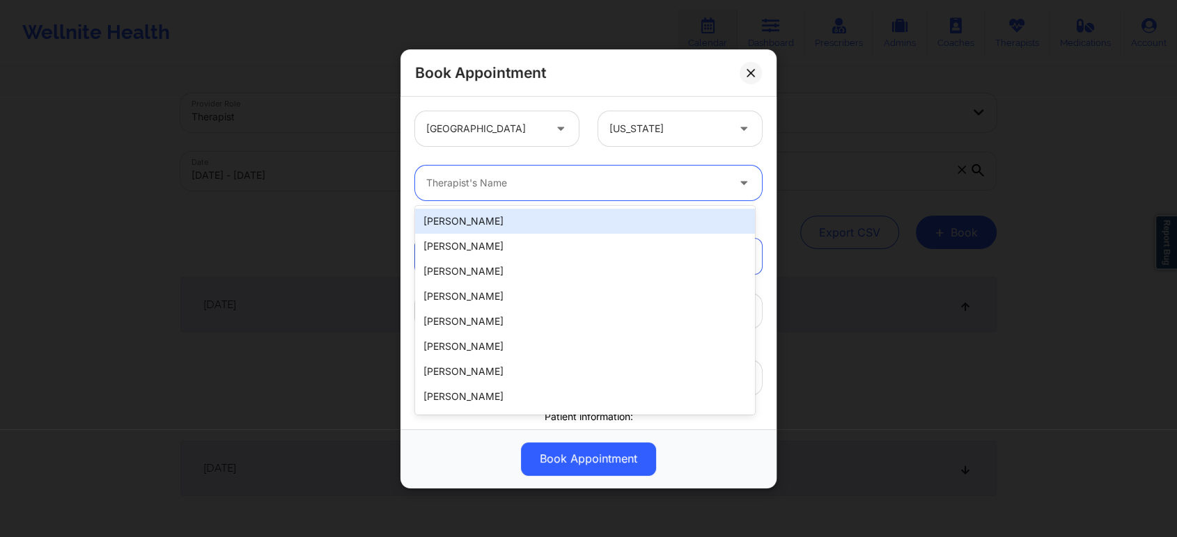
click at [642, 179] on div at bounding box center [576, 183] width 301 height 17
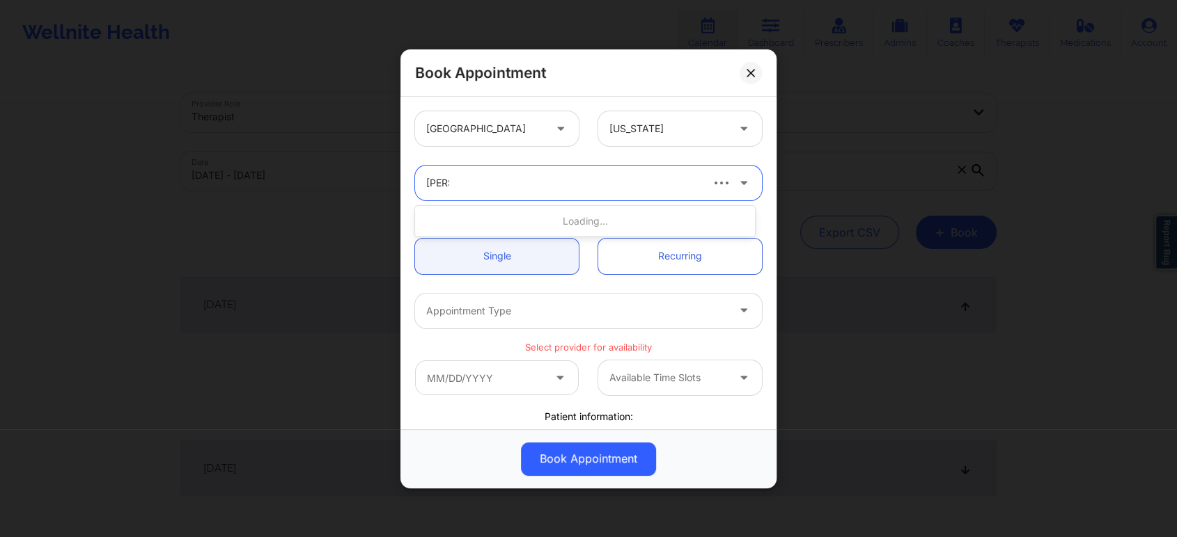
type input "ronke"
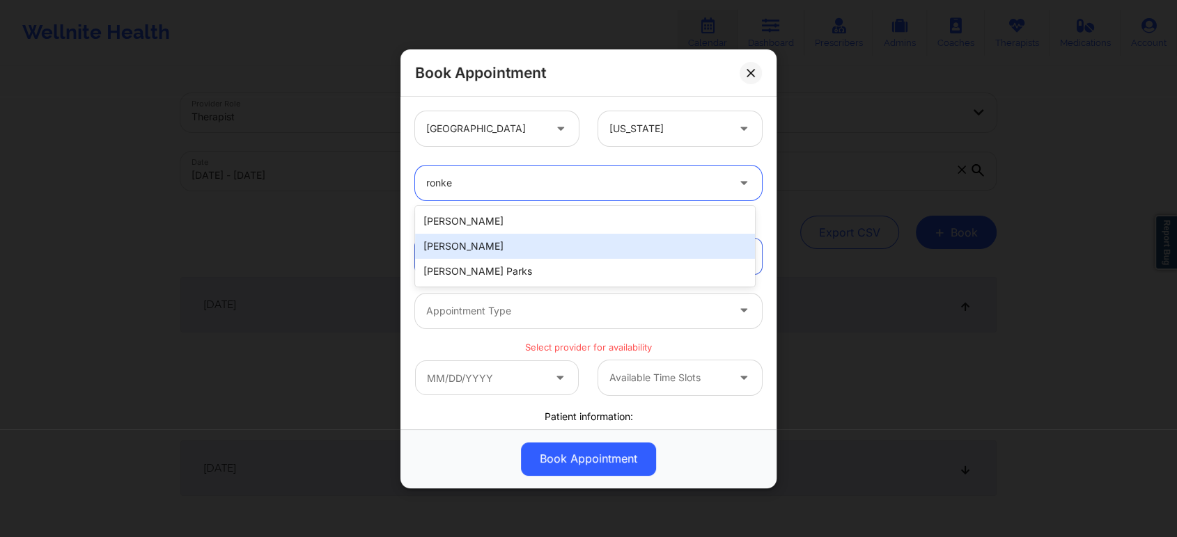
click at [529, 245] on div "Angelica Marilyn Ronke" at bounding box center [585, 246] width 340 height 25
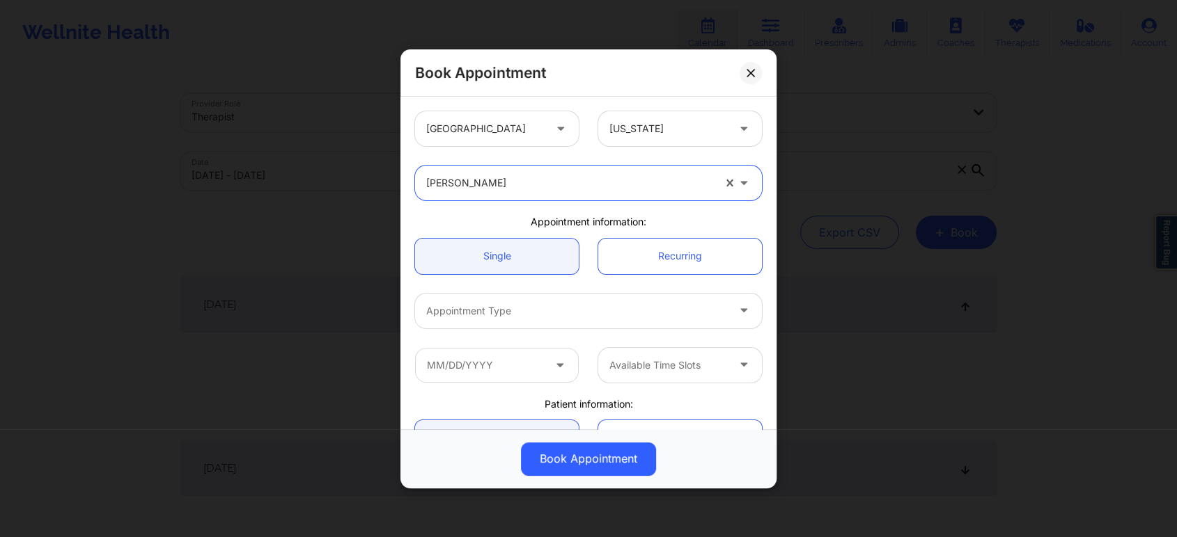
click at [530, 312] on div at bounding box center [576, 311] width 301 height 17
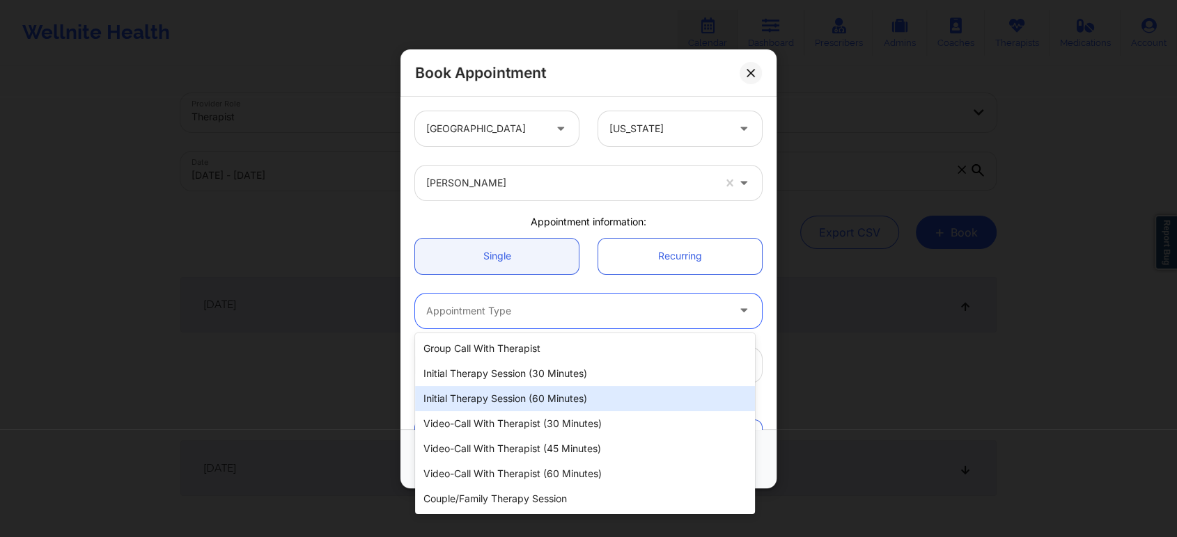
click at [537, 392] on div "Initial Therapy Session (60 minutes)" at bounding box center [585, 398] width 340 height 25
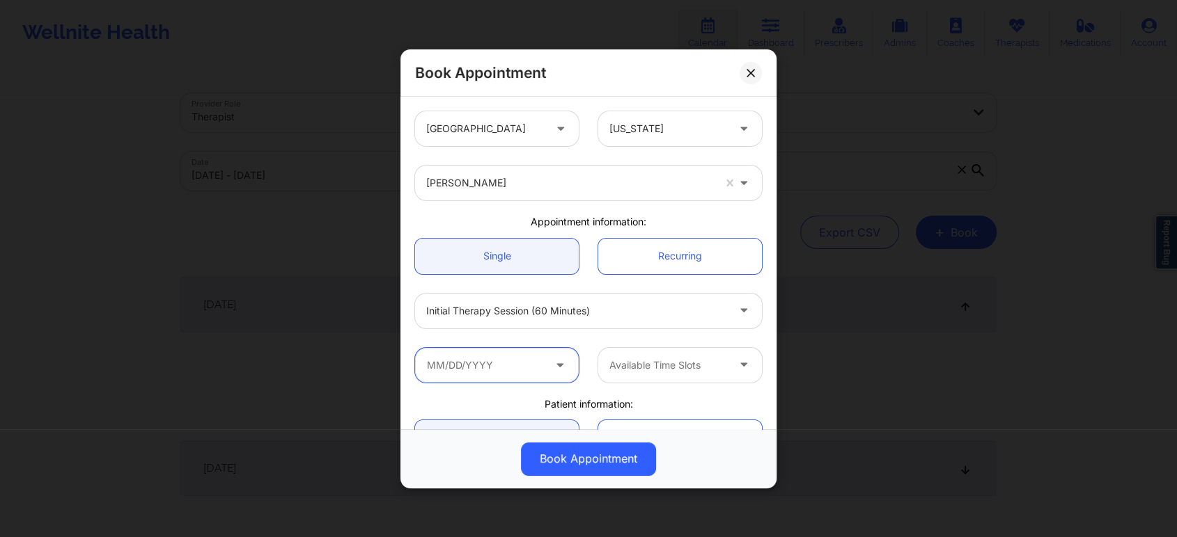
click at [530, 368] on input "text" at bounding box center [497, 364] width 164 height 35
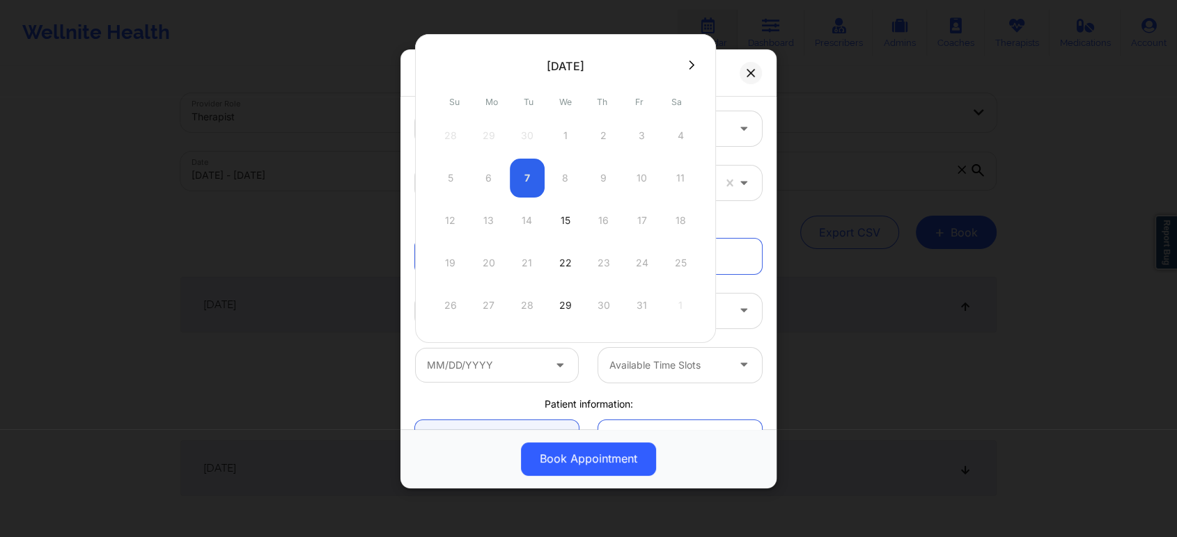
click at [572, 177] on div "5 6 7 8 9 10 11" at bounding box center [565, 178] width 265 height 39
click at [563, 179] on div "5 6 7 8 9 10 11" at bounding box center [565, 178] width 265 height 39
click at [750, 75] on icon at bounding box center [750, 72] width 8 height 8
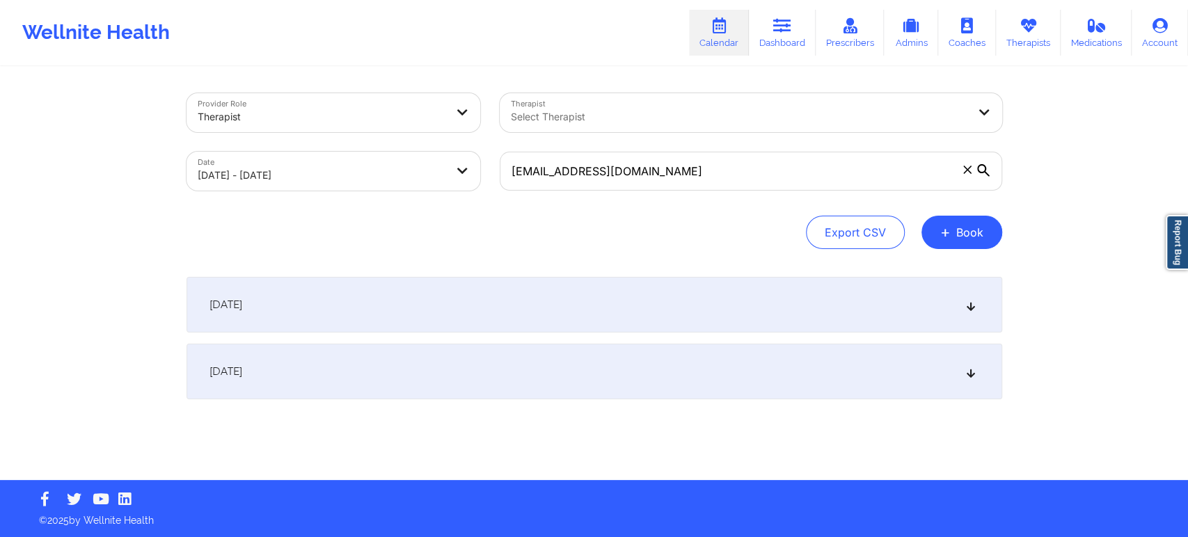
type input "[EMAIL_ADDRESS][DOMAIN_NAME]"
click at [398, 178] on body "Wellnite Health Calendar Dashboard Prescribers Admins Coaches Therapists Medica…" at bounding box center [594, 268] width 1188 height 537
select select "2025-9"
select select "2025-10"
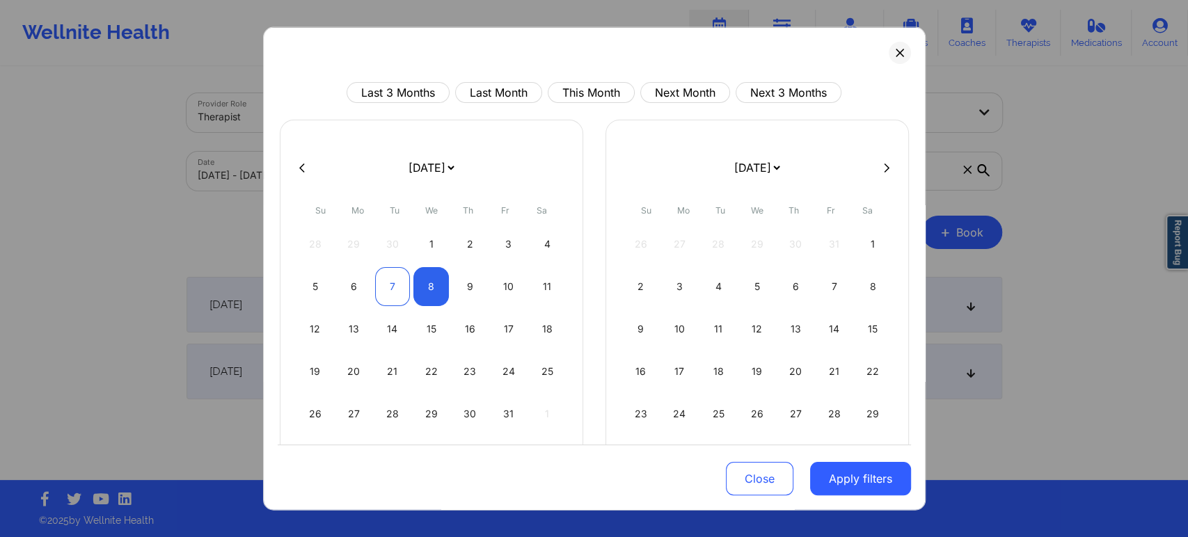
click at [398, 283] on div "7" at bounding box center [393, 286] width 36 height 39
select select "2025-9"
select select "2025-10"
click at [468, 285] on div "9" at bounding box center [471, 286] width 36 height 39
select select "2025-9"
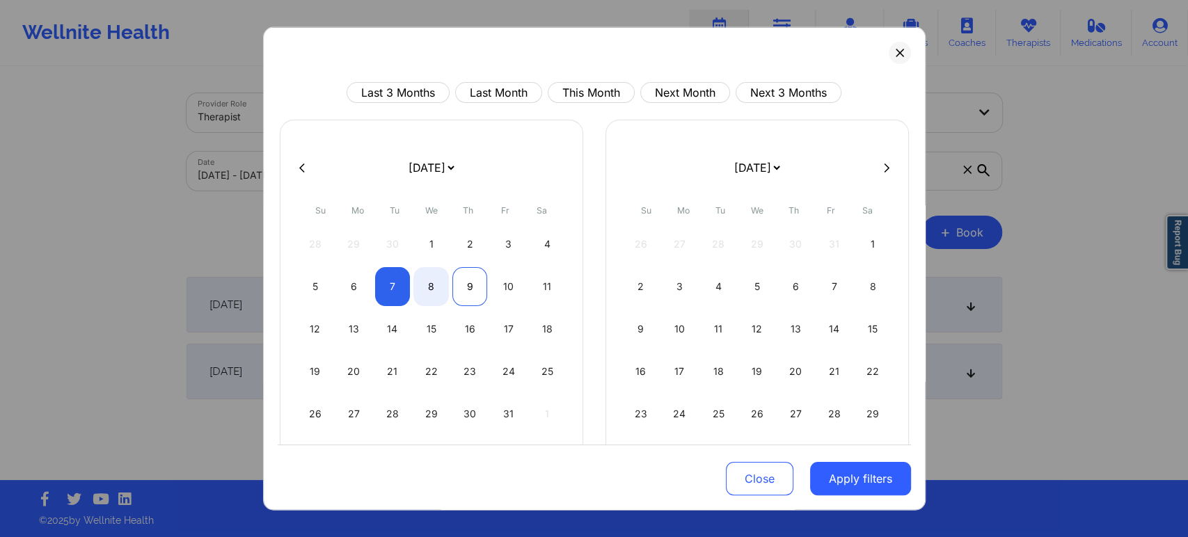
select select "2025-10"
click at [871, 497] on div "Close Apply filters" at bounding box center [595, 477] width 634 height 65
click at [870, 484] on button "Apply filters" at bounding box center [860, 478] width 101 height 33
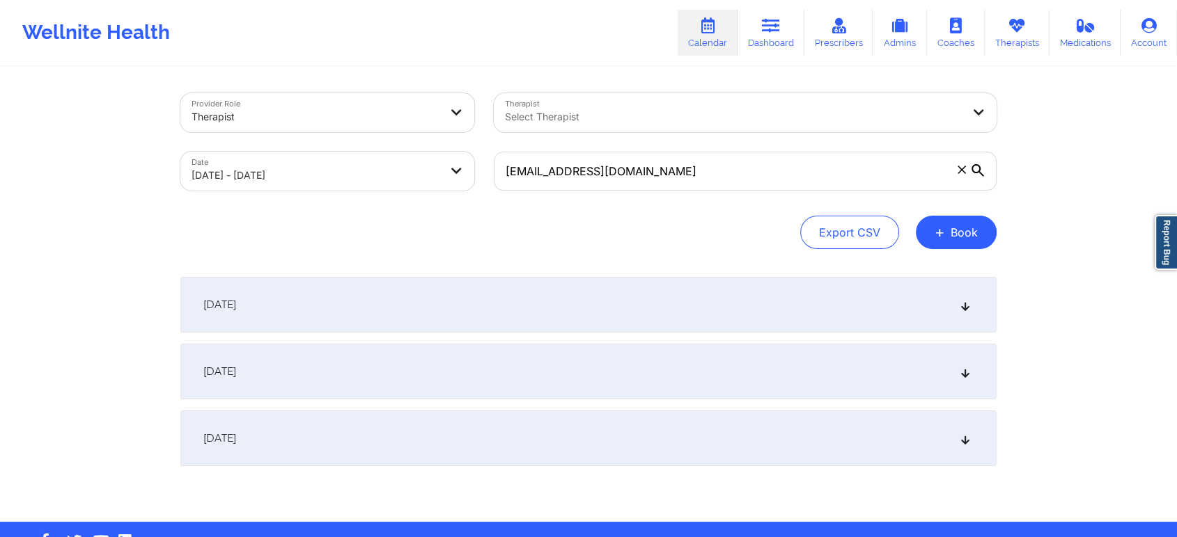
click at [597, 457] on div "[DATE]" at bounding box center [588, 439] width 816 height 56
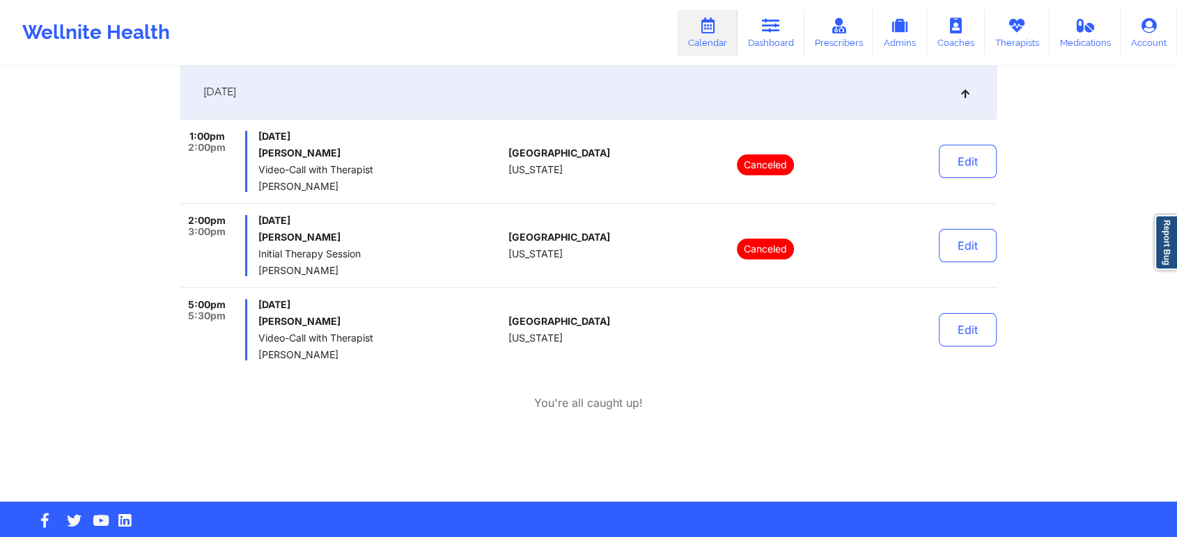
scroll to position [368, 0]
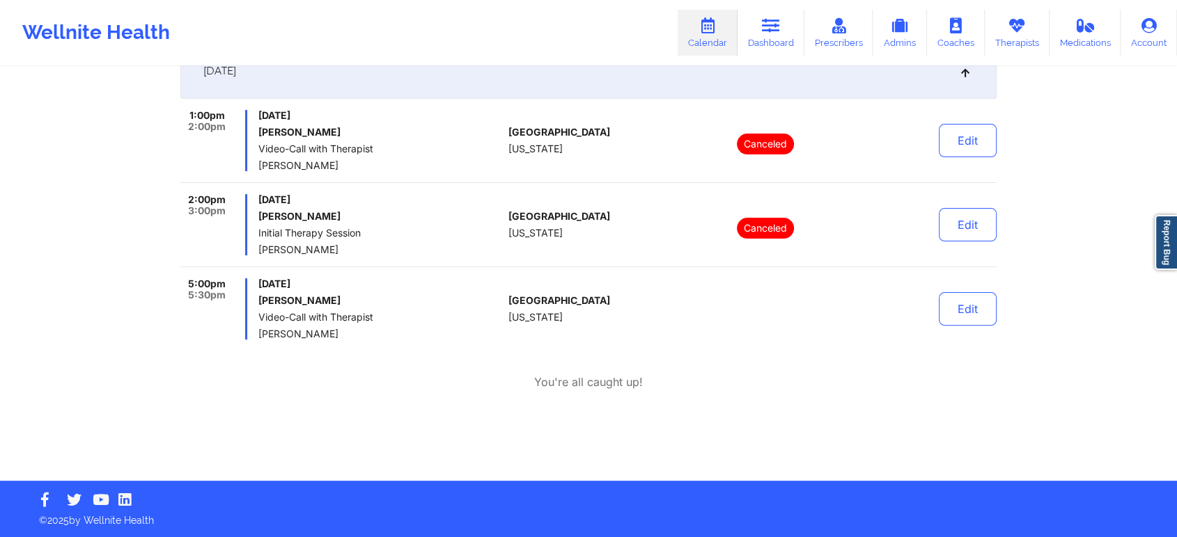
drag, startPoint x: 352, startPoint y: 333, endPoint x: 260, endPoint y: 330, distance: 91.9
click at [260, 330] on span "[PERSON_NAME]" at bounding box center [380, 334] width 244 height 11
copy span "[PERSON_NAME]"
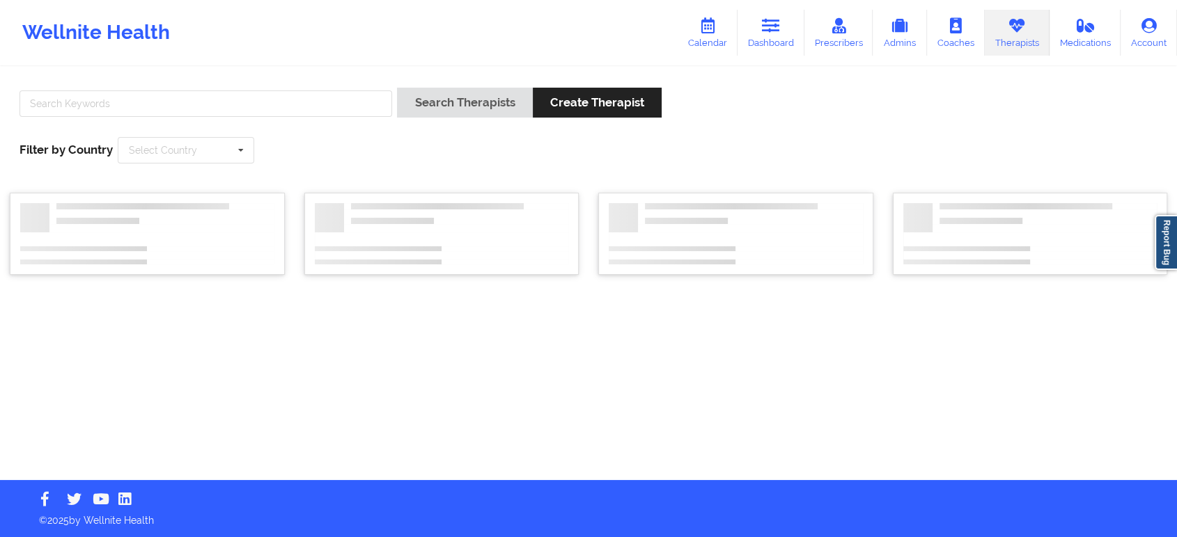
click at [290, 88] on div at bounding box center [206, 108] width 382 height 40
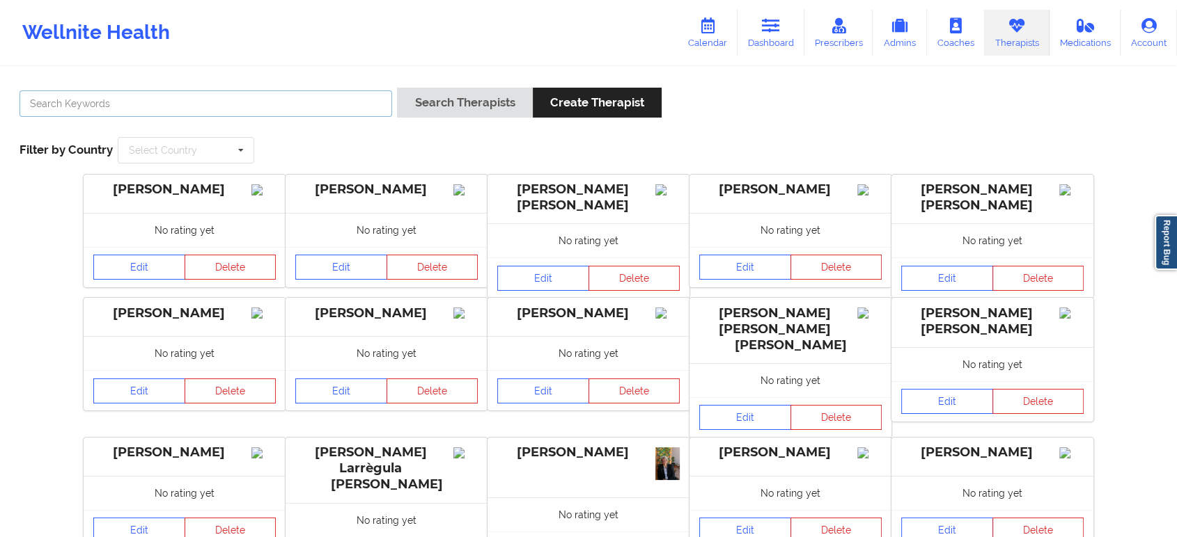
click at [294, 97] on input "text" at bounding box center [205, 104] width 372 height 26
paste input "Brittney Manuel"
type input "Brittney Manuel"
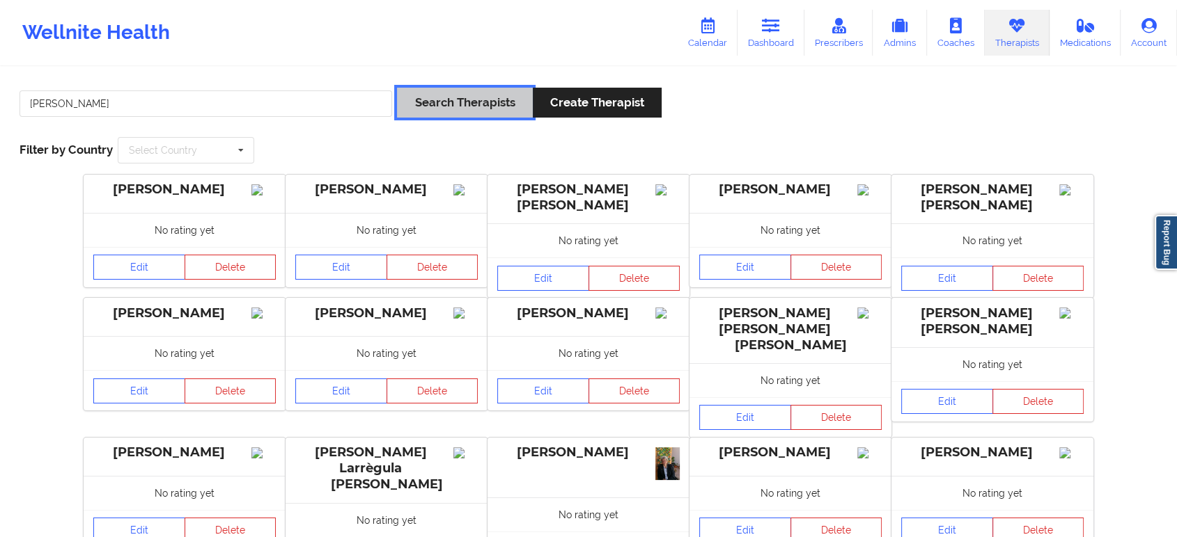
click at [439, 111] on button "Search Therapists" at bounding box center [464, 103] width 135 height 30
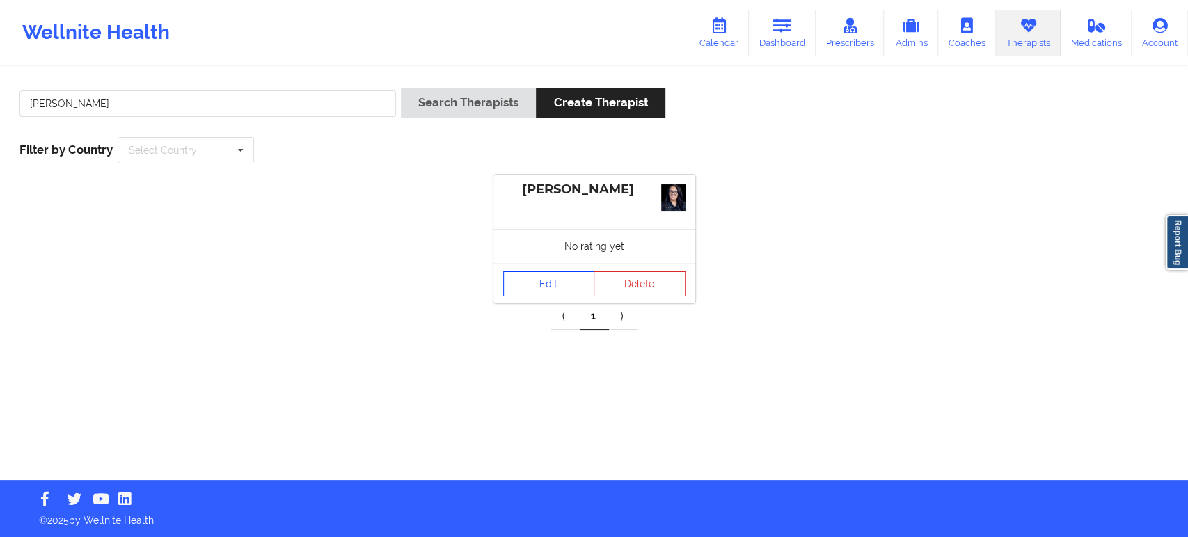
click at [552, 276] on link "Edit" at bounding box center [549, 284] width 92 height 25
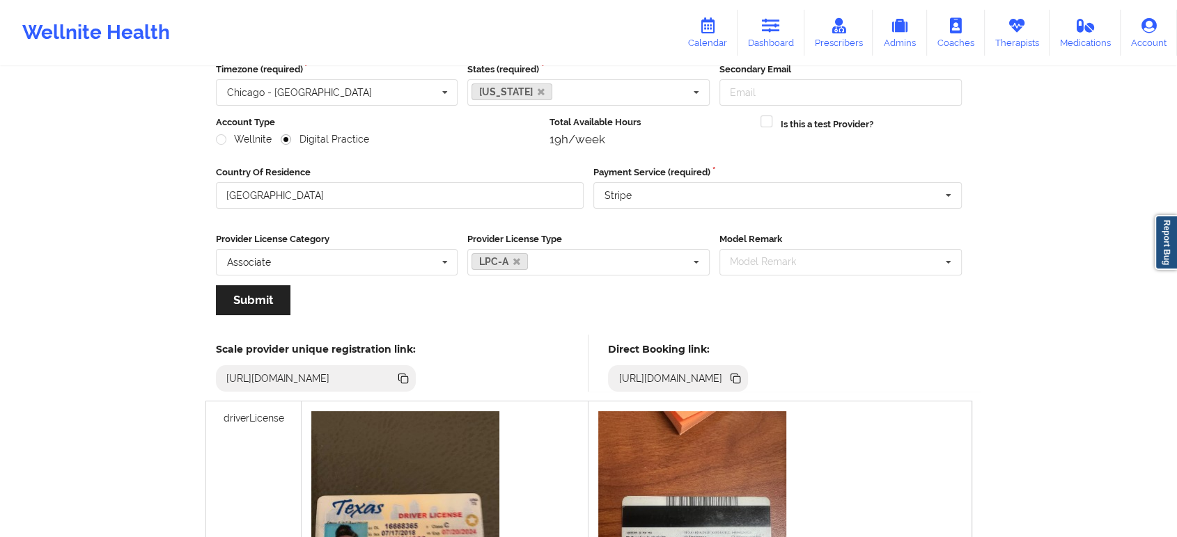
scroll to position [155, 0]
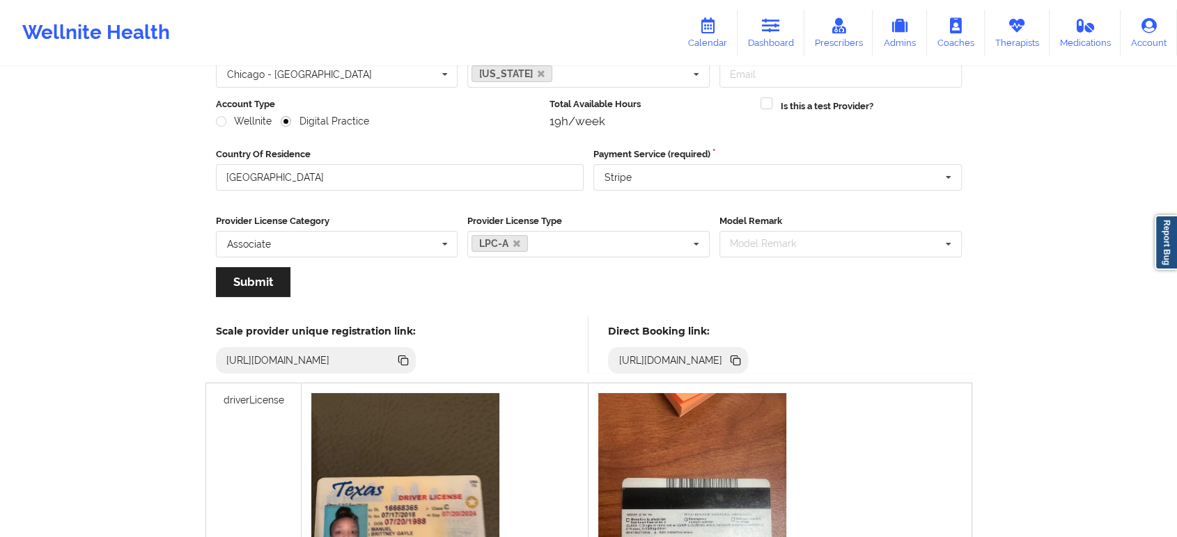
click at [740, 361] on icon at bounding box center [736, 362] width 7 height 7
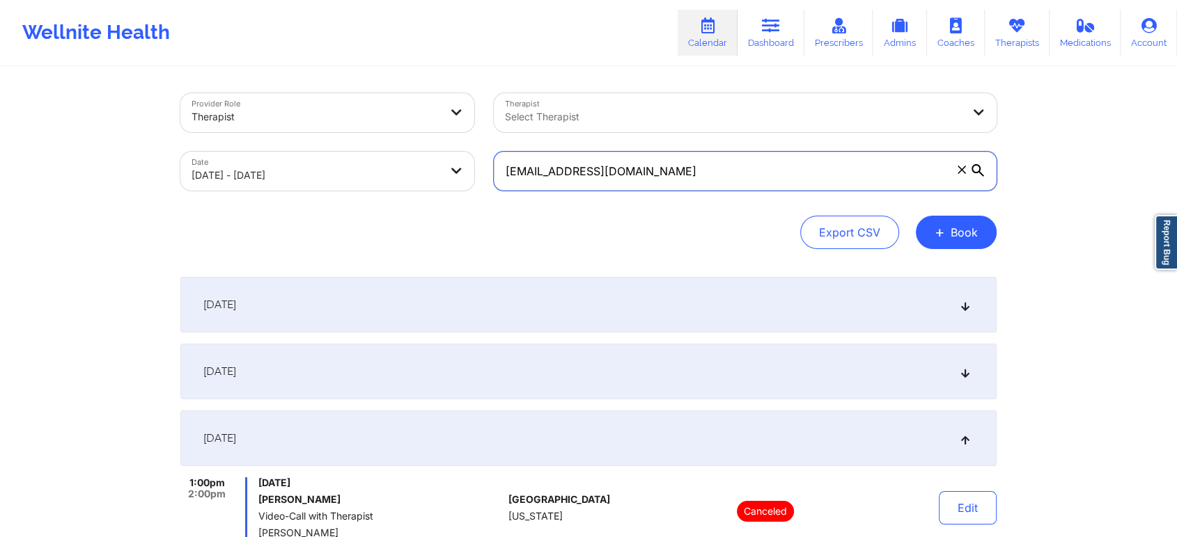
click at [675, 174] on input "[EMAIL_ADDRESS][DOMAIN_NAME]" at bounding box center [745, 171] width 503 height 39
paste input "jaystrong@live"
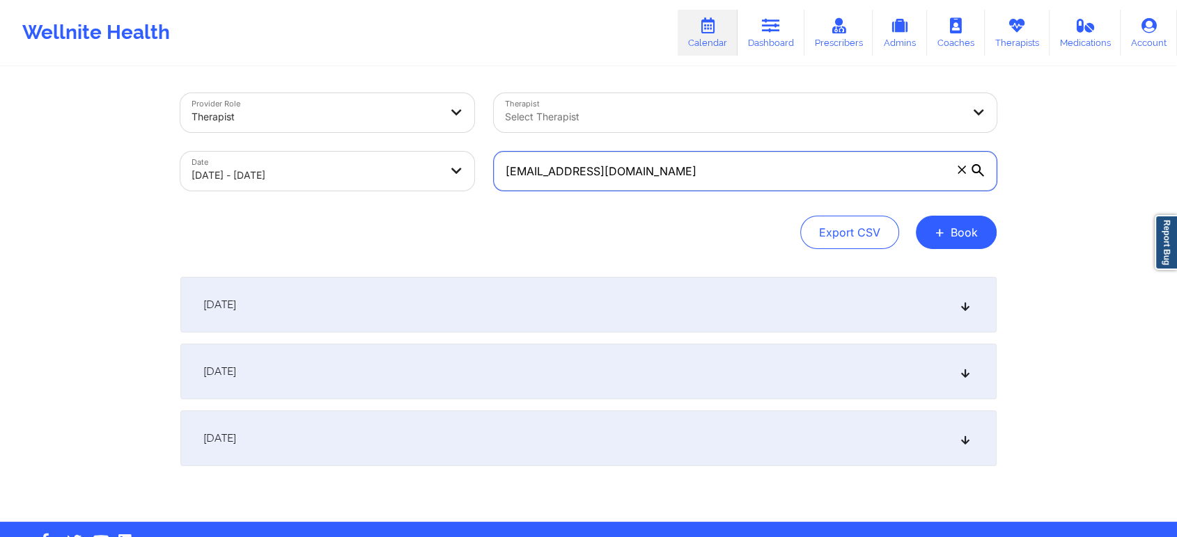
type input "[EMAIL_ADDRESS][DOMAIN_NAME]"
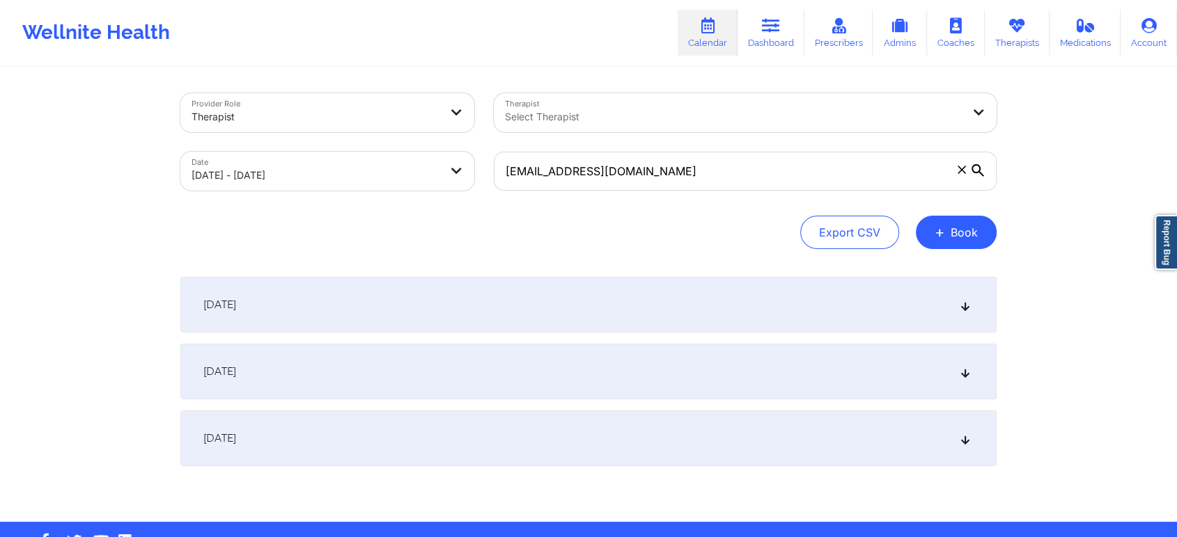
click at [676, 243] on div "Export CSV + Book" at bounding box center [588, 232] width 816 height 33
click at [826, 376] on div "[DATE]" at bounding box center [588, 372] width 816 height 56
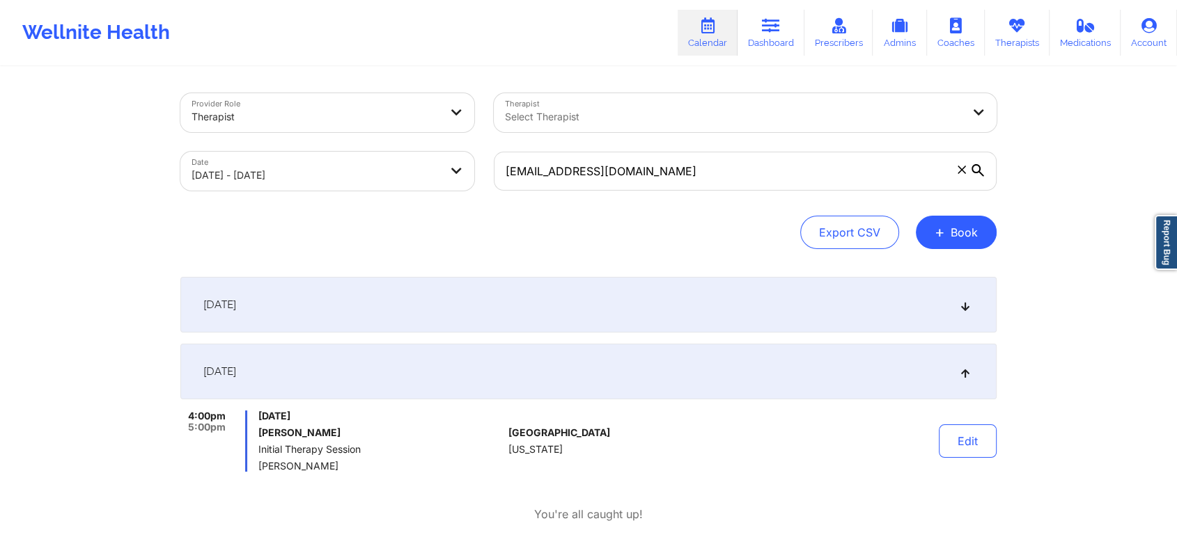
scroll to position [77, 0]
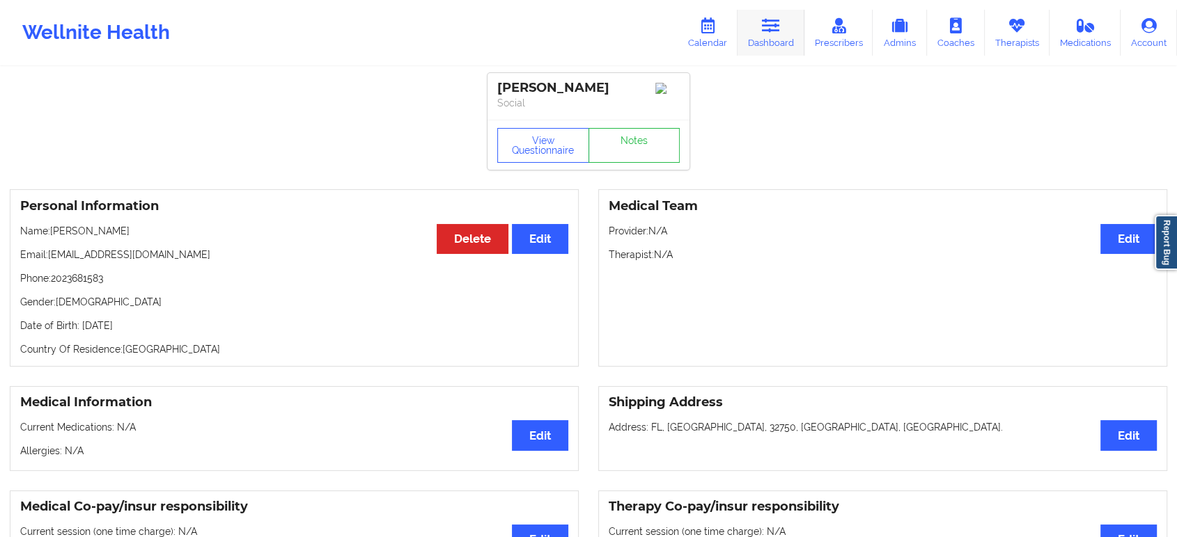
click at [787, 29] on link "Dashboard" at bounding box center [770, 33] width 67 height 46
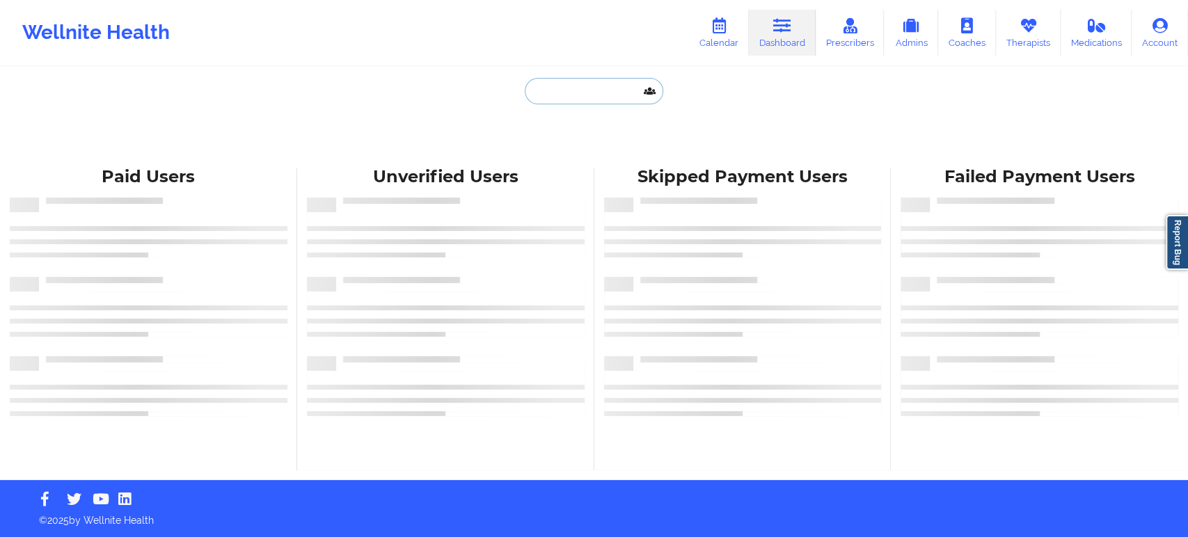
click at [604, 87] on input "text" at bounding box center [594, 91] width 138 height 26
paste input "marieet1998@gmail.com"
type input "marieet1998@gmail.com"
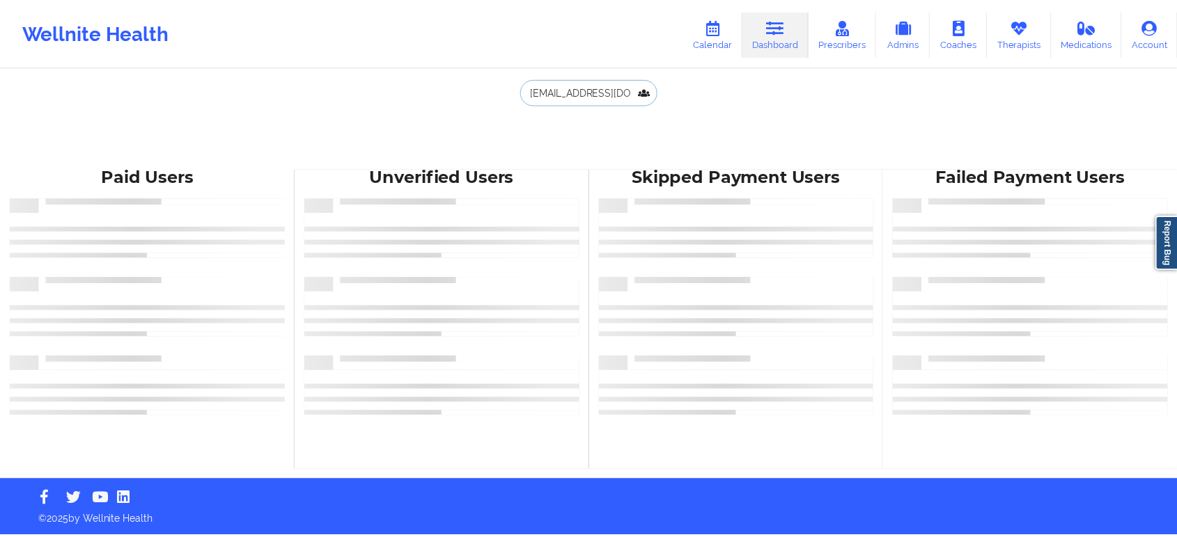
scroll to position [0, 1]
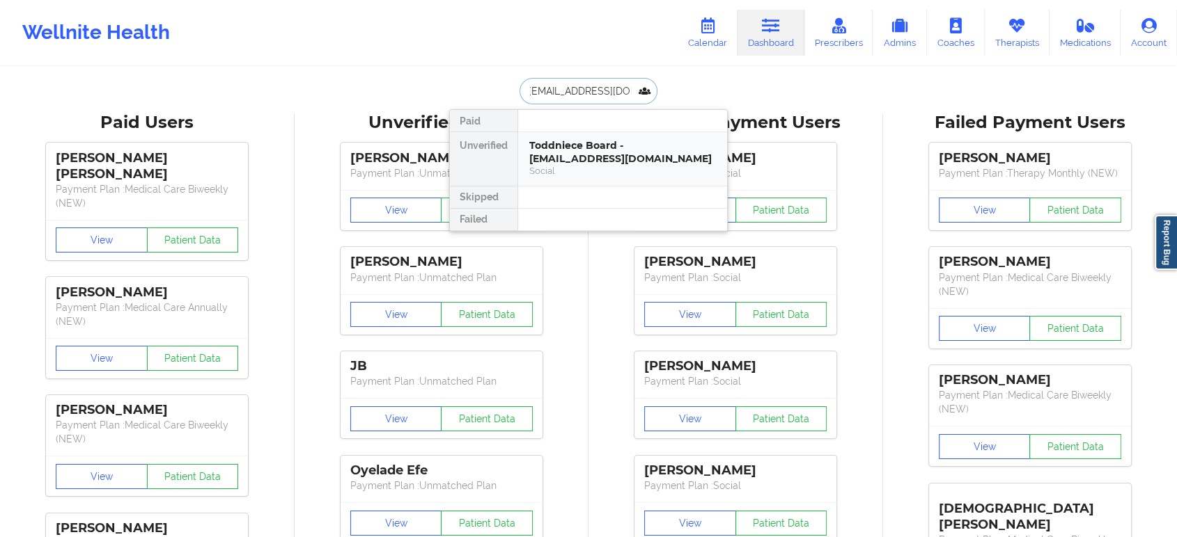
click at [611, 153] on div "Toddniece Board - marieet1998@gmail.com" at bounding box center [622, 152] width 187 height 26
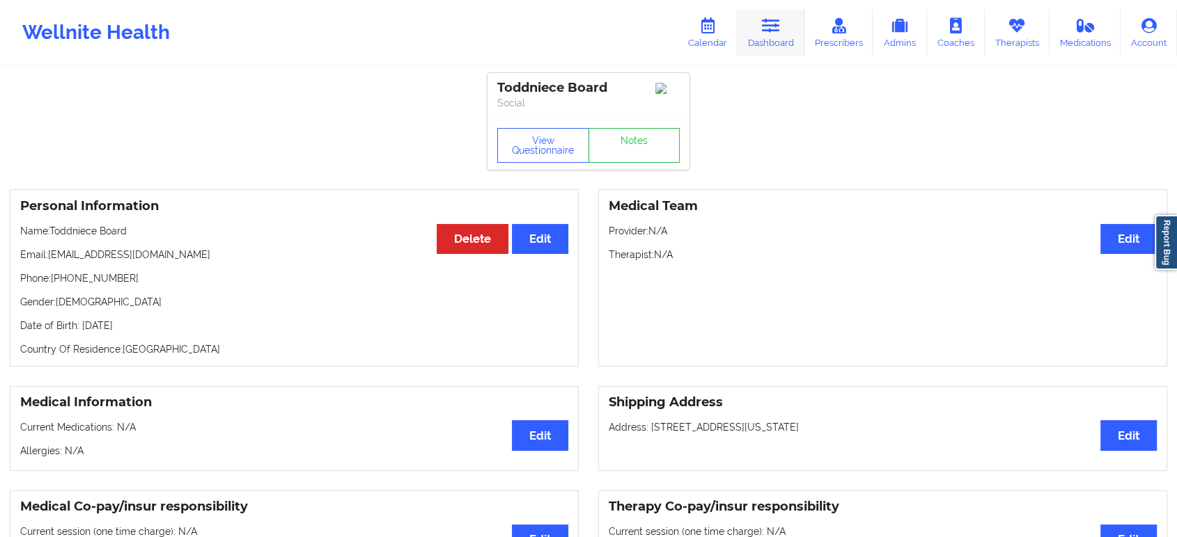
click at [770, 33] on link "Dashboard" at bounding box center [770, 33] width 67 height 46
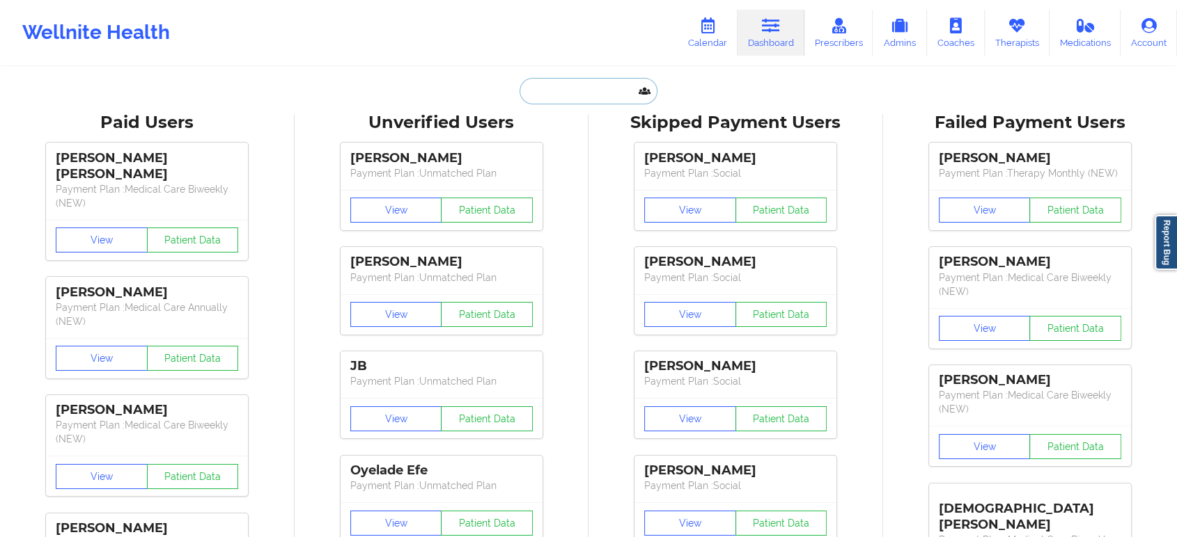
click at [580, 101] on input "text" at bounding box center [588, 91] width 138 height 26
paste input "teeboard@yahoo.com"
type input "teeboard@yahoo.com"
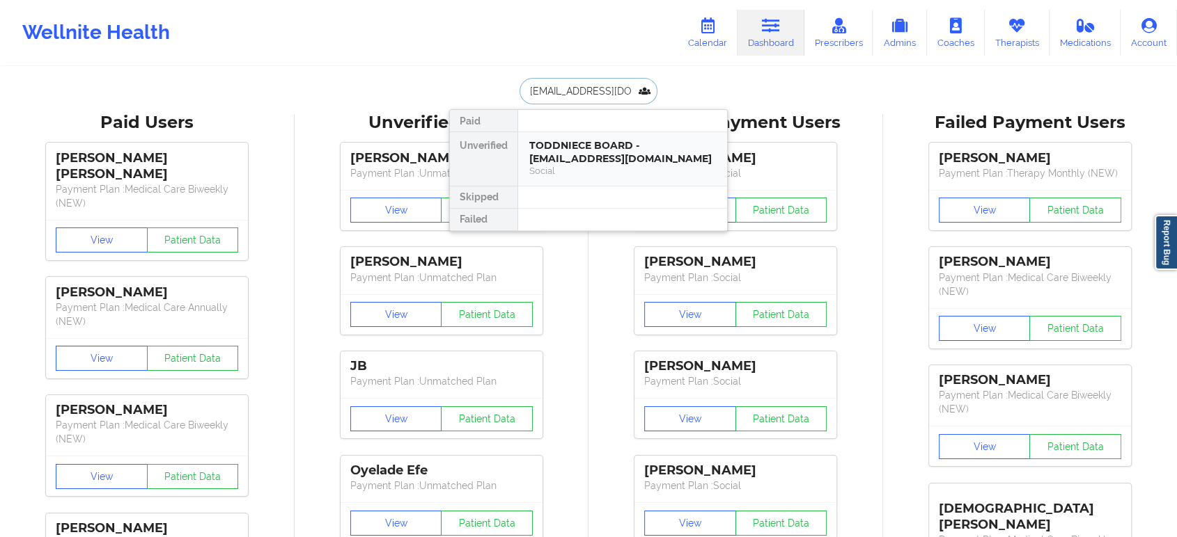
click at [621, 155] on div "TODDNIECE BOARD - teeboard@yahoo.com" at bounding box center [622, 152] width 187 height 26
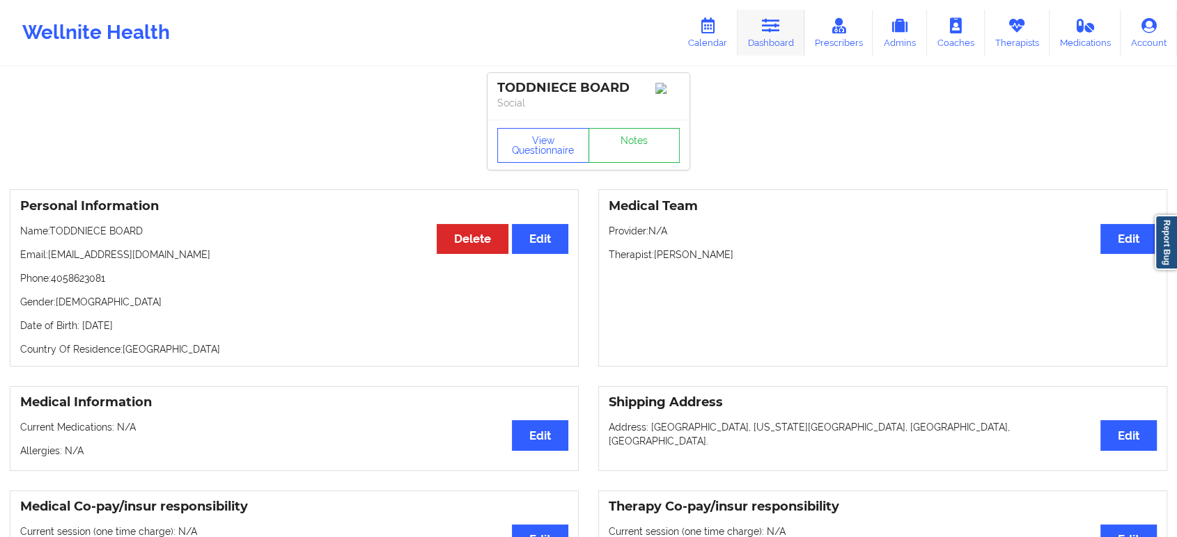
click at [771, 29] on icon at bounding box center [771, 25] width 18 height 15
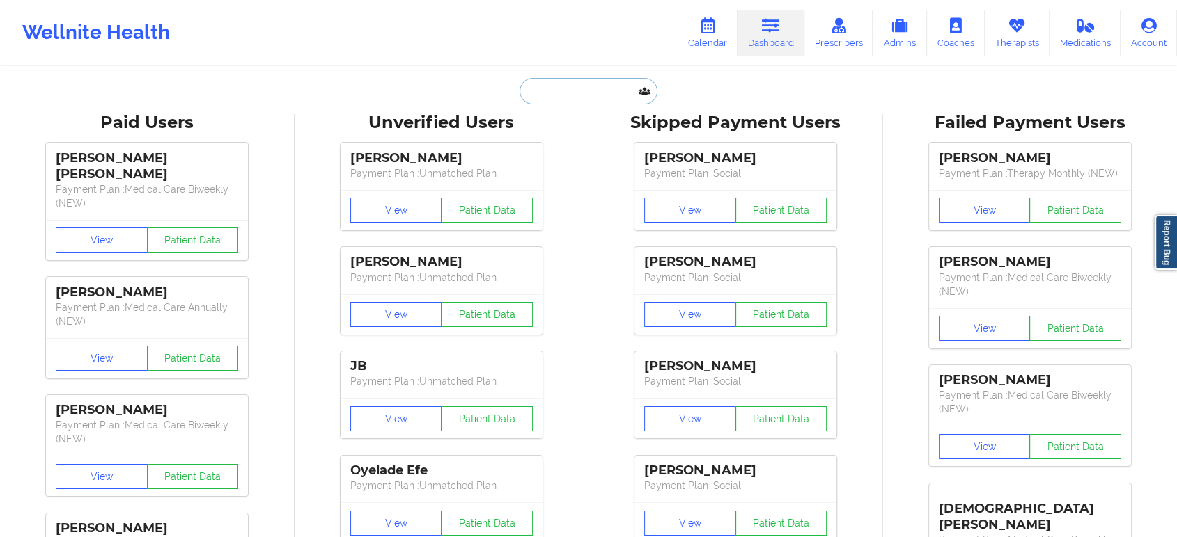
click at [604, 88] on input "text" at bounding box center [588, 91] width 138 height 26
paste input "Katherine Dauser"
type input "Katherine Dauser"
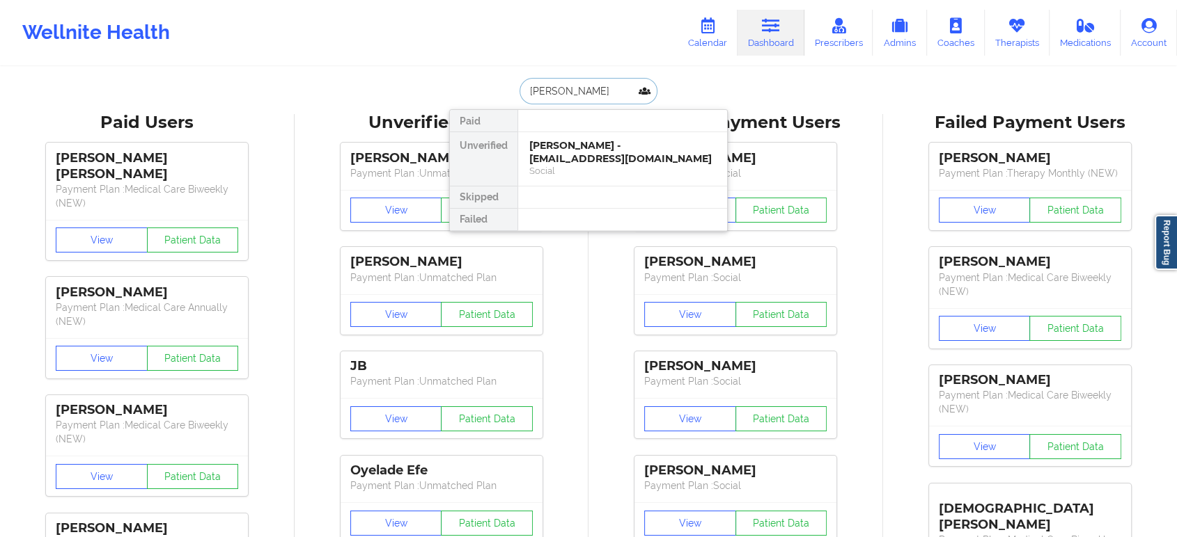
click at [604, 157] on div "Katherine Dauser - greengirl415@gmail.com" at bounding box center [622, 152] width 187 height 26
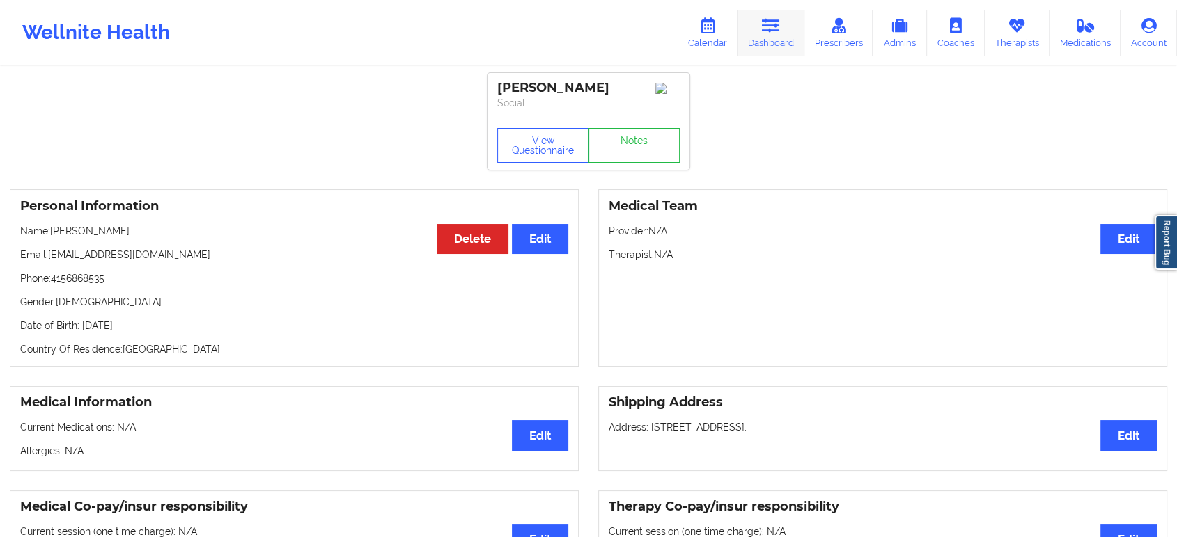
click at [776, 33] on icon at bounding box center [771, 25] width 18 height 15
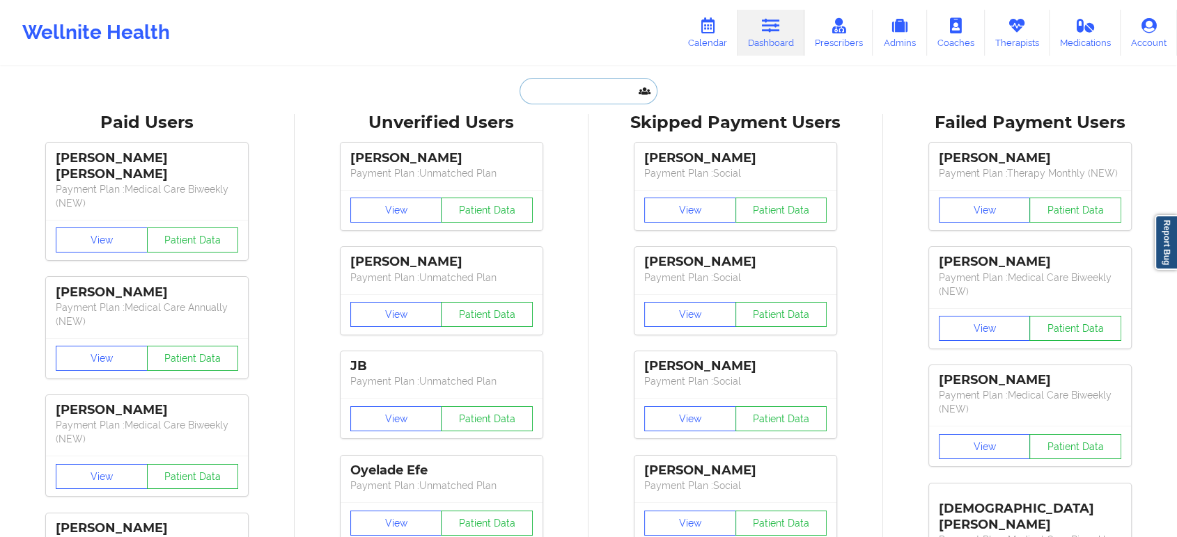
click at [571, 98] on input "text" at bounding box center [588, 91] width 138 height 26
paste input "KENNETH BENNETT"
type input "KENNETH BENNETT"
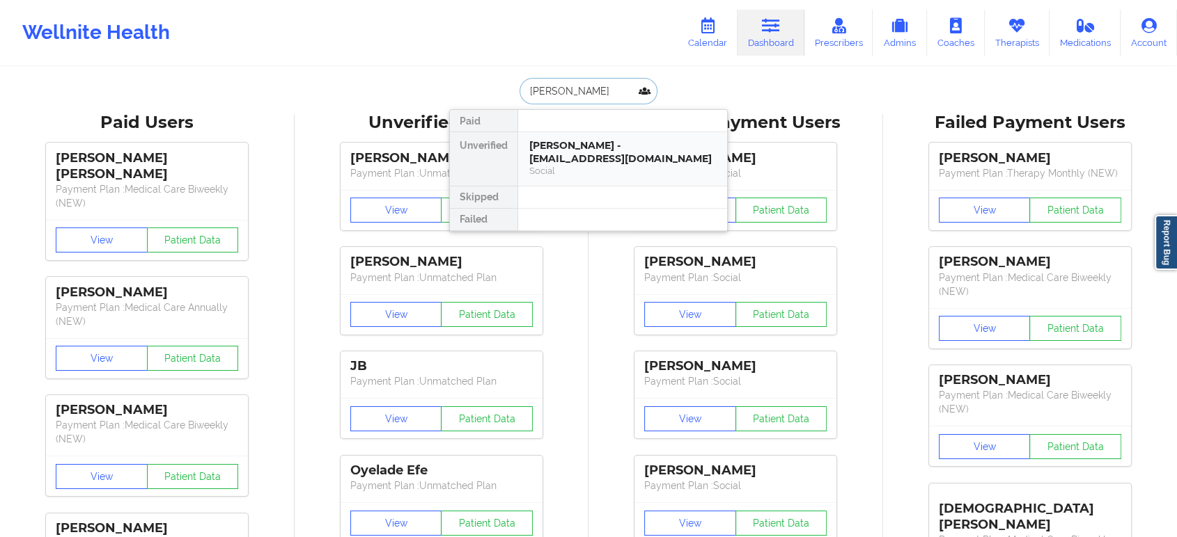
click at [624, 152] on div "KENNETH BENNETT - bennek80@gmail.com" at bounding box center [622, 152] width 187 height 26
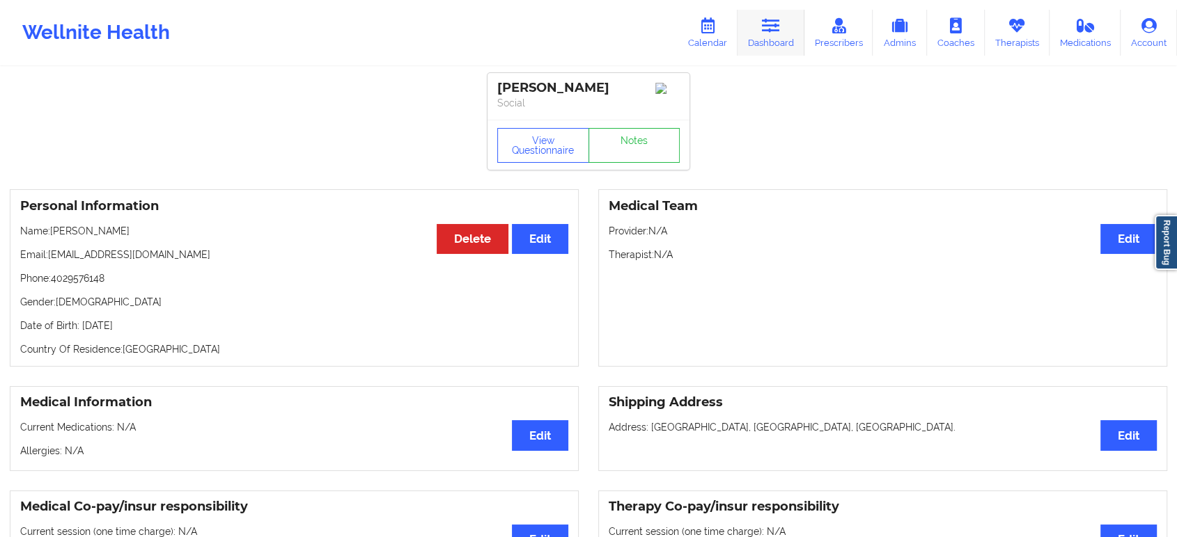
click at [783, 36] on link "Dashboard" at bounding box center [770, 33] width 67 height 46
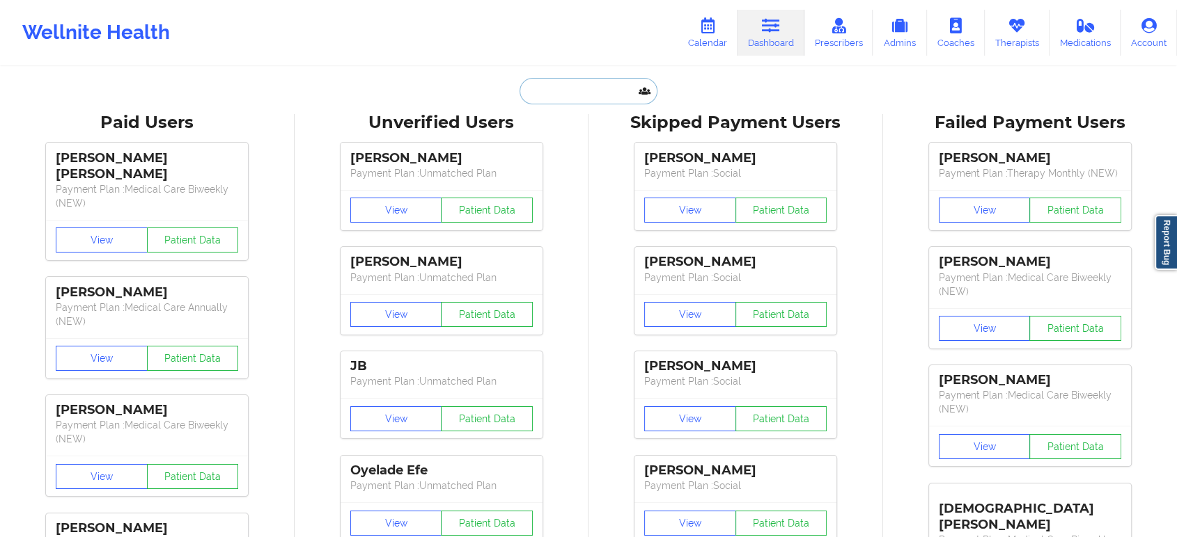
click at [582, 91] on input "text" at bounding box center [588, 91] width 138 height 26
paste input "keshav.v.sharma@pwc.com"
type input "keshav.v.sharma@pwc.com"
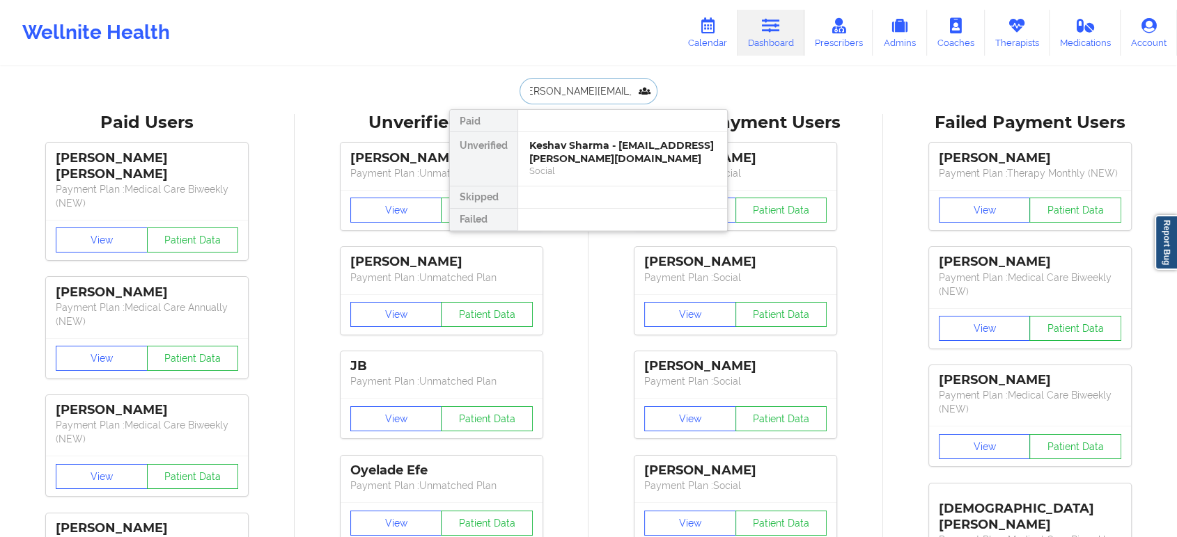
click at [599, 164] on div "Keshav Sharma - keshav.v.sharma@pwc.com" at bounding box center [622, 152] width 187 height 26
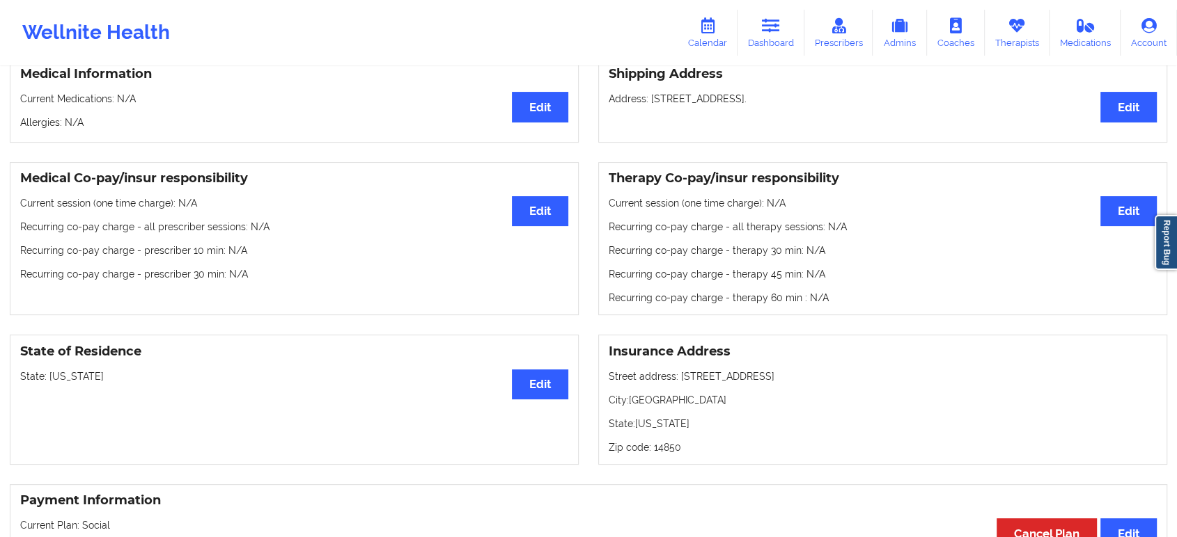
scroll to position [305, 0]
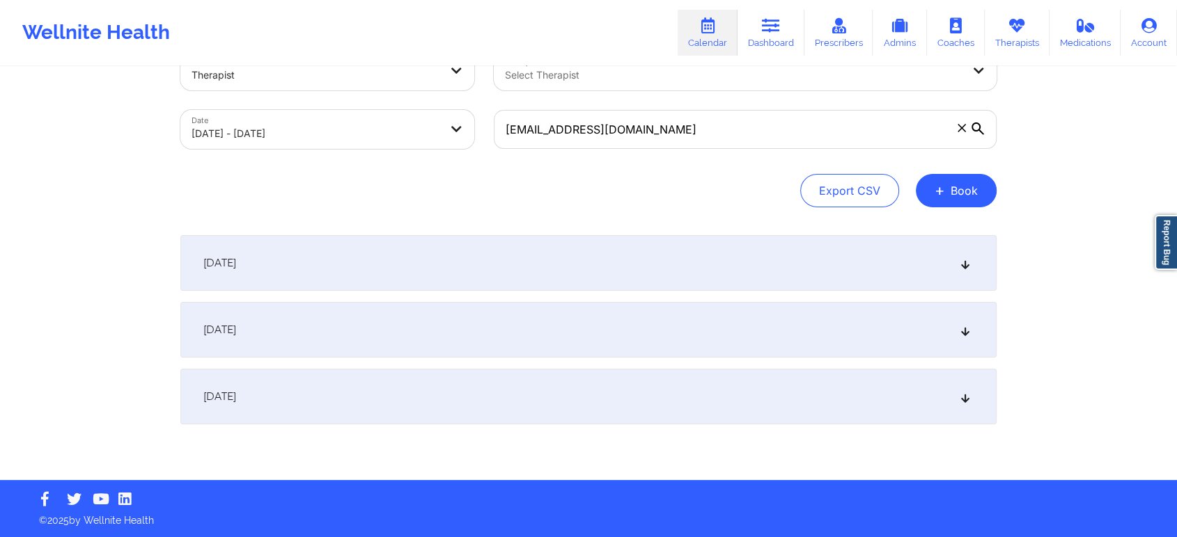
scroll to position [41, 0]
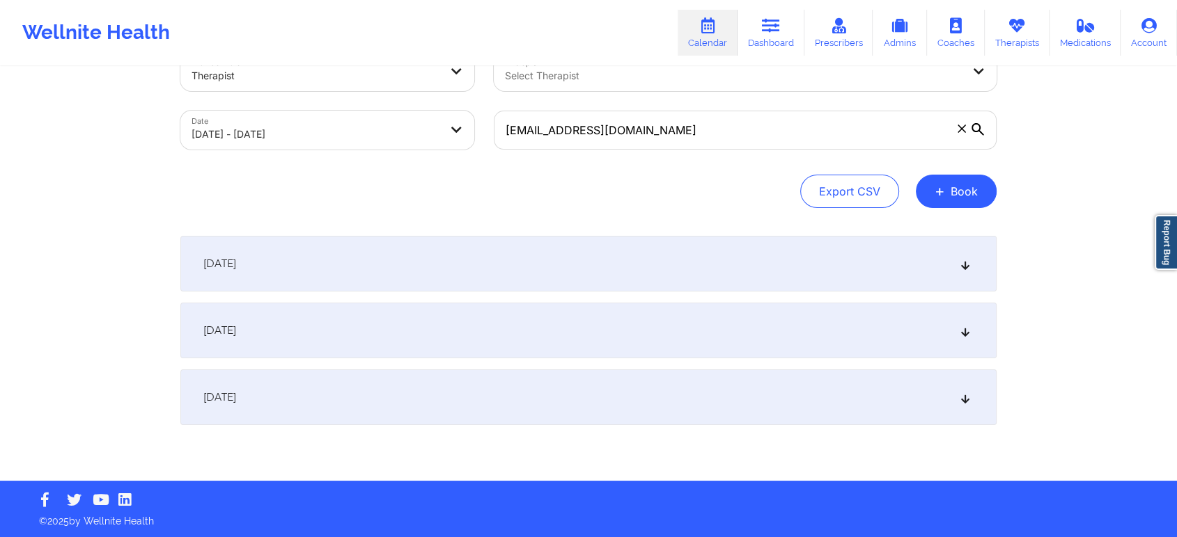
type input "[EMAIL_ADDRESS][DOMAIN_NAME]"
click at [975, 253] on div "[DATE]" at bounding box center [588, 264] width 816 height 56
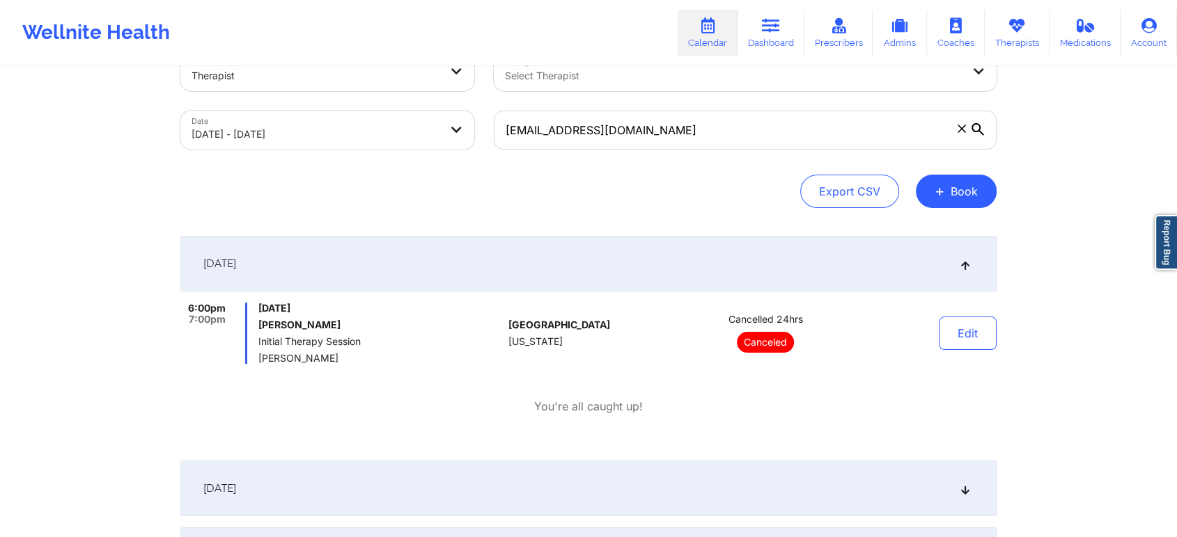
scroll to position [118, 0]
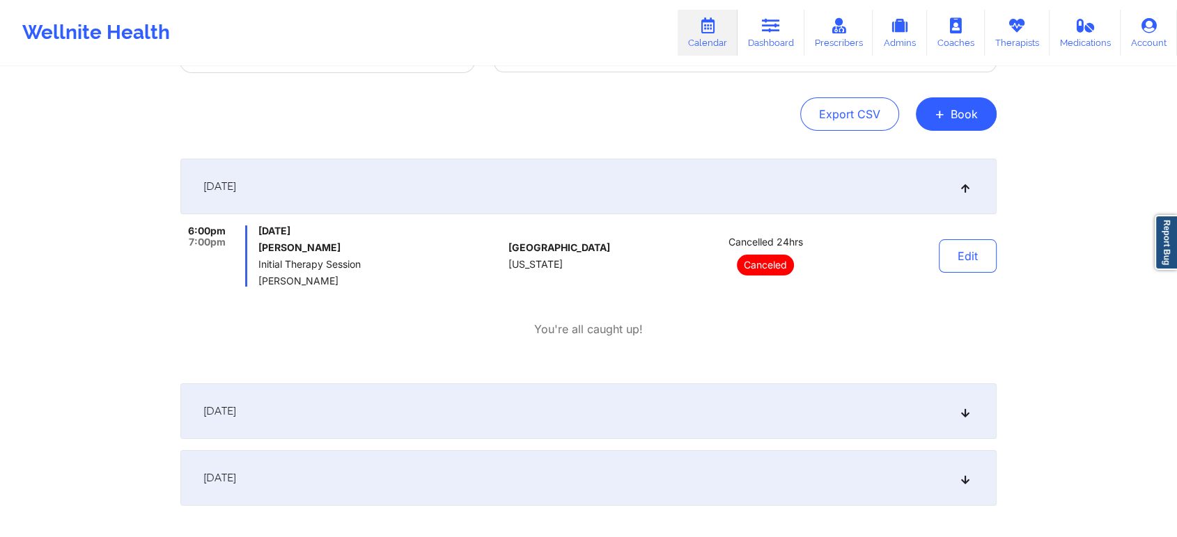
click at [964, 413] on icon at bounding box center [965, 412] width 12 height 10
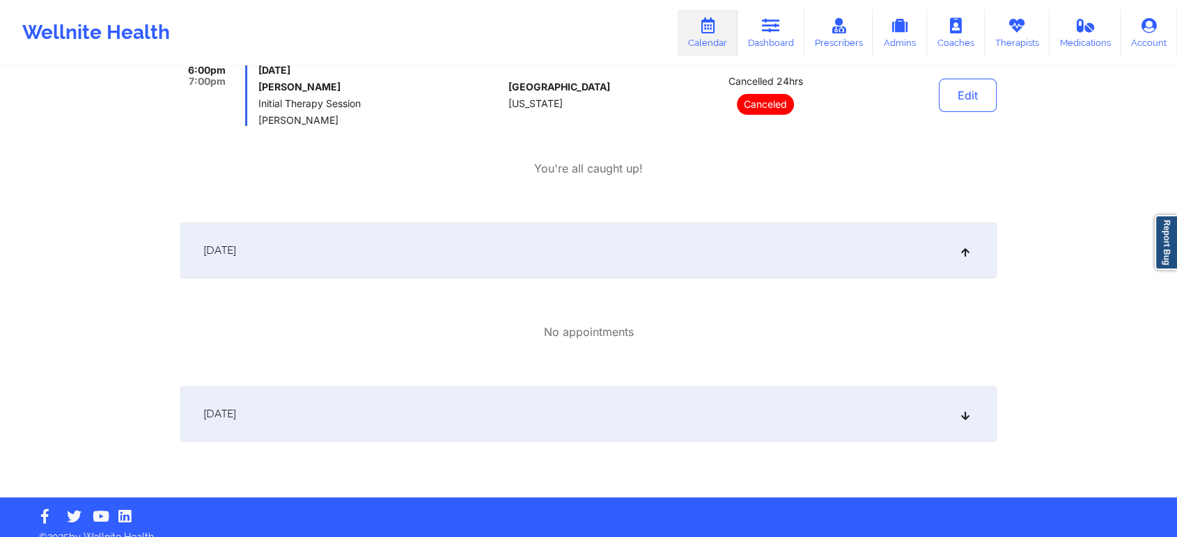
scroll to position [295, 0]
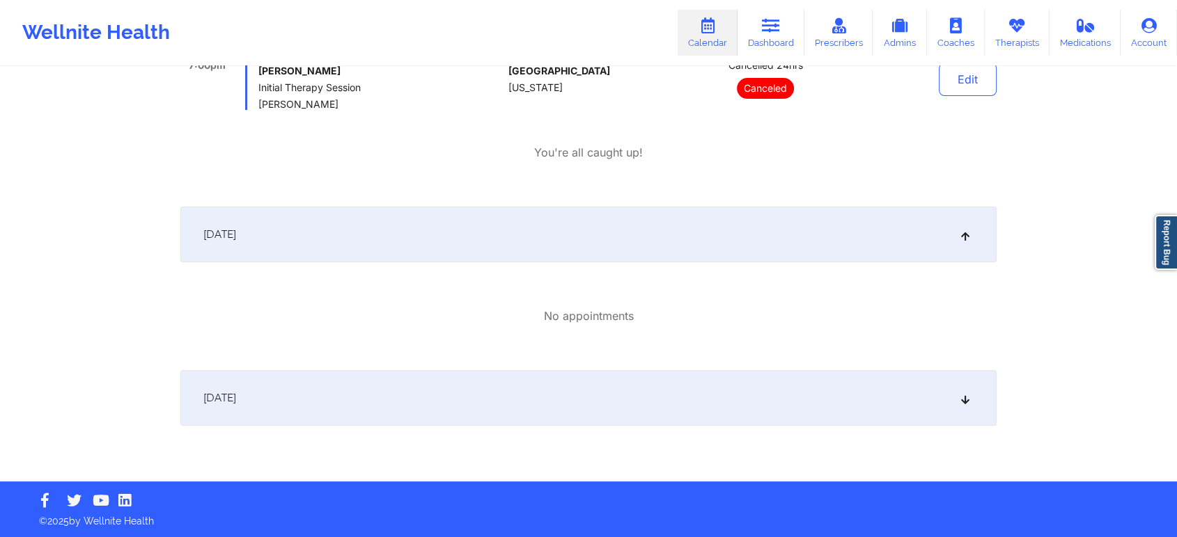
click at [968, 397] on icon at bounding box center [965, 398] width 12 height 10
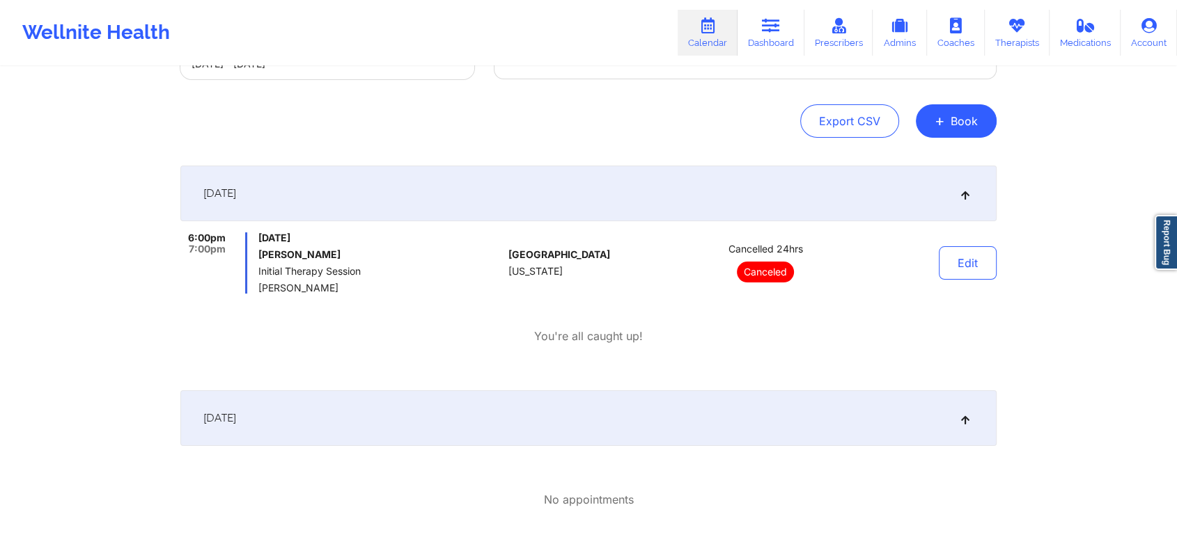
scroll to position [63, 0]
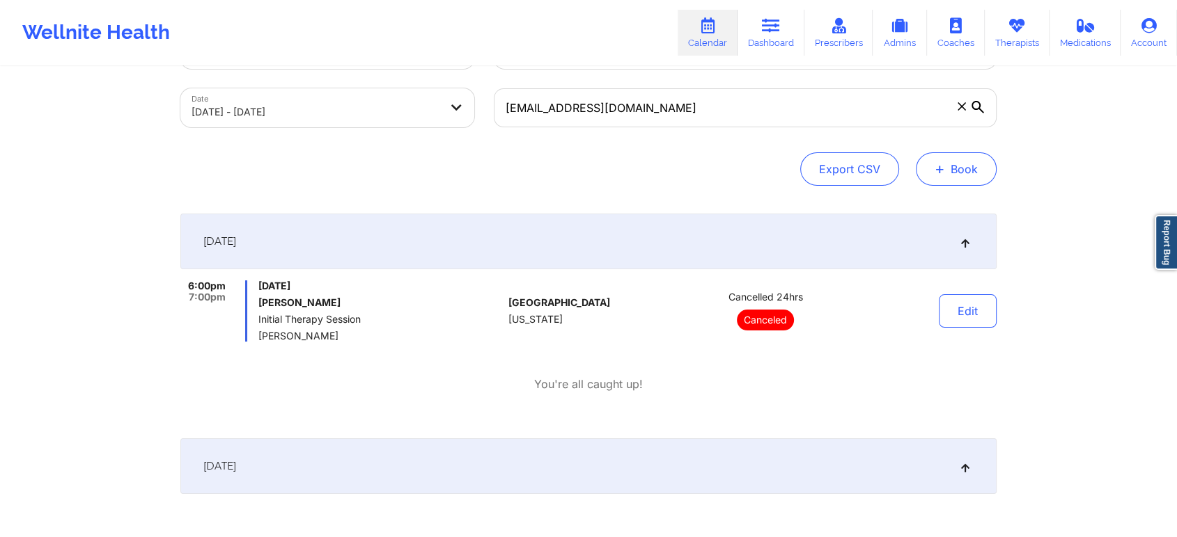
click at [952, 160] on button "+ Book" at bounding box center [955, 168] width 81 height 33
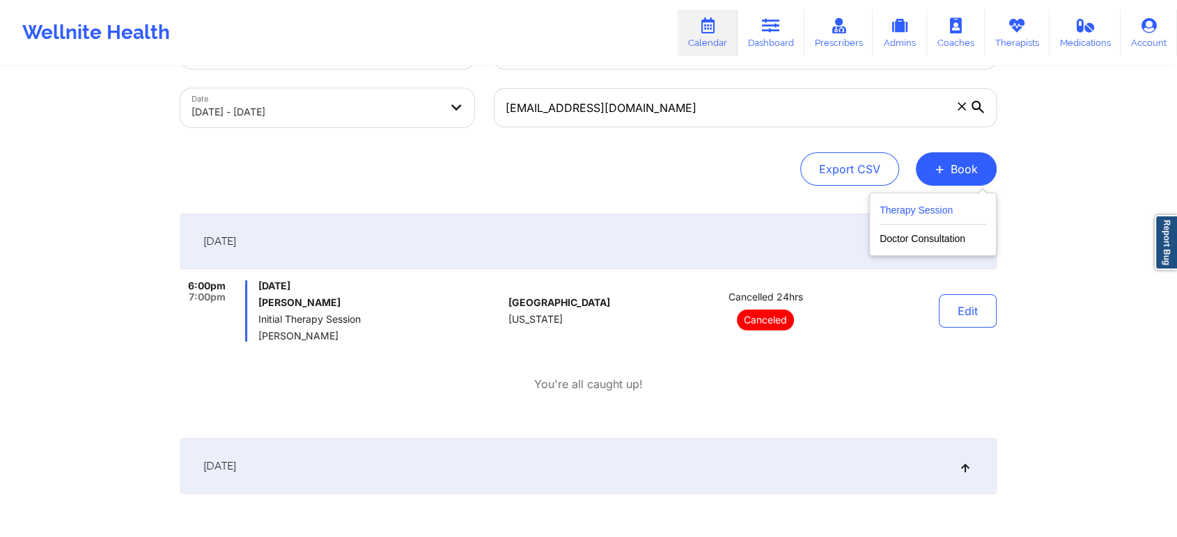
click at [939, 208] on button "Therapy Session" at bounding box center [932, 213] width 107 height 23
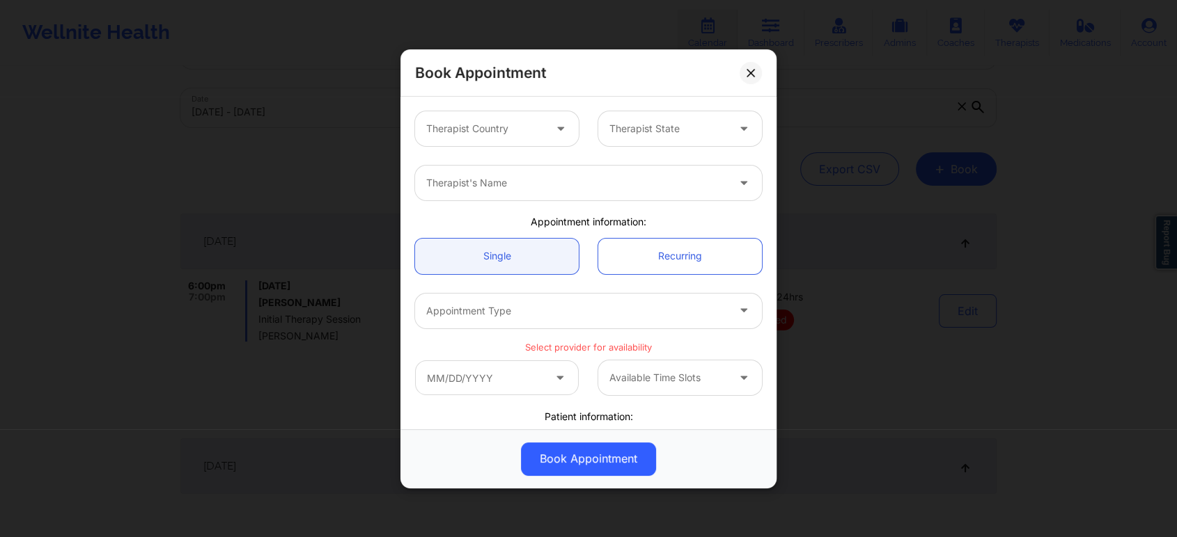
click at [556, 132] on icon at bounding box center [560, 126] width 14 height 12
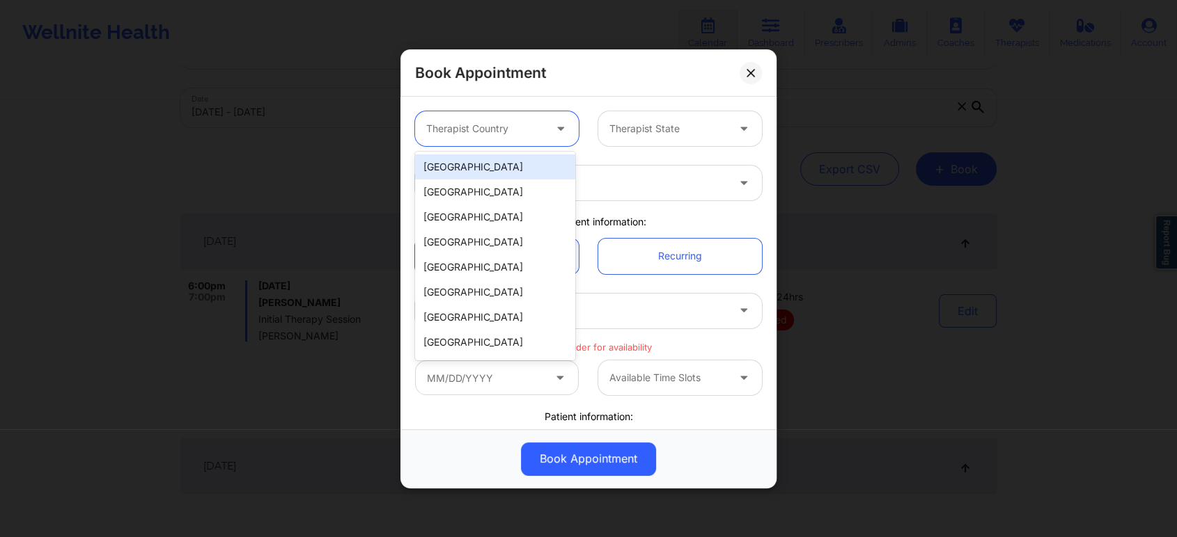
click at [556, 132] on icon at bounding box center [560, 126] width 14 height 12
click at [541, 123] on div "Therapist Country" at bounding box center [480, 128] width 130 height 35
click at [505, 162] on div "[GEOGRAPHIC_DATA]" at bounding box center [495, 167] width 160 height 25
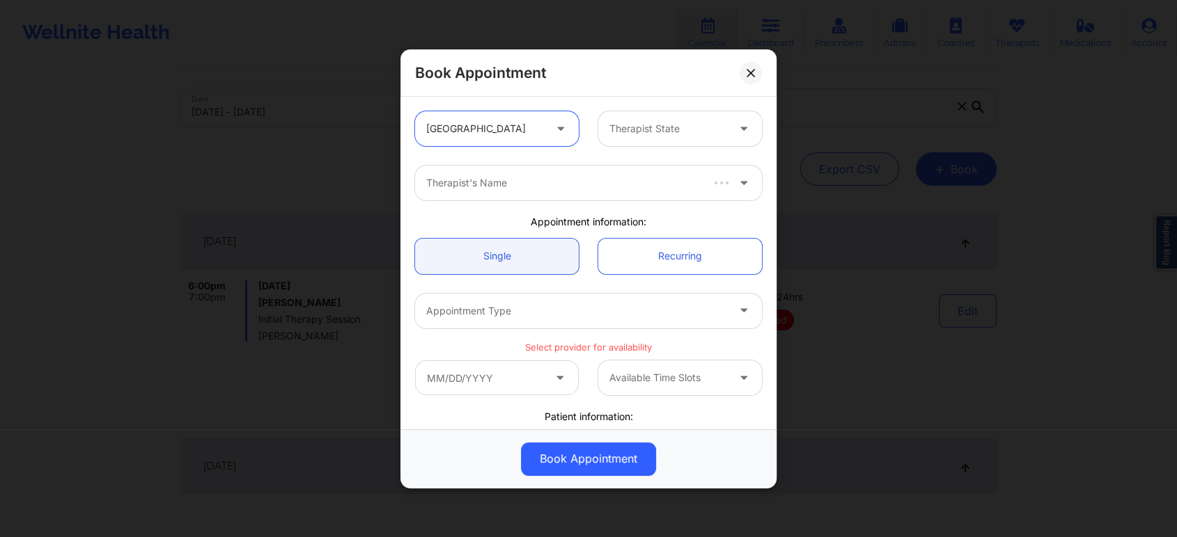
click at [670, 134] on div at bounding box center [668, 128] width 118 height 17
type input "tex"
click at [647, 171] on div "[US_STATE]" at bounding box center [675, 167] width 160 height 25
click at [635, 189] on div at bounding box center [576, 183] width 301 height 17
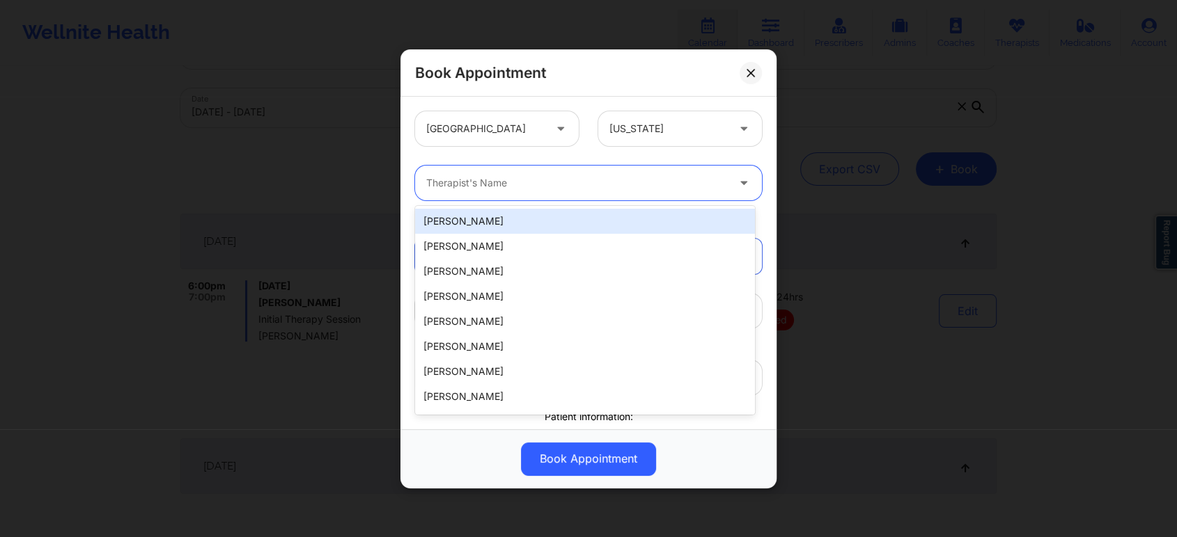
paste input "[PERSON_NAME]"
type input "[PERSON_NAME]"
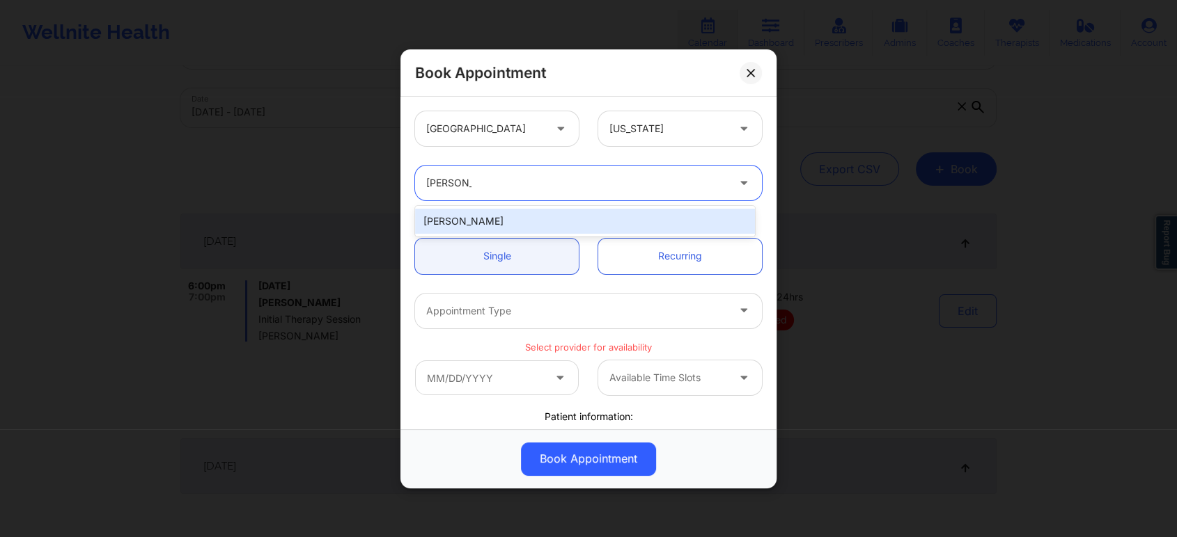
click at [491, 217] on div "[PERSON_NAME]" at bounding box center [585, 221] width 340 height 25
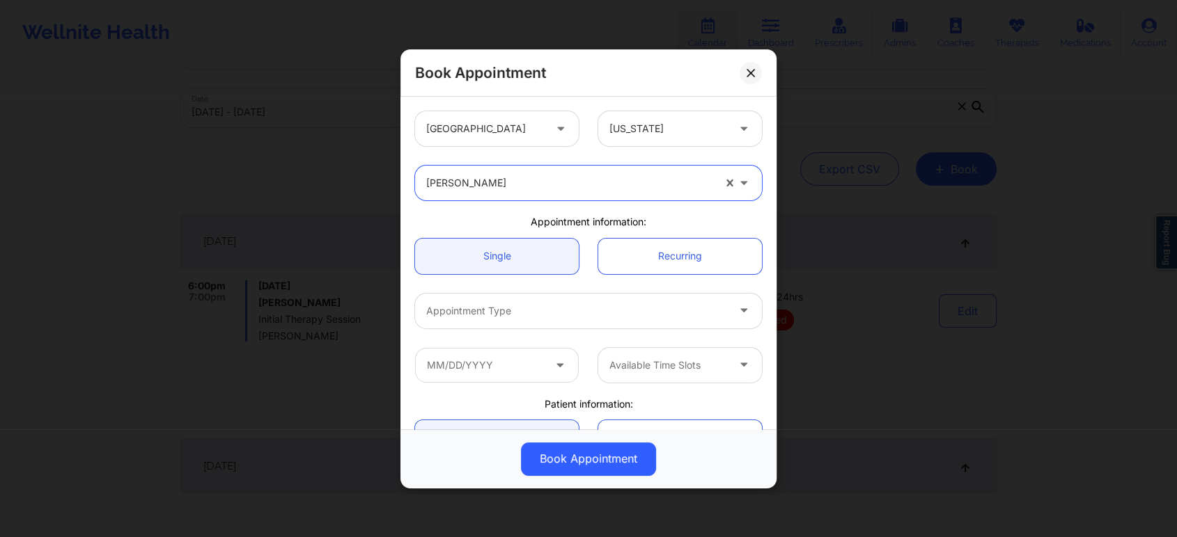
click at [605, 310] on div at bounding box center [576, 311] width 301 height 17
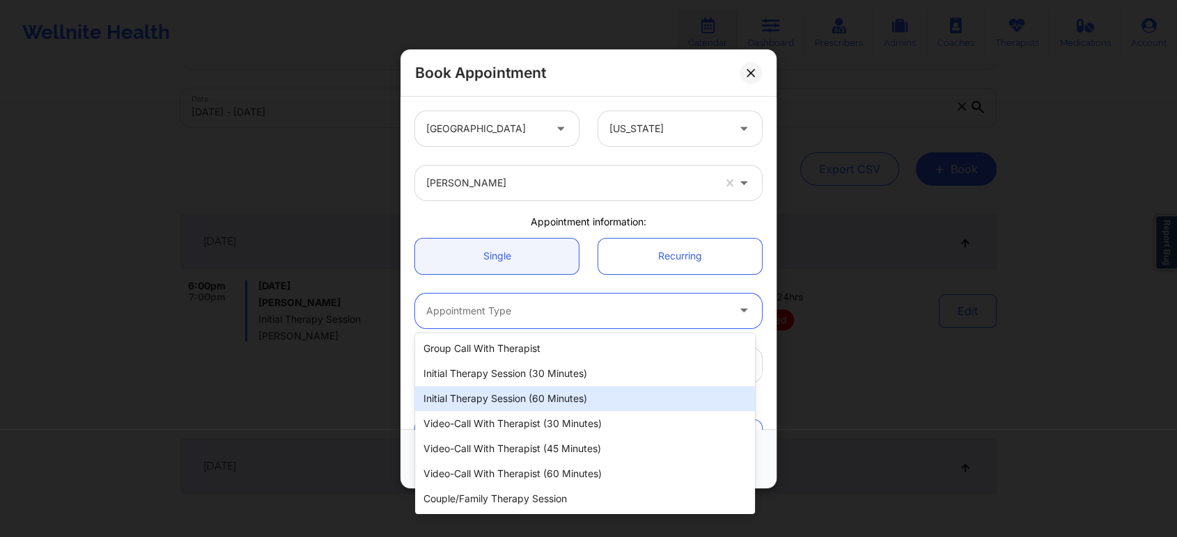
click at [596, 400] on div "Initial Therapy Session (60 minutes)" at bounding box center [585, 398] width 340 height 25
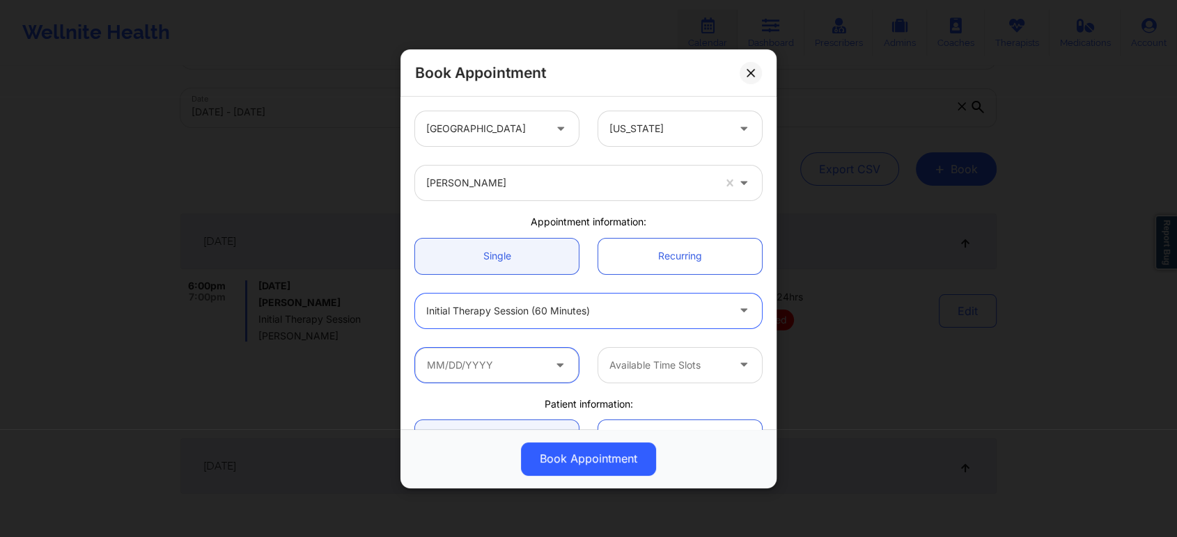
click at [540, 366] on input "text" at bounding box center [497, 364] width 164 height 35
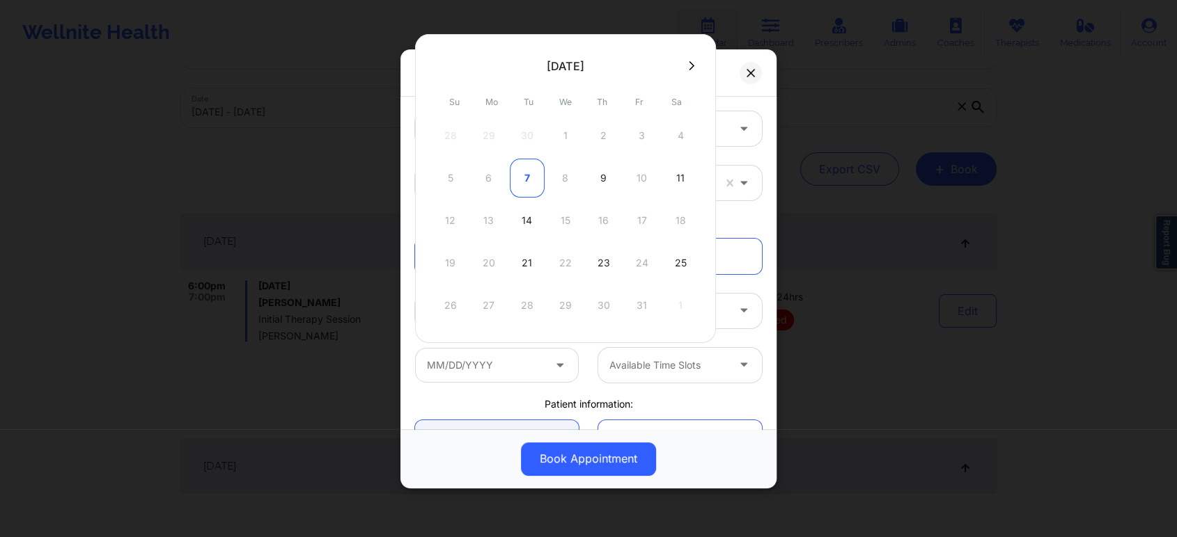
click at [528, 176] on div "7" at bounding box center [527, 178] width 35 height 39
type input "10/07/2025"
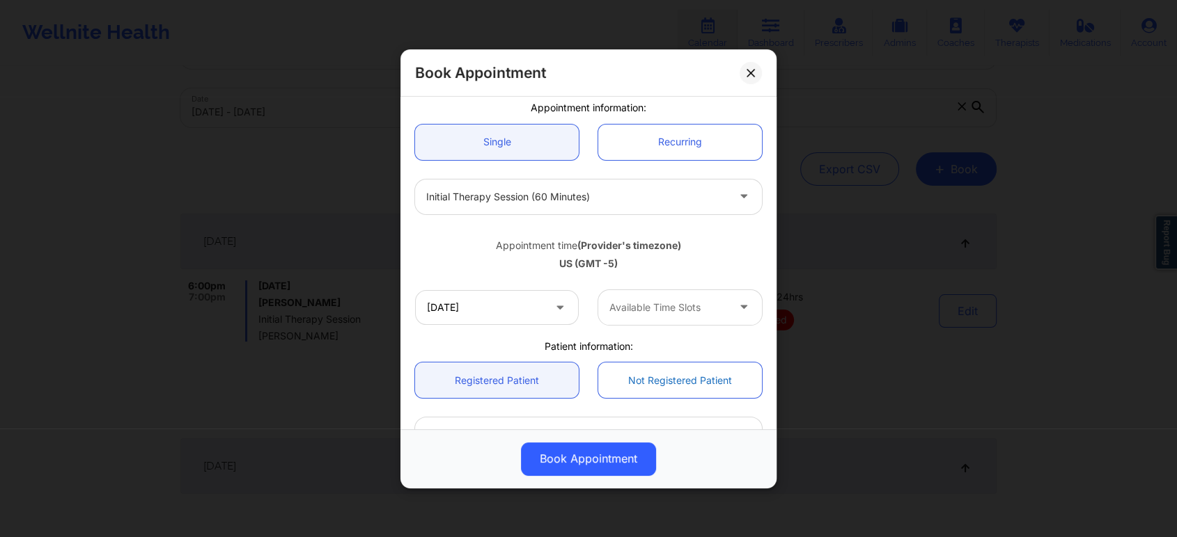
scroll to position [155, 0]
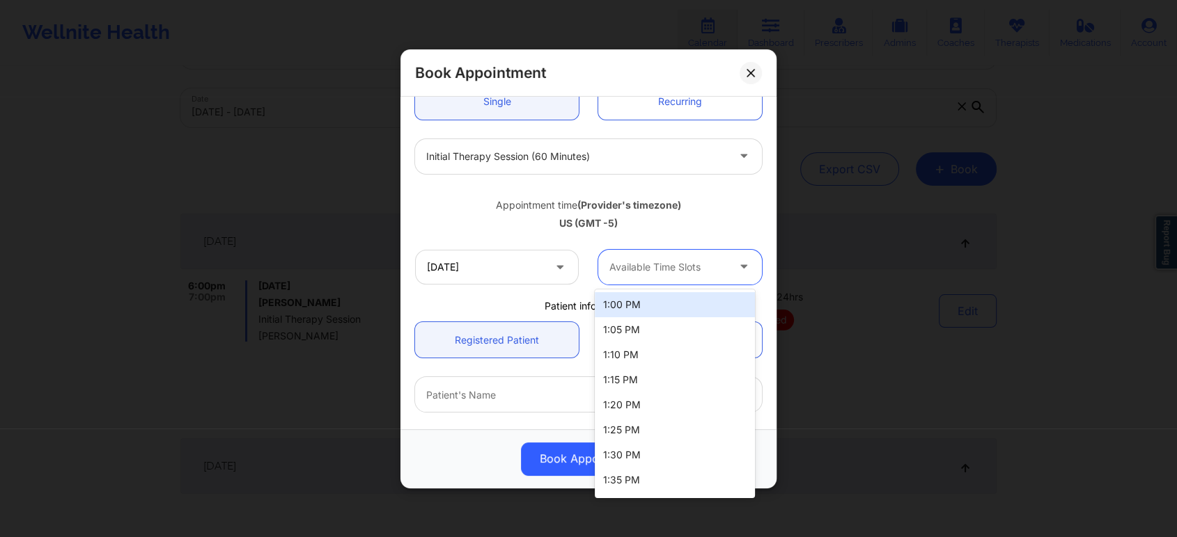
click at [728, 268] on div at bounding box center [744, 266] width 33 height 35
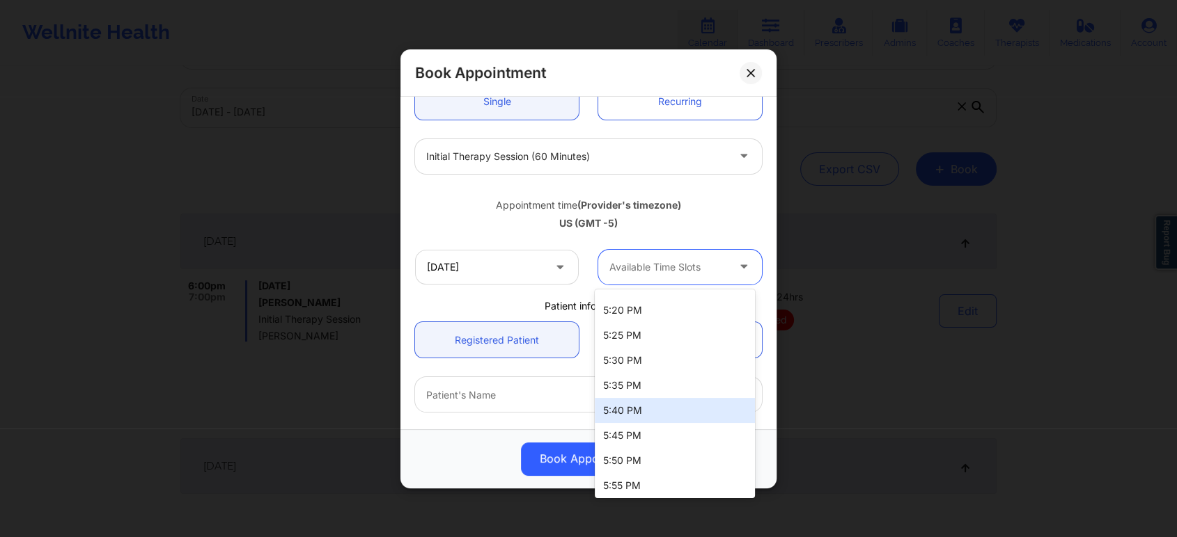
scroll to position [1326, 0]
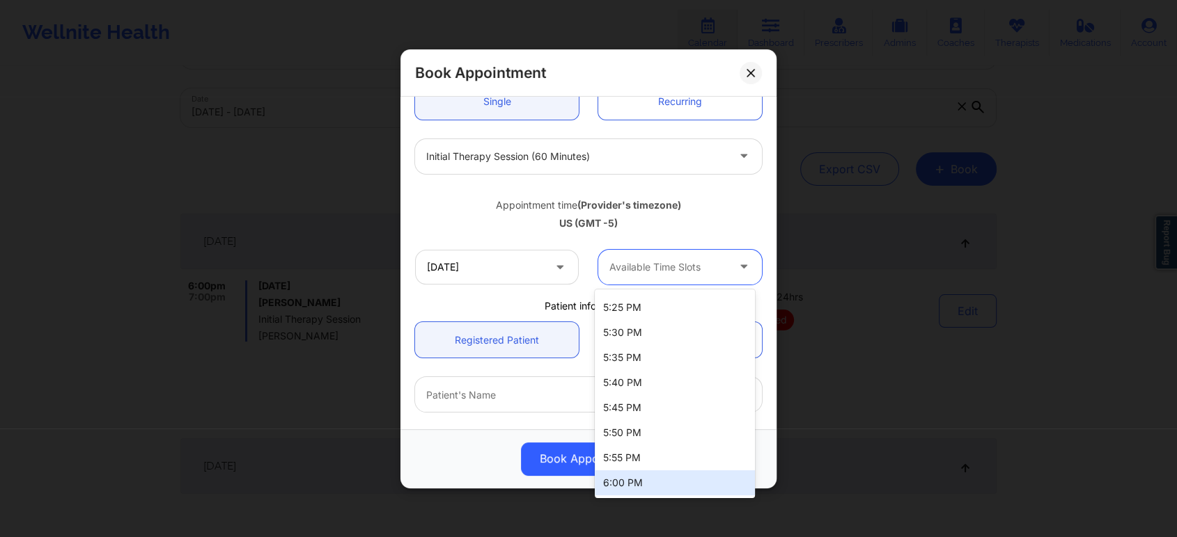
click at [698, 483] on div "6:00 PM" at bounding box center [675, 483] width 160 height 25
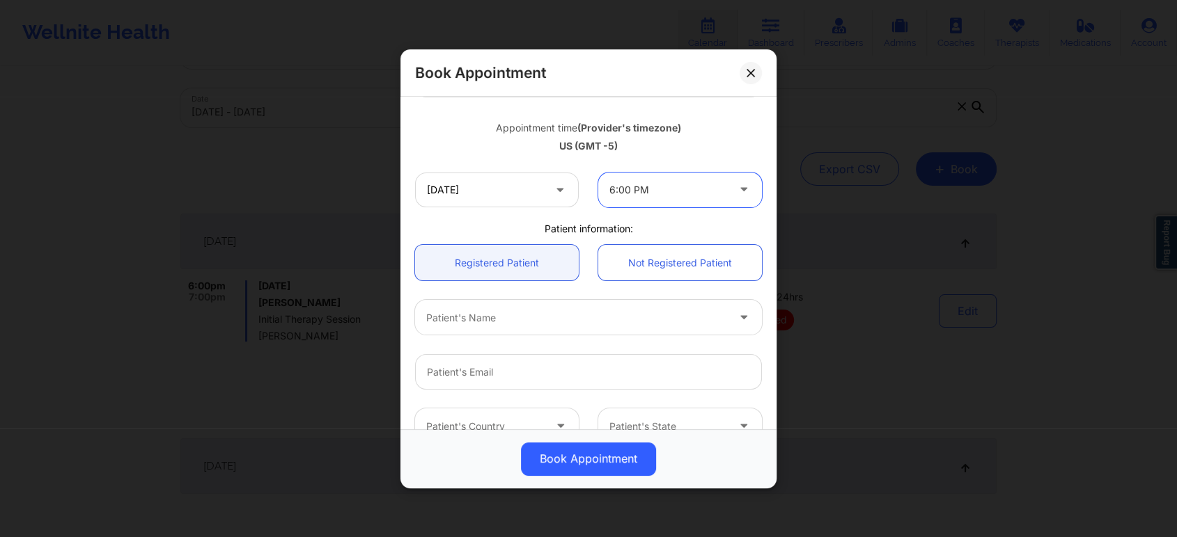
scroll to position [309, 0]
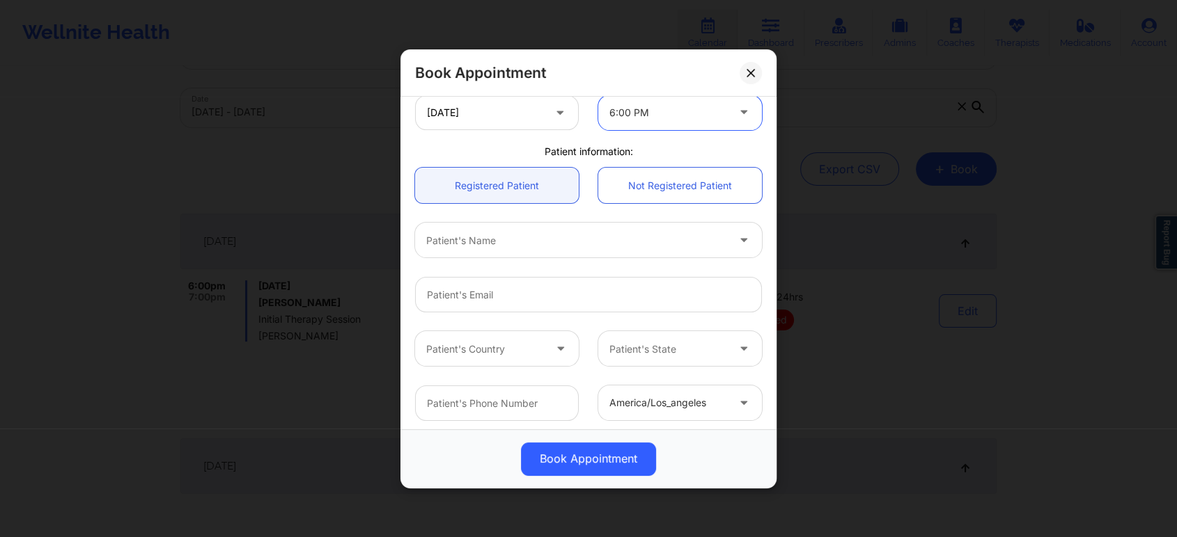
click at [627, 244] on div at bounding box center [576, 240] width 301 height 17
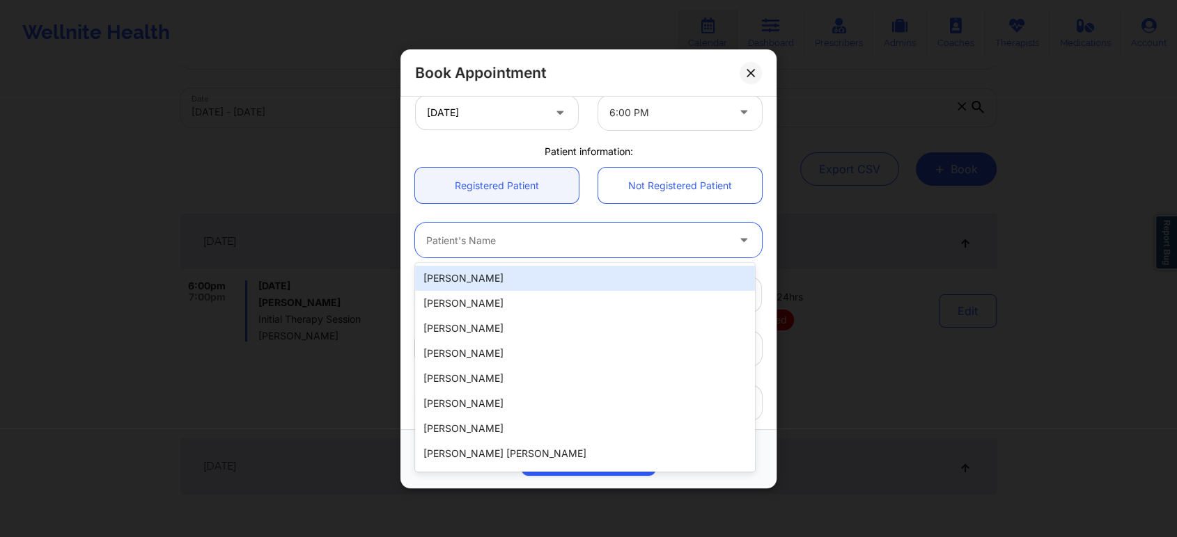
paste input "[EMAIL_ADDRESS][DOMAIN_NAME]"
type input "[EMAIL_ADDRESS][DOMAIN_NAME]"
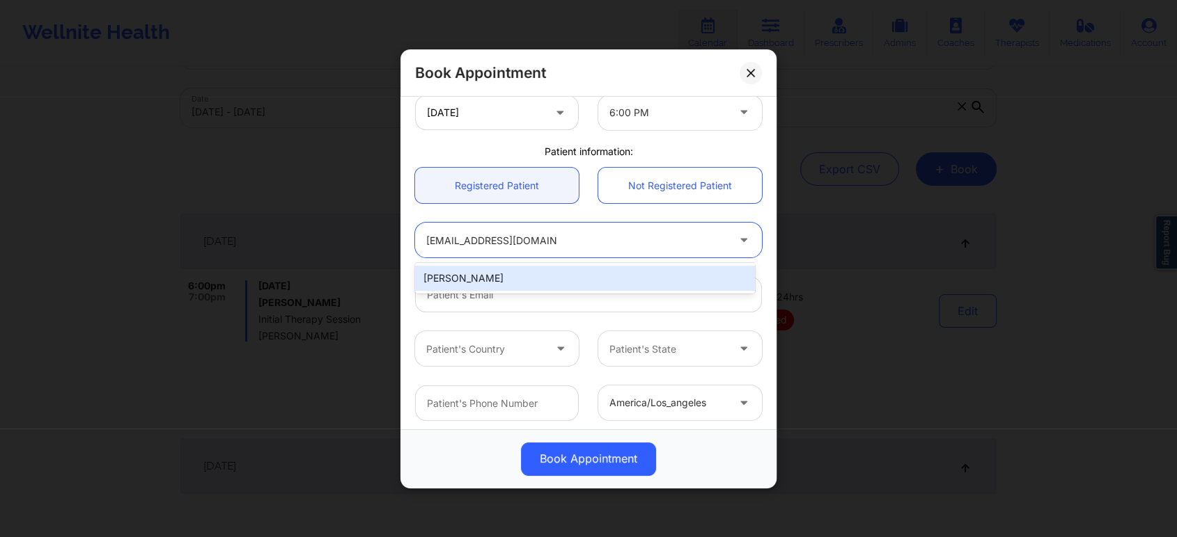
click at [594, 278] on div "[PERSON_NAME]" at bounding box center [585, 278] width 340 height 25
type input "[EMAIL_ADDRESS][DOMAIN_NAME]"
type input "9452359927"
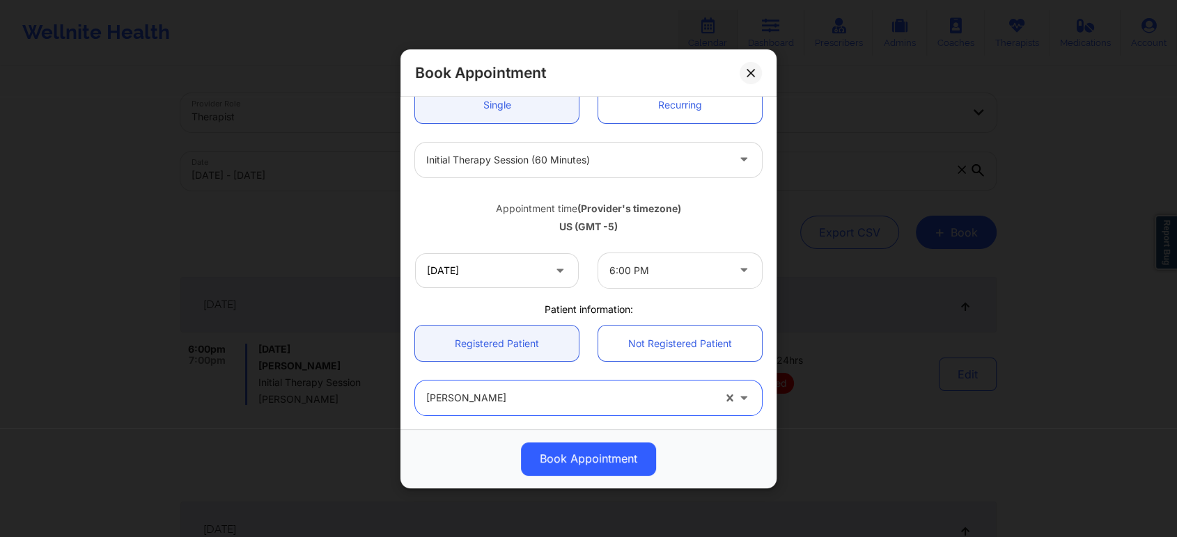
scroll to position [155, 0]
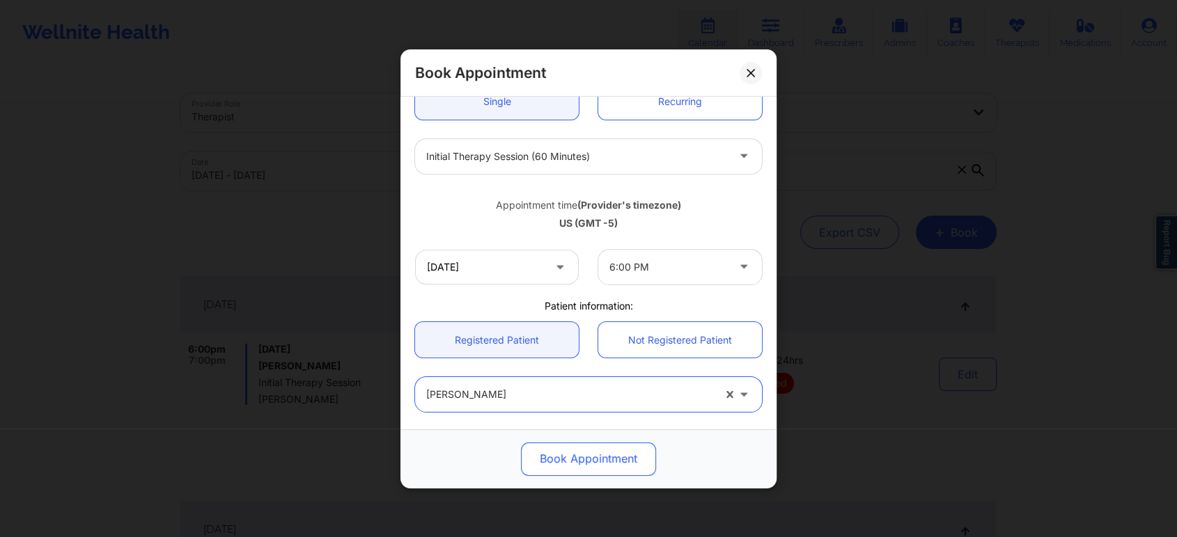
click at [602, 461] on button "Book Appointment" at bounding box center [588, 458] width 135 height 33
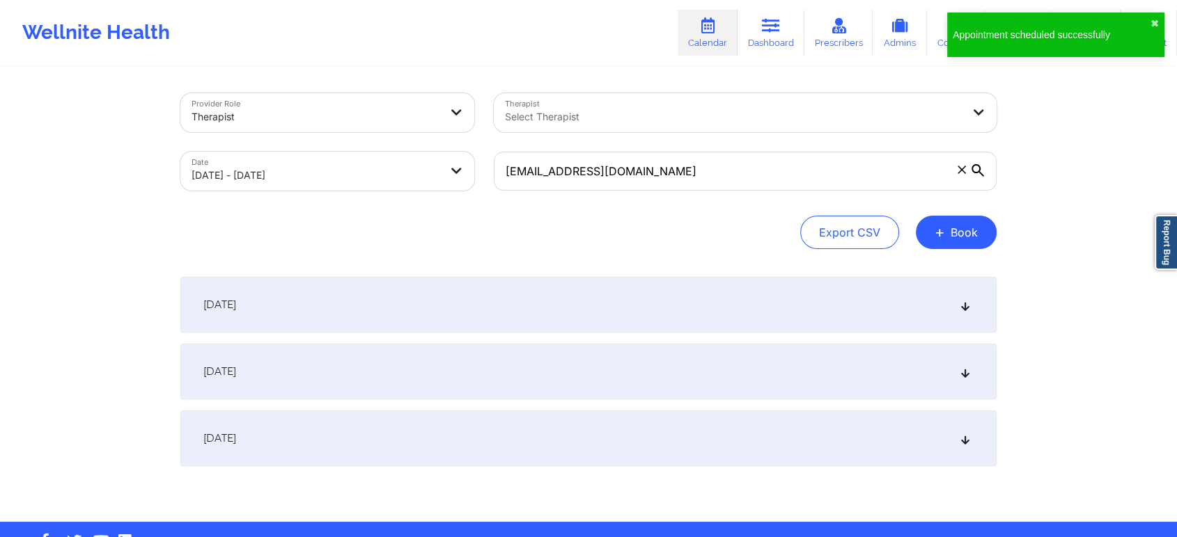
click at [958, 307] on div "October 7, 2025" at bounding box center [588, 305] width 816 height 56
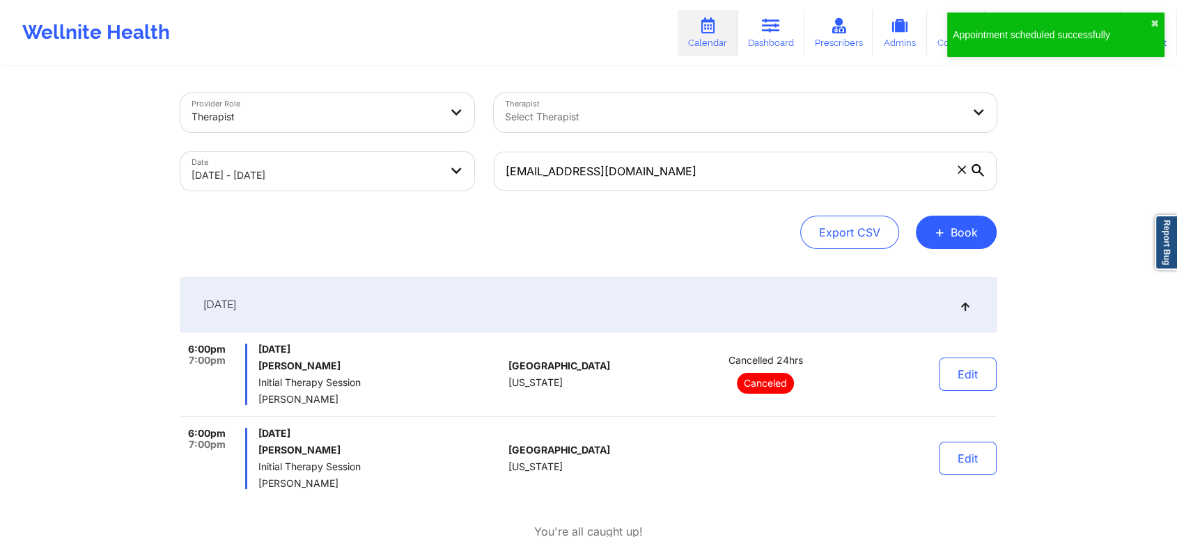
click at [1016, 270] on div "Provider Role Therapist Therapist Select Therapist Date 10/07/2025 - 10/09/2025…" at bounding box center [588, 382] width 1177 height 764
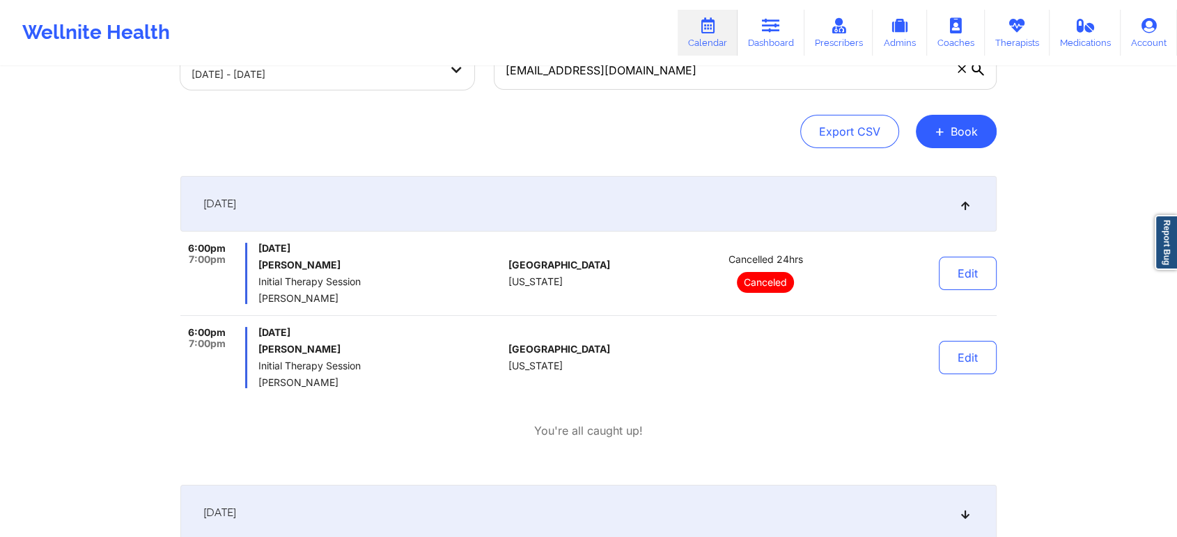
scroll to position [77, 0]
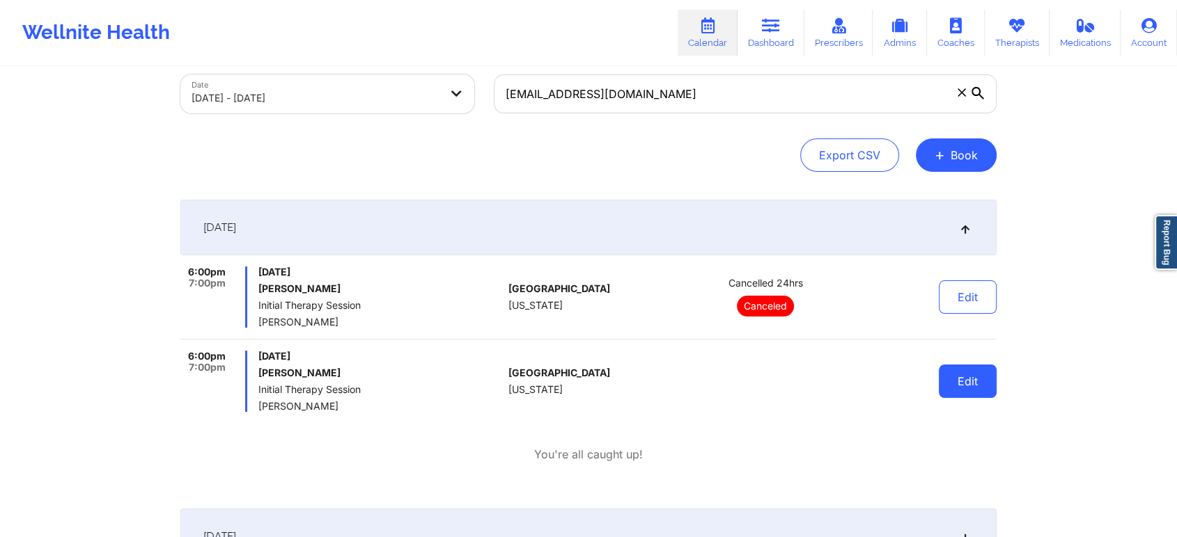
click at [964, 383] on button "Edit" at bounding box center [967, 381] width 58 height 33
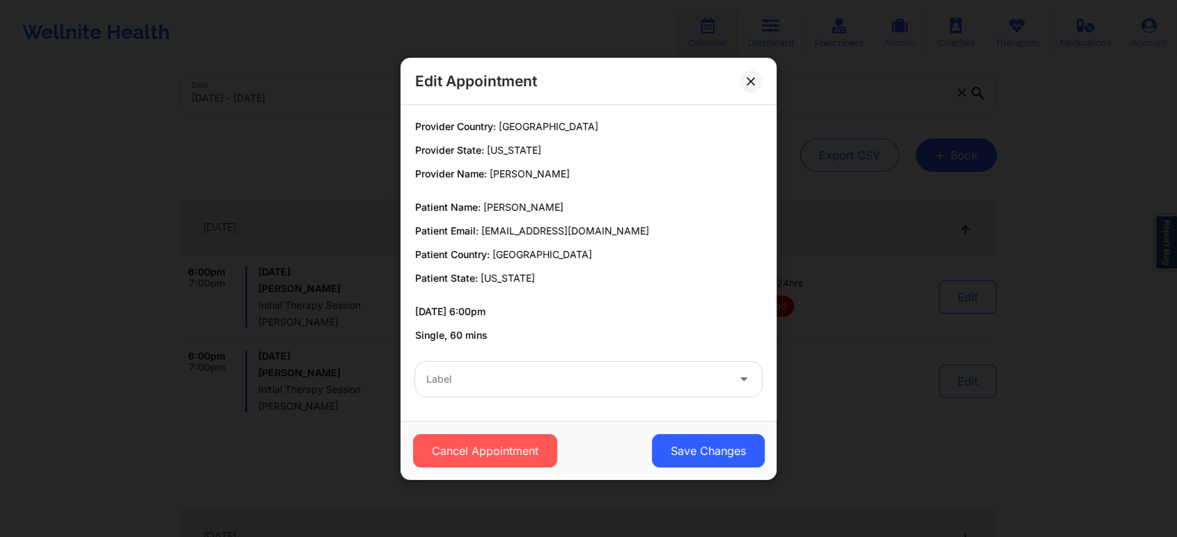
click at [643, 380] on div at bounding box center [576, 379] width 301 height 17
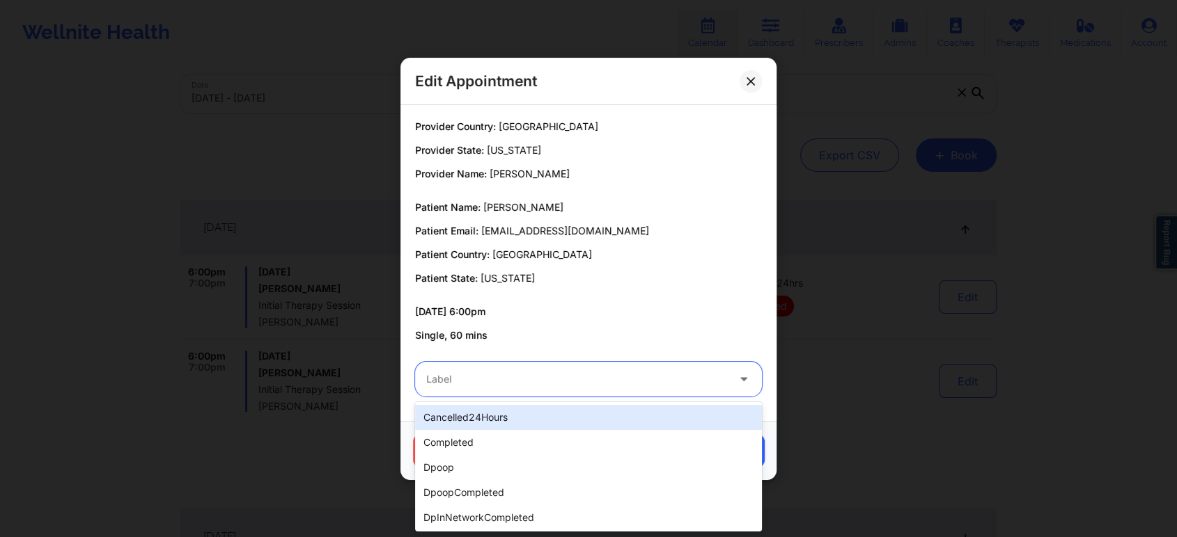
click at [540, 411] on div "cancelled24Hours" at bounding box center [588, 417] width 347 height 25
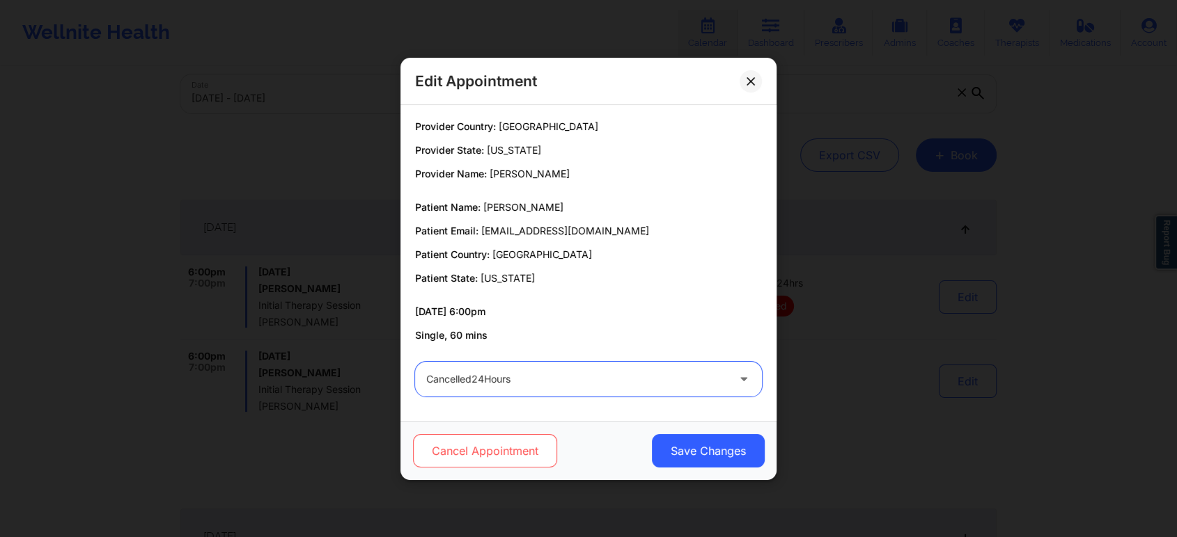
click at [496, 450] on button "Cancel Appointment" at bounding box center [485, 450] width 144 height 33
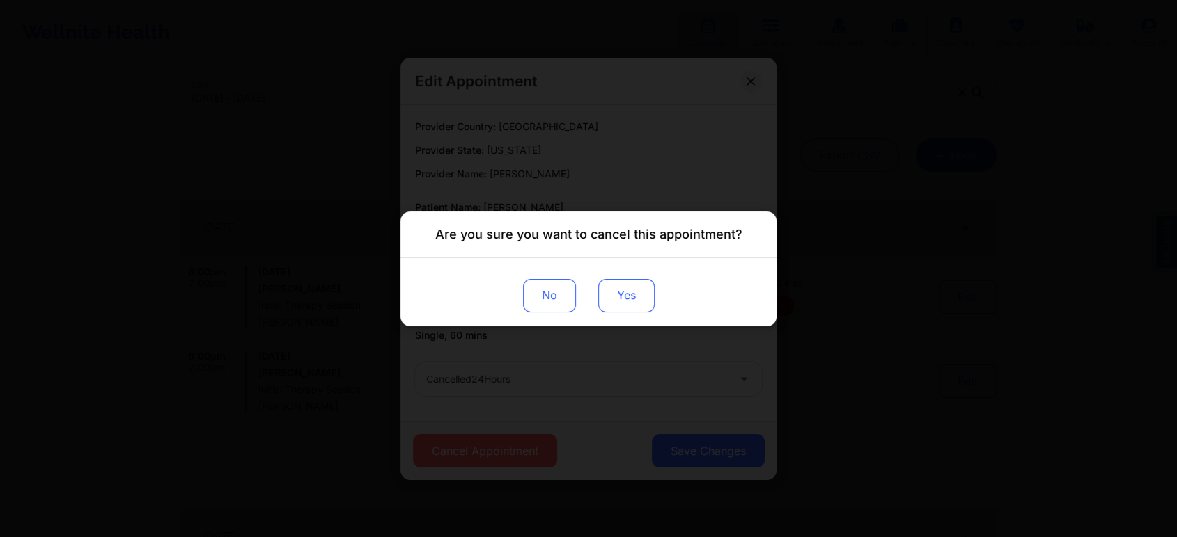
click at [624, 290] on button "Yes" at bounding box center [626, 294] width 56 height 33
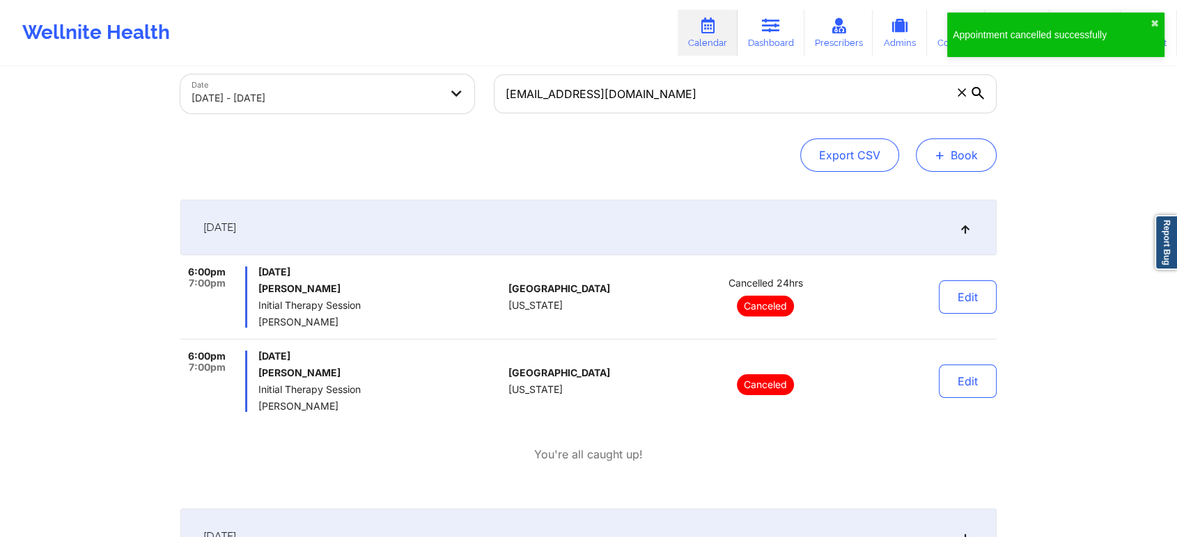
click at [961, 162] on button "+ Book" at bounding box center [955, 155] width 81 height 33
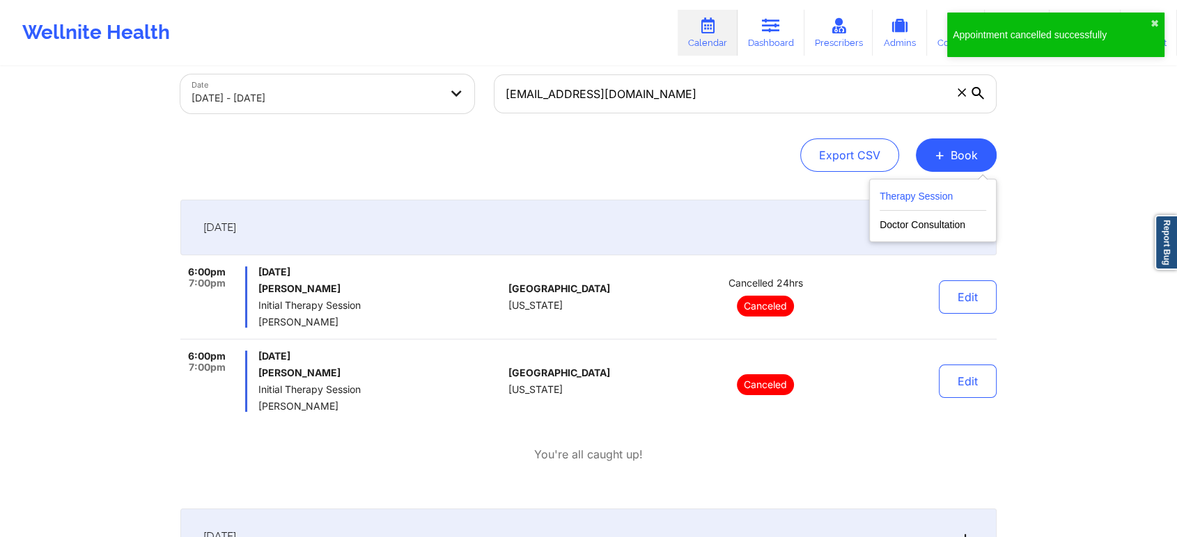
click at [948, 198] on button "Therapy Session" at bounding box center [932, 199] width 107 height 23
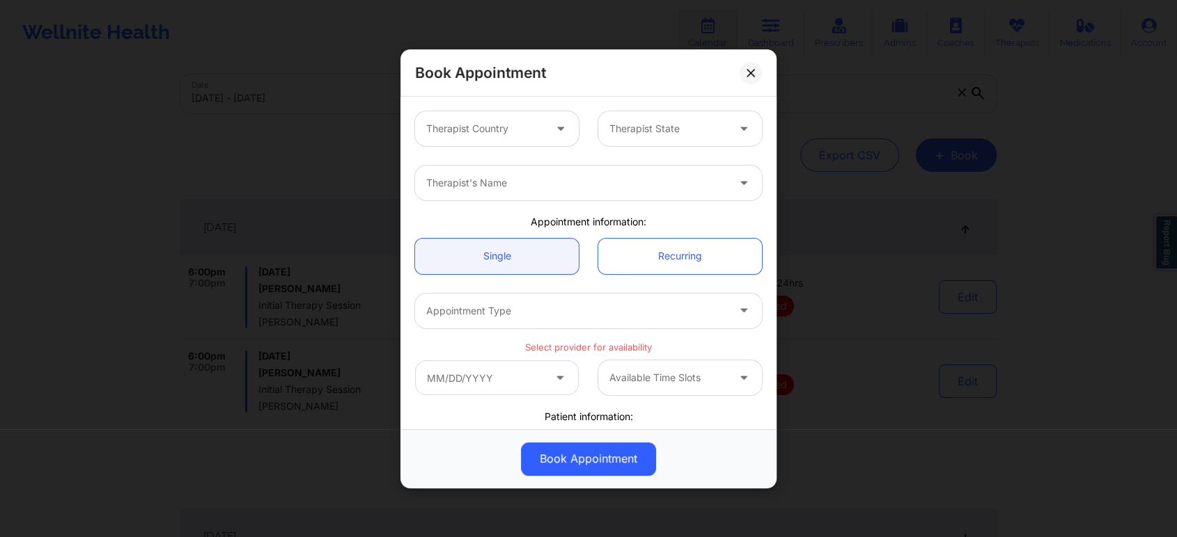
click at [537, 126] on div at bounding box center [485, 128] width 118 height 17
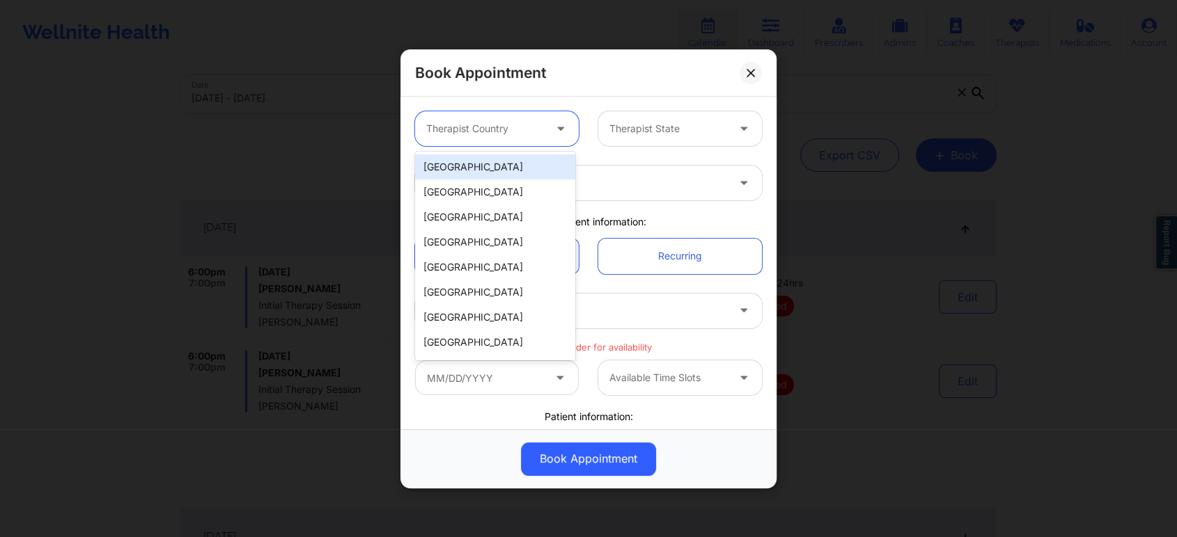
click at [512, 163] on div "[GEOGRAPHIC_DATA]" at bounding box center [495, 167] width 160 height 25
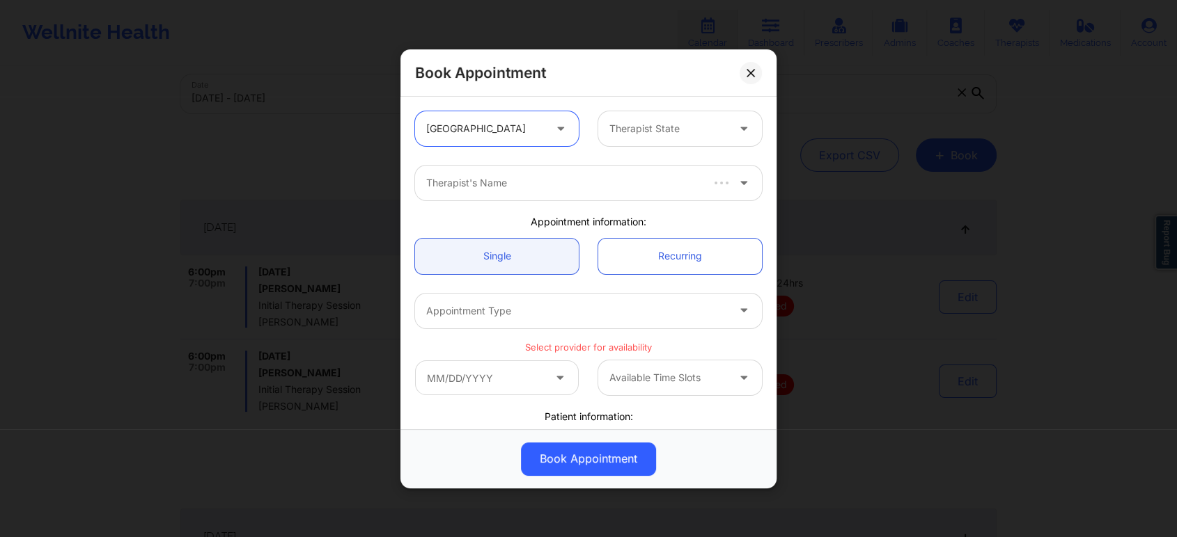
click at [640, 138] on div "Therapist State" at bounding box center [663, 128] width 130 height 35
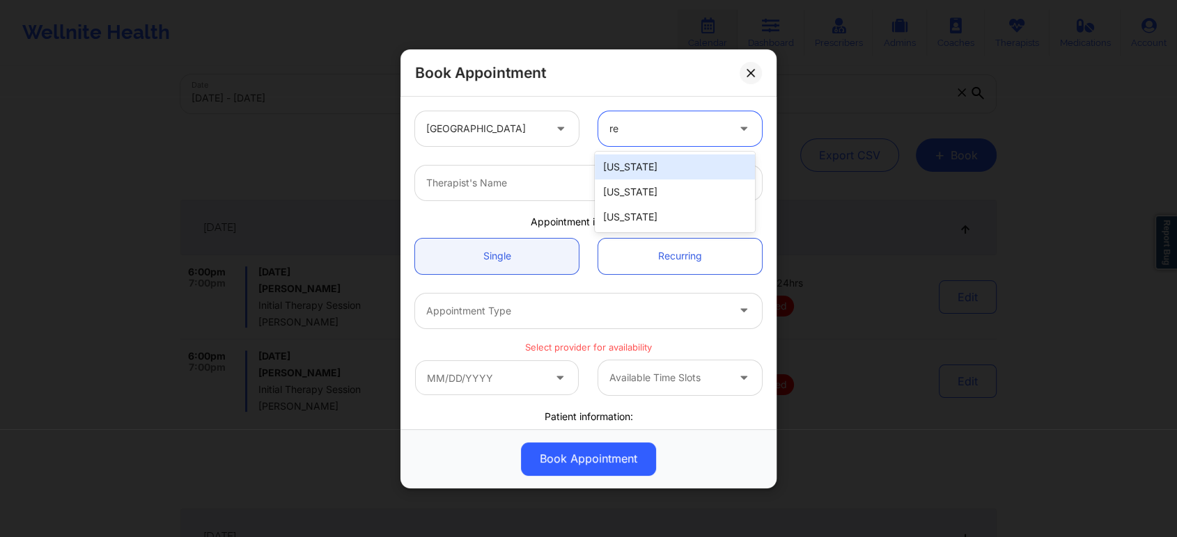
type input "r"
type input "tex"
click at [623, 173] on div "[US_STATE]" at bounding box center [675, 167] width 160 height 25
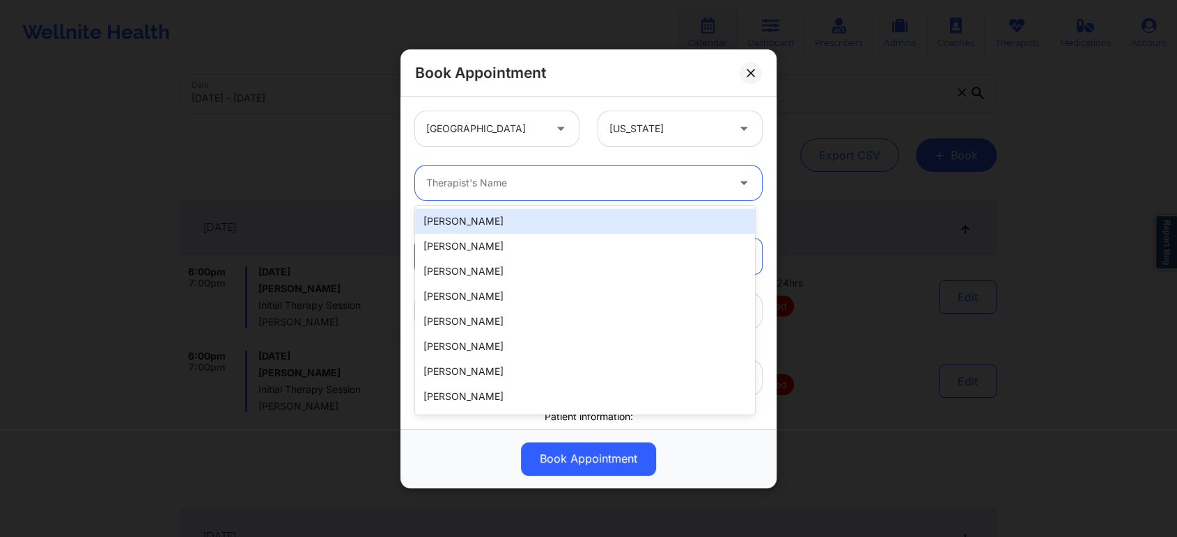
click at [663, 192] on div "Therapist's Name" at bounding box center [571, 183] width 313 height 35
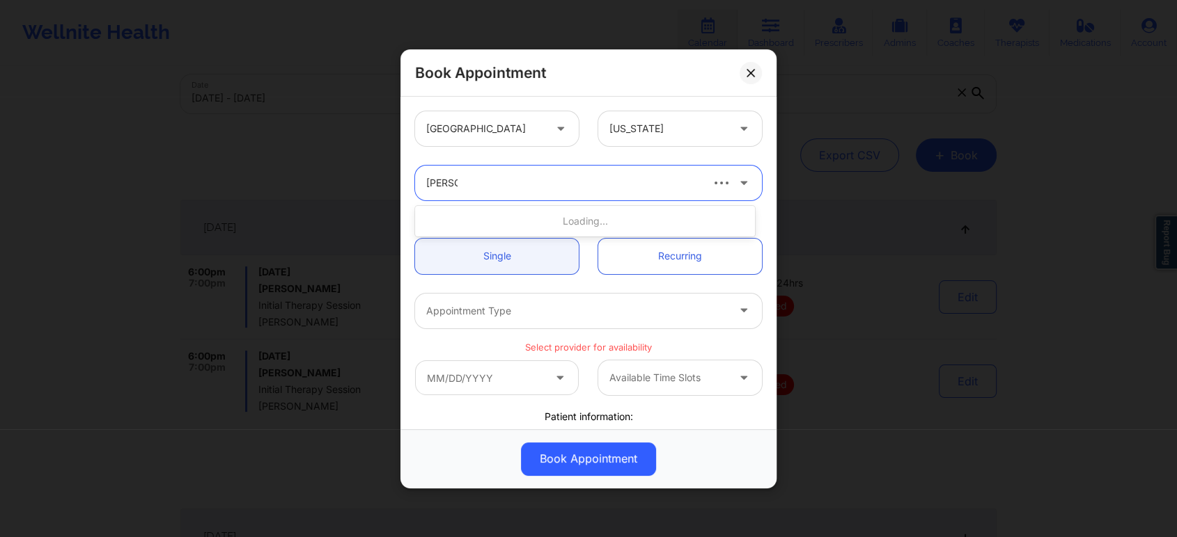
type input "kim will"
click at [563, 216] on div "[PERSON_NAME]" at bounding box center [585, 221] width 340 height 25
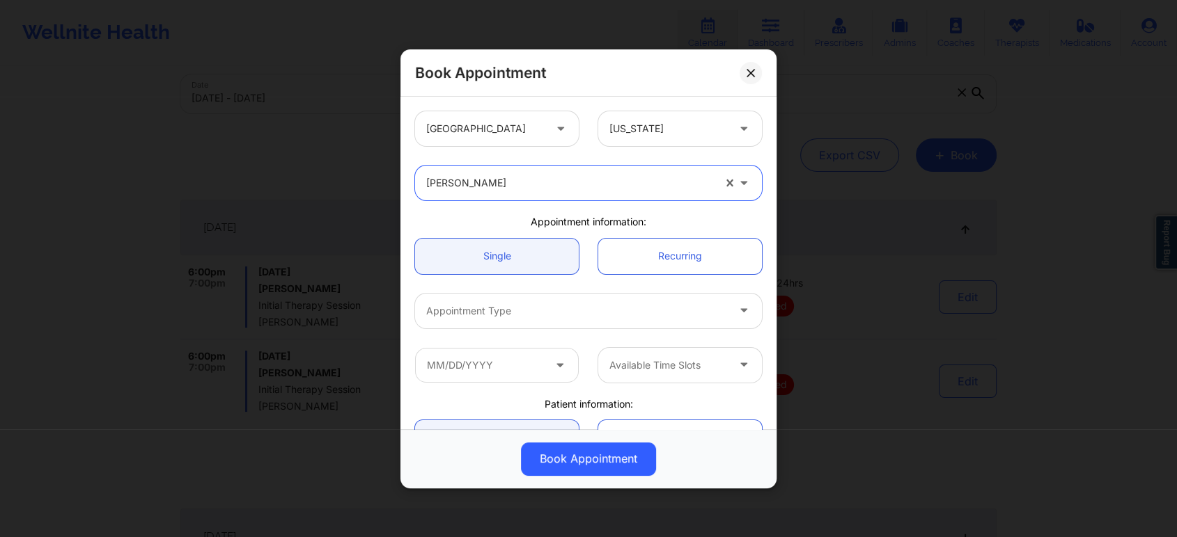
click at [597, 304] on div at bounding box center [576, 311] width 301 height 17
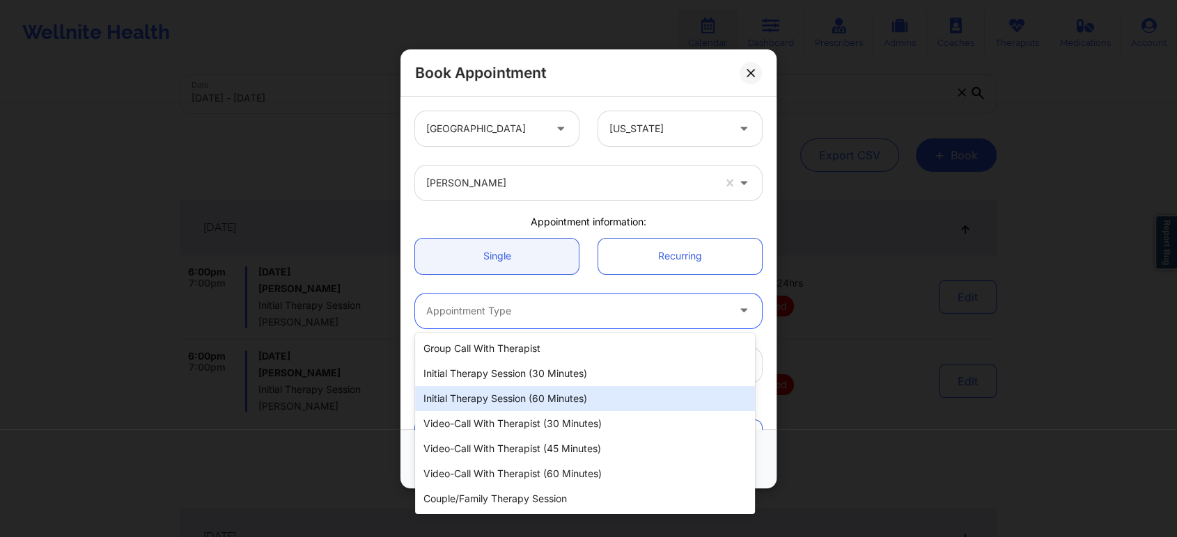
click at [568, 399] on div "Initial Therapy Session (60 minutes)" at bounding box center [585, 398] width 340 height 25
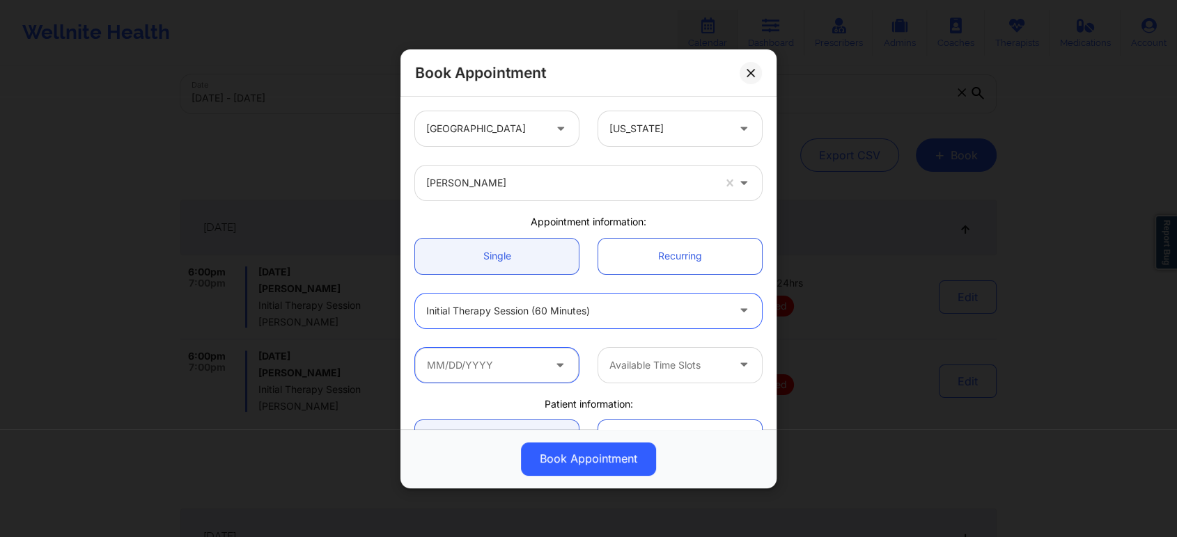
click at [521, 365] on input "text" at bounding box center [497, 364] width 164 height 35
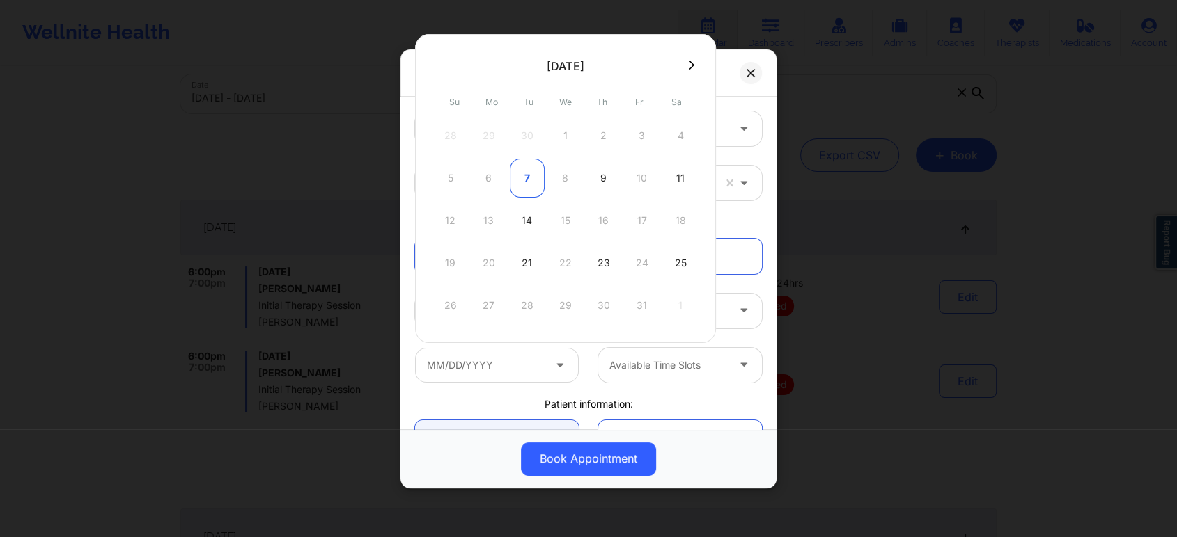
click at [524, 178] on div "7" at bounding box center [527, 178] width 35 height 39
type input "10/07/2025"
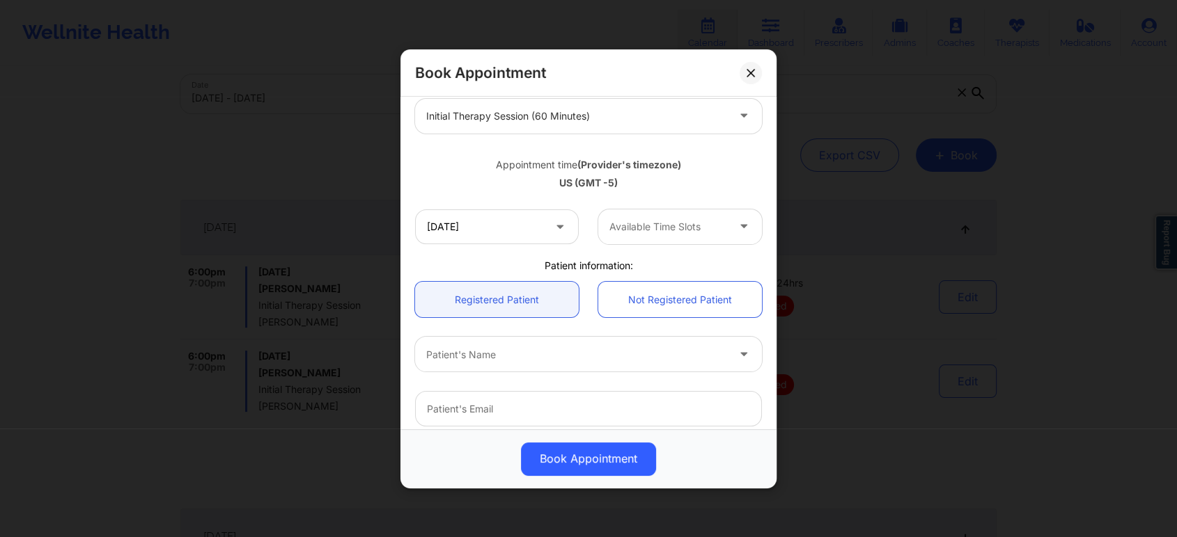
scroll to position [232, 0]
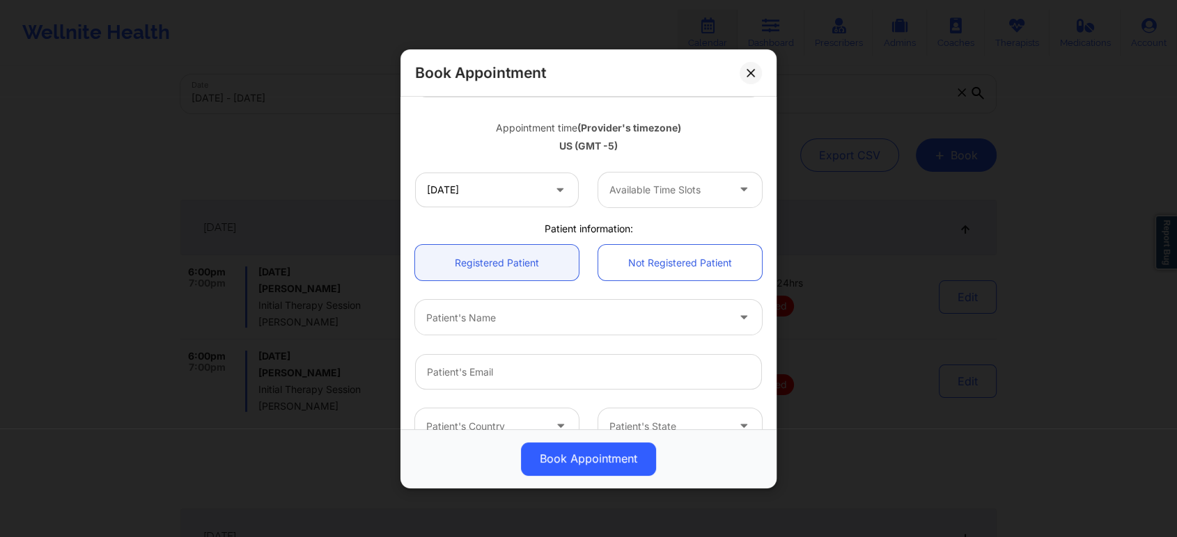
click at [709, 191] on div at bounding box center [668, 190] width 118 height 17
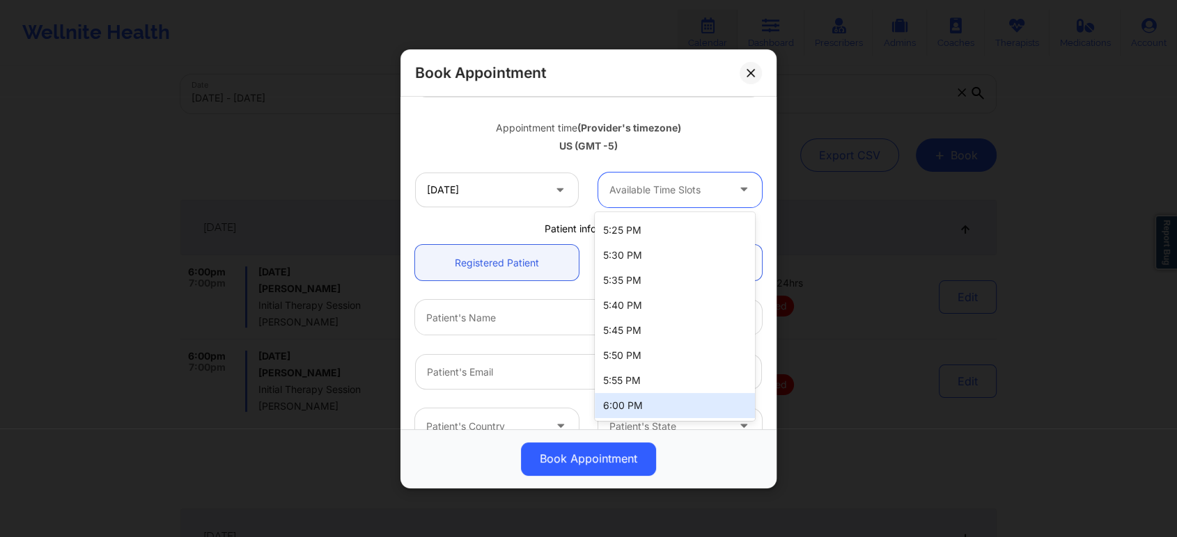
click at [663, 404] on div "6:00 PM" at bounding box center [675, 405] width 160 height 25
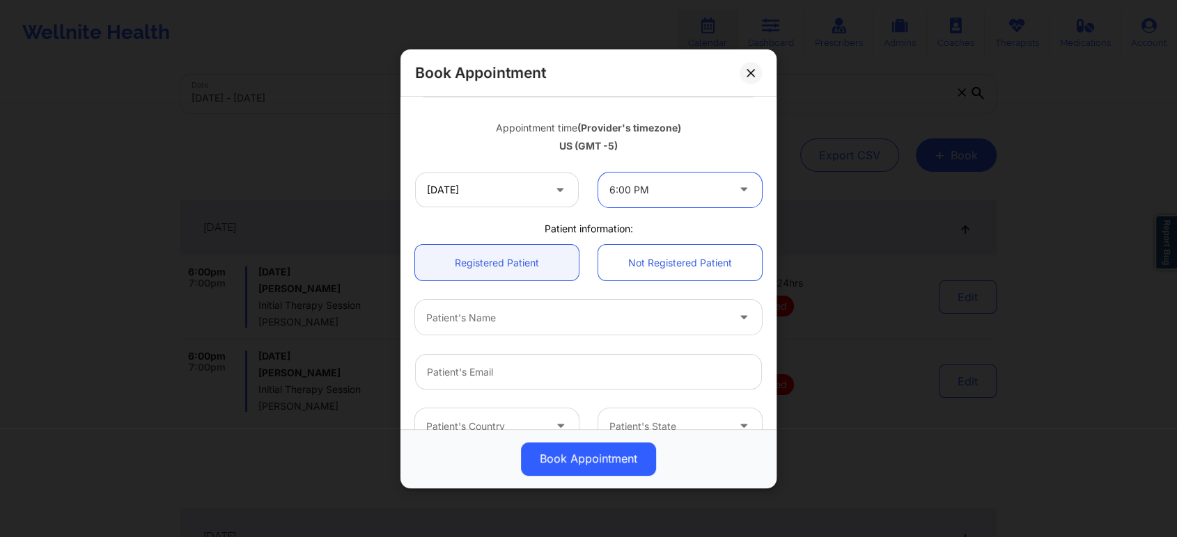
click at [629, 315] on div at bounding box center [576, 317] width 301 height 17
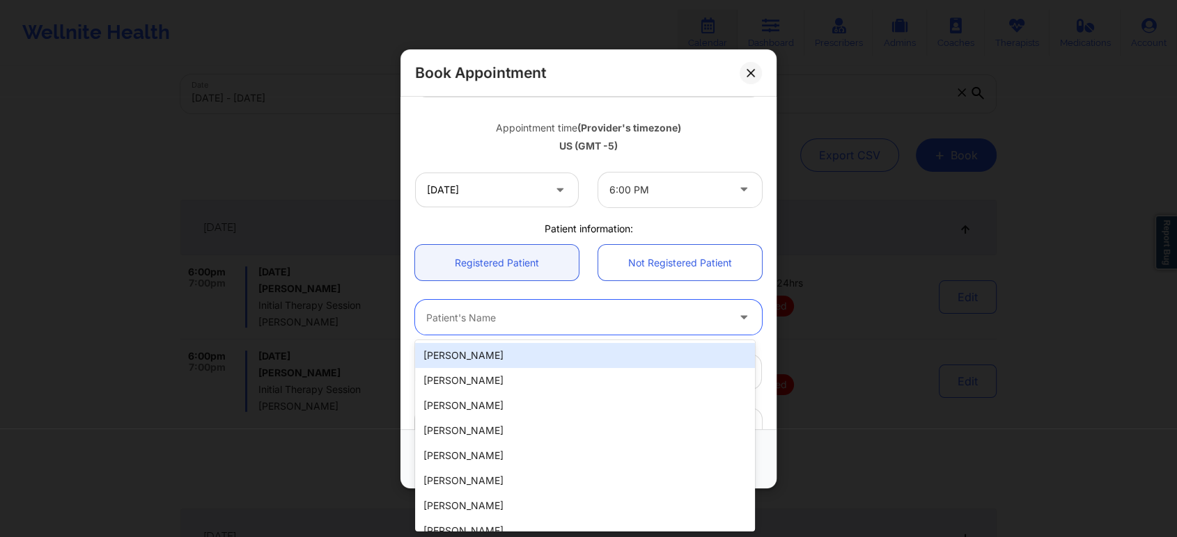
paste input "eaguirre@vilore.com"
type input "eaguirre@vilore.com"
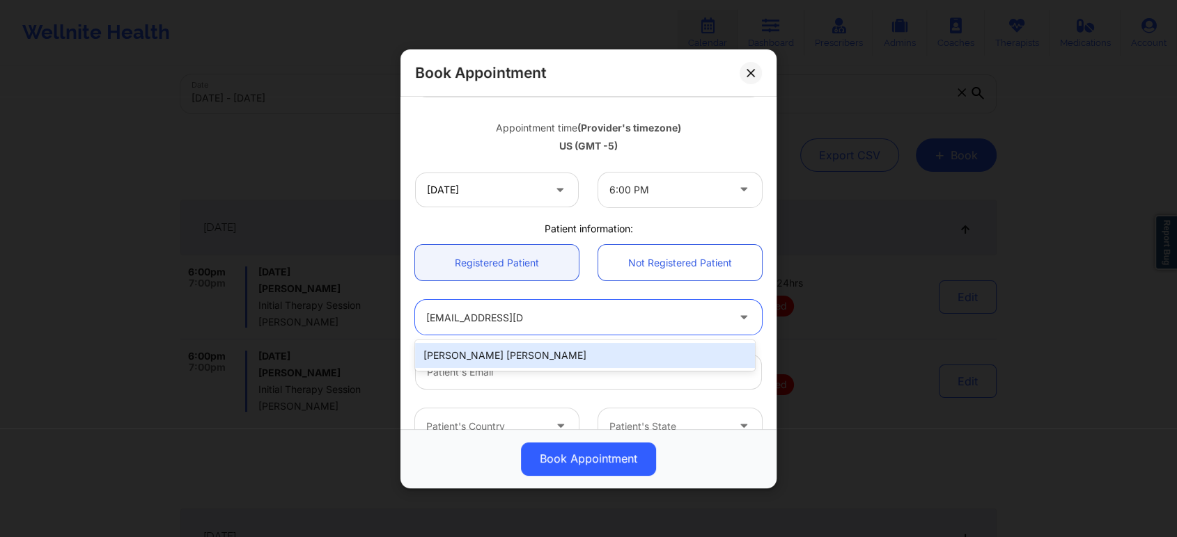
click at [576, 352] on div "ERICK R AGUIRRE CANTU" at bounding box center [585, 355] width 340 height 25
type input "eaguirre@vilore.com"
type input "+19452359927"
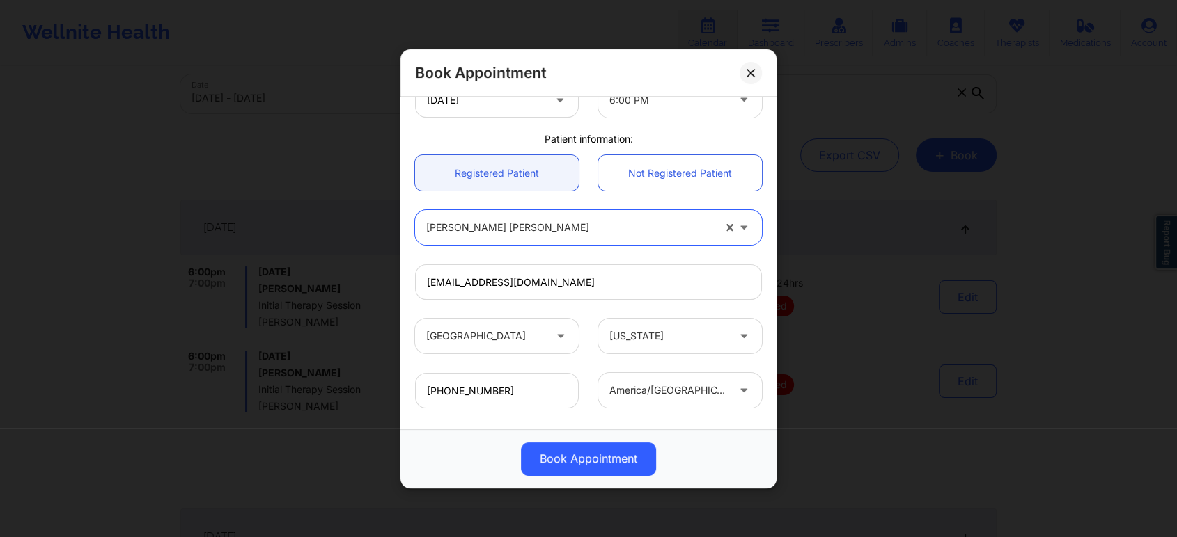
scroll to position [386, 0]
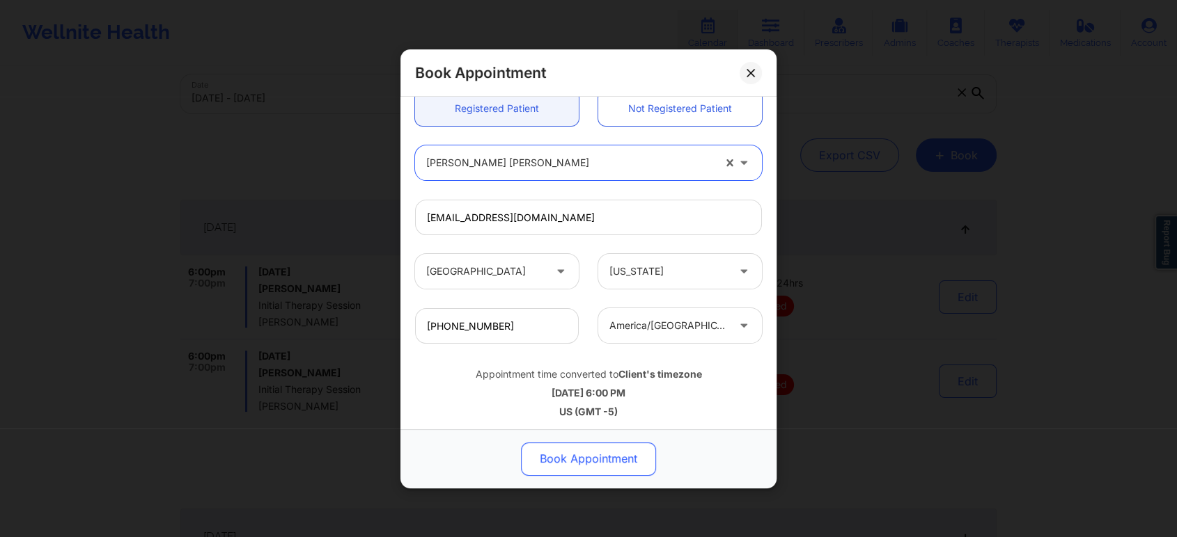
click at [618, 455] on button "Book Appointment" at bounding box center [588, 458] width 135 height 33
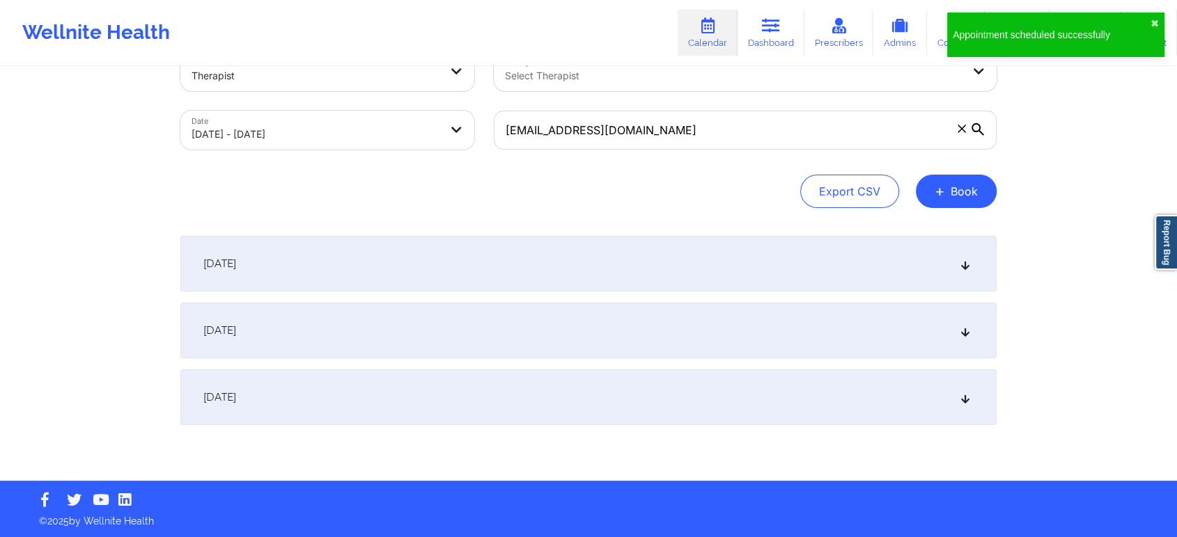
click at [910, 259] on div "October 7, 2025" at bounding box center [588, 264] width 816 height 56
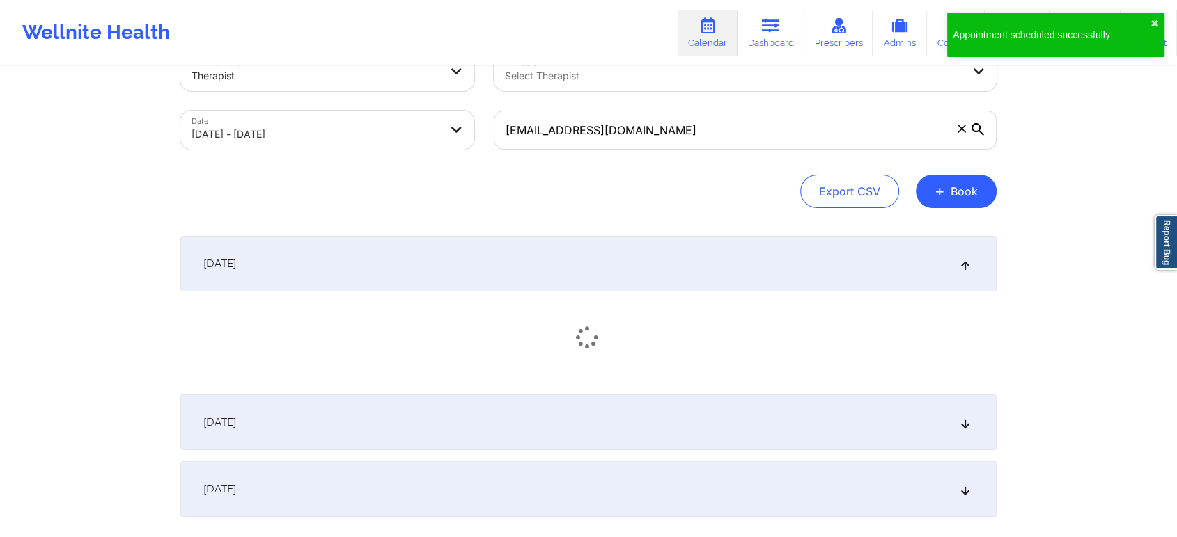
scroll to position [77, 0]
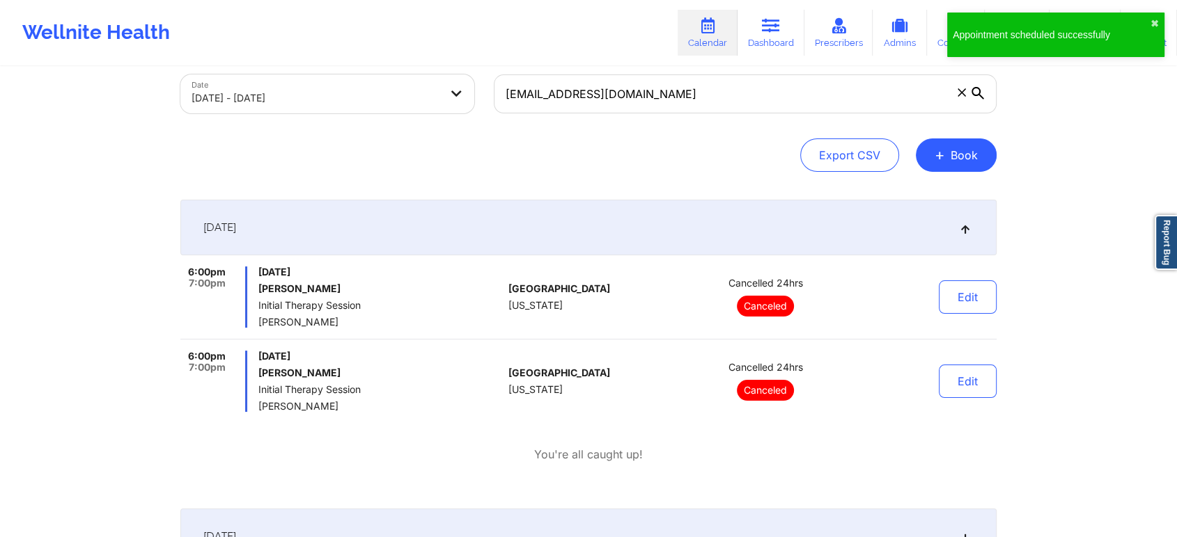
click at [923, 245] on div "October 7, 2025" at bounding box center [588, 228] width 816 height 56
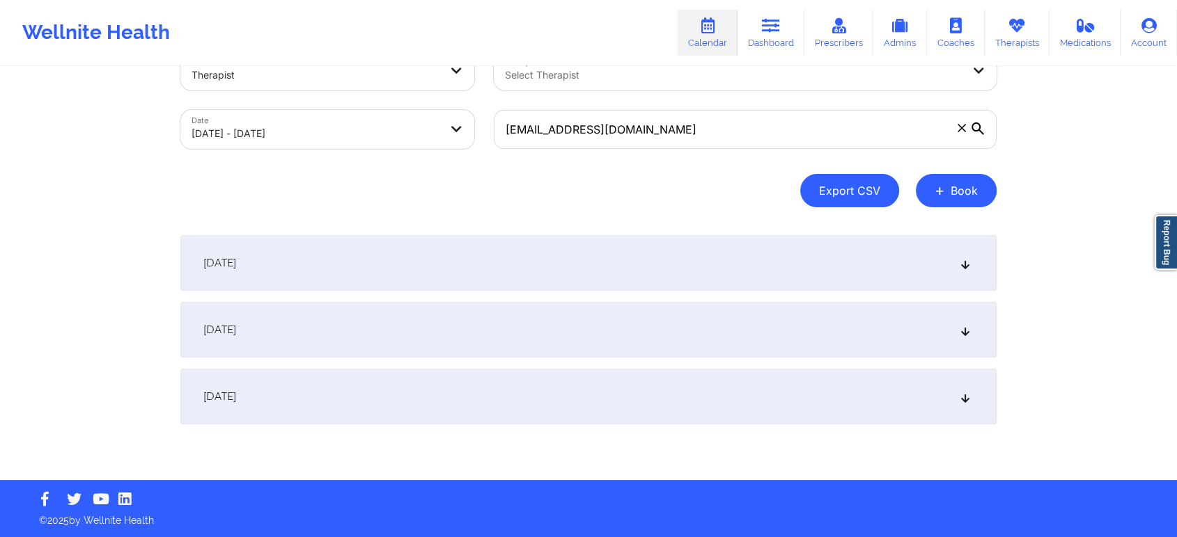
scroll to position [41, 0]
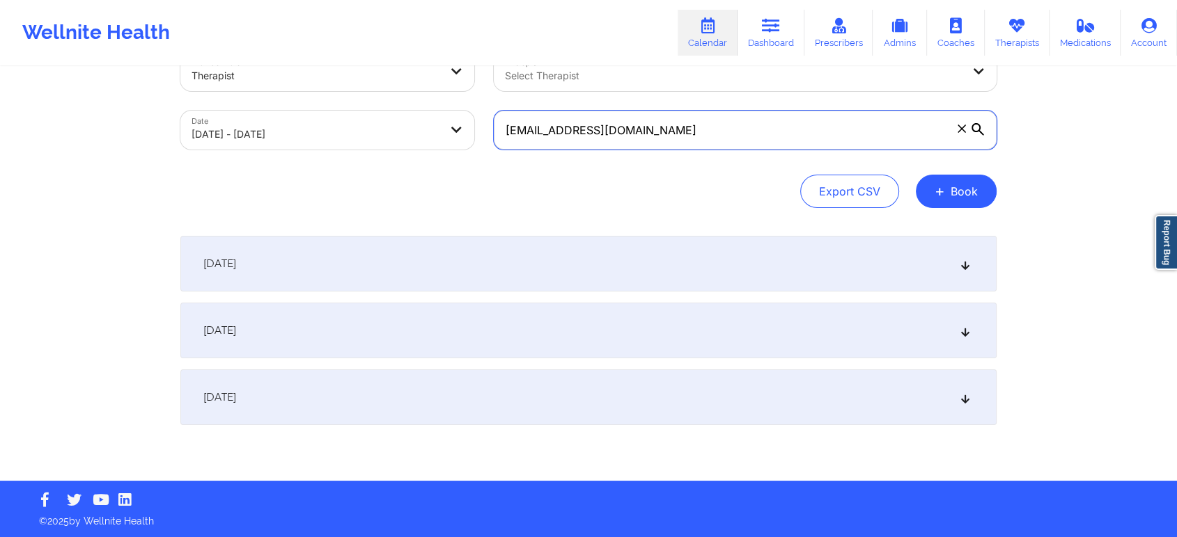
click at [718, 119] on input "[EMAIL_ADDRESS][DOMAIN_NAME]" at bounding box center [745, 130] width 503 height 39
paste input "aguirre@vilore"
type input "eaguirre@vilore.com"
click at [724, 175] on div "Export CSV + Book" at bounding box center [588, 191] width 816 height 33
click at [895, 274] on div "October 7, 2025" at bounding box center [588, 264] width 816 height 56
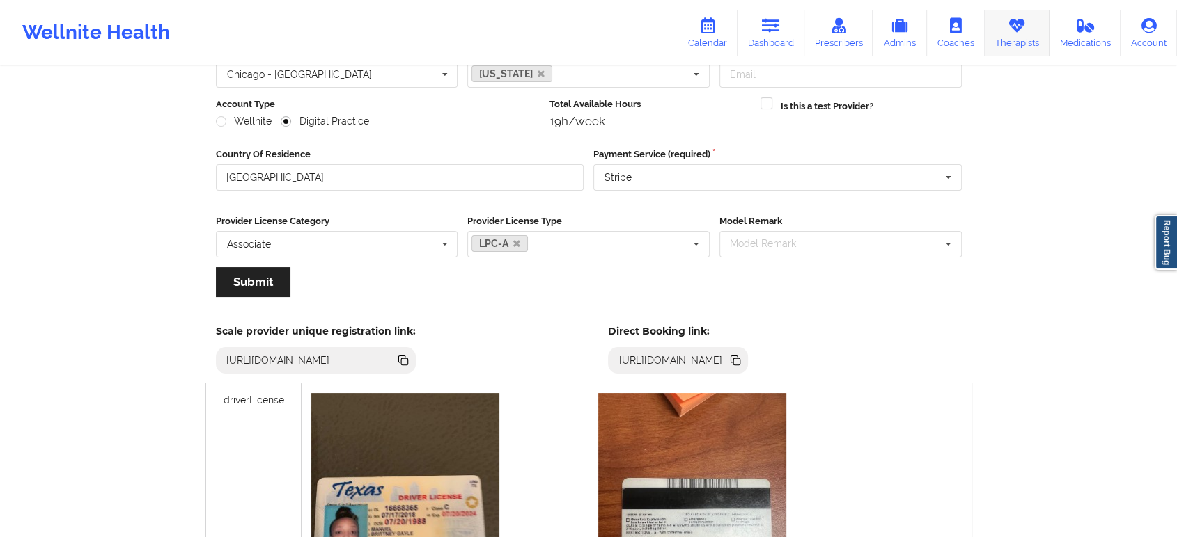
click at [1011, 36] on link "Therapists" at bounding box center [1016, 33] width 65 height 46
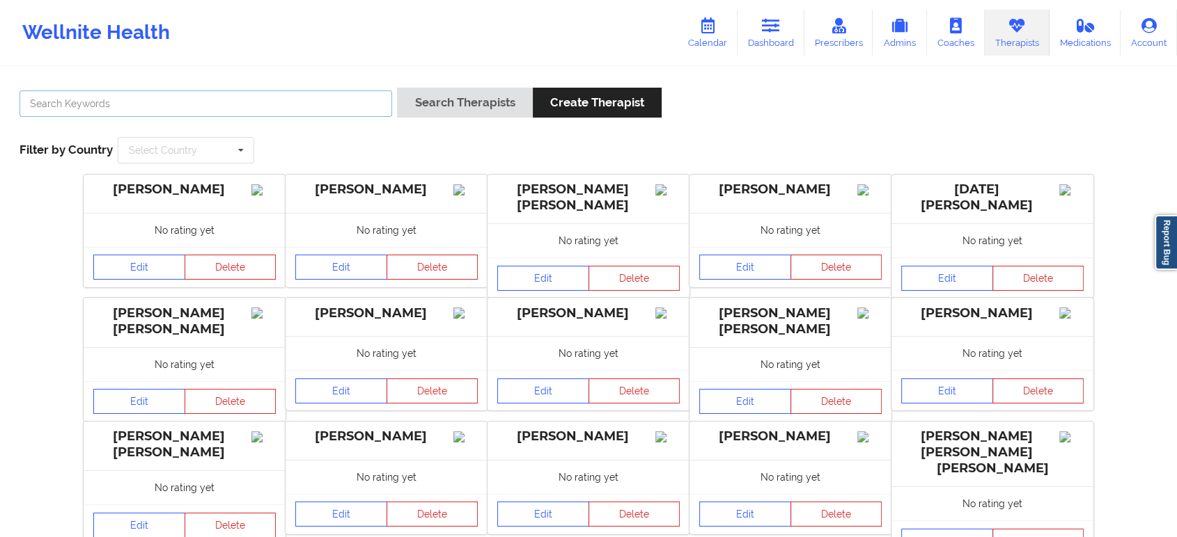
click at [293, 109] on input "text" at bounding box center [205, 104] width 372 height 26
paste input "[PERSON_NAME]"
type input "[PERSON_NAME]"
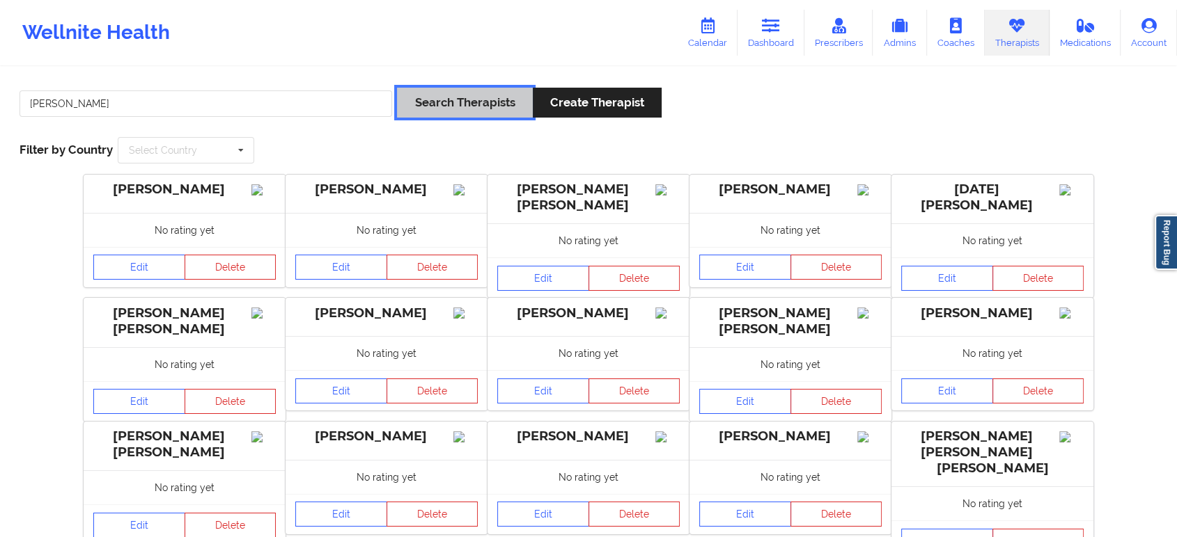
click at [437, 111] on button "Search Therapists" at bounding box center [464, 103] width 135 height 30
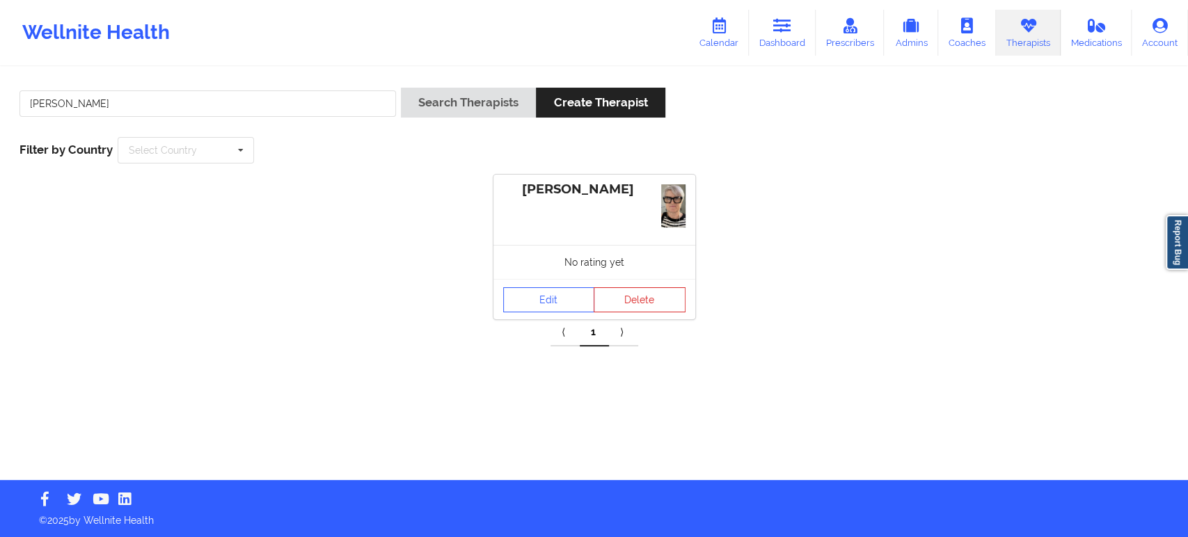
click at [550, 272] on div "No rating yet" at bounding box center [595, 262] width 202 height 34
click at [555, 299] on link "Edit" at bounding box center [549, 300] width 92 height 25
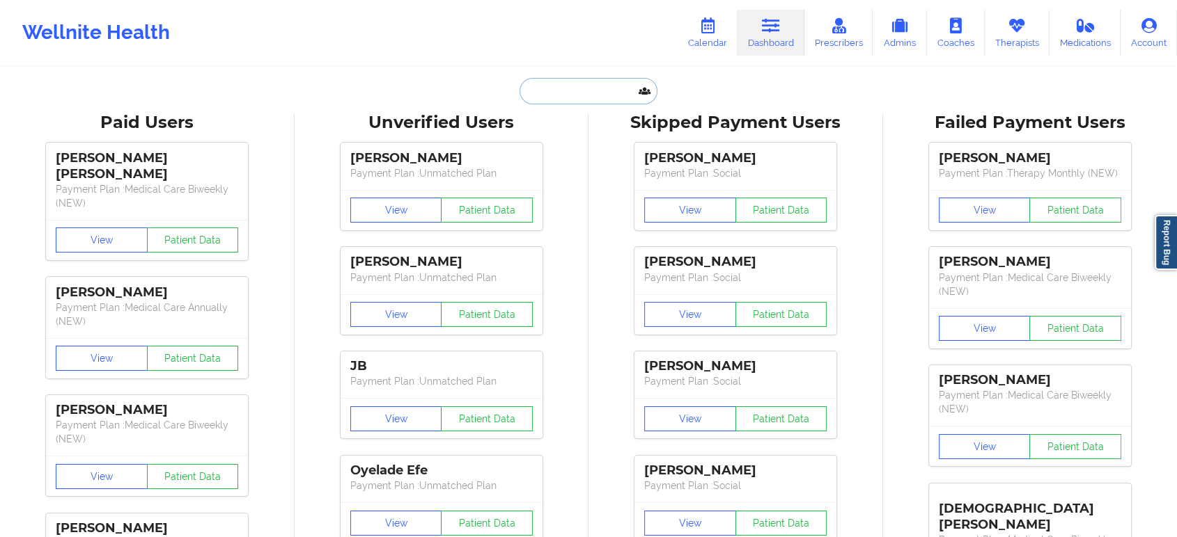
click at [606, 95] on input "text" at bounding box center [588, 91] width 138 height 26
paste input "[EMAIL_ADDRESS][DOMAIN_NAME]"
type input "[EMAIL_ADDRESS][DOMAIN_NAME]"
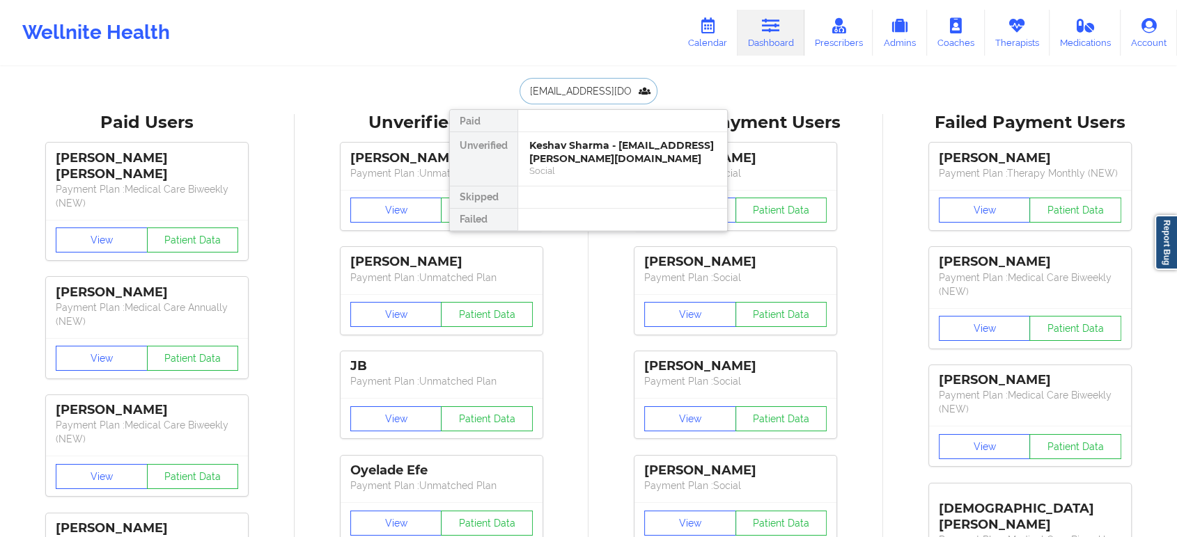
scroll to position [0, 16]
click at [598, 159] on div "Erick Aguirre Cantu - erickaguirre677@gmail.com" at bounding box center [622, 152] width 187 height 26
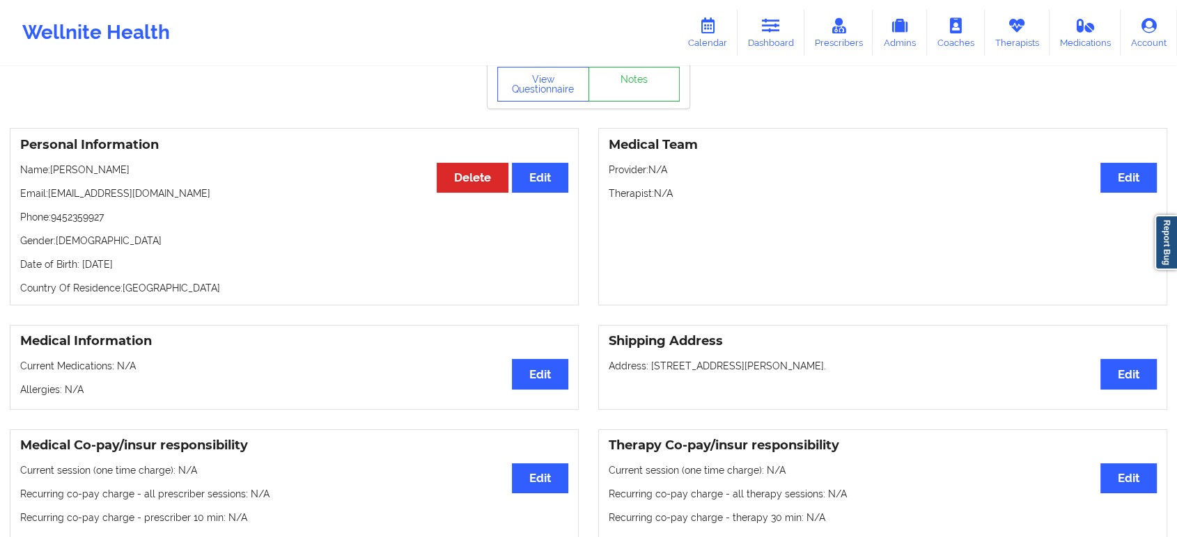
scroll to position [36, 0]
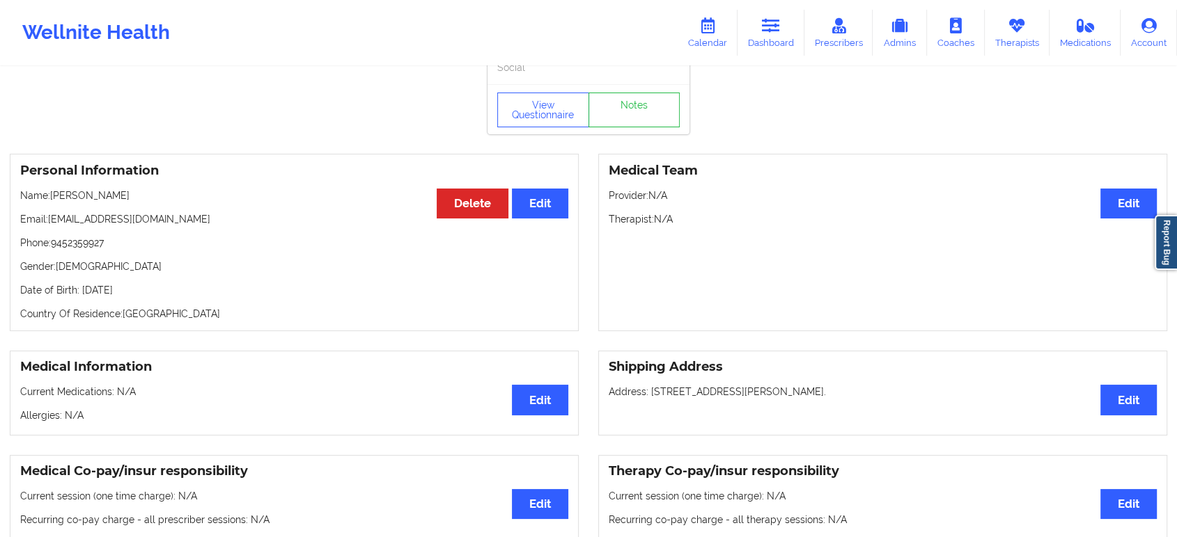
drag, startPoint x: 148, startPoint y: 198, endPoint x: 51, endPoint y: 197, distance: 96.8
click at [51, 197] on p "Name: Erick Aguirre Cantu" at bounding box center [294, 196] width 548 height 14
copy p "[PERSON_NAME]"
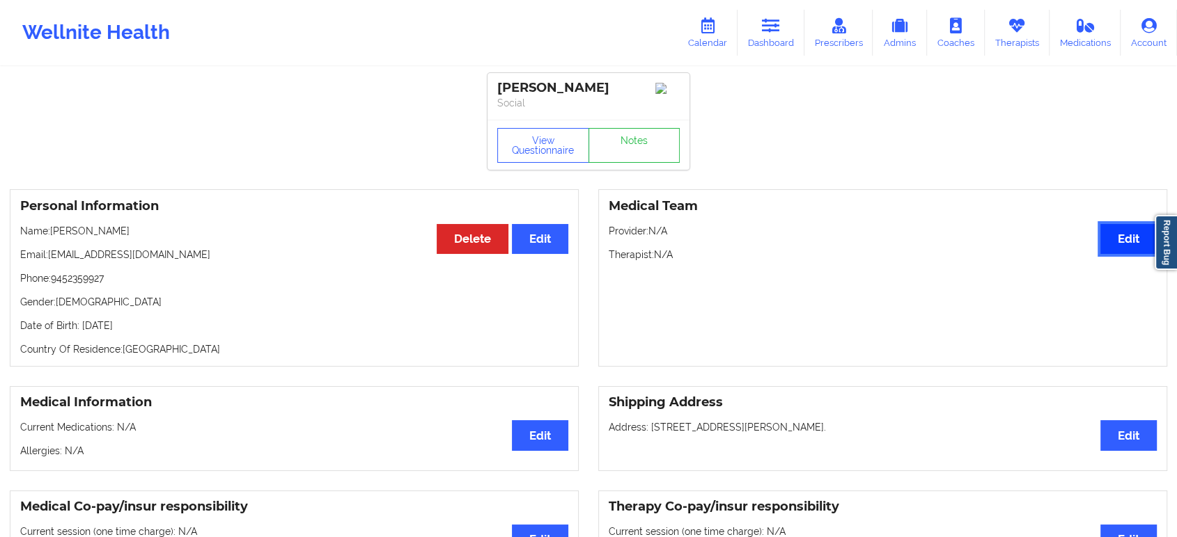
click at [1117, 243] on button "Edit" at bounding box center [1128, 239] width 56 height 30
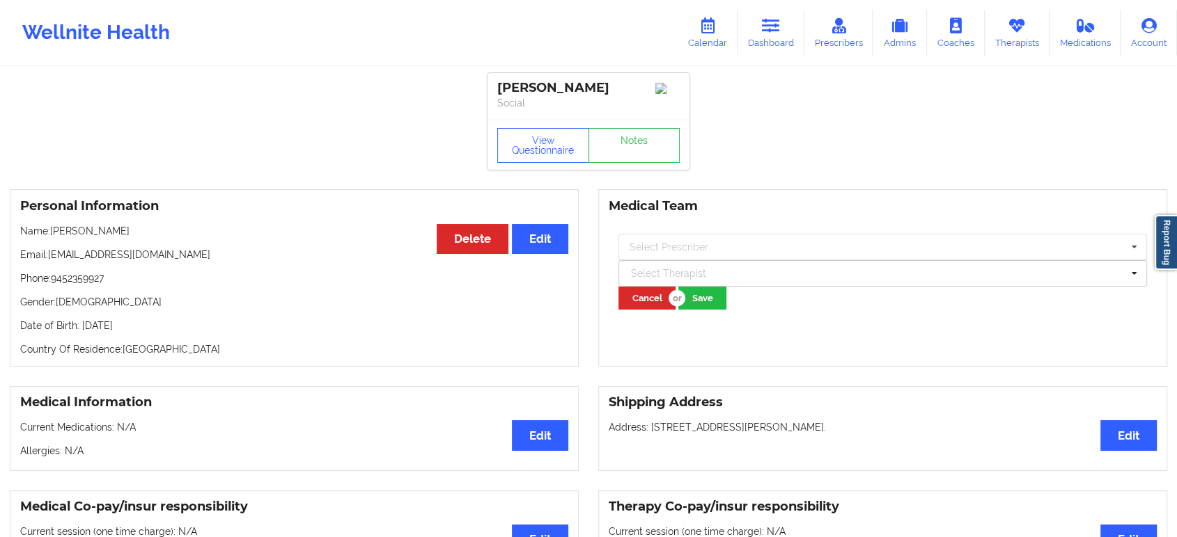
click at [643, 308] on button "Cancel" at bounding box center [646, 298] width 57 height 23
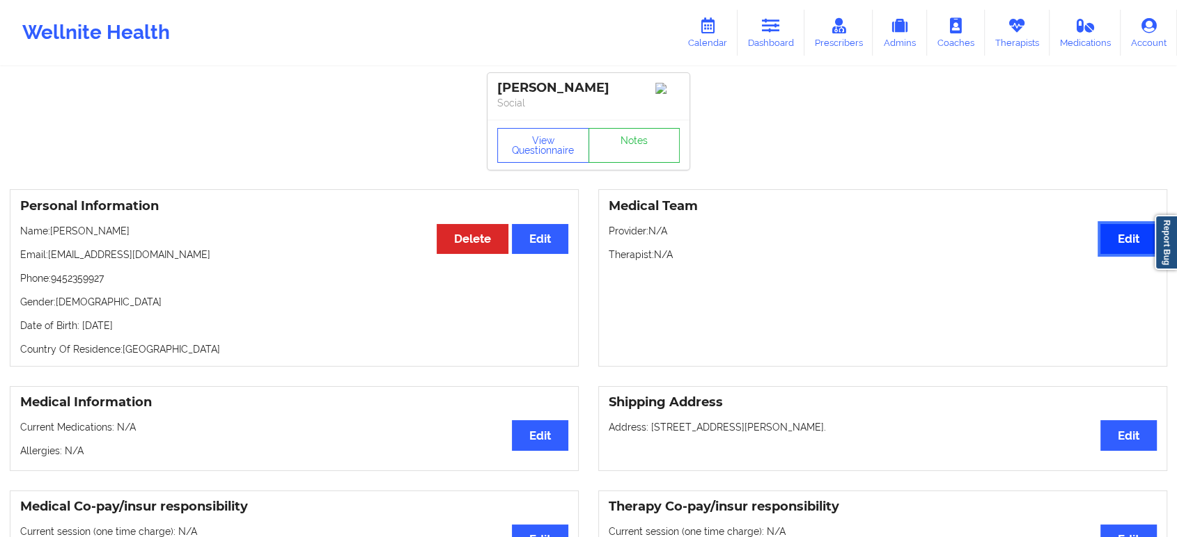
click at [1115, 242] on button "Edit" at bounding box center [1128, 239] width 56 height 30
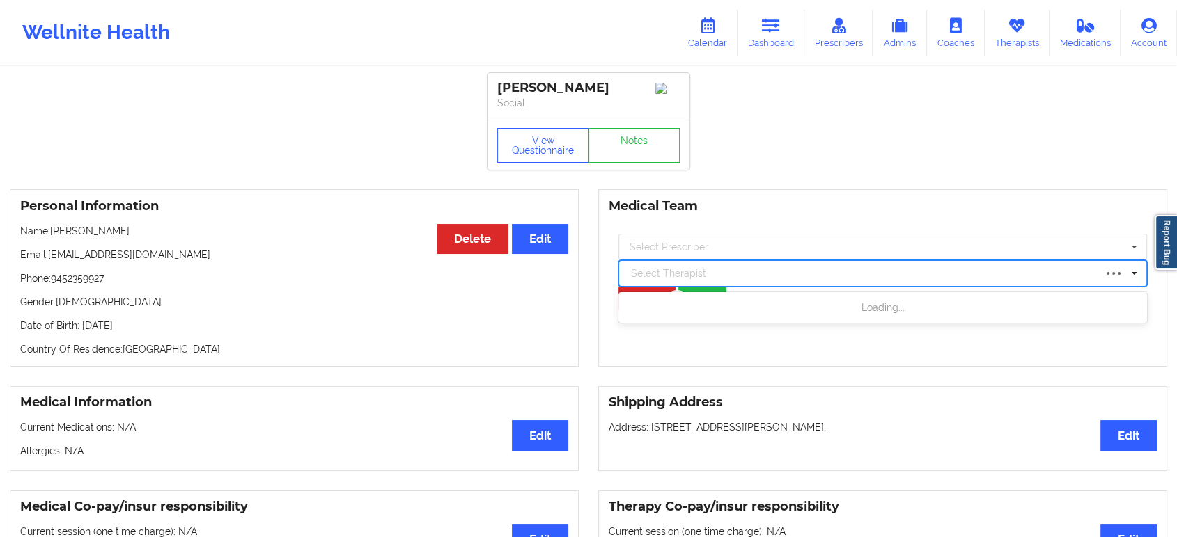
click at [859, 282] on div at bounding box center [862, 273] width 463 height 17
paste input "[PERSON_NAME]"
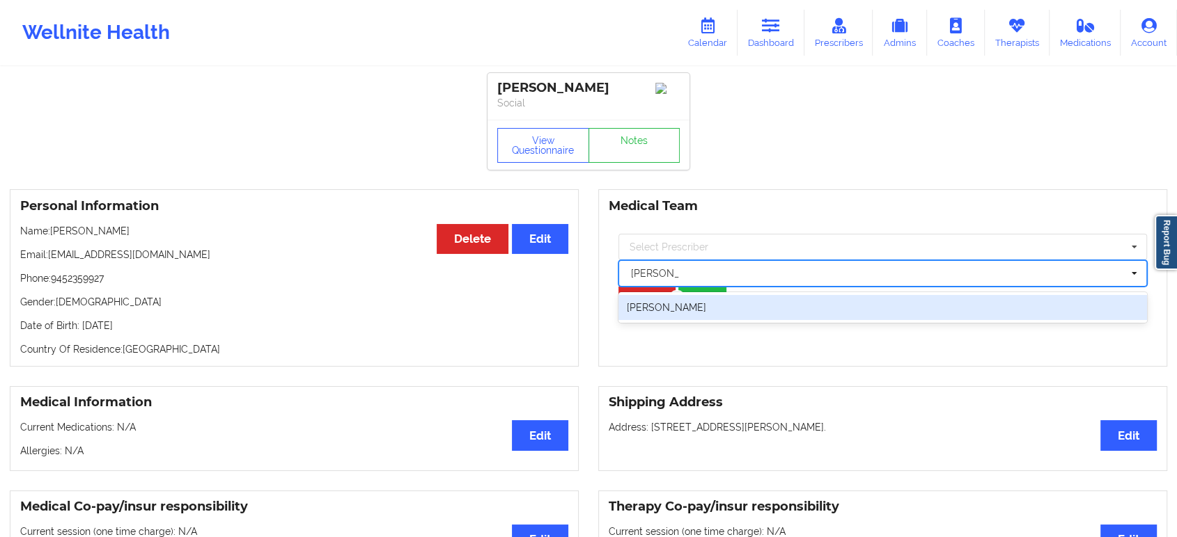
click at [839, 310] on div "[PERSON_NAME]" at bounding box center [882, 307] width 528 height 25
type input "[PERSON_NAME]"
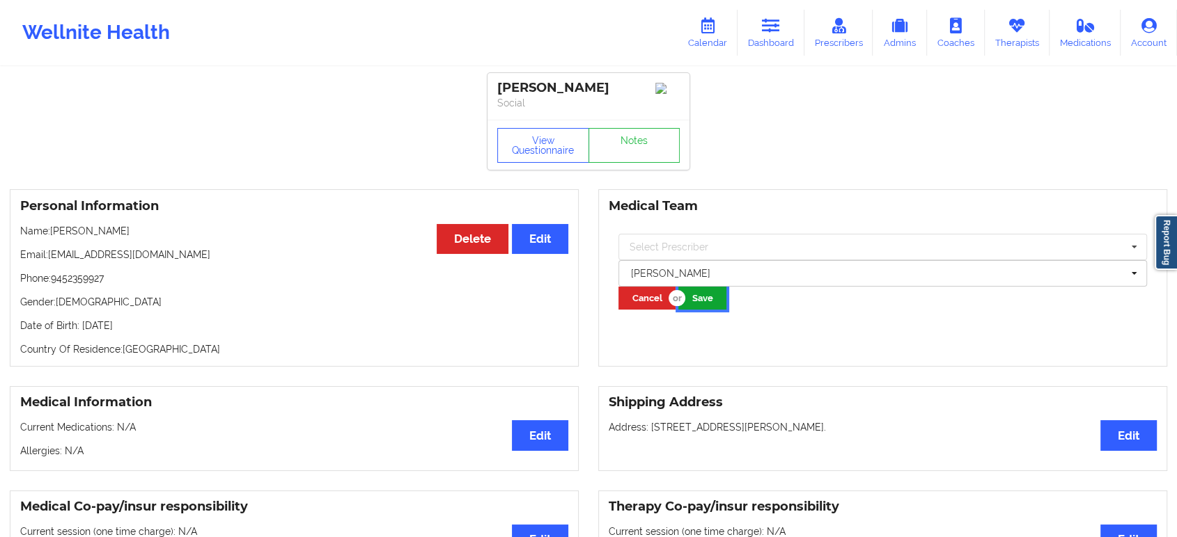
click at [711, 306] on button "Save" at bounding box center [702, 298] width 48 height 23
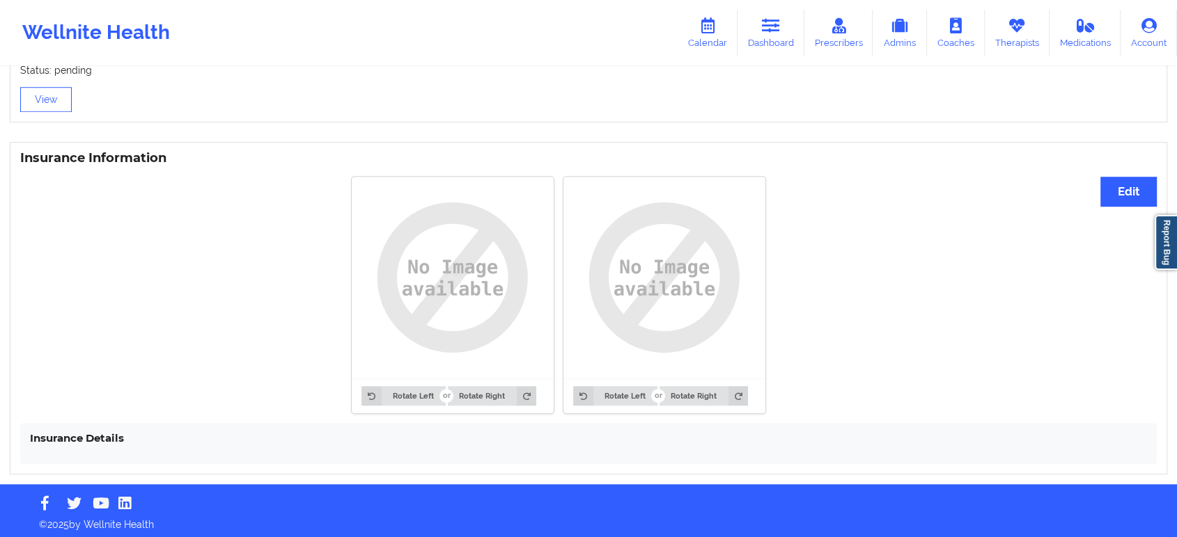
scroll to position [964, 0]
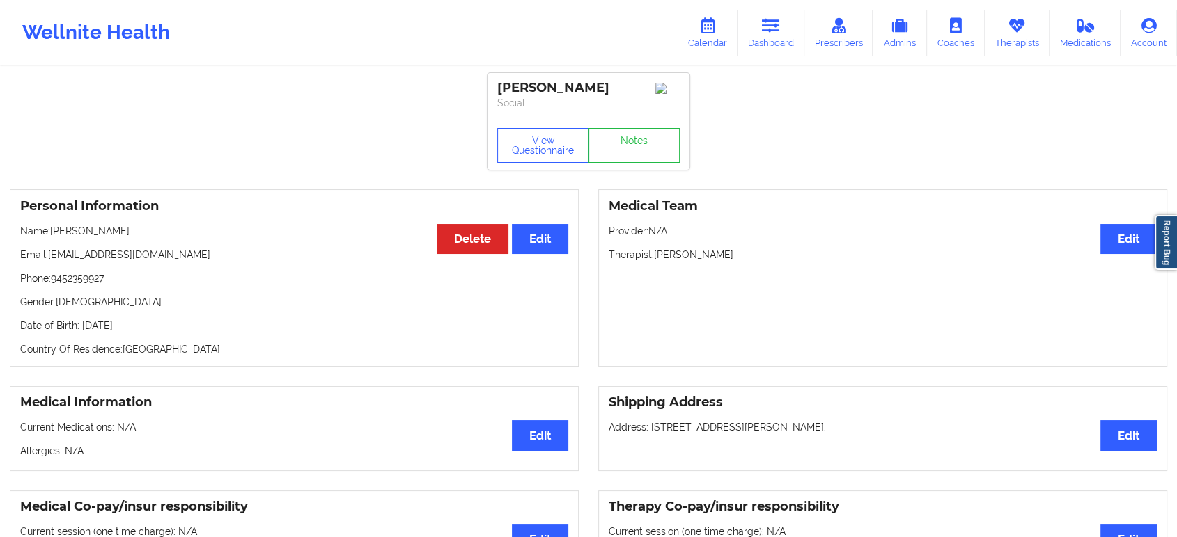
drag, startPoint x: 162, startPoint y: 236, endPoint x: 52, endPoint y: 233, distance: 110.1
click at [52, 233] on p "Name: [PERSON_NAME]" at bounding box center [294, 231] width 548 height 14
copy p "[PERSON_NAME]"
click at [760, 28] on link "Dashboard" at bounding box center [770, 33] width 67 height 46
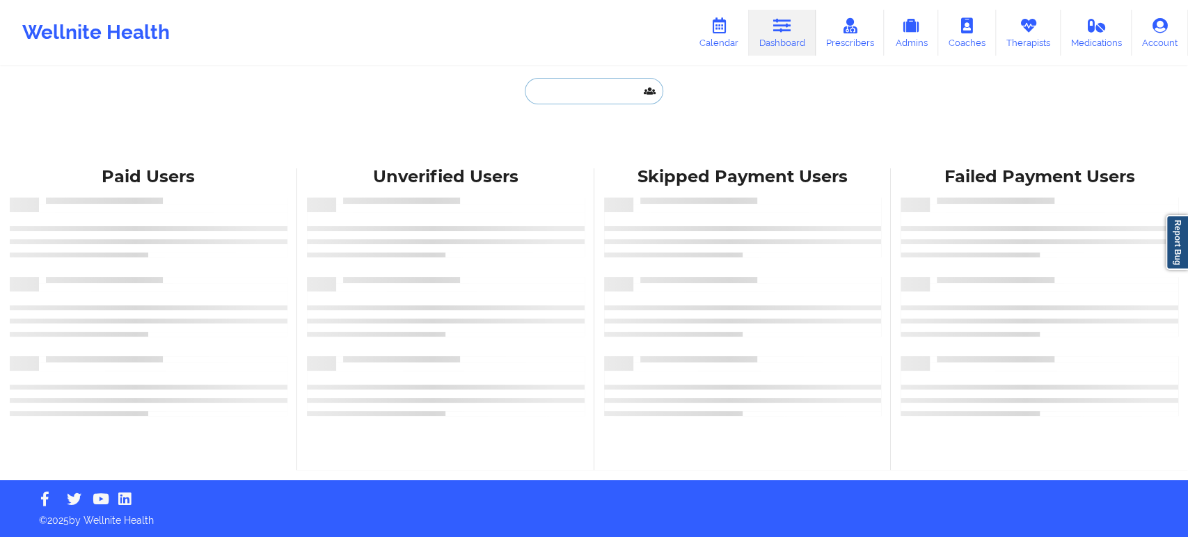
click at [595, 83] on input "text" at bounding box center [594, 91] width 138 height 26
paste input "[PERSON_NAME]"
type input "[PERSON_NAME]"
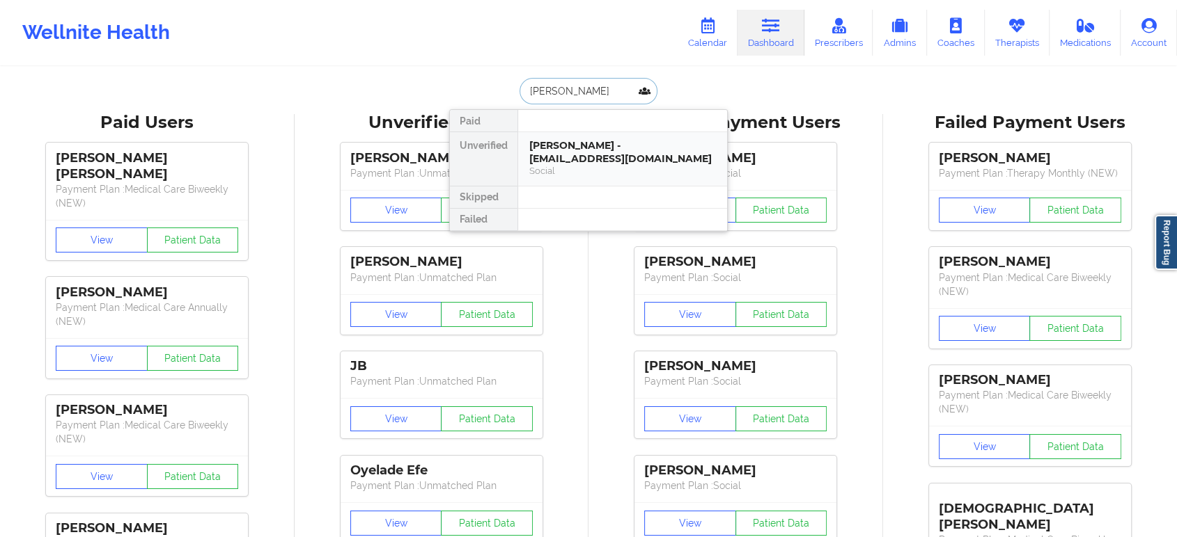
click at [604, 159] on div "[PERSON_NAME] - [EMAIL_ADDRESS][DOMAIN_NAME]" at bounding box center [622, 152] width 187 height 26
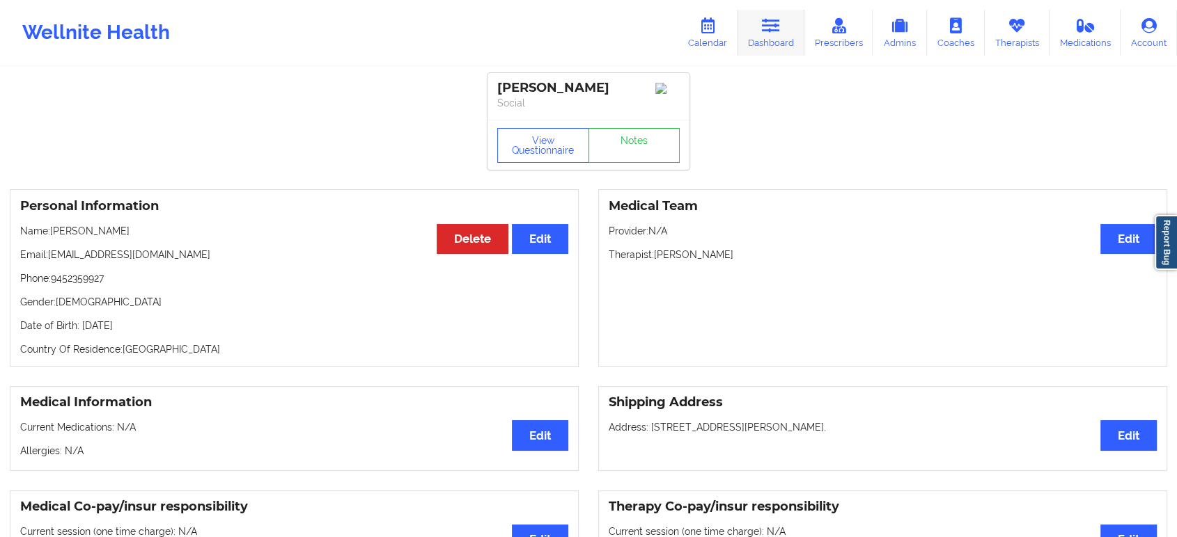
click at [763, 34] on link "Dashboard" at bounding box center [770, 33] width 67 height 46
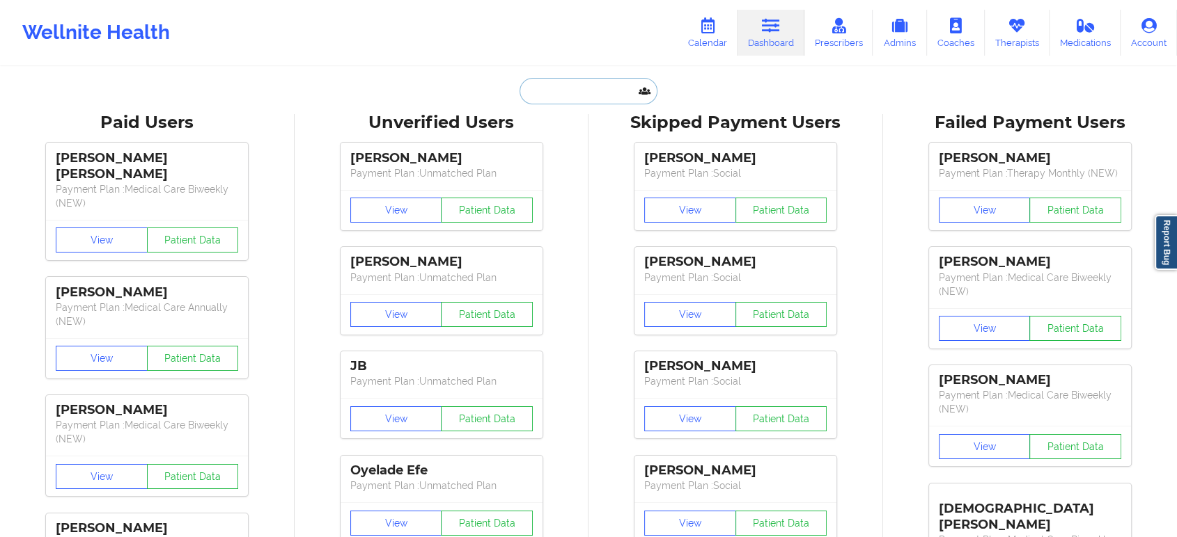
click at [574, 86] on input "text" at bounding box center [588, 91] width 138 height 26
paste input "[EMAIL_ADDRESS][DOMAIN_NAME]"
type input "[EMAIL_ADDRESS][DOMAIN_NAME]"
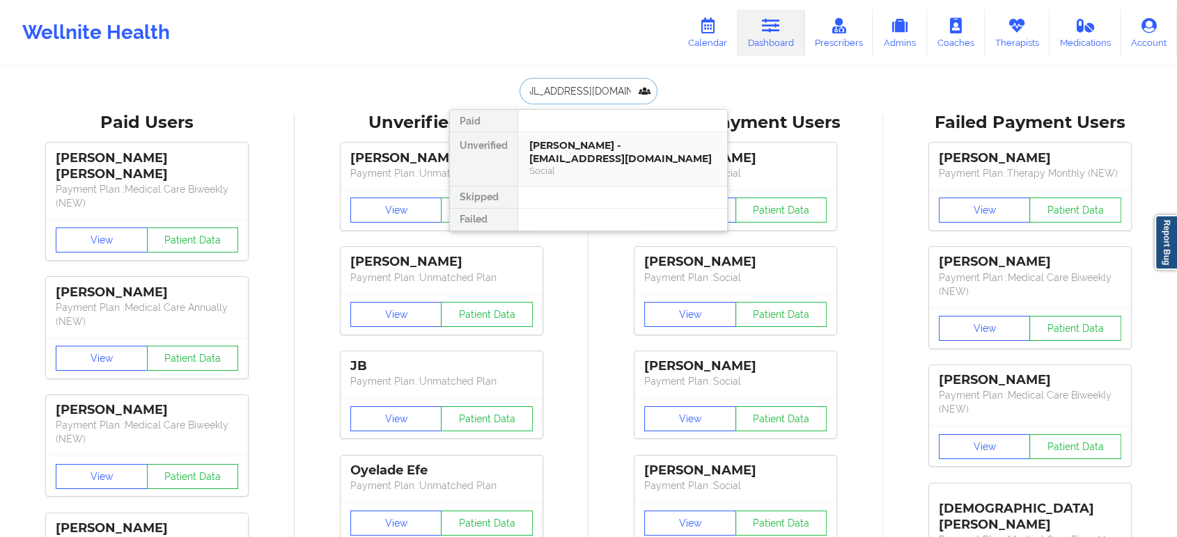
click at [605, 149] on div "[PERSON_NAME] - [EMAIL_ADDRESS][DOMAIN_NAME]" at bounding box center [622, 152] width 187 height 26
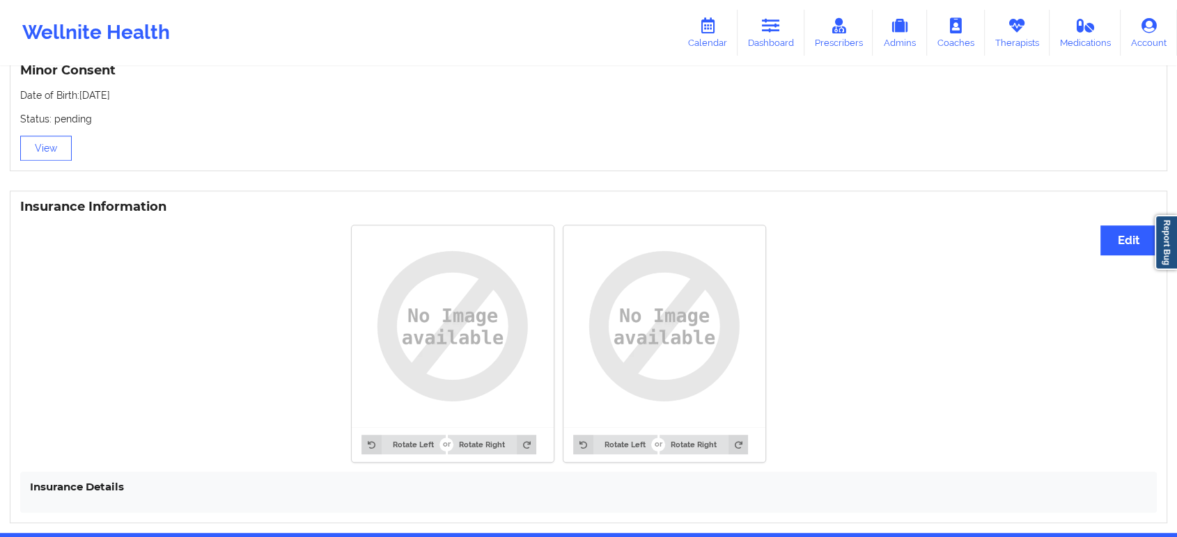
scroll to position [964, 0]
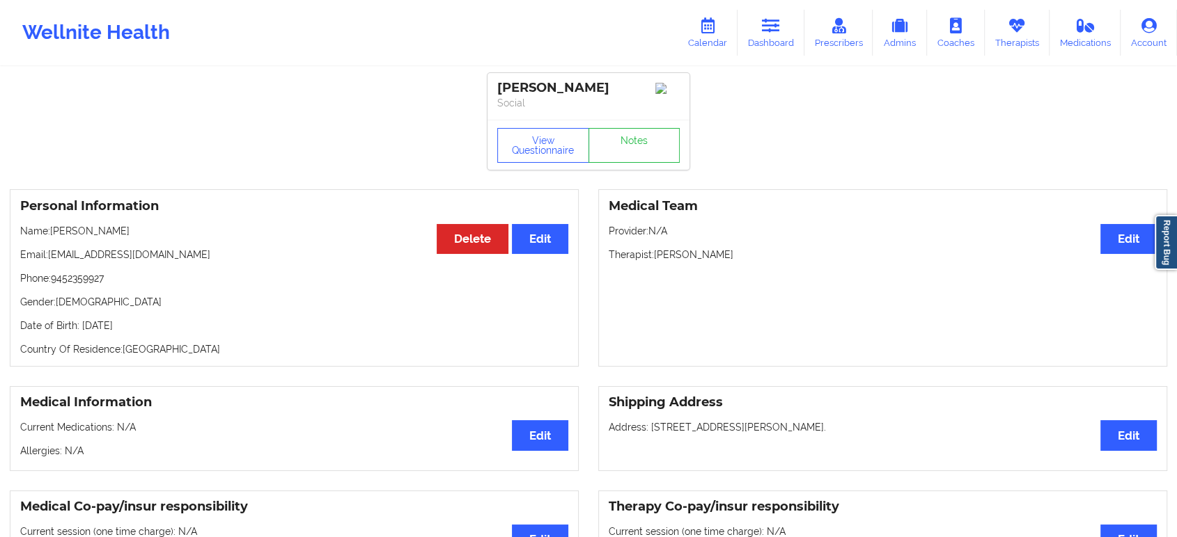
drag, startPoint x: 150, startPoint y: 234, endPoint x: 52, endPoint y: 232, distance: 98.2
click at [52, 232] on p "Name: [PERSON_NAME]" at bounding box center [294, 231] width 548 height 14
copy p "[PERSON_NAME]"
click at [774, 26] on icon at bounding box center [771, 25] width 18 height 15
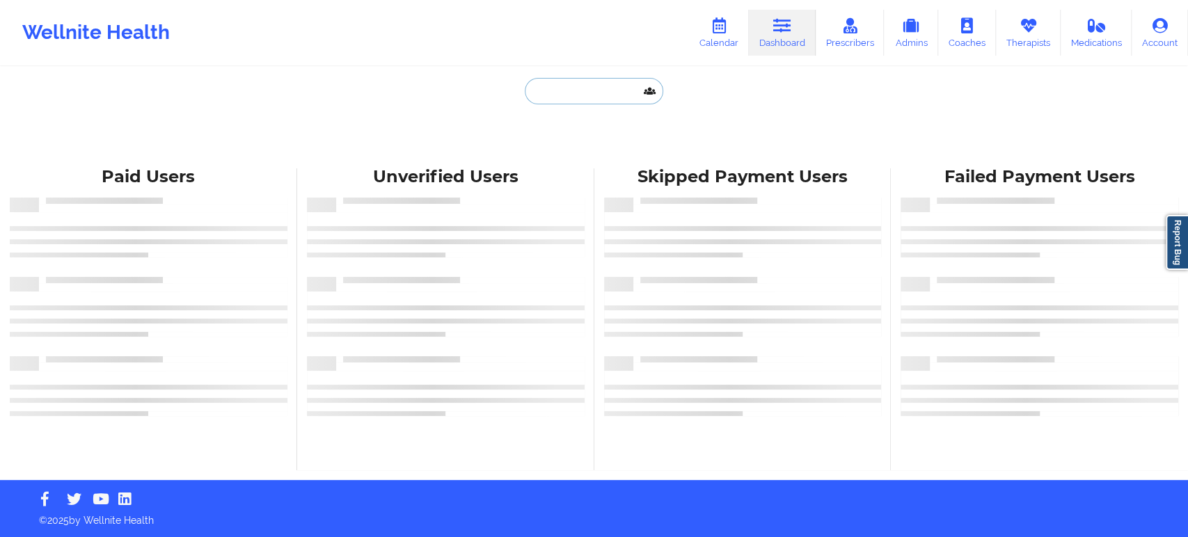
click at [612, 88] on input "text" at bounding box center [594, 91] width 138 height 26
paste input "[PERSON_NAME]"
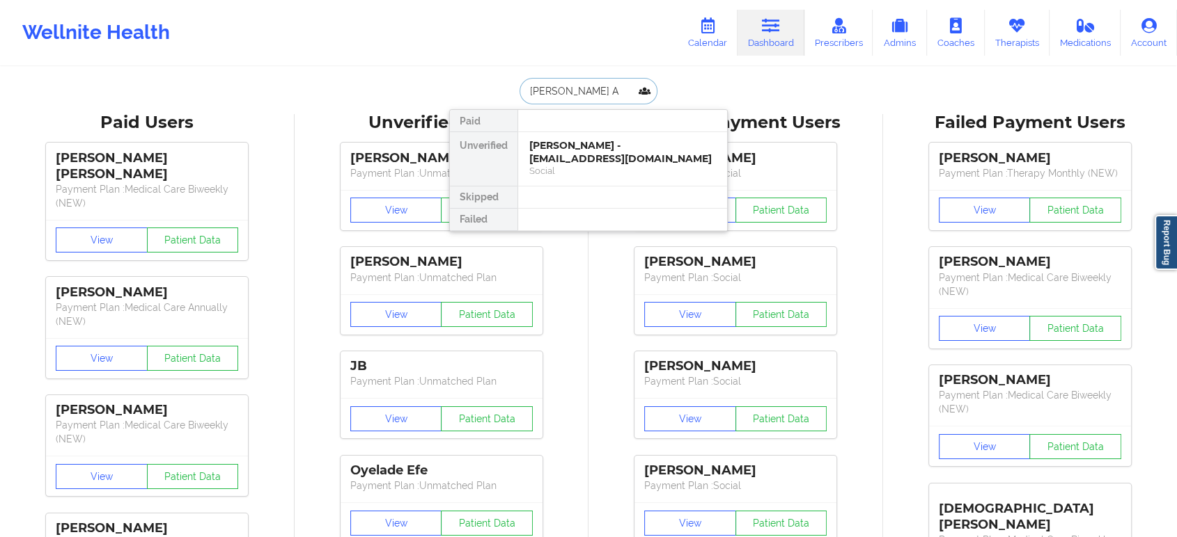
type input "Erick"
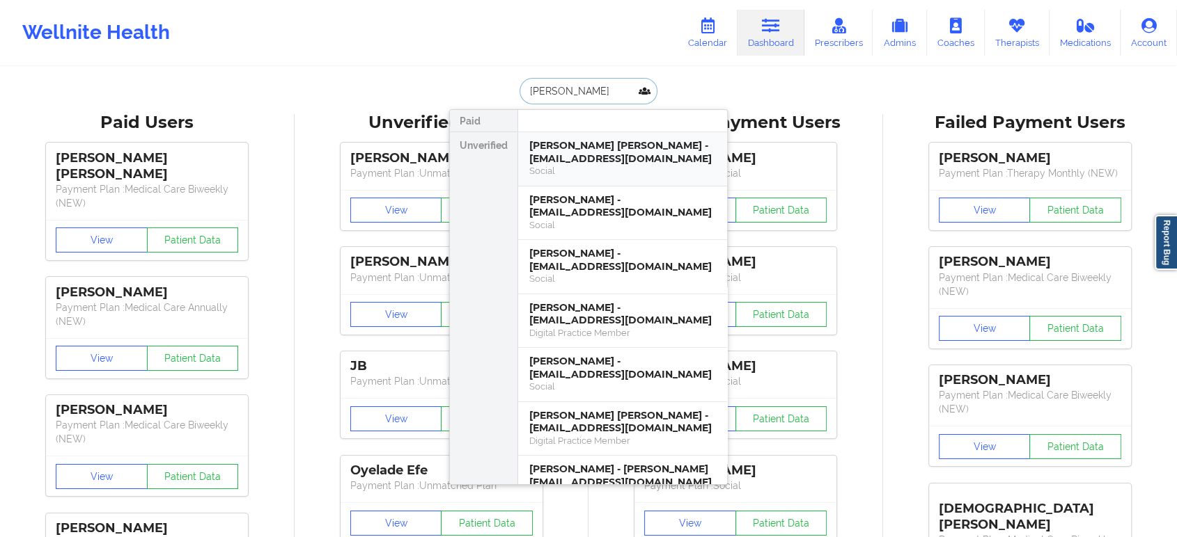
click at [606, 152] on div "ERICK R AGUIRRE CANTU - eaguirre@vilore.com" at bounding box center [622, 152] width 187 height 26
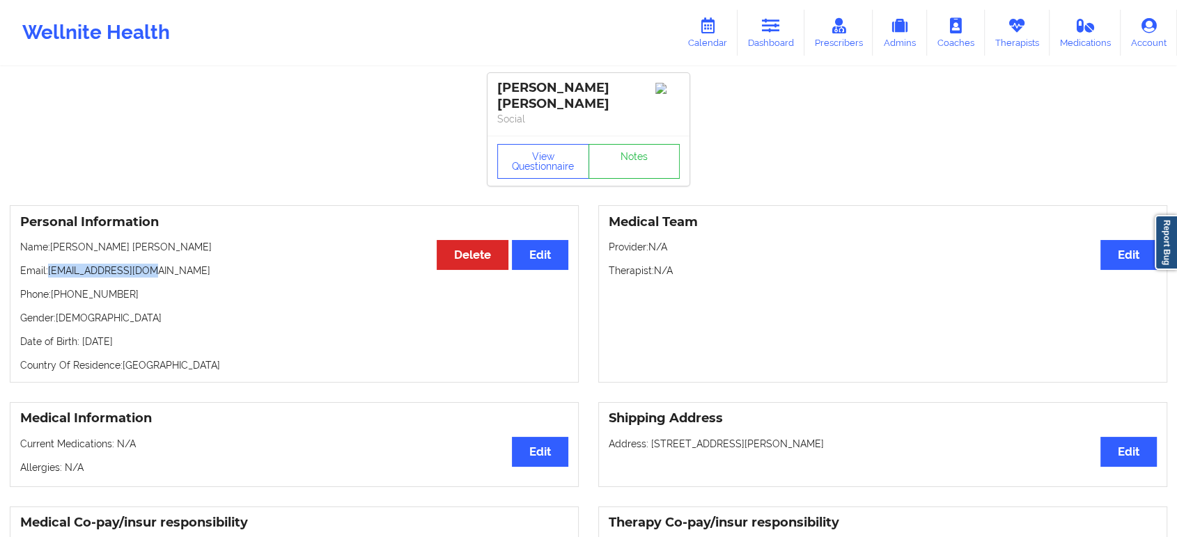
drag, startPoint x: 157, startPoint y: 272, endPoint x: 49, endPoint y: 268, distance: 107.3
click at [49, 268] on p "Email: eaguirre@vilore.com" at bounding box center [294, 271] width 548 height 14
copy p "eaguirre@vilore.com"
drag, startPoint x: 159, startPoint y: 272, endPoint x: 52, endPoint y: 268, distance: 108.0
click at [52, 268] on p "Email: eaguirre@vilore.com" at bounding box center [294, 271] width 548 height 14
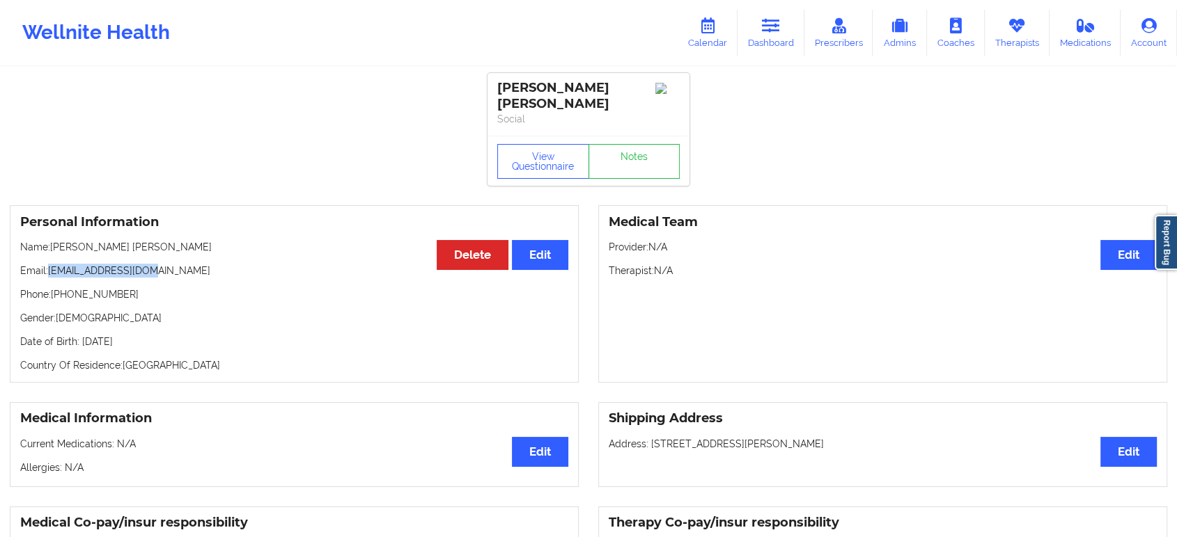
copy p "eaguirre@vilore.com"
